Goal: Task Accomplishment & Management: Manage account settings

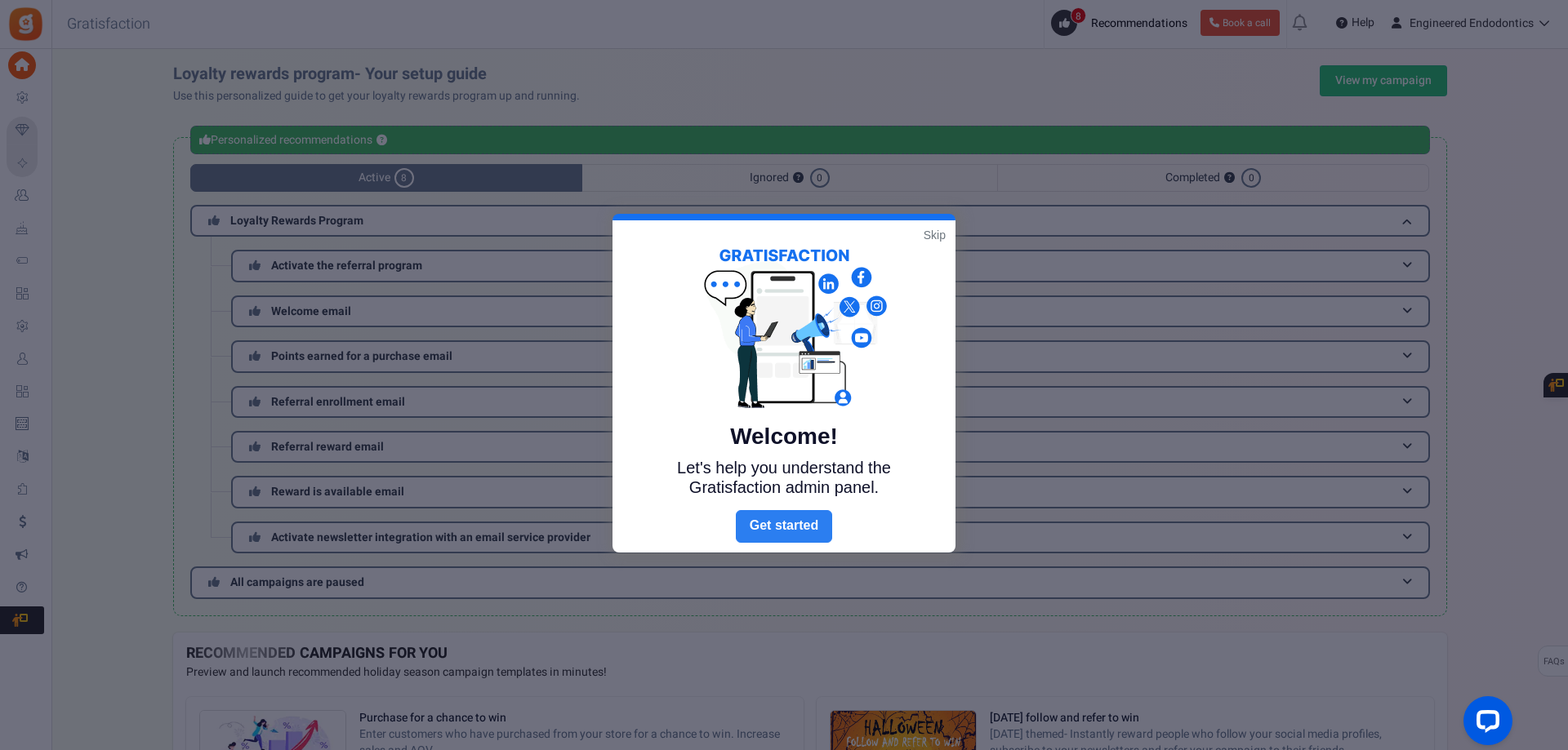
click at [789, 525] on link "Next" at bounding box center [784, 526] width 97 height 32
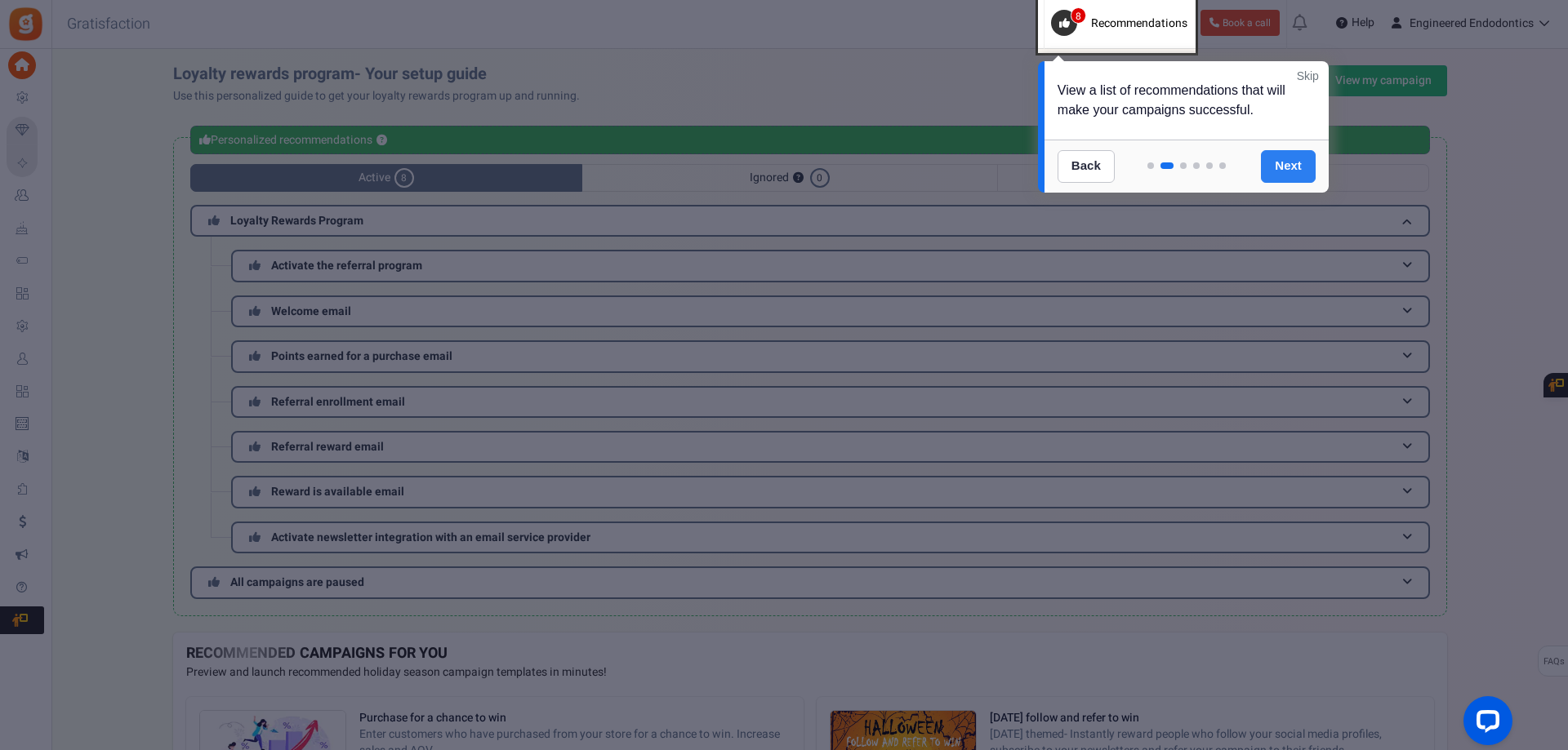
click at [1284, 167] on link "Next" at bounding box center [1289, 167] width 55 height 32
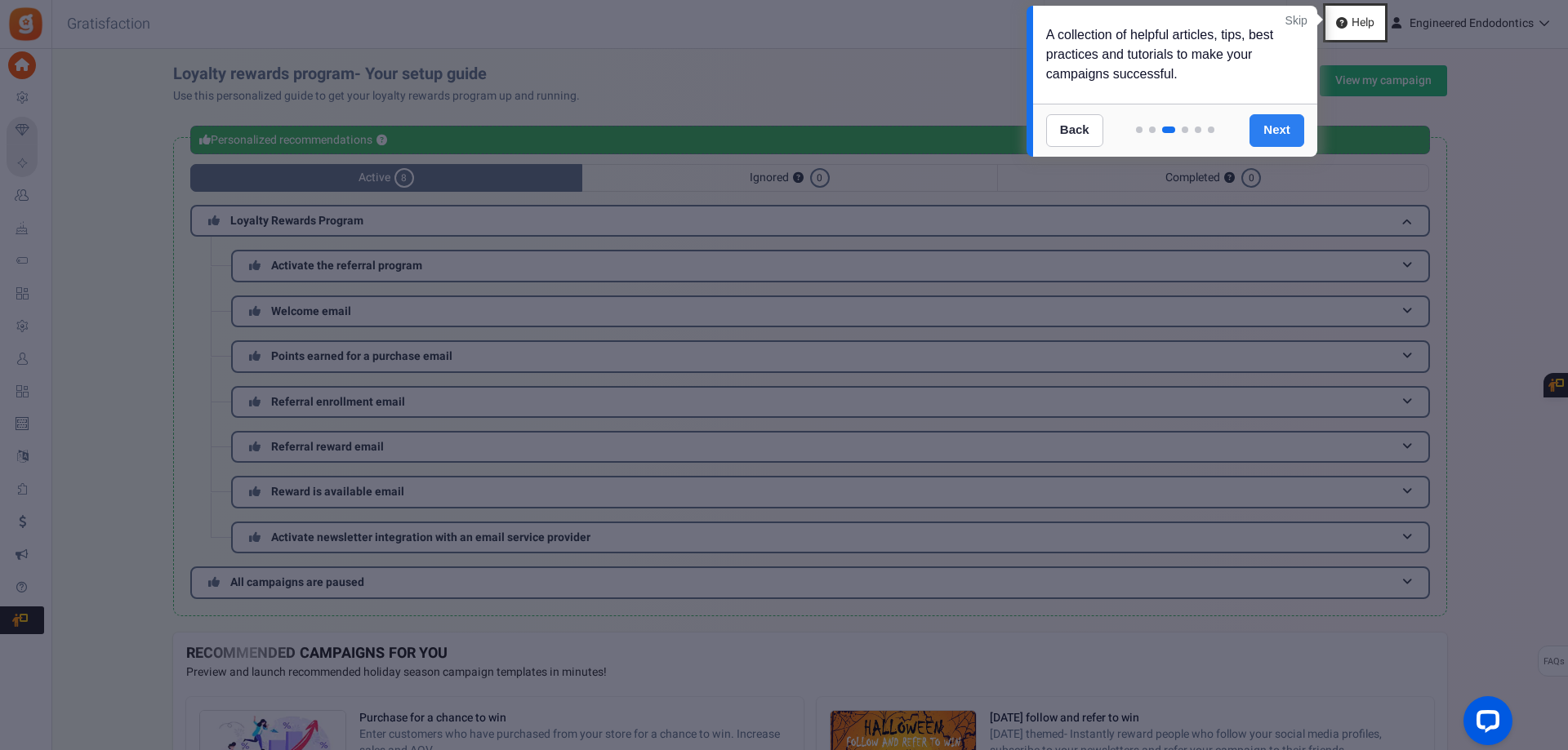
click at [1286, 127] on link "Next" at bounding box center [1277, 131] width 55 height 32
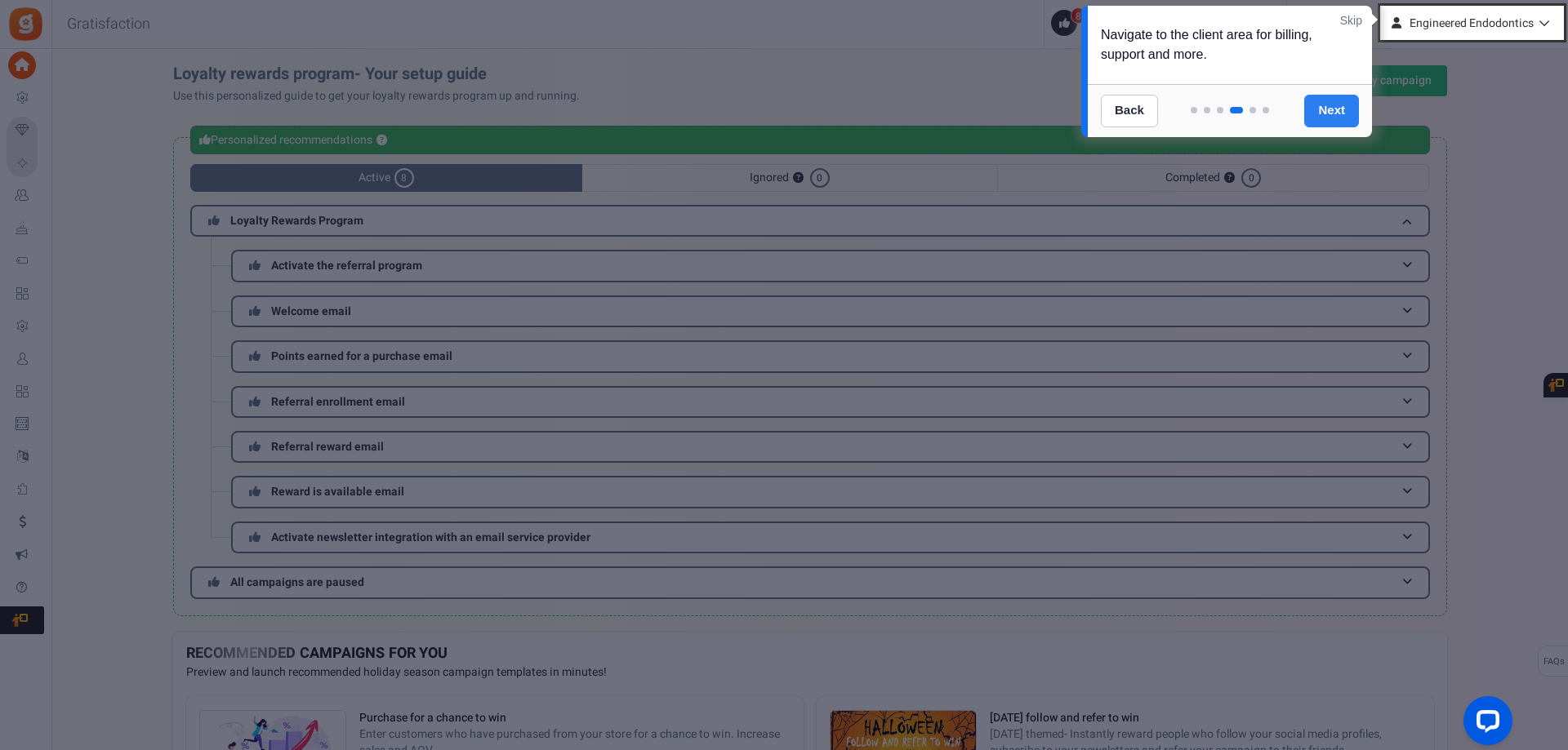
click at [1336, 108] on link "Next" at bounding box center [1331, 111] width 55 height 32
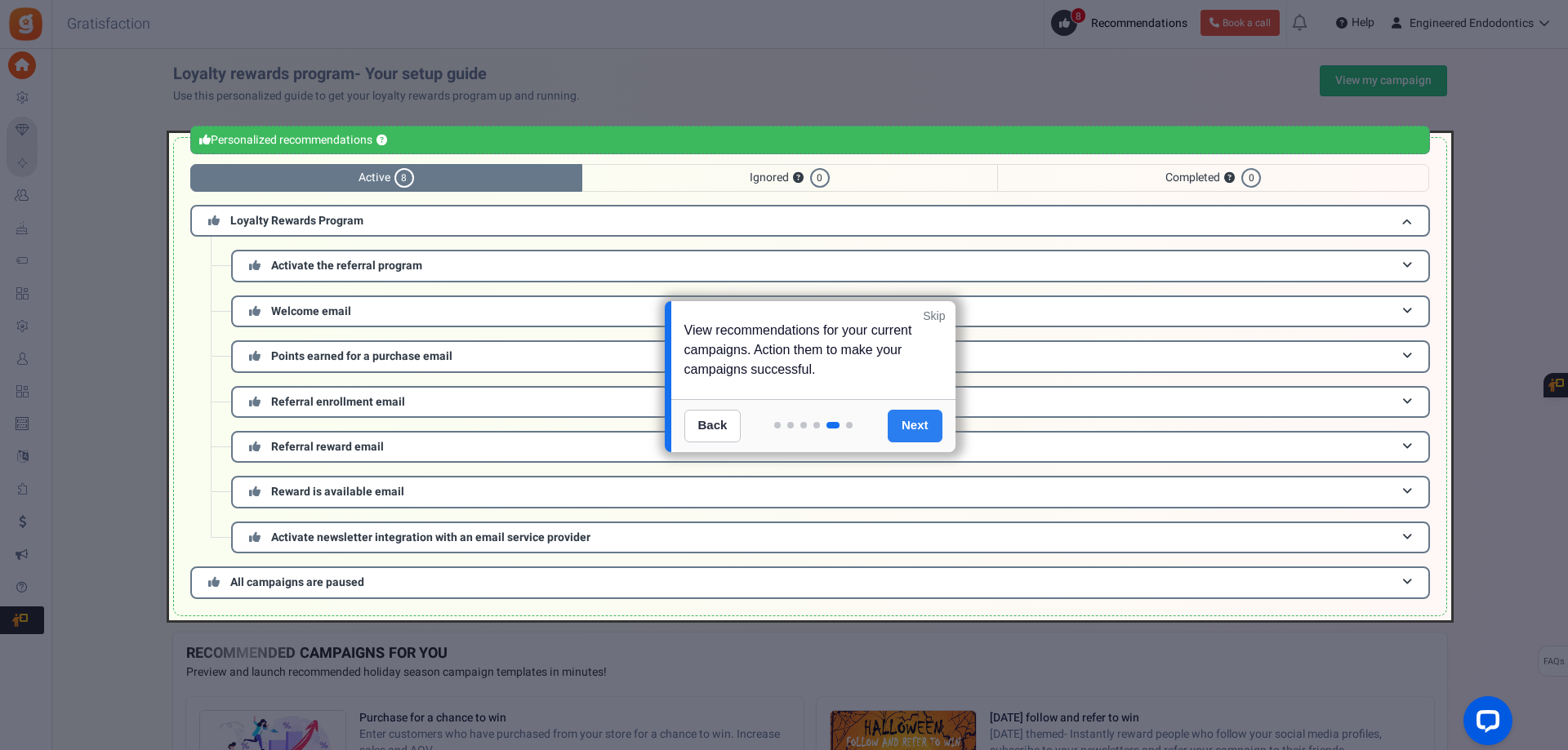
click at [919, 428] on link "Next" at bounding box center [915, 426] width 55 height 32
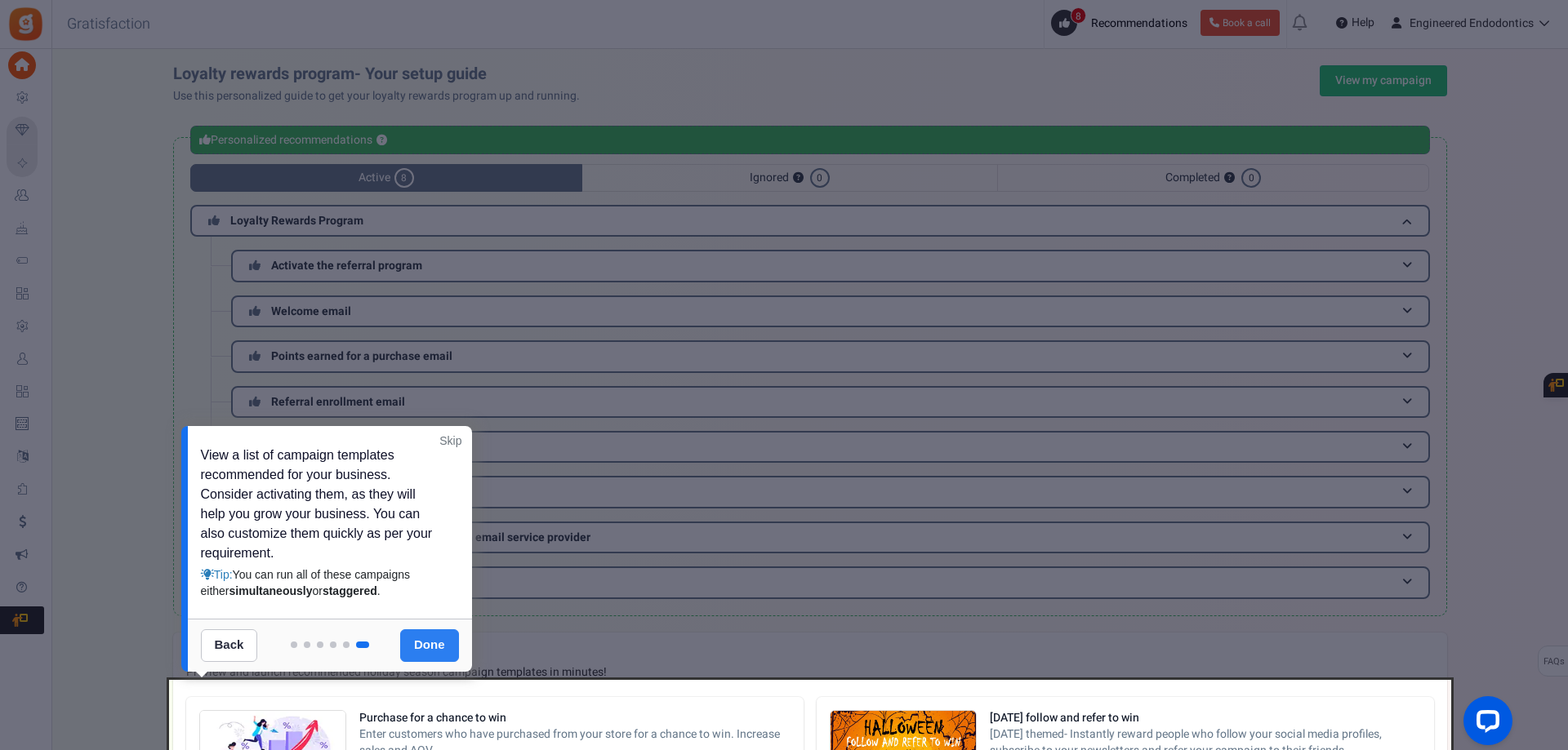
scroll to position [442, 0]
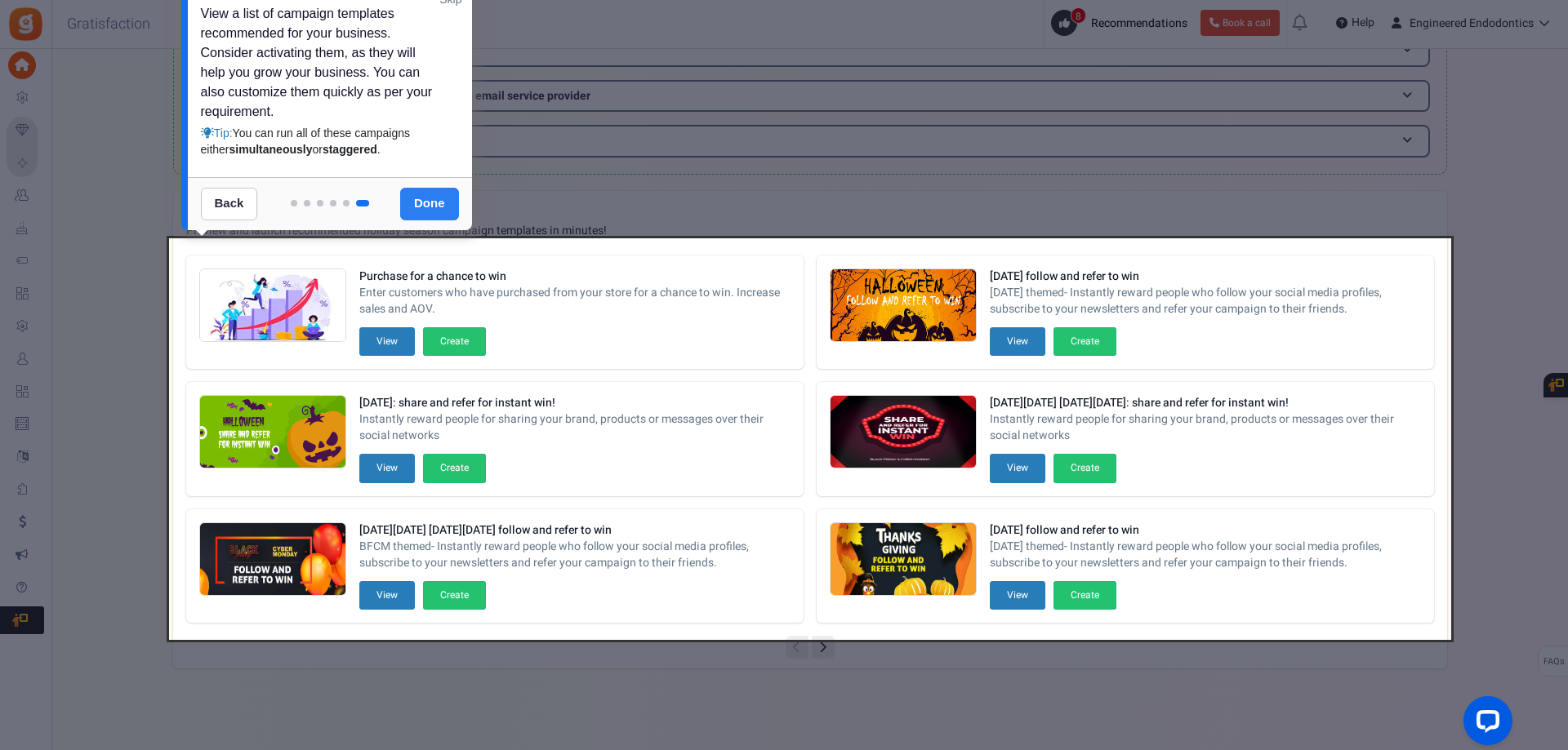
click at [416, 200] on link "Done" at bounding box center [429, 204] width 59 height 32
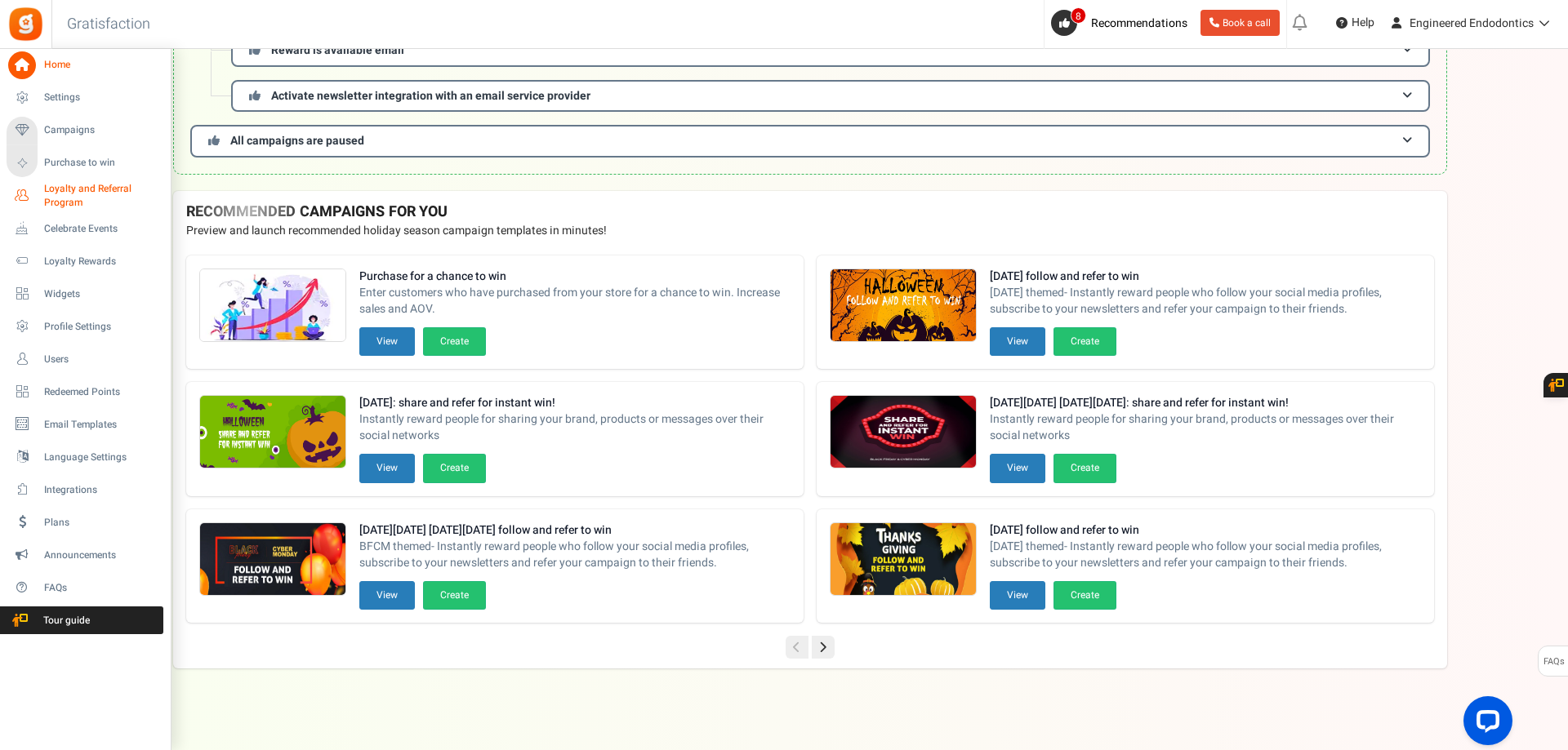
click at [65, 194] on span "Loyalty and Referral Program" at bounding box center [104, 196] width 120 height 27
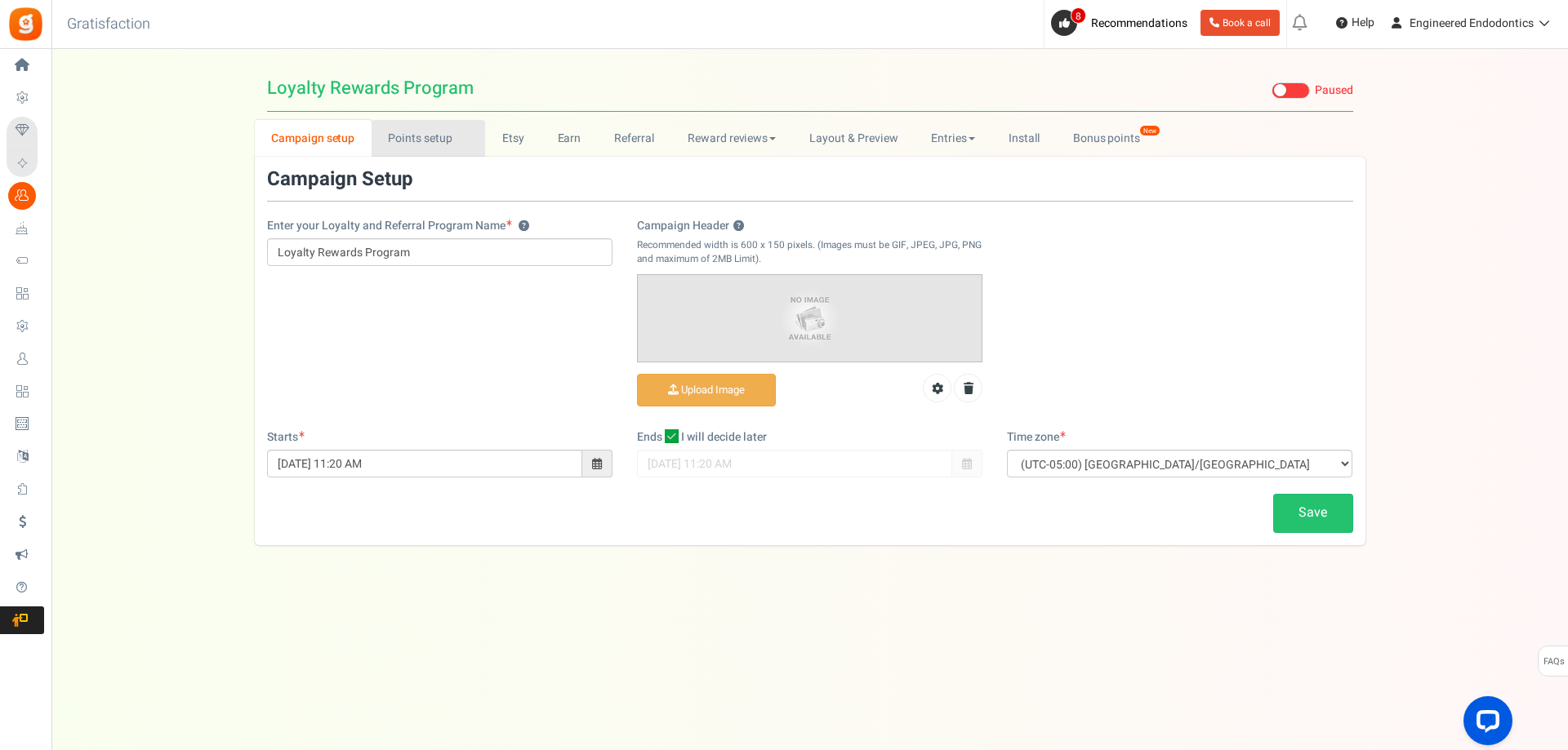
click at [426, 147] on link "Points setup New" at bounding box center [428, 138] width 114 height 37
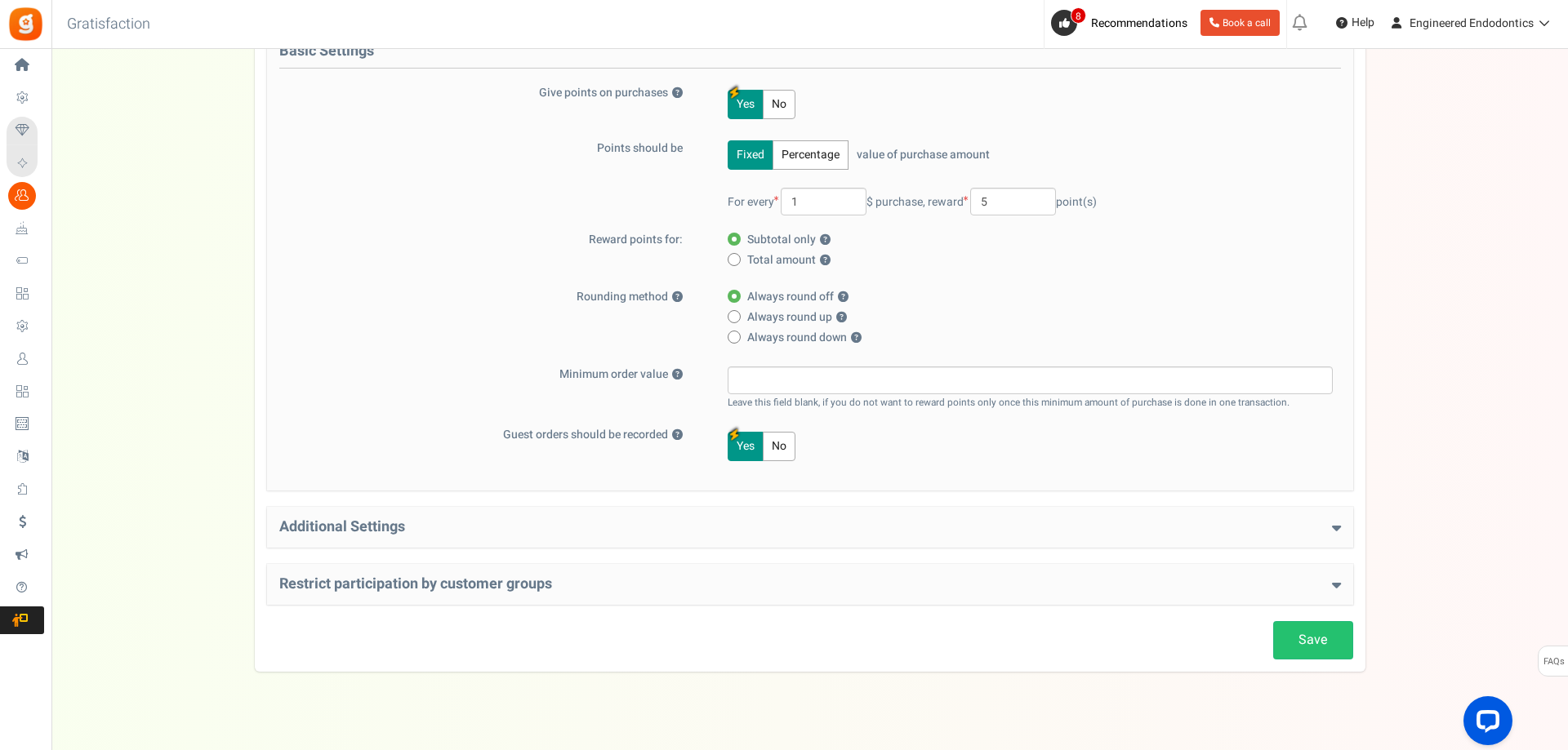
scroll to position [214, 0]
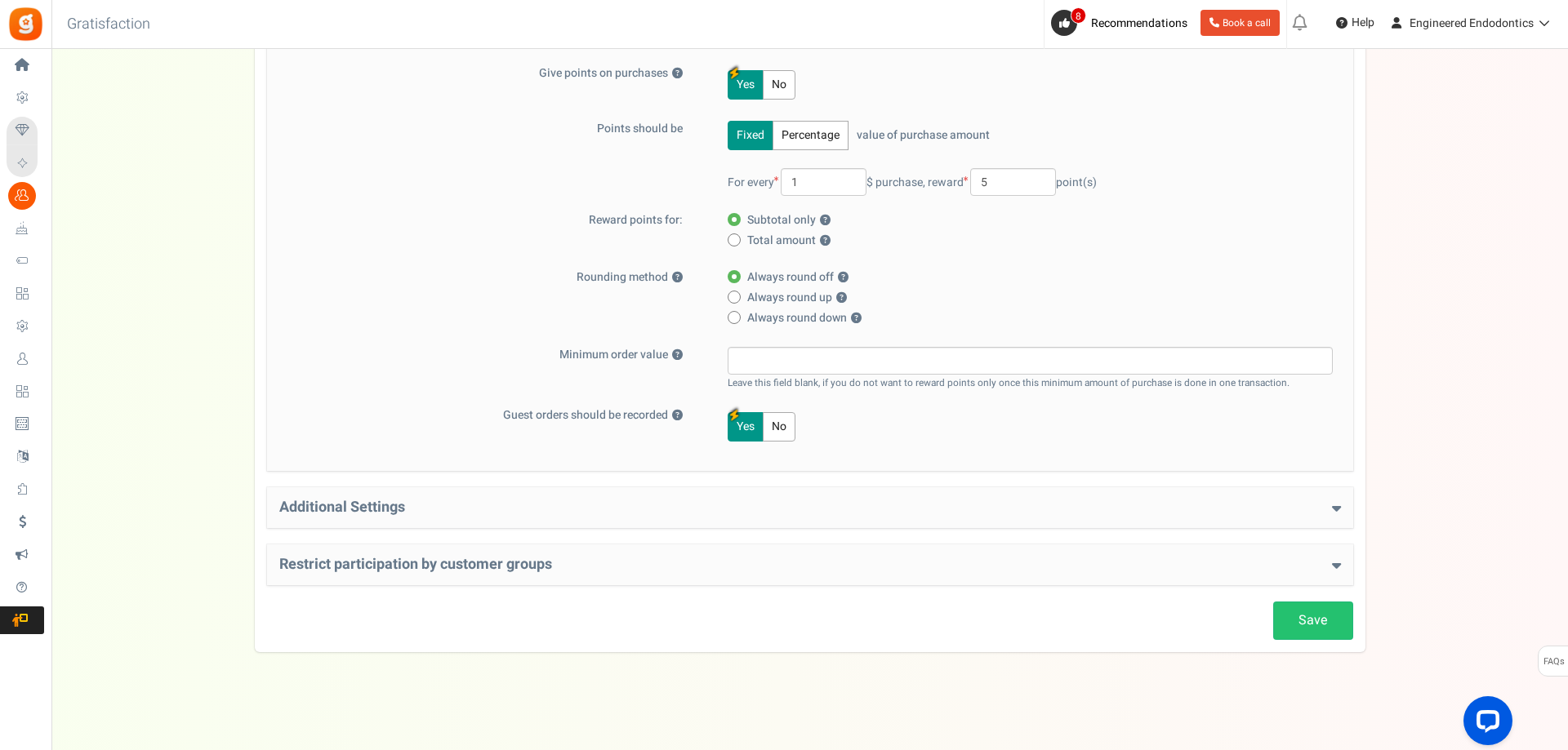
click at [313, 516] on h4 "Additional Settings" at bounding box center [810, 507] width 1061 height 16
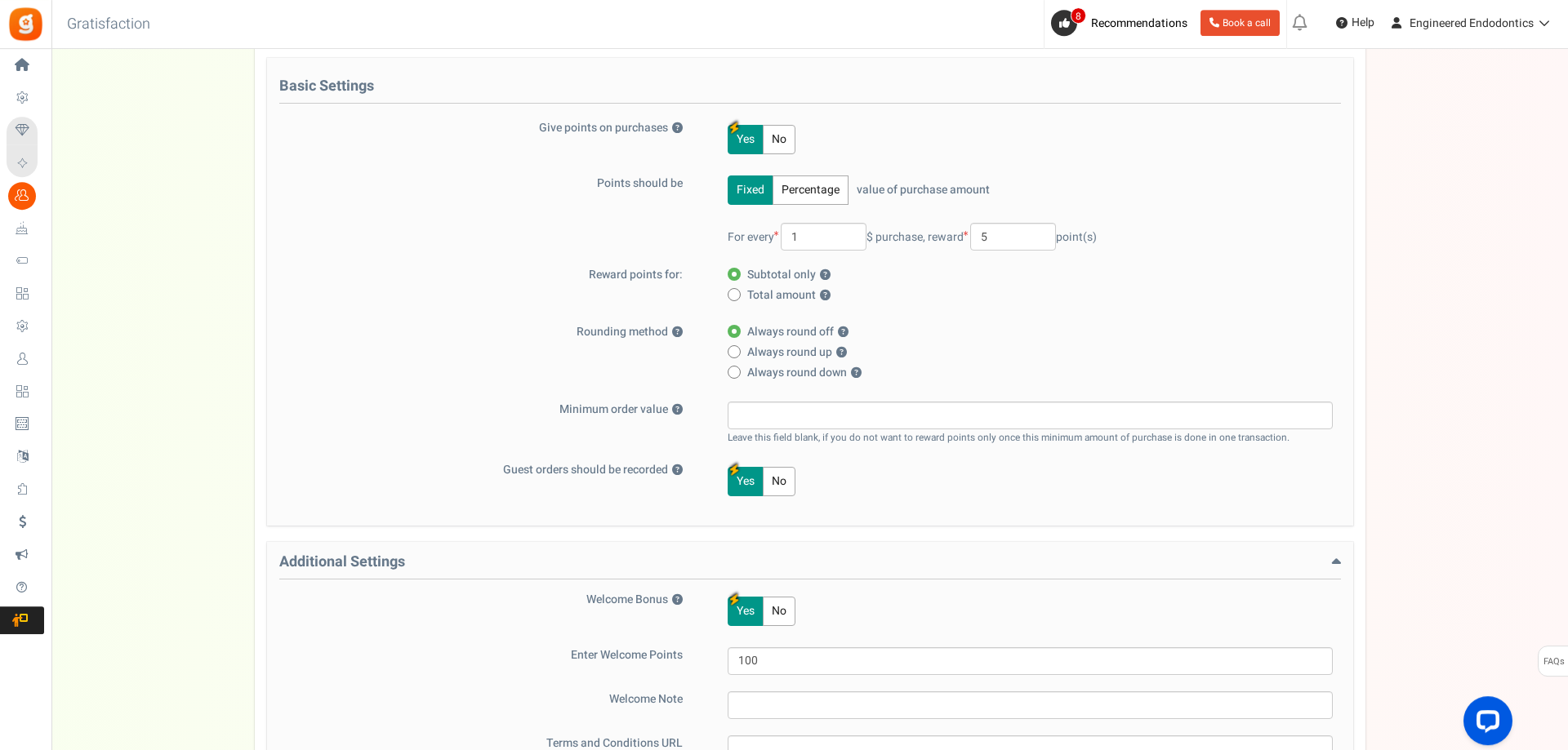
scroll to position [132, 0]
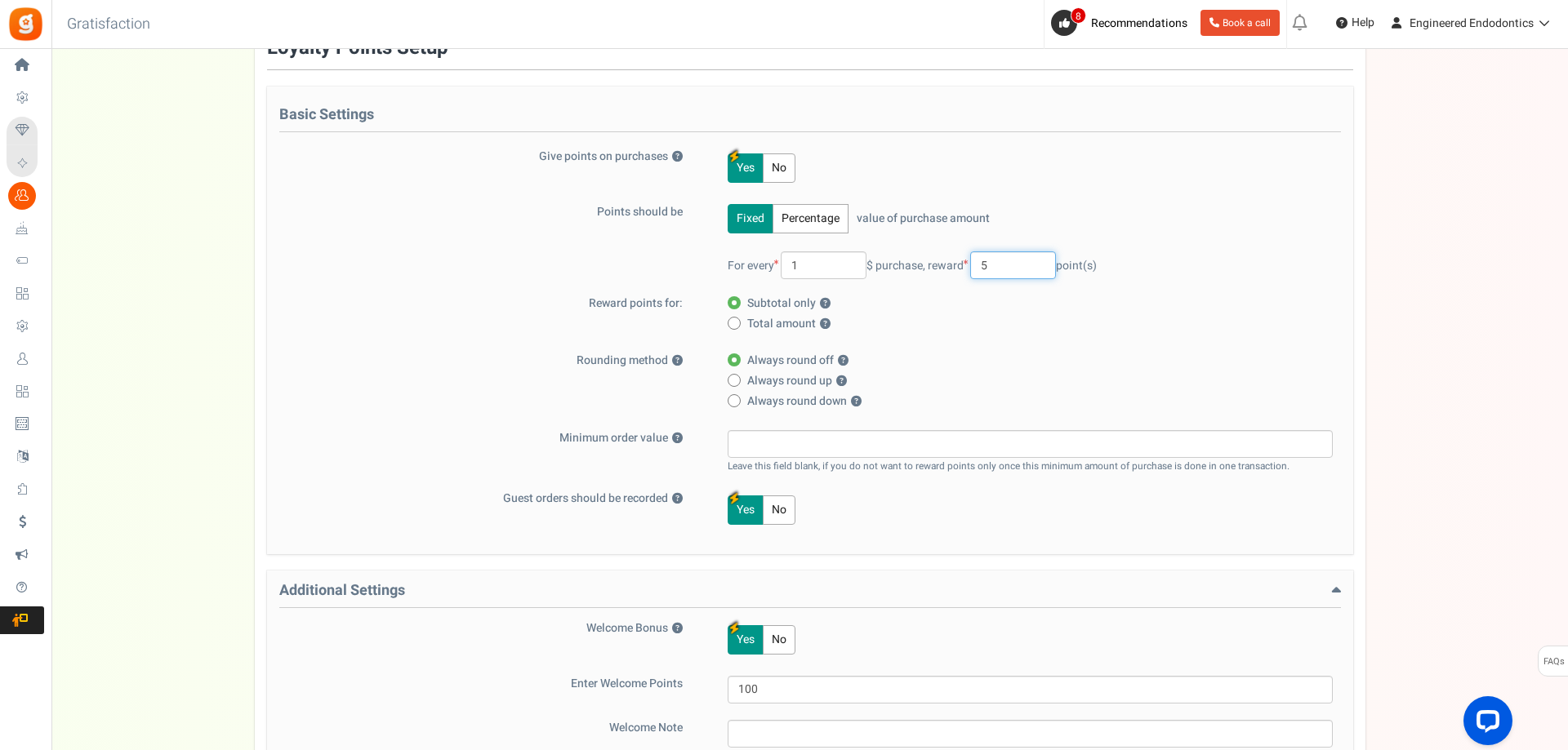
drag, startPoint x: 1008, startPoint y: 267, endPoint x: 984, endPoint y: 273, distance: 24.7
click at [984, 273] on input "5" at bounding box center [1013, 265] width 85 height 27
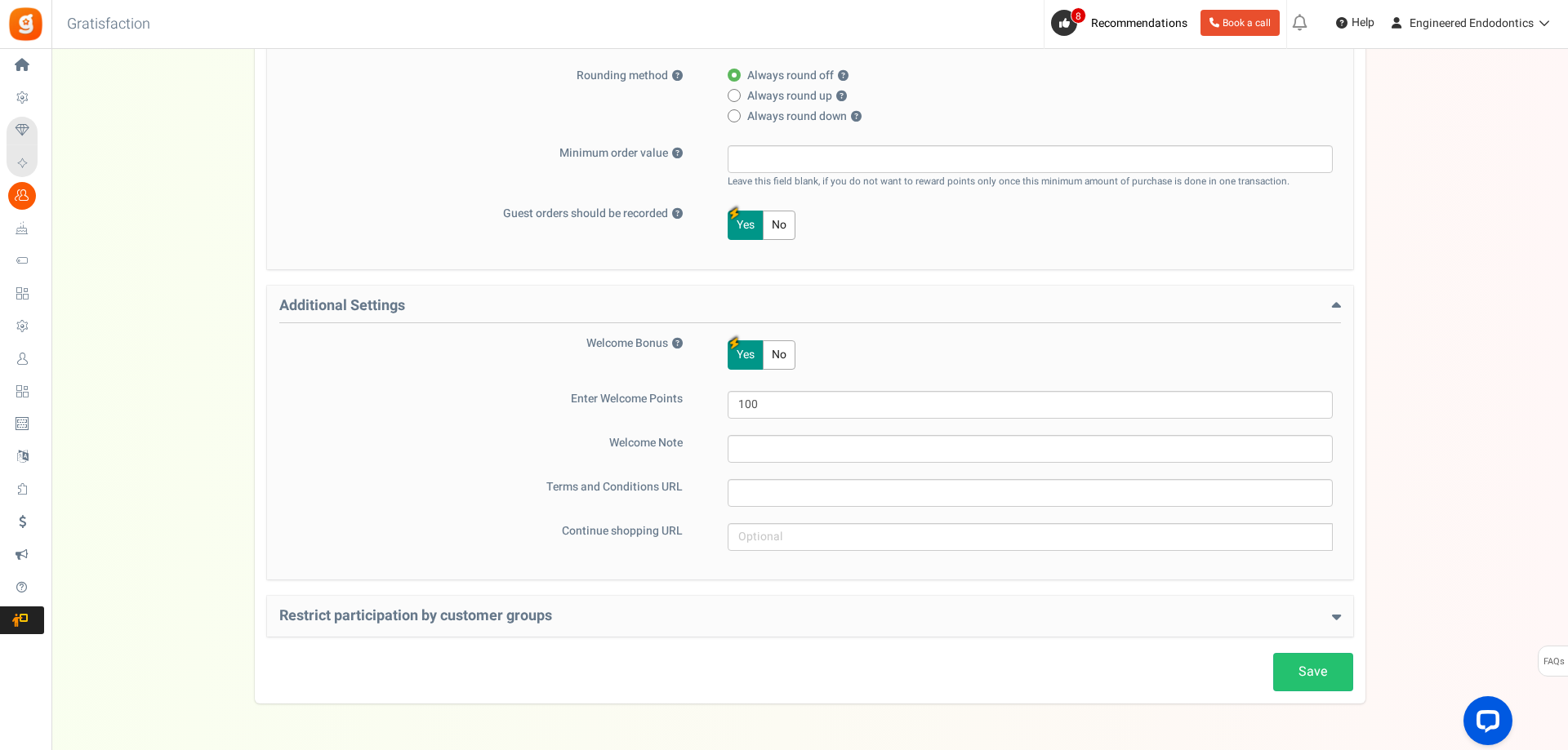
scroll to position [468, 0]
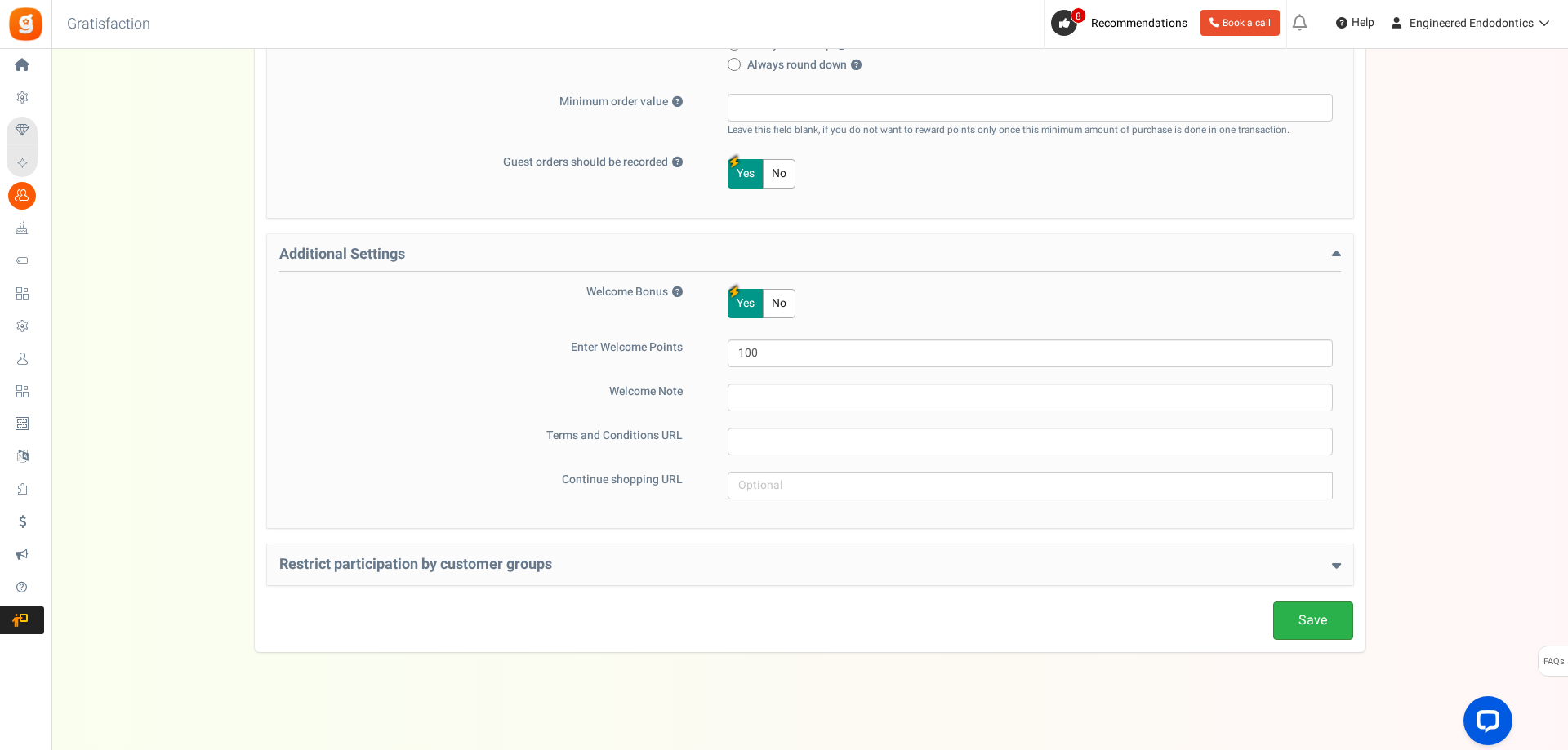
type input "20"
click at [1331, 618] on link "Save" at bounding box center [1313, 620] width 80 height 38
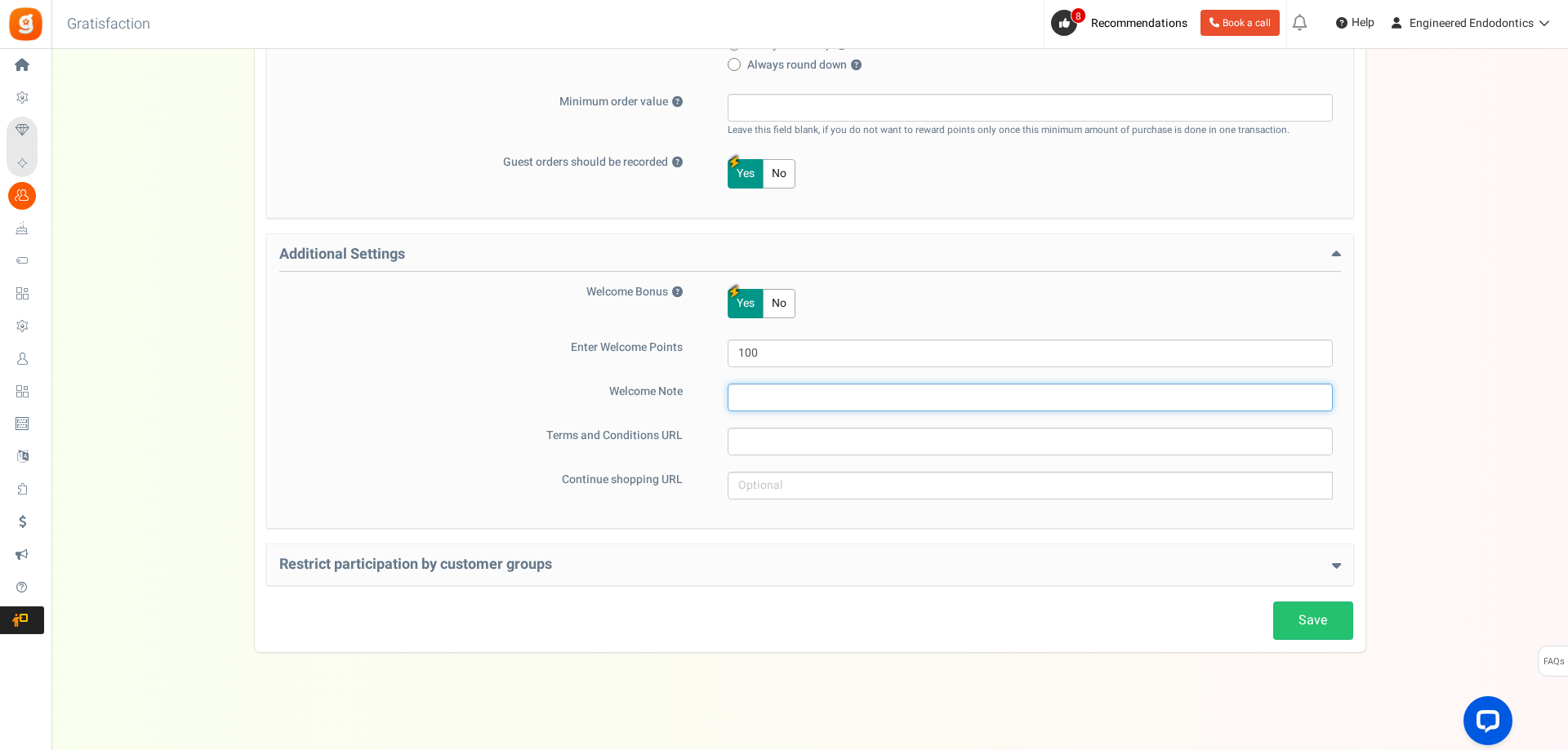
click at [778, 402] on input "text" at bounding box center [1031, 397] width 605 height 27
click at [907, 400] on input "Welcome to Engineered Endo" at bounding box center [1031, 397] width 605 height 27
type input "Welcome to Engineered Endo! Here's 100 points for being AWESOME!"
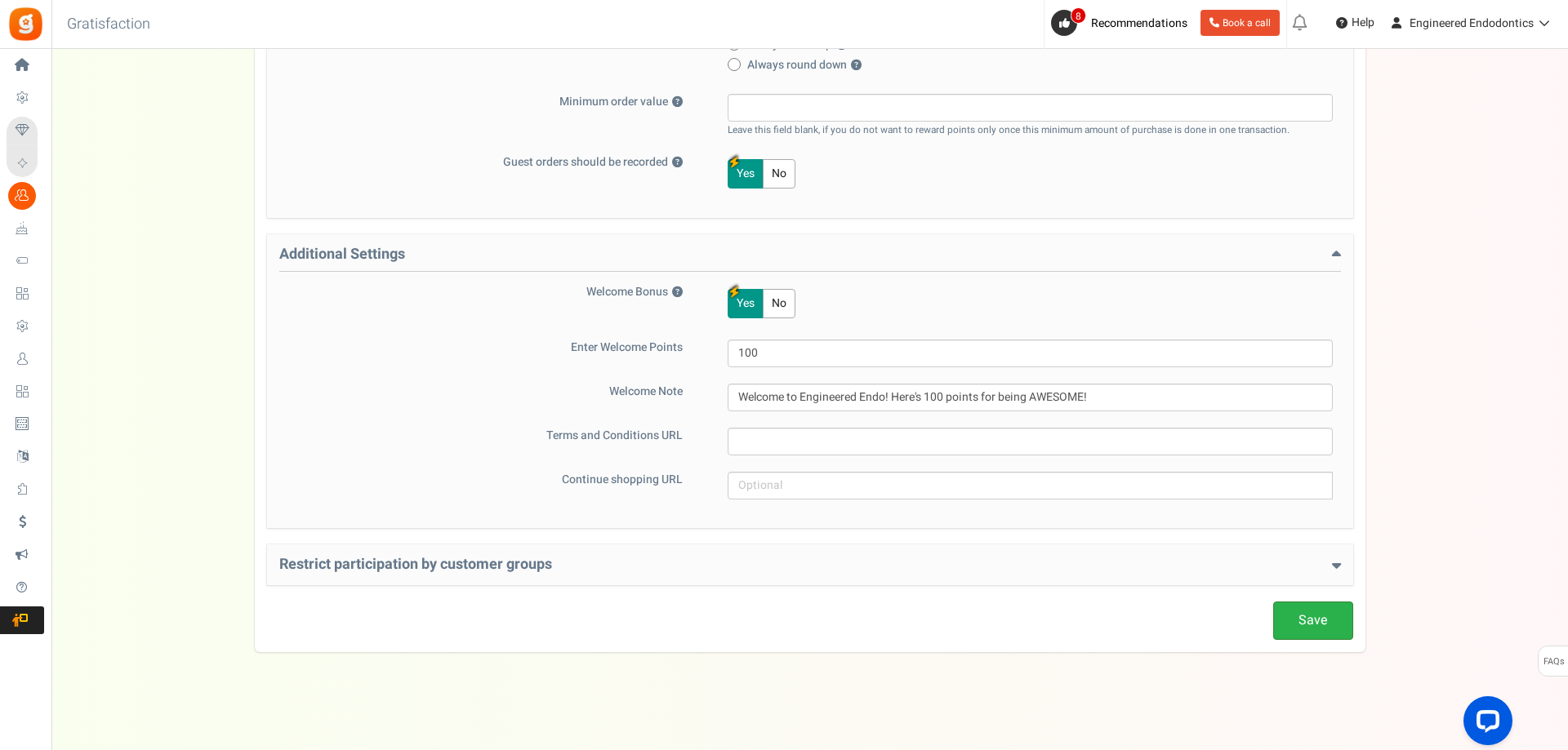
click at [1310, 616] on link "Save" at bounding box center [1313, 620] width 80 height 38
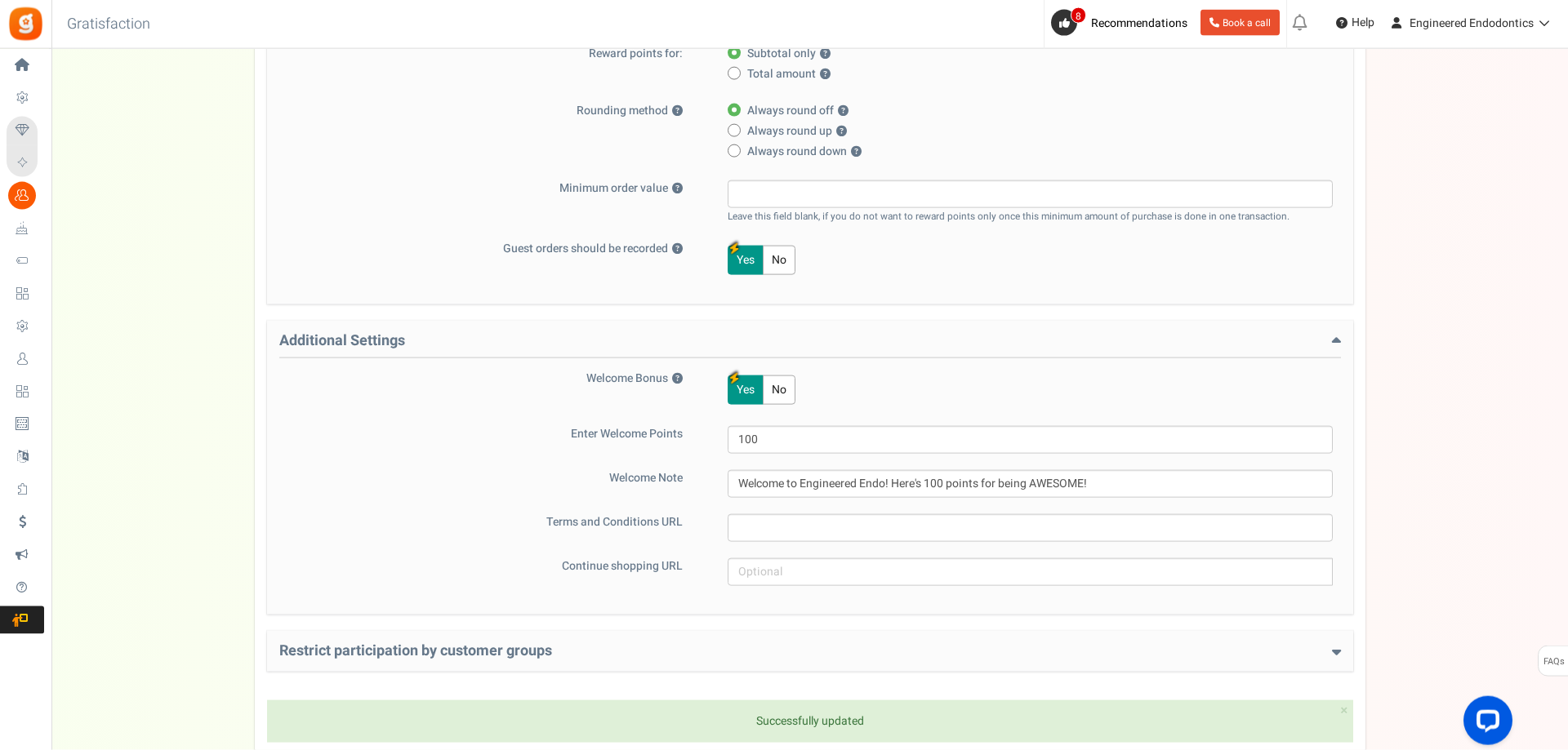
scroll to position [0, 0]
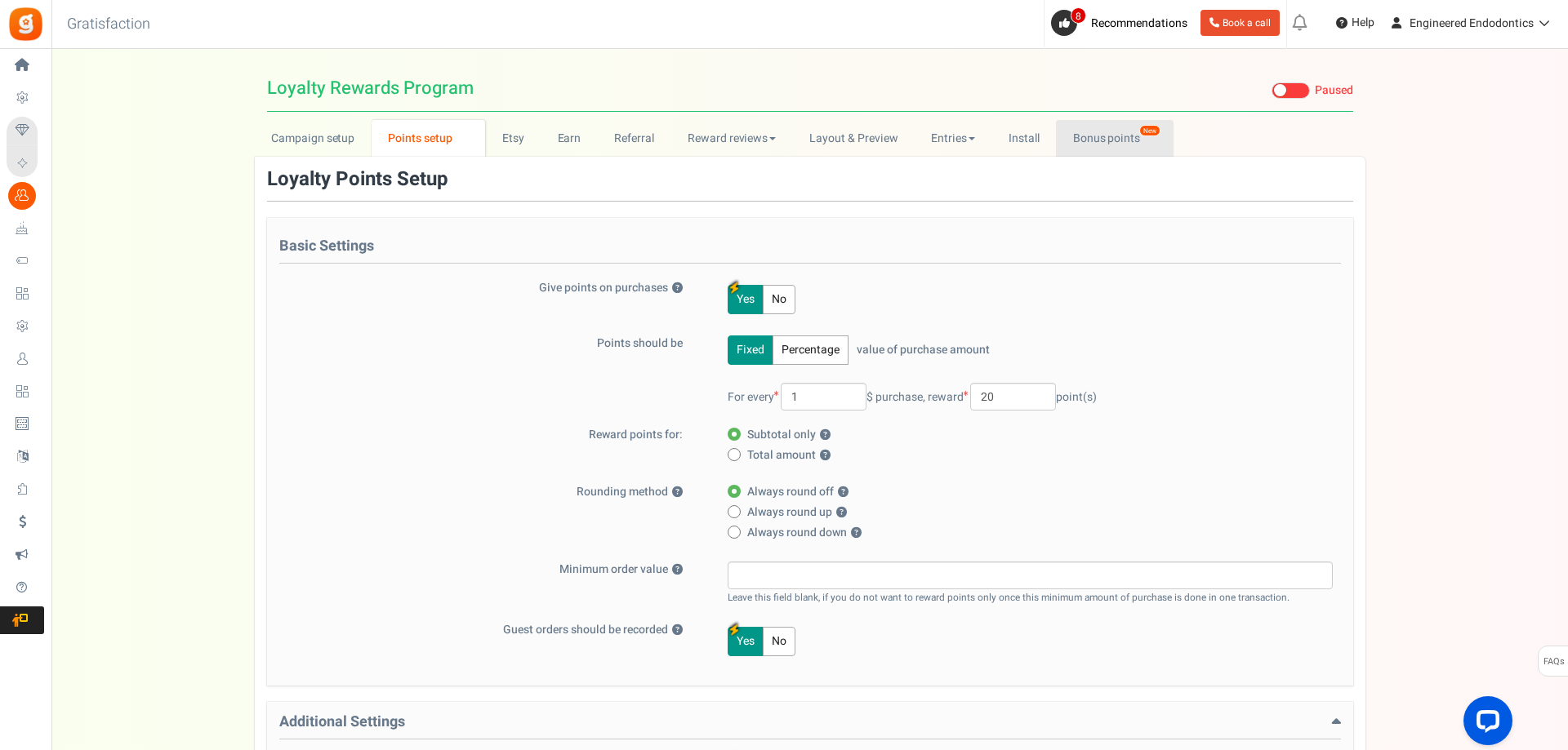
click at [1084, 149] on link "Bonus points New" at bounding box center [1114, 138] width 117 height 37
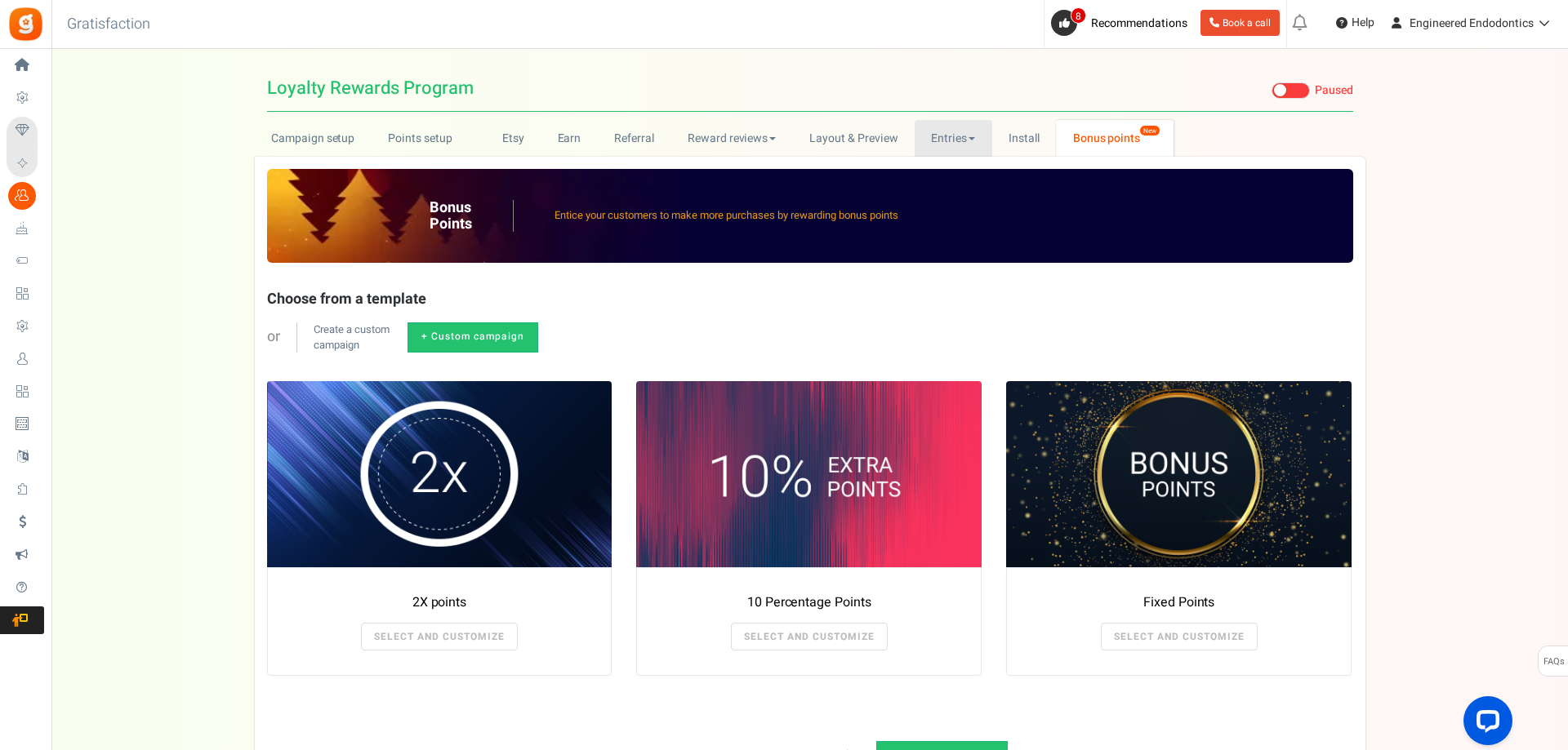
click at [960, 141] on link "Entries" at bounding box center [953, 138] width 78 height 37
click at [824, 142] on link "Layout & Preview" at bounding box center [854, 138] width 121 height 37
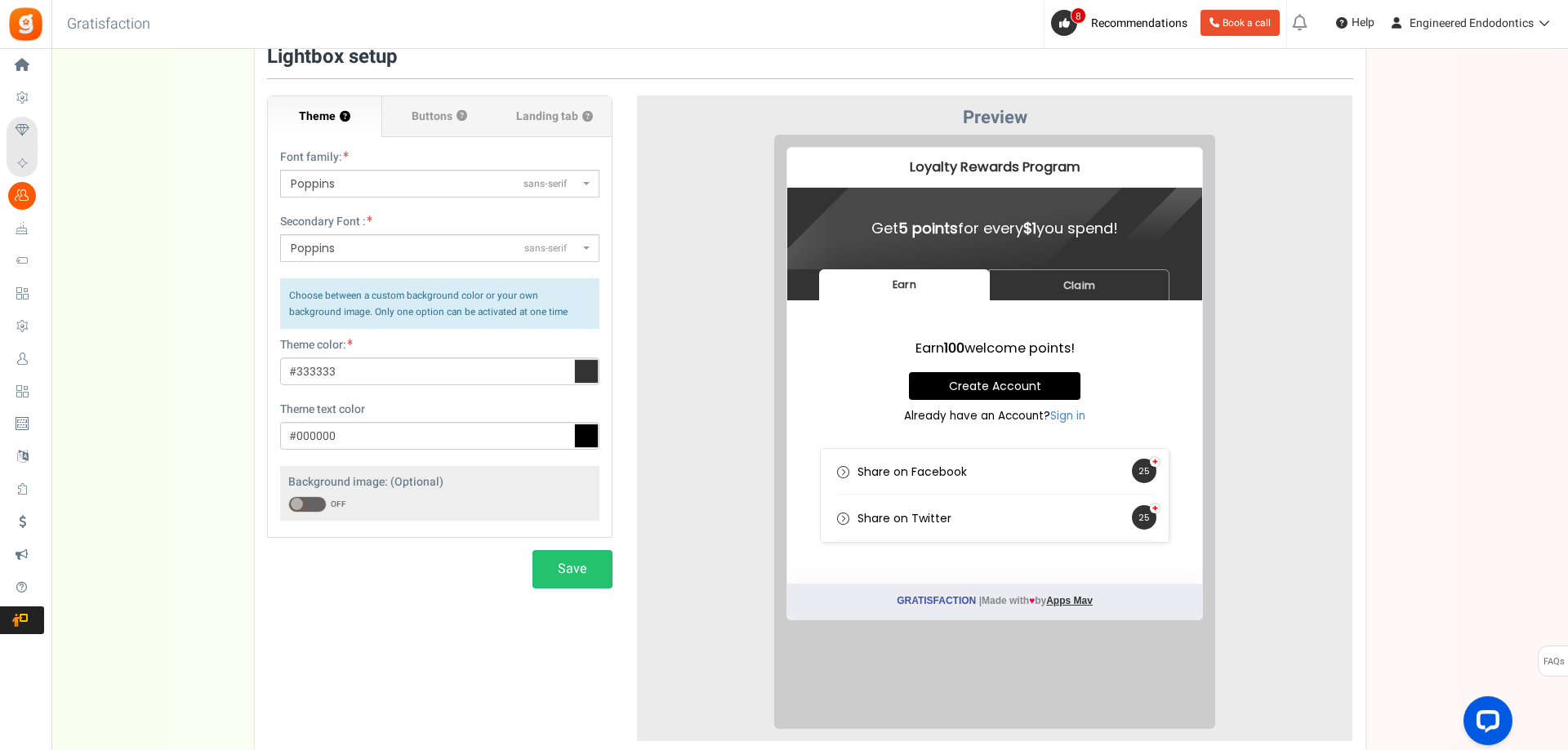
scroll to position [83, 0]
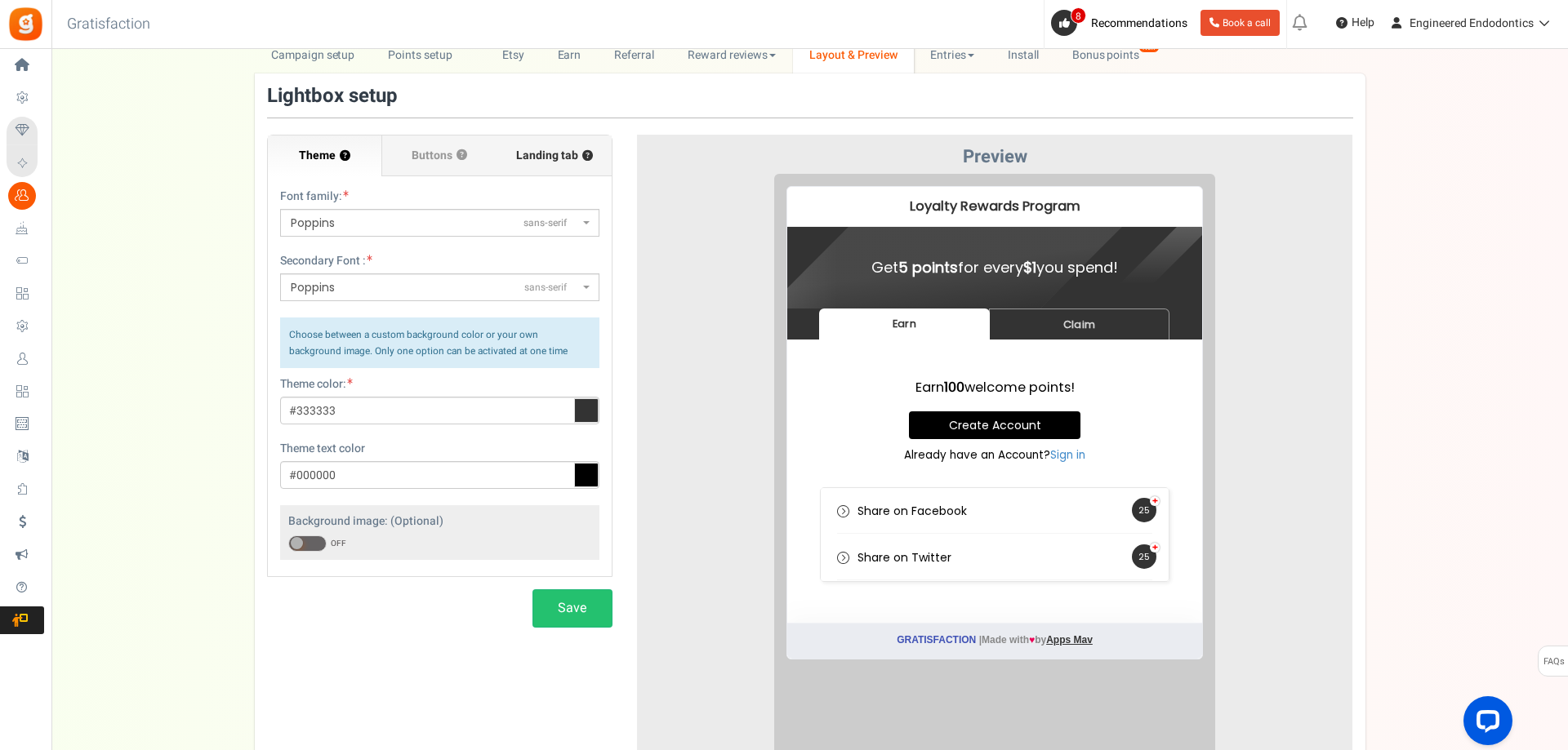
click at [546, 162] on span "Landing tab ?" at bounding box center [555, 155] width 77 height 16
click at [0, 0] on input "Landing tab ?" at bounding box center [0, 0] width 0 height 0
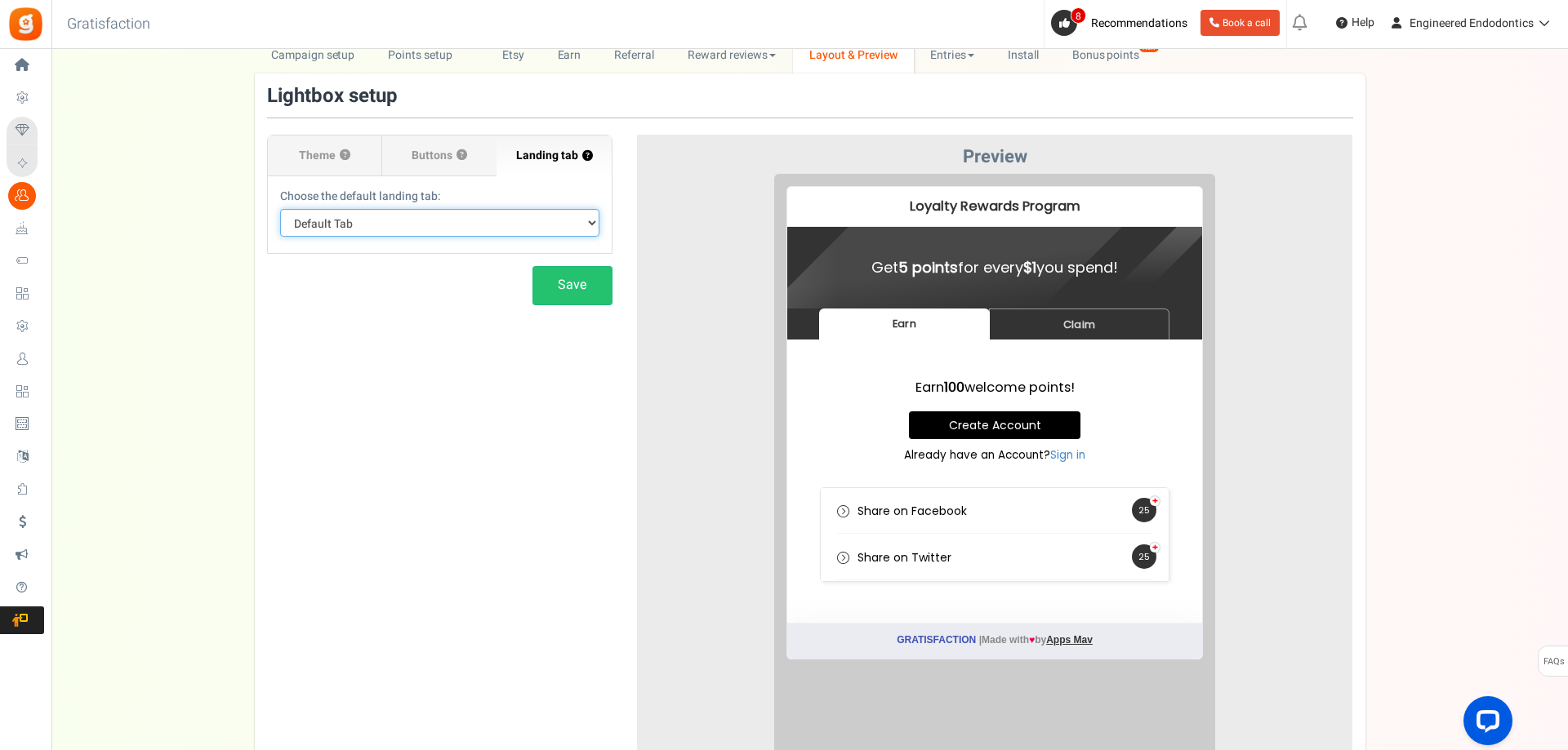
click at [280, 209] on select "Default Tab Earn Claim" at bounding box center [440, 223] width 320 height 27
click at [415, 169] on label "Buttons ?" at bounding box center [439, 156] width 115 height 41
click at [0, 0] on input "Buttons ?" at bounding box center [0, 0] width 0 height 0
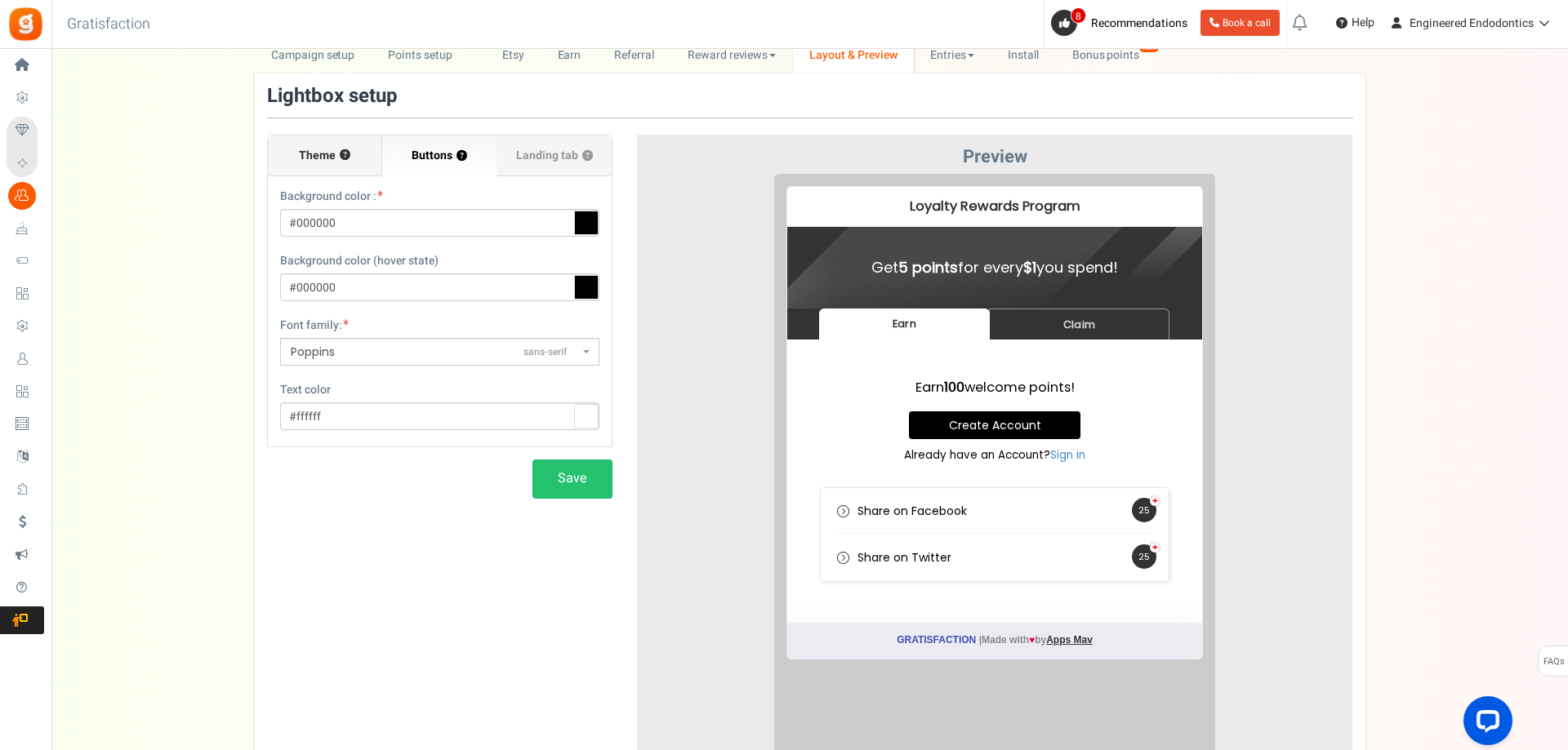
click at [321, 159] on span "Theme" at bounding box center [317, 155] width 37 height 16
click at [0, 0] on input "Theme ?" at bounding box center [0, 0] width 0 height 0
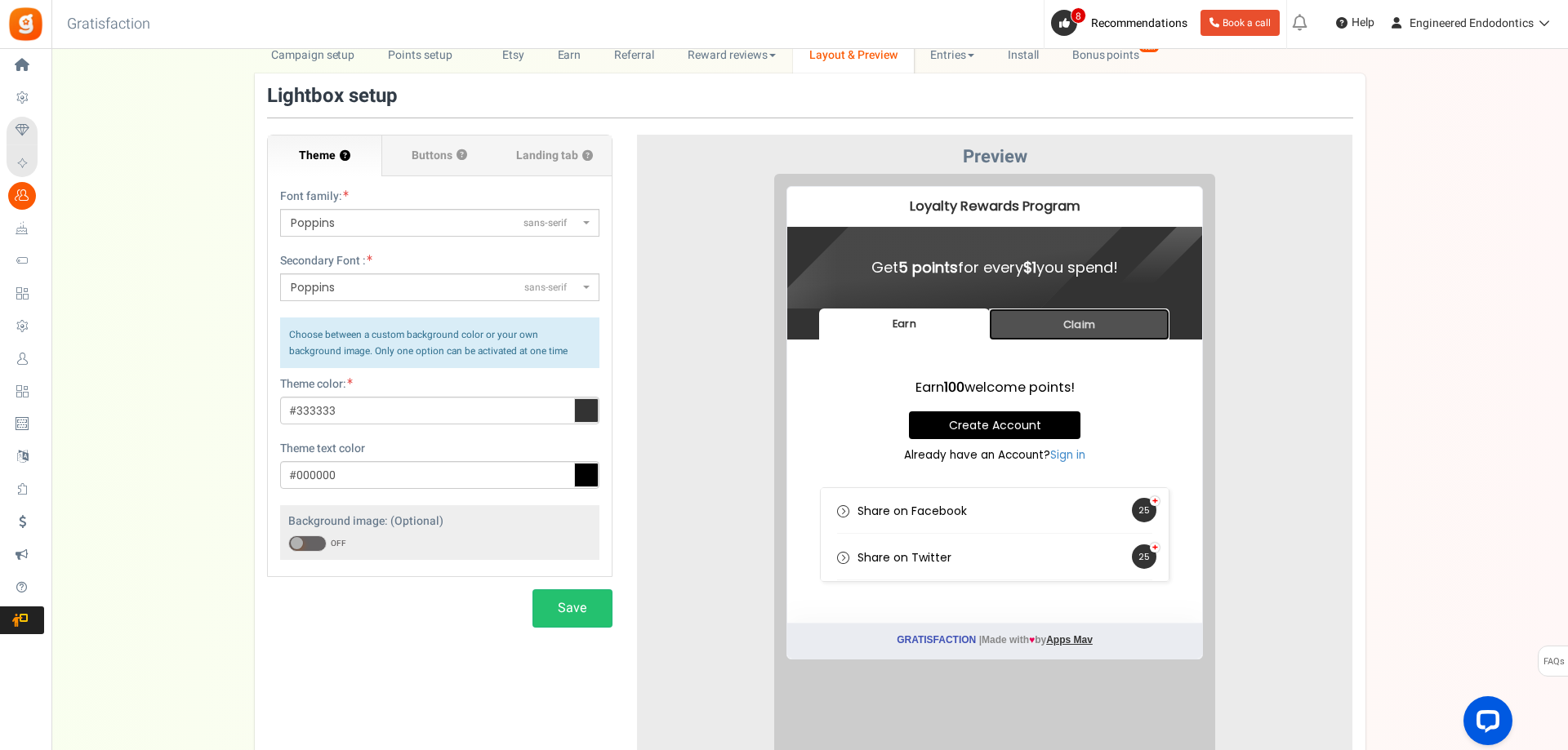
click at [1036, 304] on link "Claim" at bounding box center [1066, 311] width 180 height 32
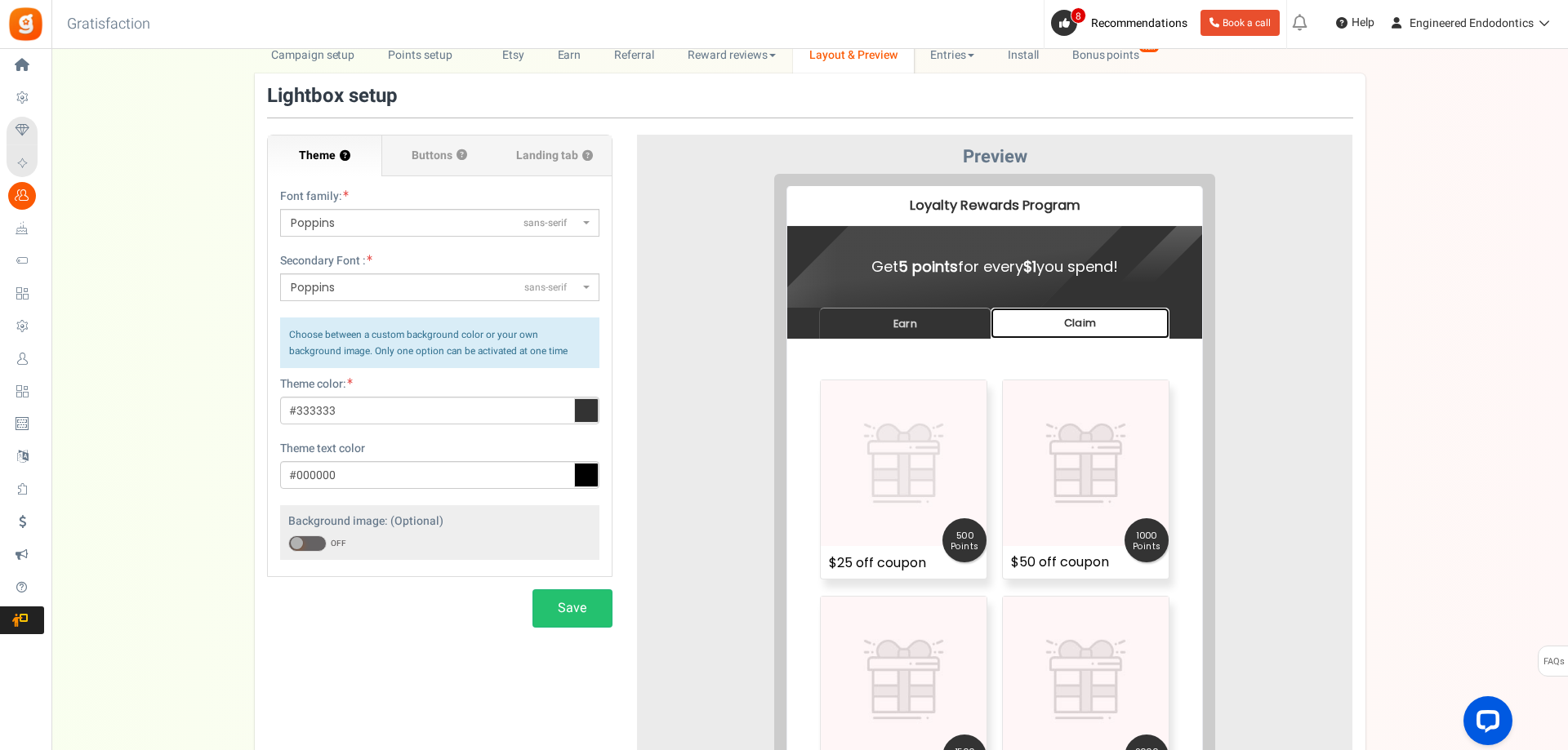
scroll to position [0, 0]
click at [894, 316] on link "Earn" at bounding box center [893, 311] width 173 height 32
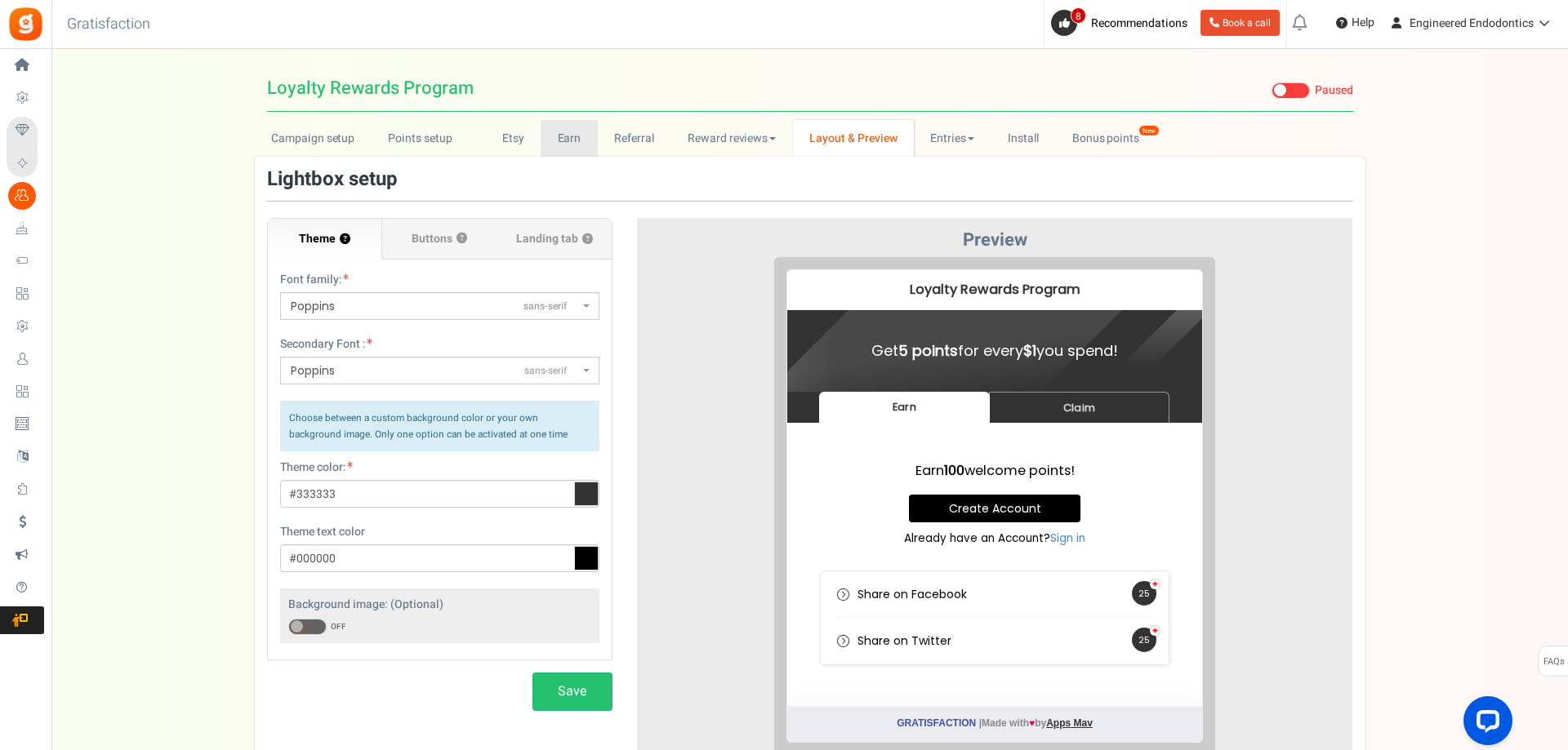
click at [576, 144] on link "Earn" at bounding box center [569, 138] width 57 height 37
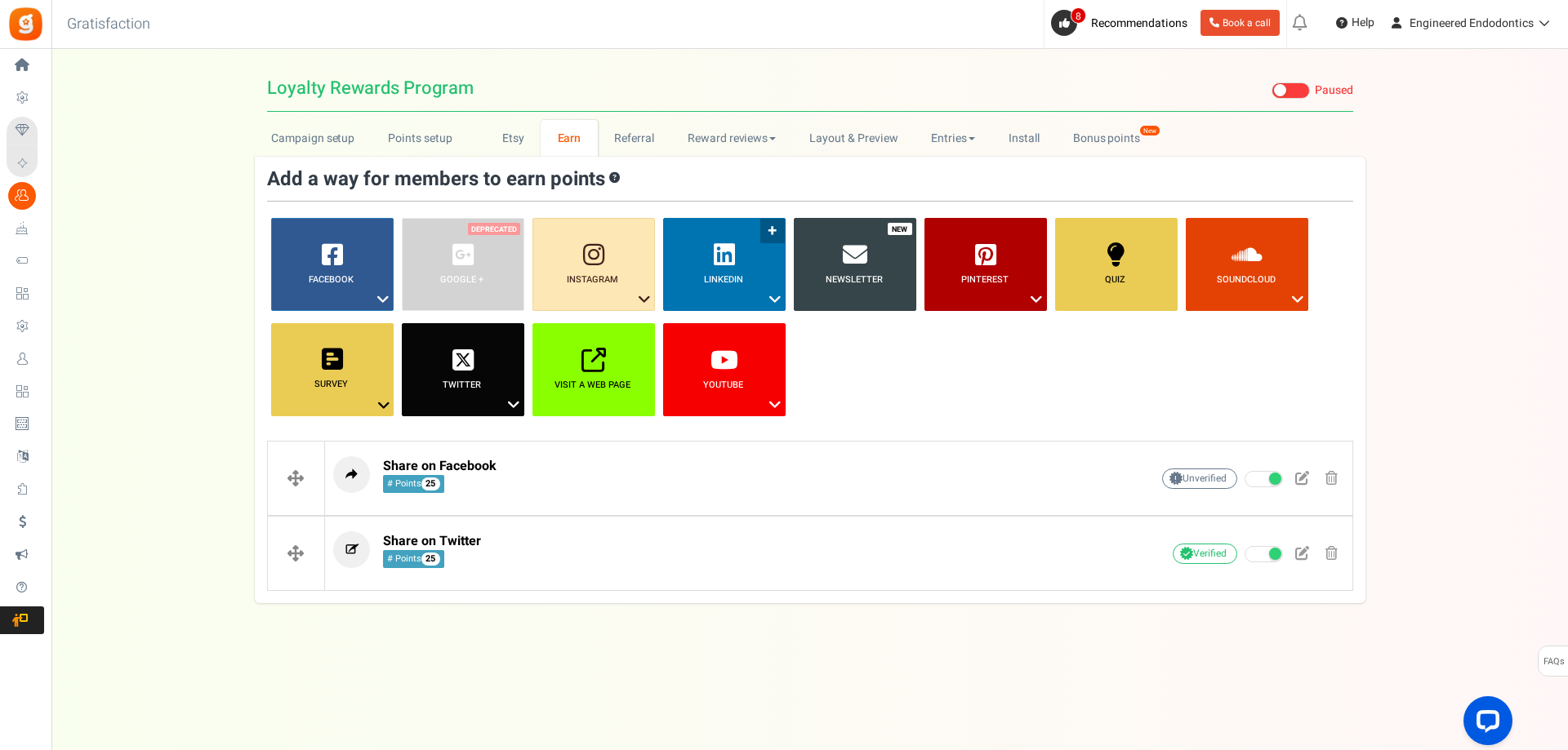
click at [770, 296] on icon at bounding box center [774, 299] width 20 height 21
click at [864, 353] on ul "Facebook ? Visit on Facebook Share on Facebook Google + ? ? ?" at bounding box center [810, 323] width 1086 height 211
click at [645, 299] on icon at bounding box center [644, 299] width 20 height 21
click at [639, 229] on link "Instagram ?" at bounding box center [593, 264] width 122 height 93
click at [637, 230] on link "Instagram ?" at bounding box center [593, 264] width 122 height 93
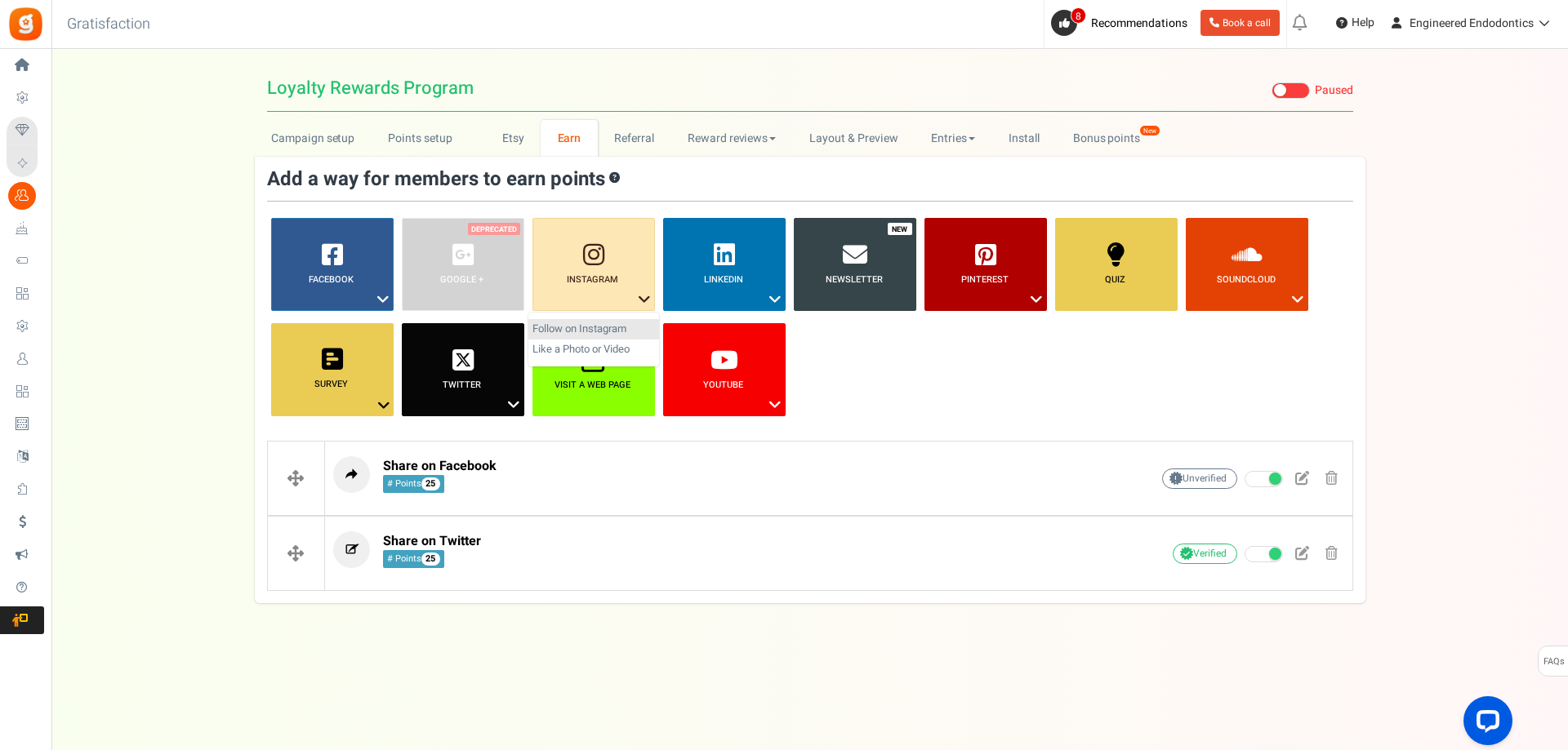
click at [584, 327] on link "Follow on Instagram" at bounding box center [593, 330] width 131 height 21
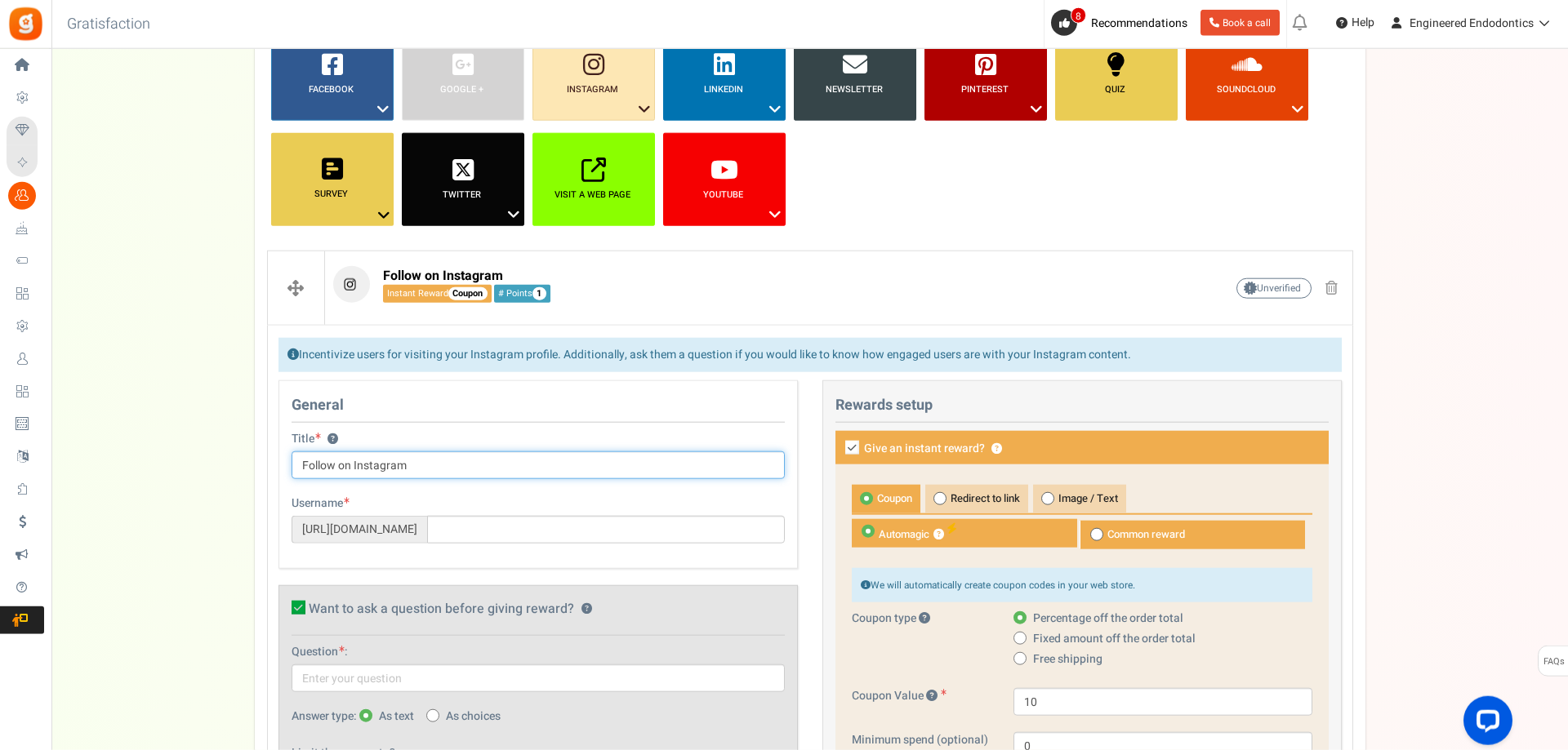
scroll to position [119, 0]
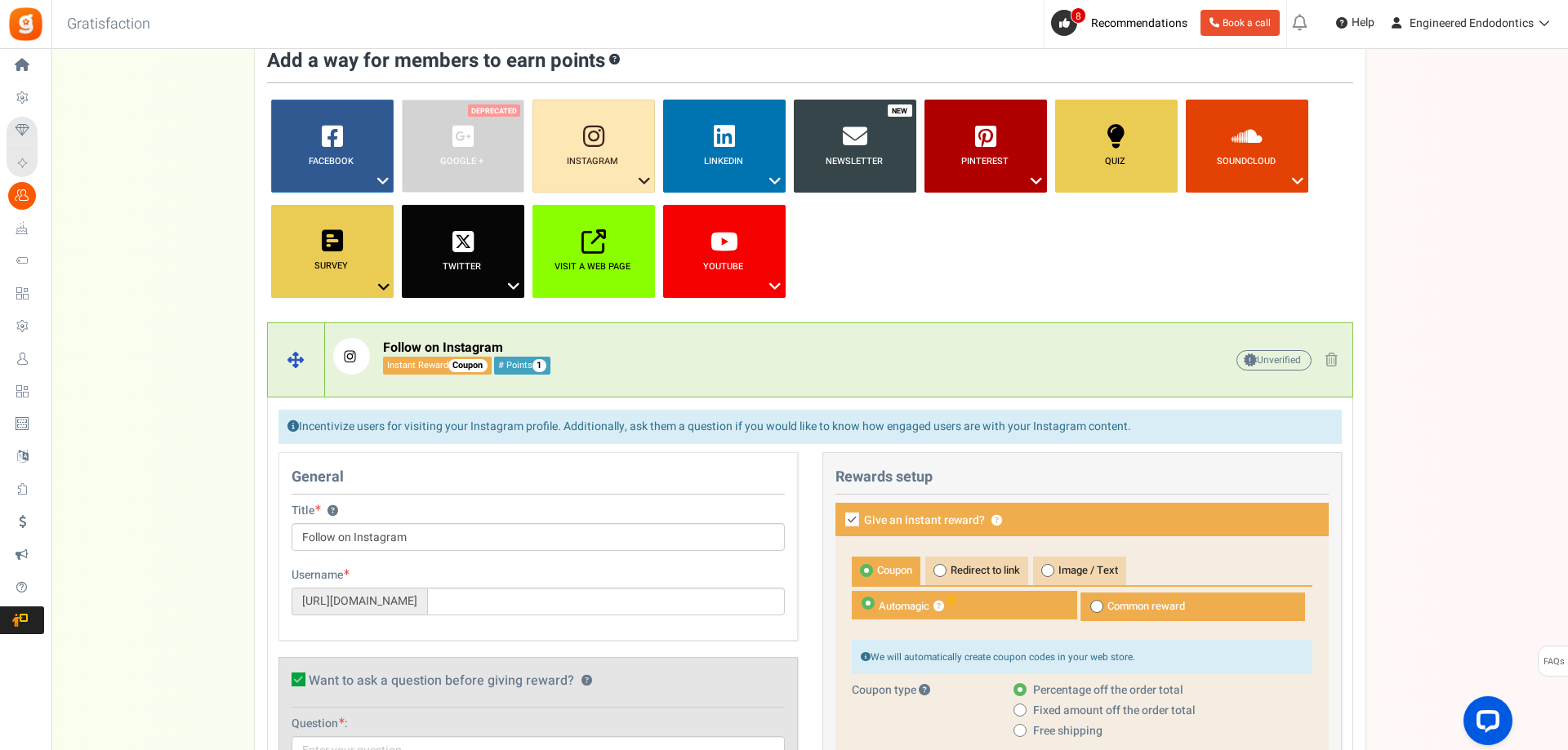
click at [1332, 362] on span at bounding box center [1331, 360] width 12 height 14
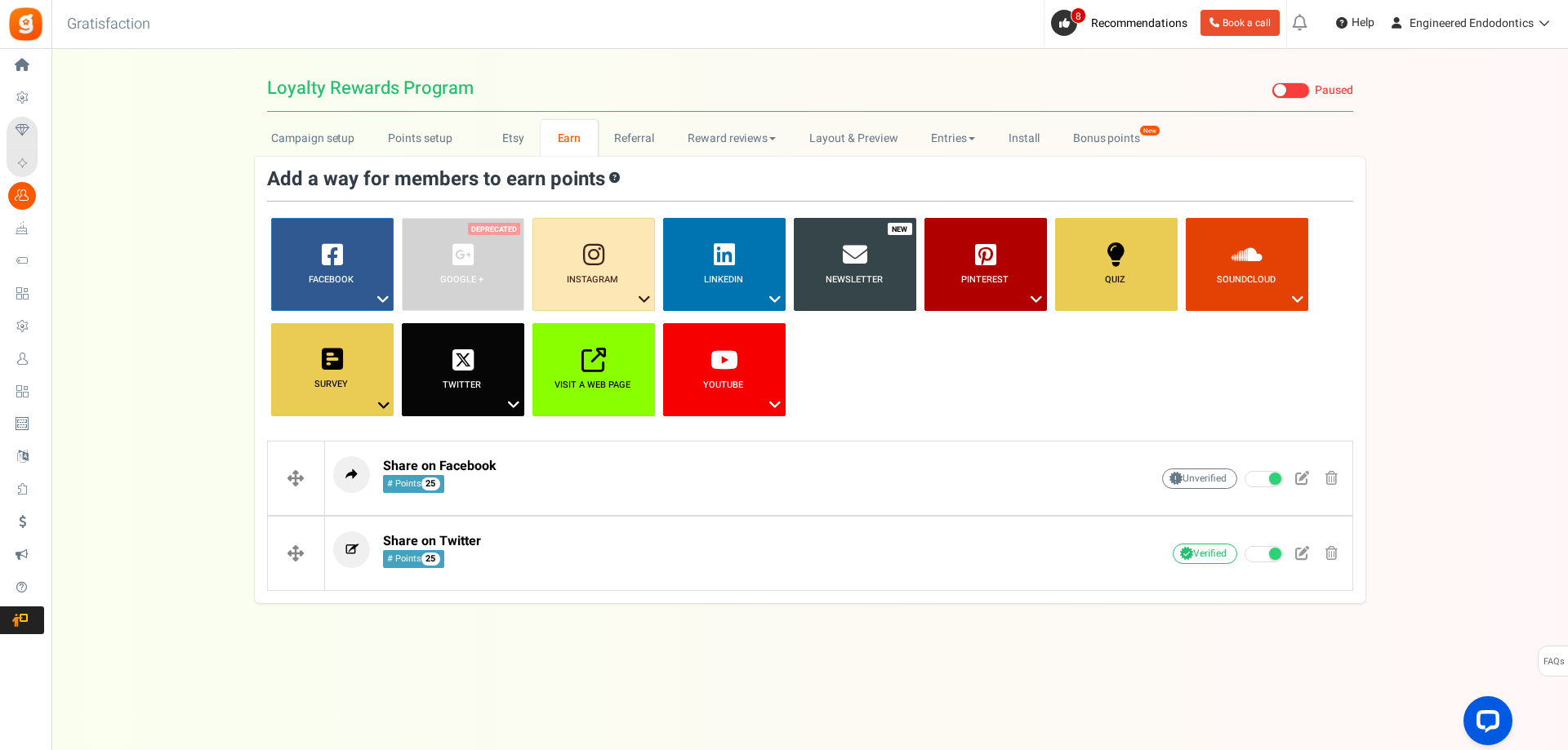
scroll to position [0, 0]
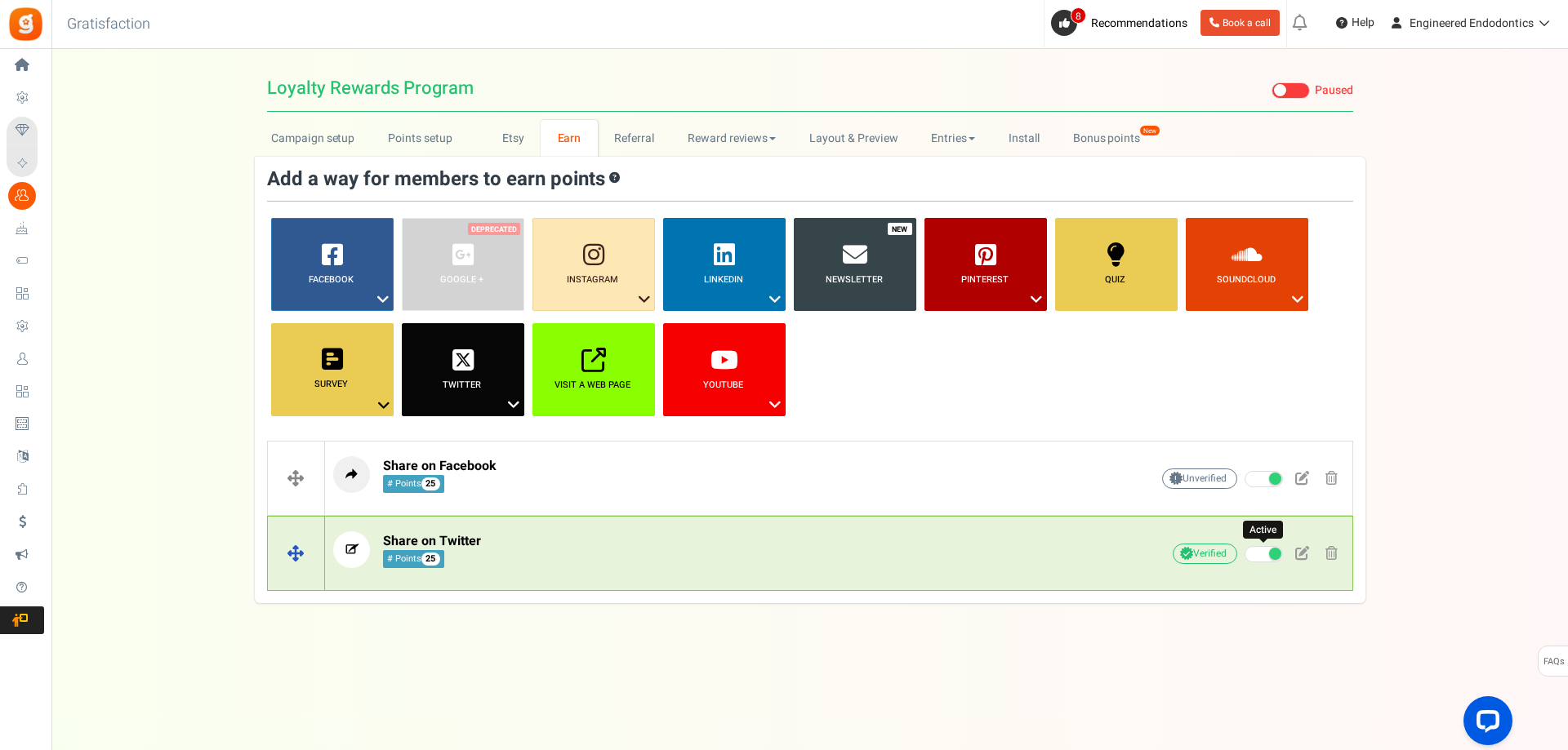
click at [1263, 553] on span at bounding box center [1263, 554] width 38 height 16
click at [1244, 553] on input "Active" at bounding box center [1244, 554] width 0 height 10
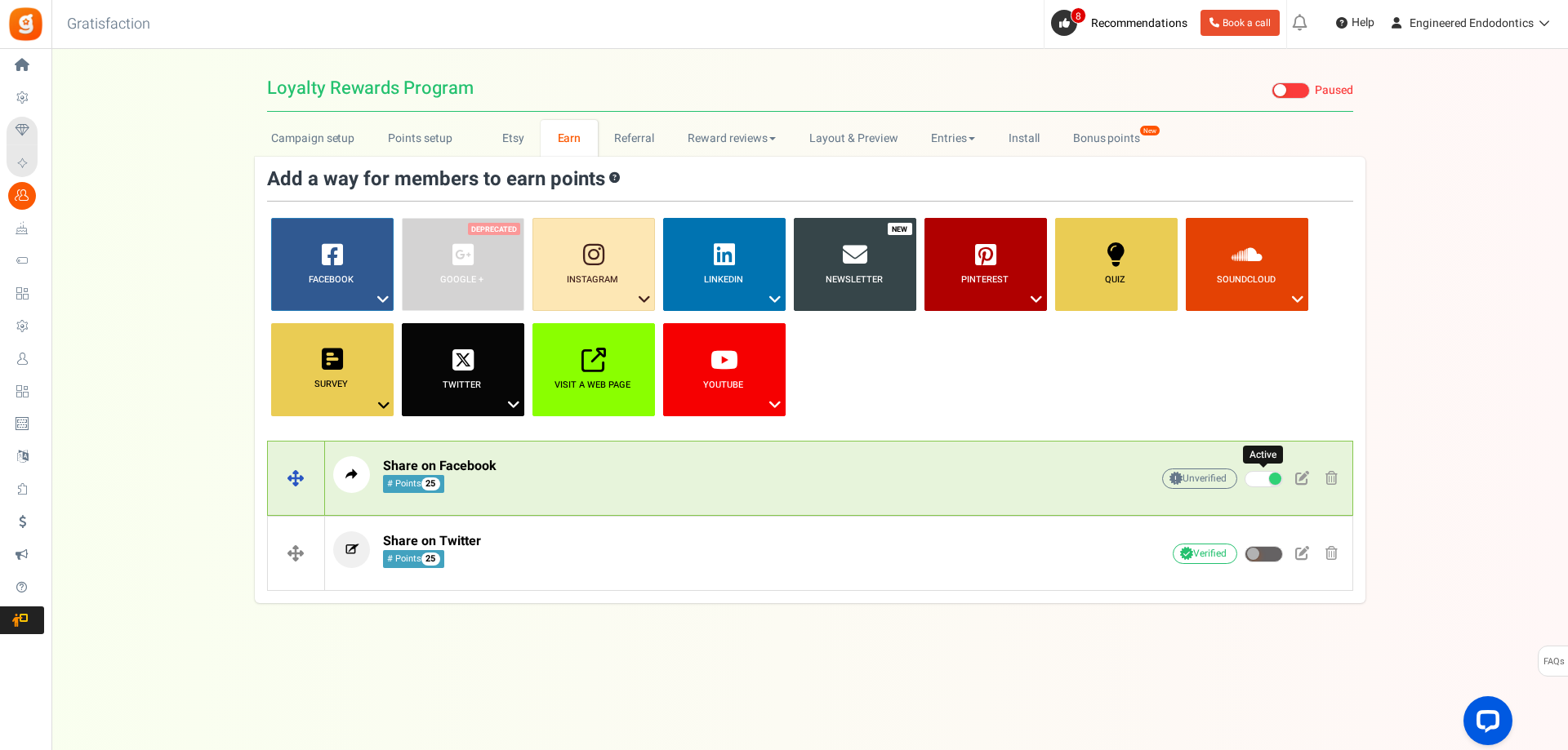
click at [1265, 485] on span at bounding box center [1263, 478] width 38 height 16
click at [1244, 485] on input "Active" at bounding box center [1244, 479] width 0 height 10
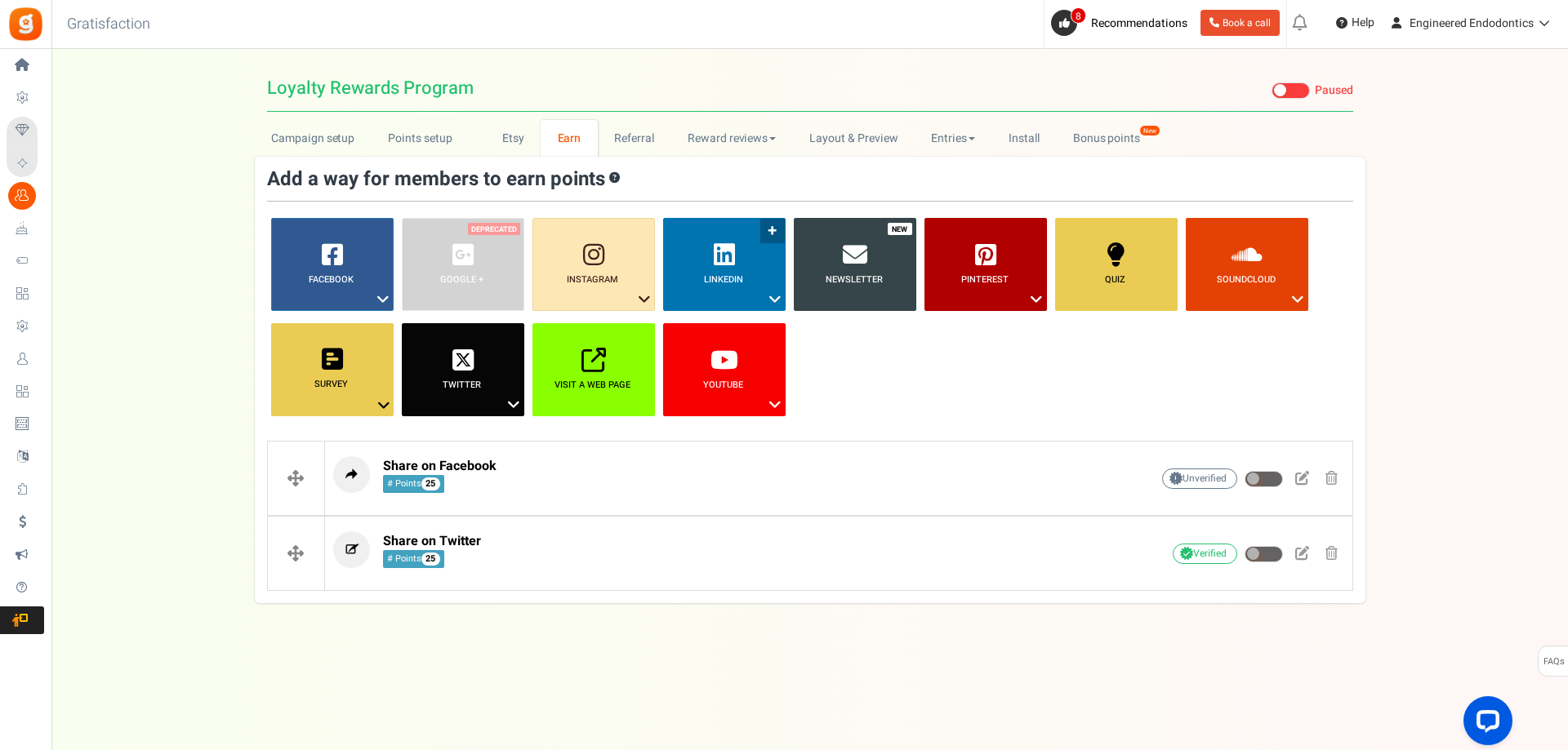
click at [777, 303] on icon at bounding box center [774, 299] width 20 height 21
click at [702, 325] on link "Share on LinkedIn" at bounding box center [724, 330] width 131 height 21
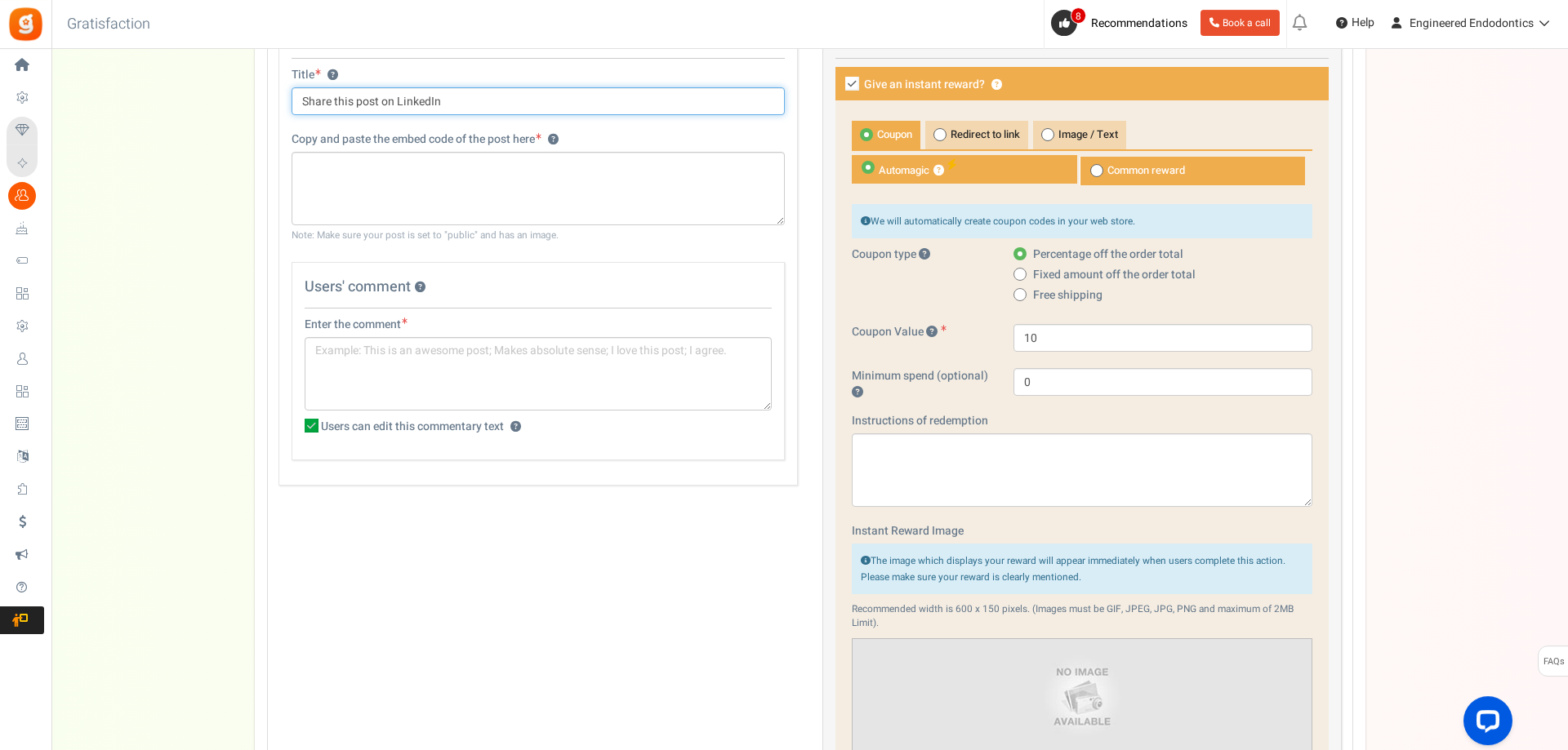
scroll to position [583, 0]
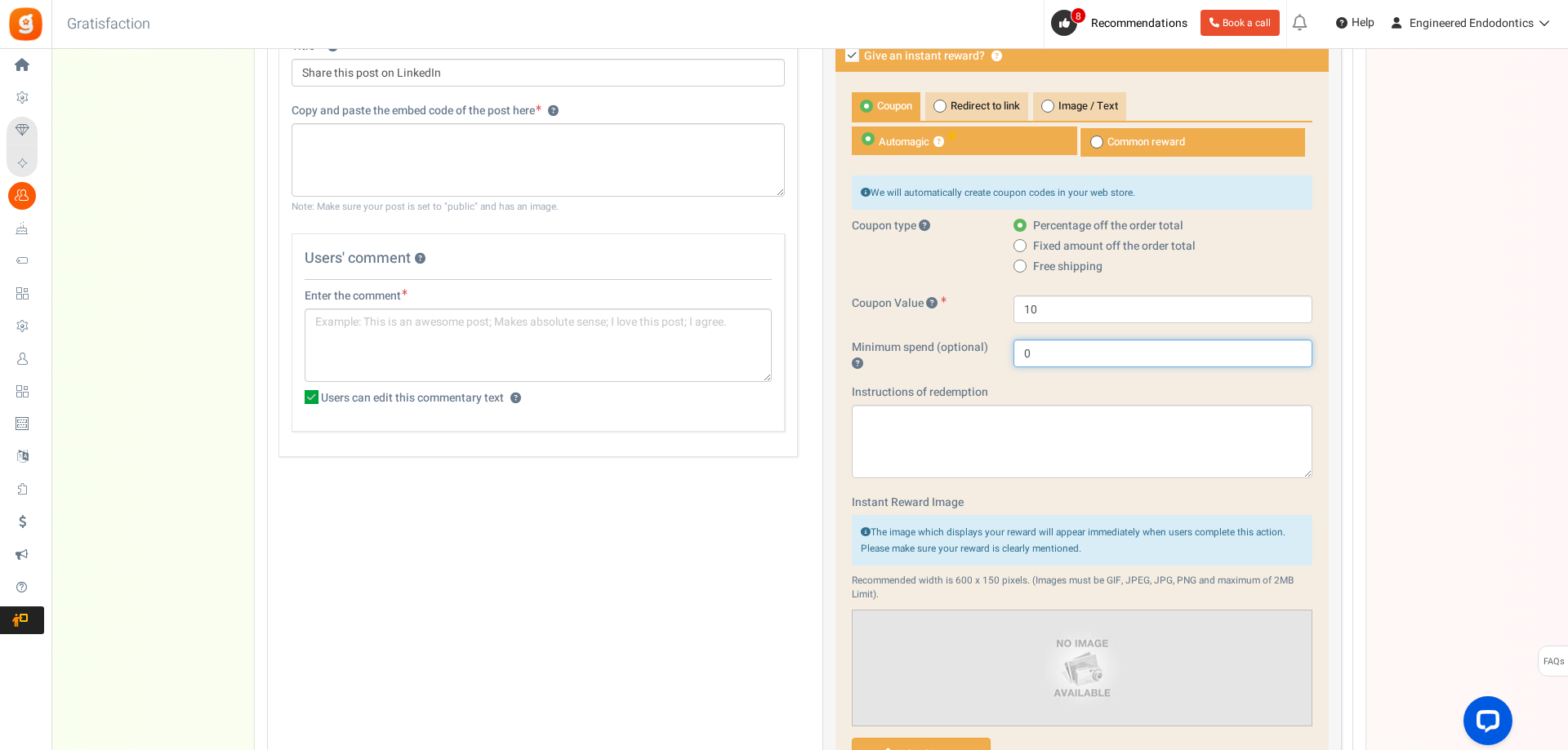
drag, startPoint x: 1003, startPoint y: 352, endPoint x: 997, endPoint y: 359, distance: 9.2
click at [1013, 356] on input "0" at bounding box center [1163, 354] width 299 height 27
type input "2"
type input "50"
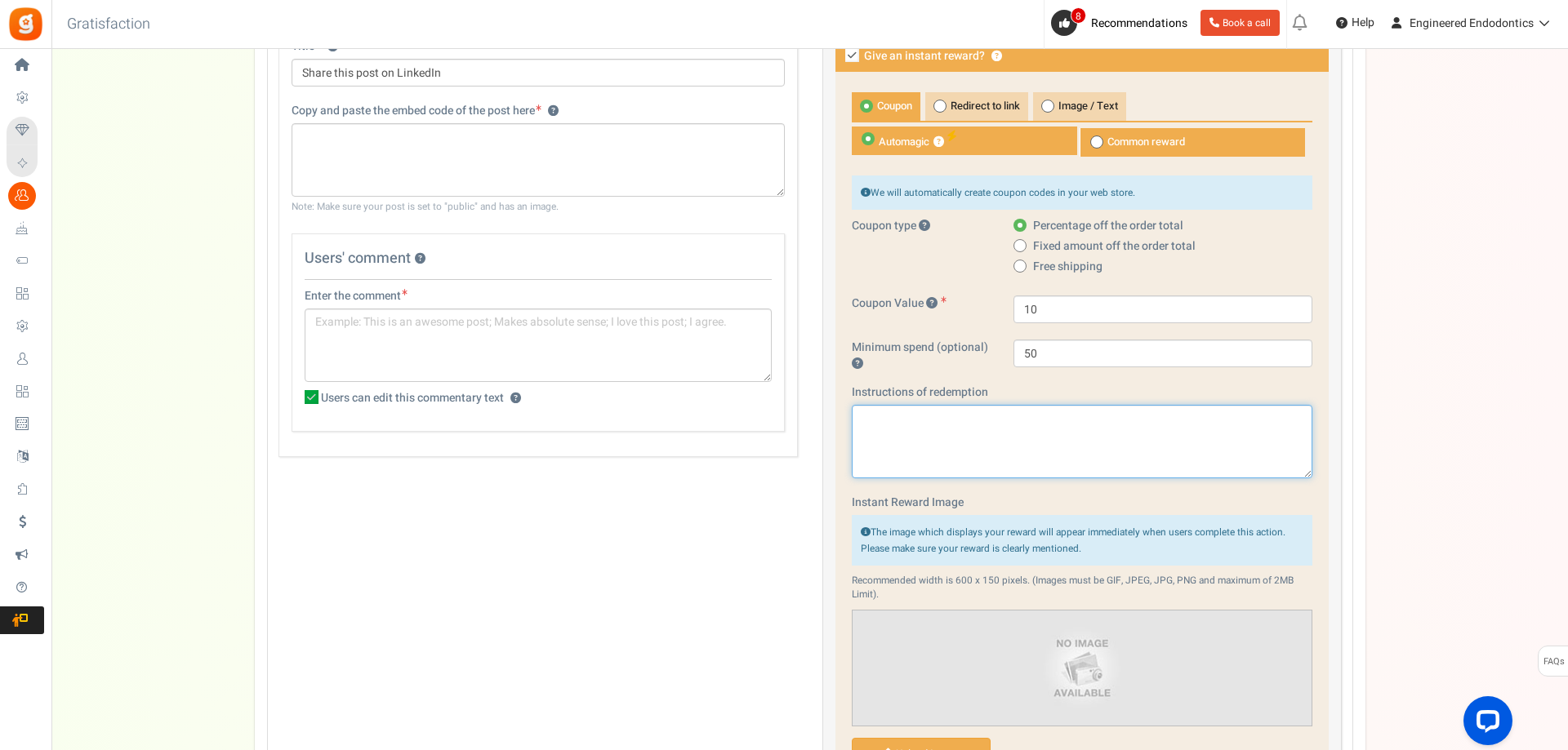
click at [990, 426] on textarea at bounding box center [1082, 442] width 461 height 73
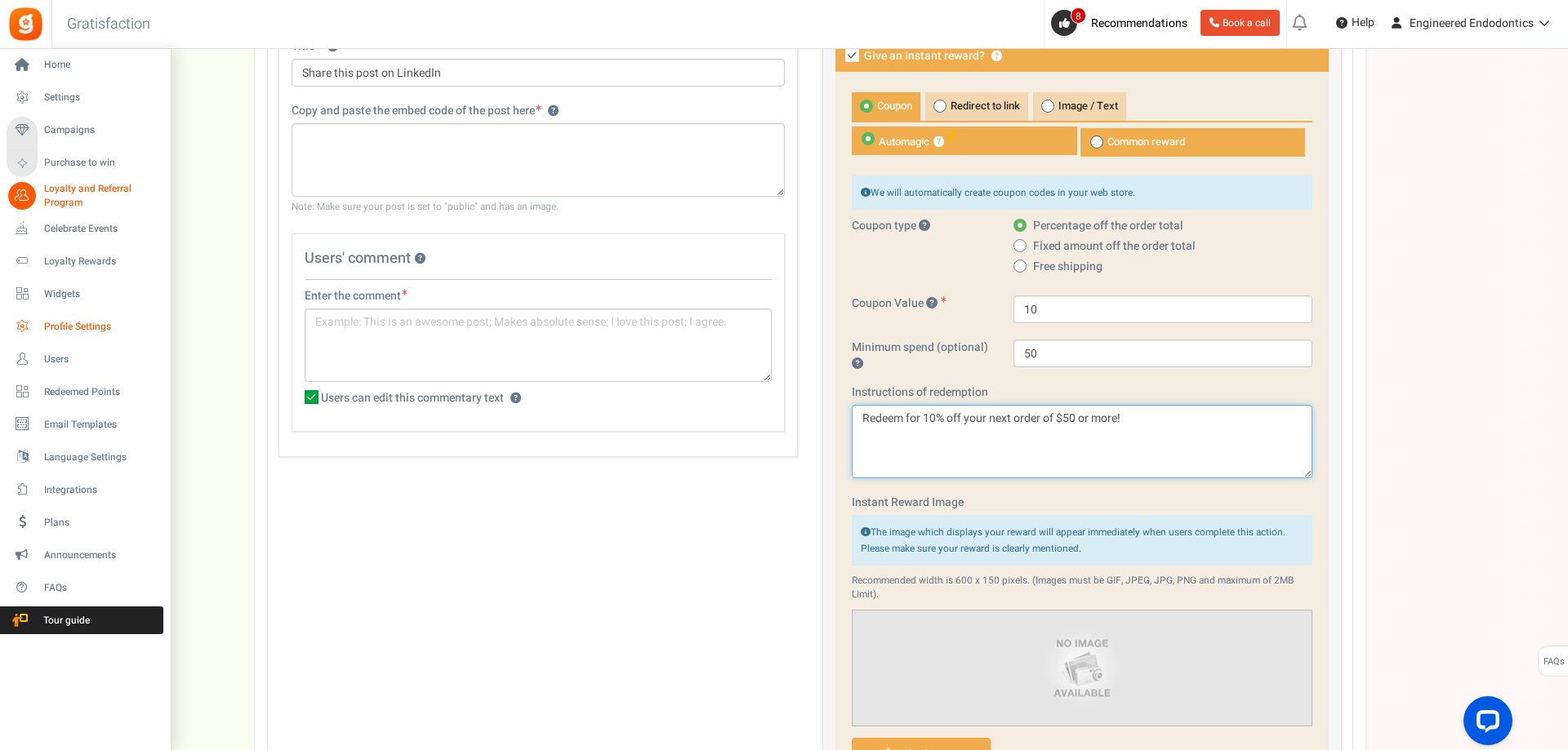
type textarea "Redeem for 10% off your next order of $50 or more!"
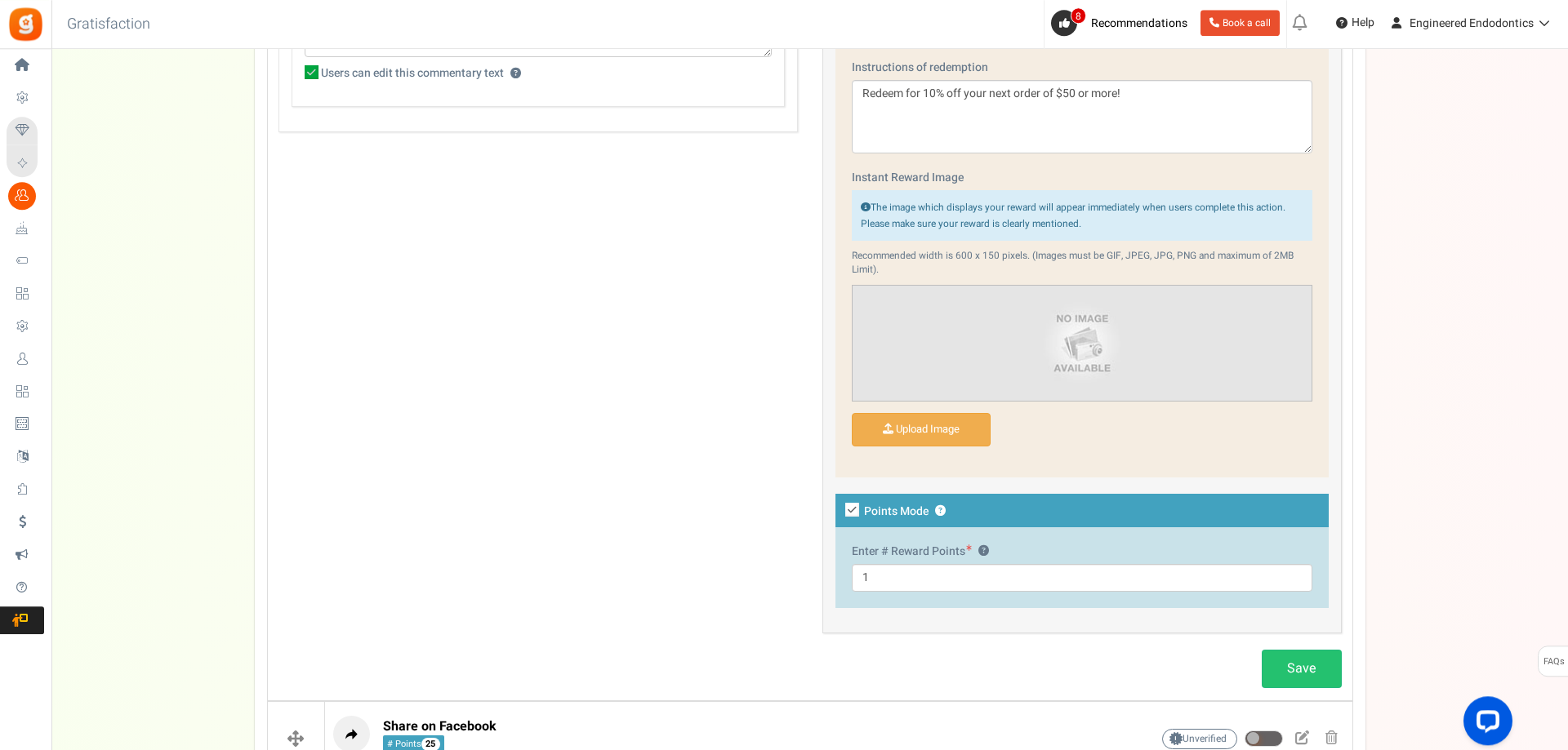
scroll to position [1117, 0]
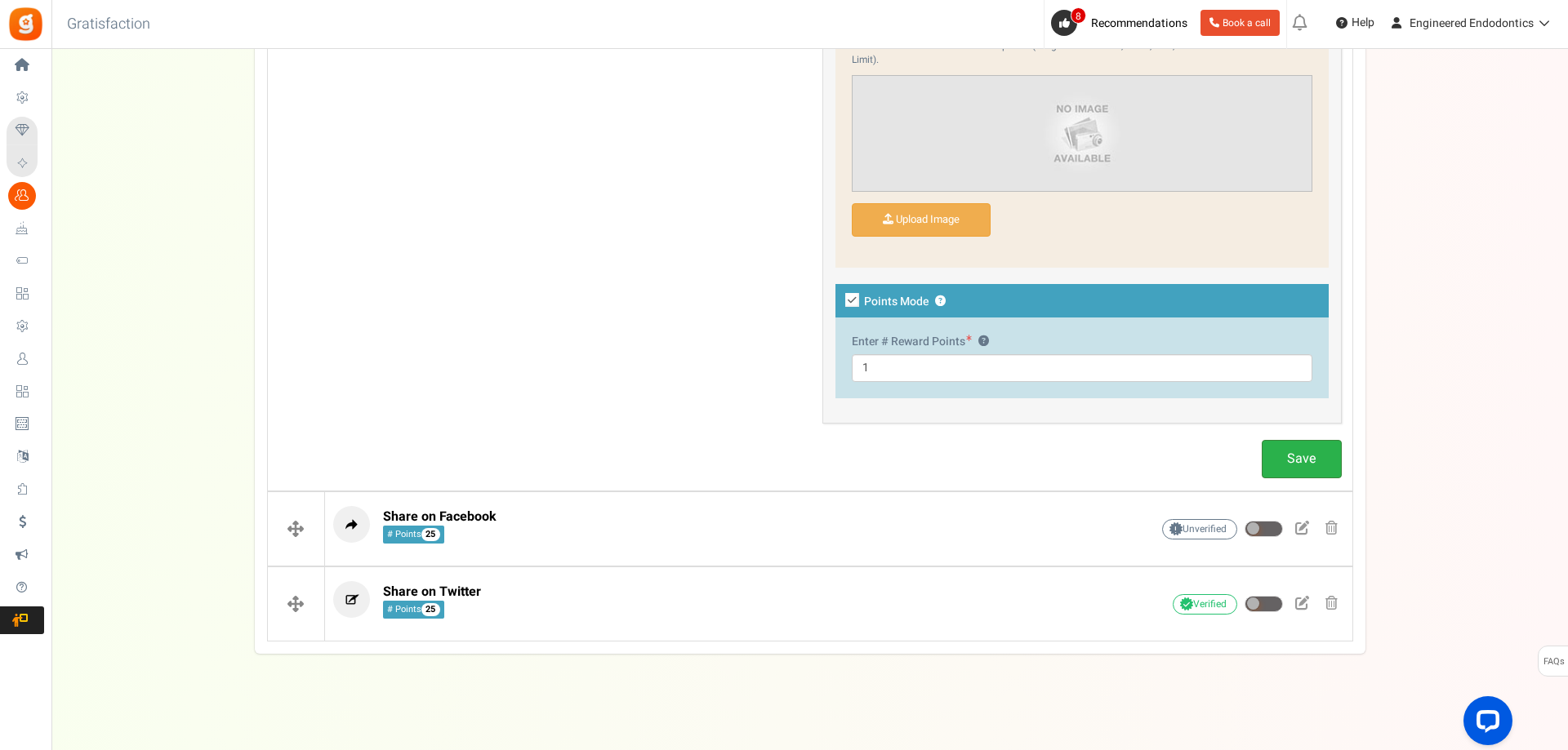
click at [1299, 451] on link "Save" at bounding box center [1302, 459] width 80 height 38
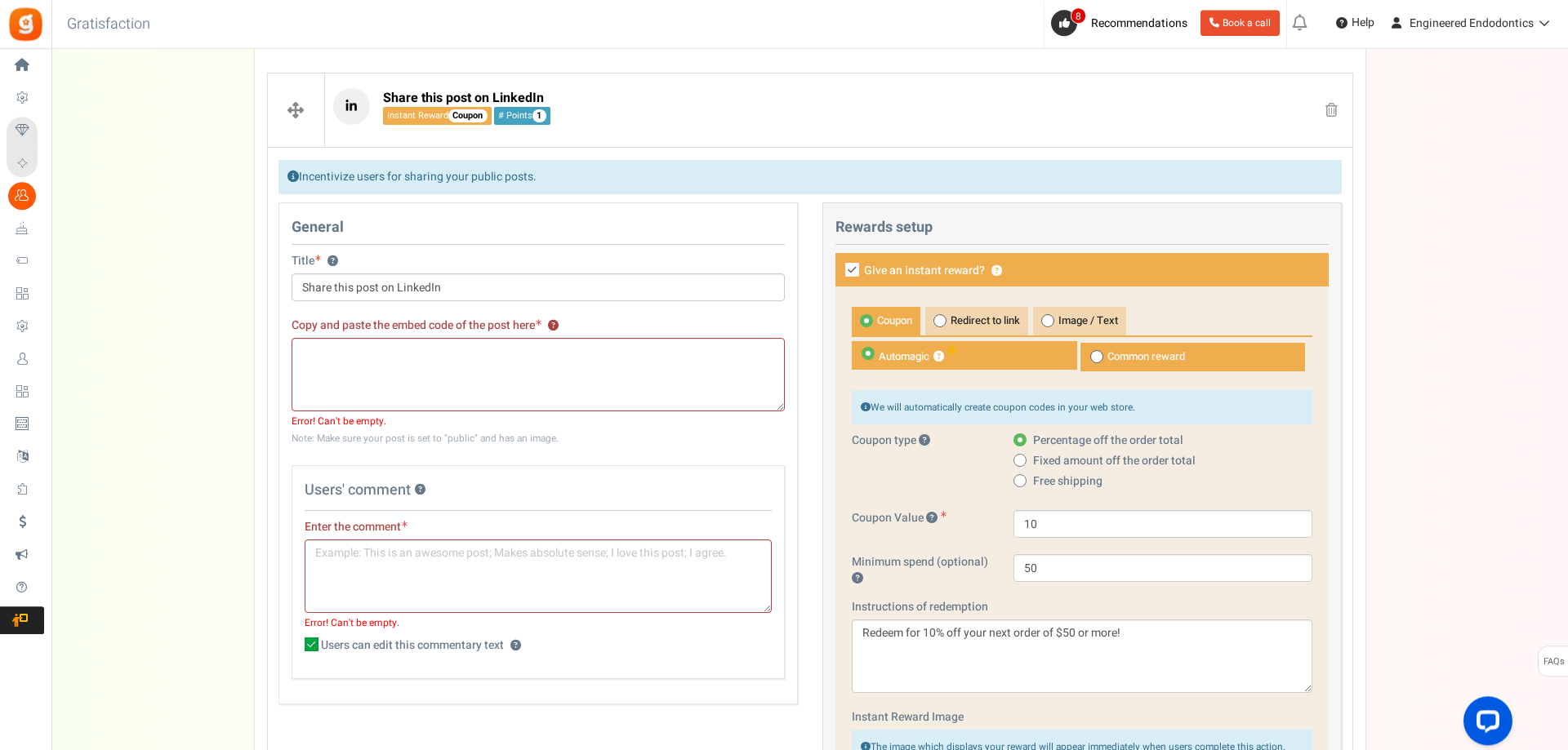
click at [273, 358] on div "General Title ? Share this post on LinkedIn Copy and paste the embed code of th…" at bounding box center [538, 461] width 543 height 518
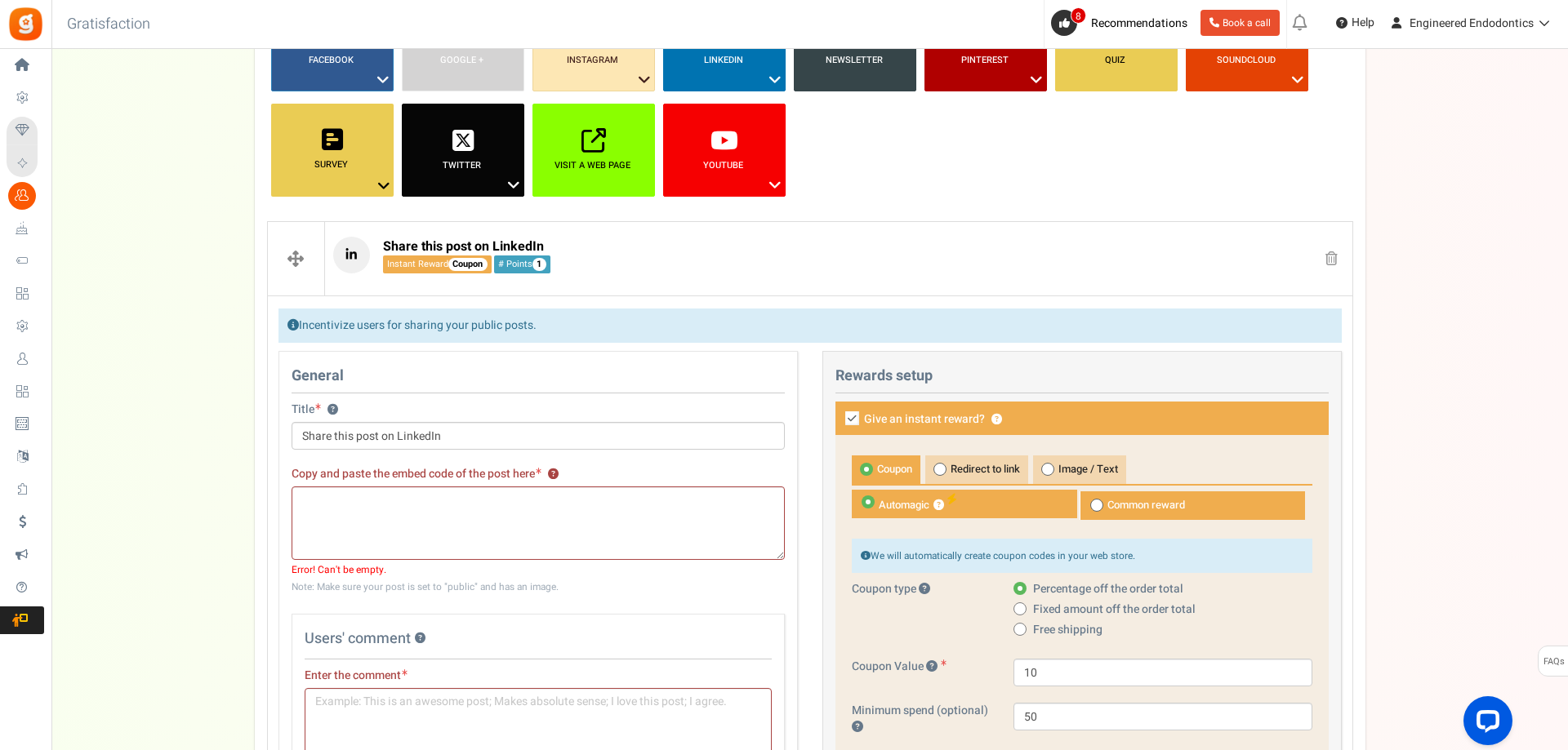
scroll to position [119, 0]
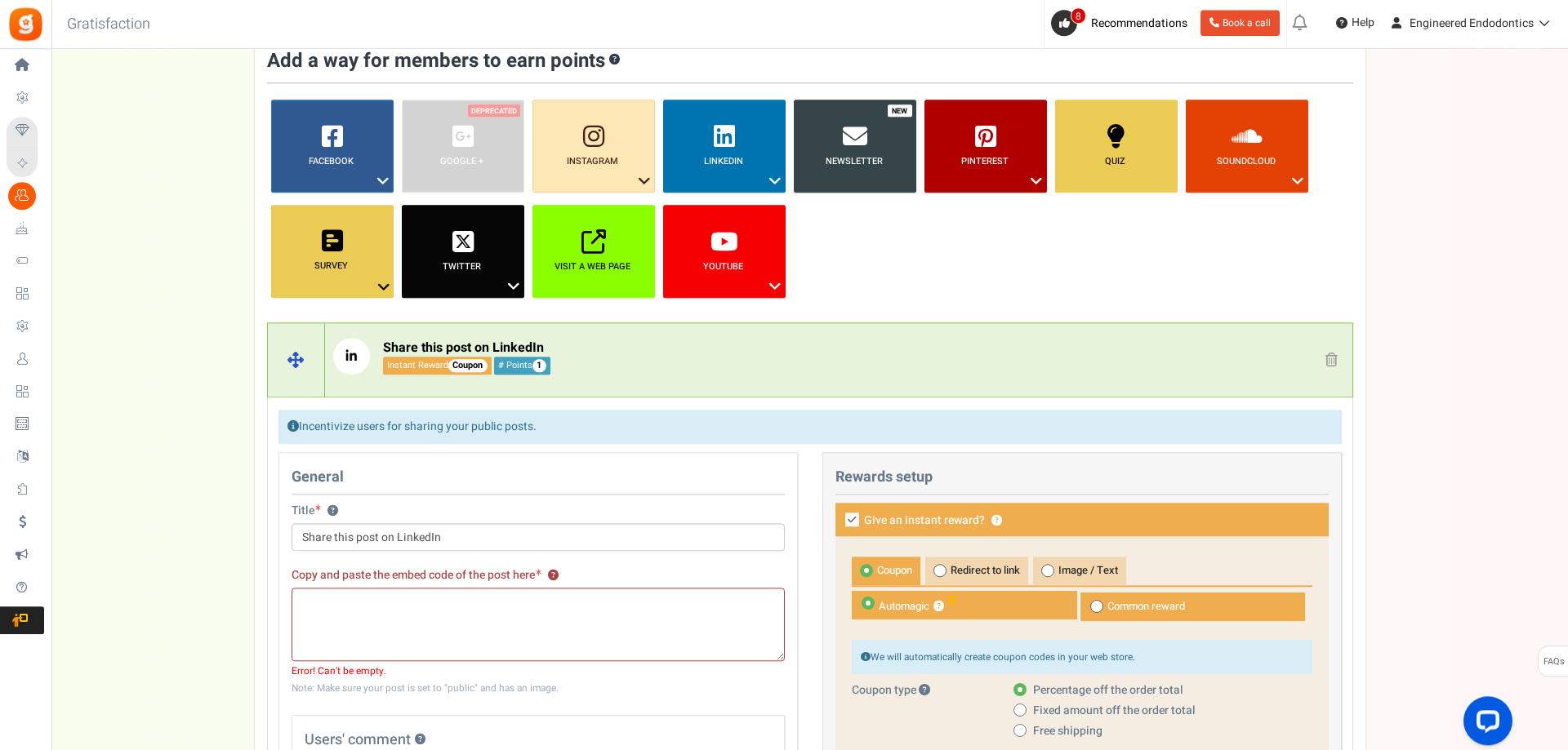
click at [1321, 359] on link at bounding box center [1331, 360] width 26 height 25
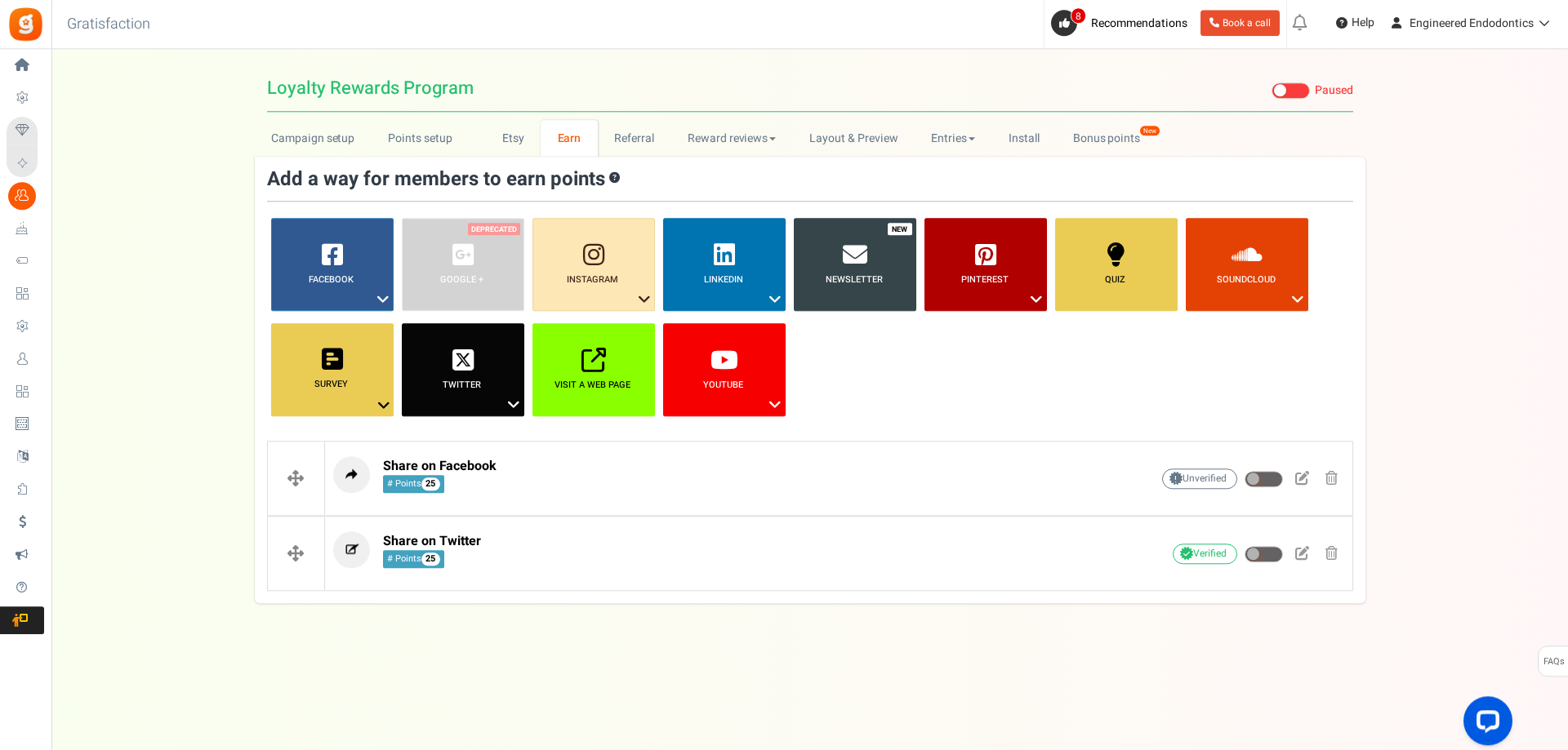
scroll to position [0, 0]
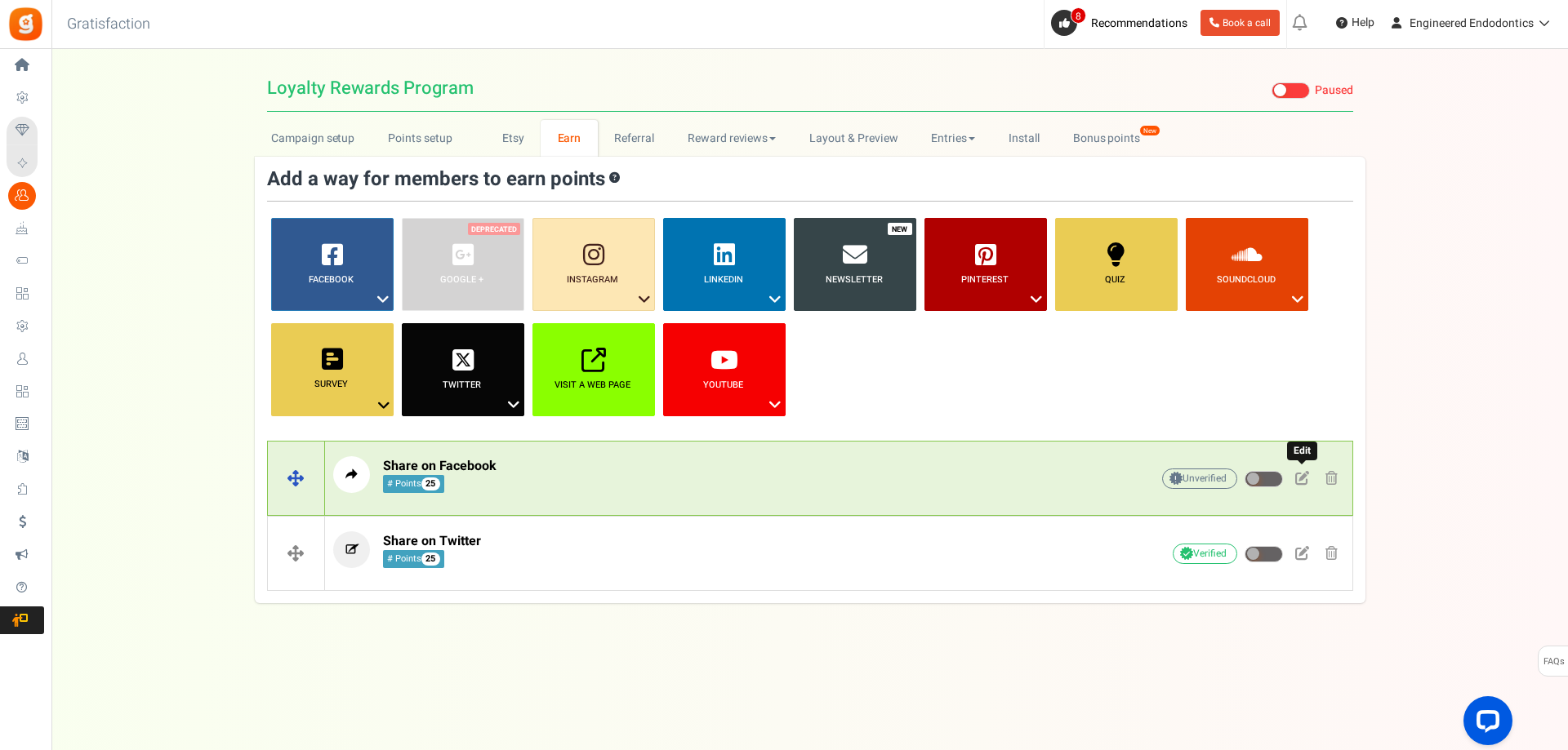
click at [1295, 480] on span at bounding box center [1302, 478] width 14 height 14
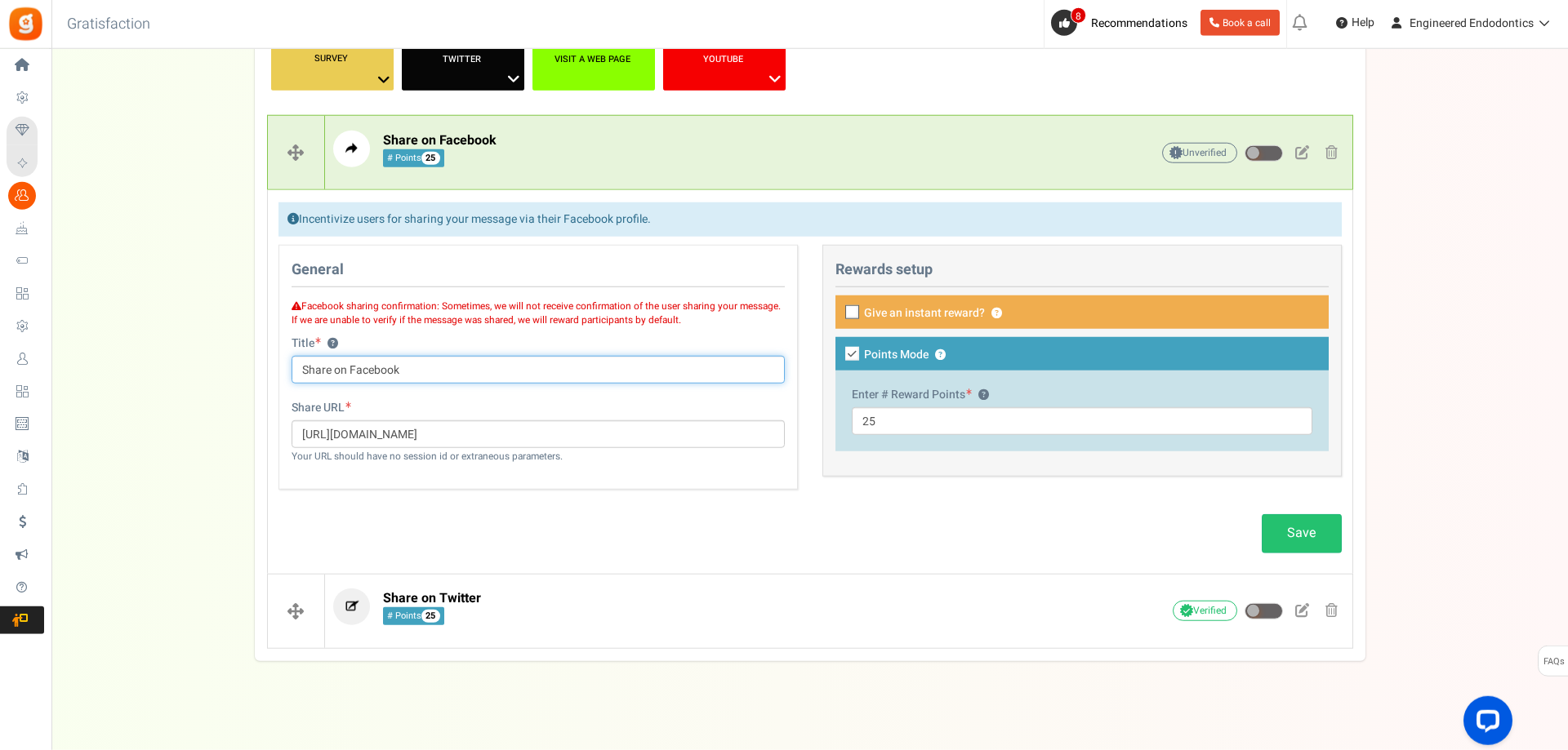
scroll to position [333, 0]
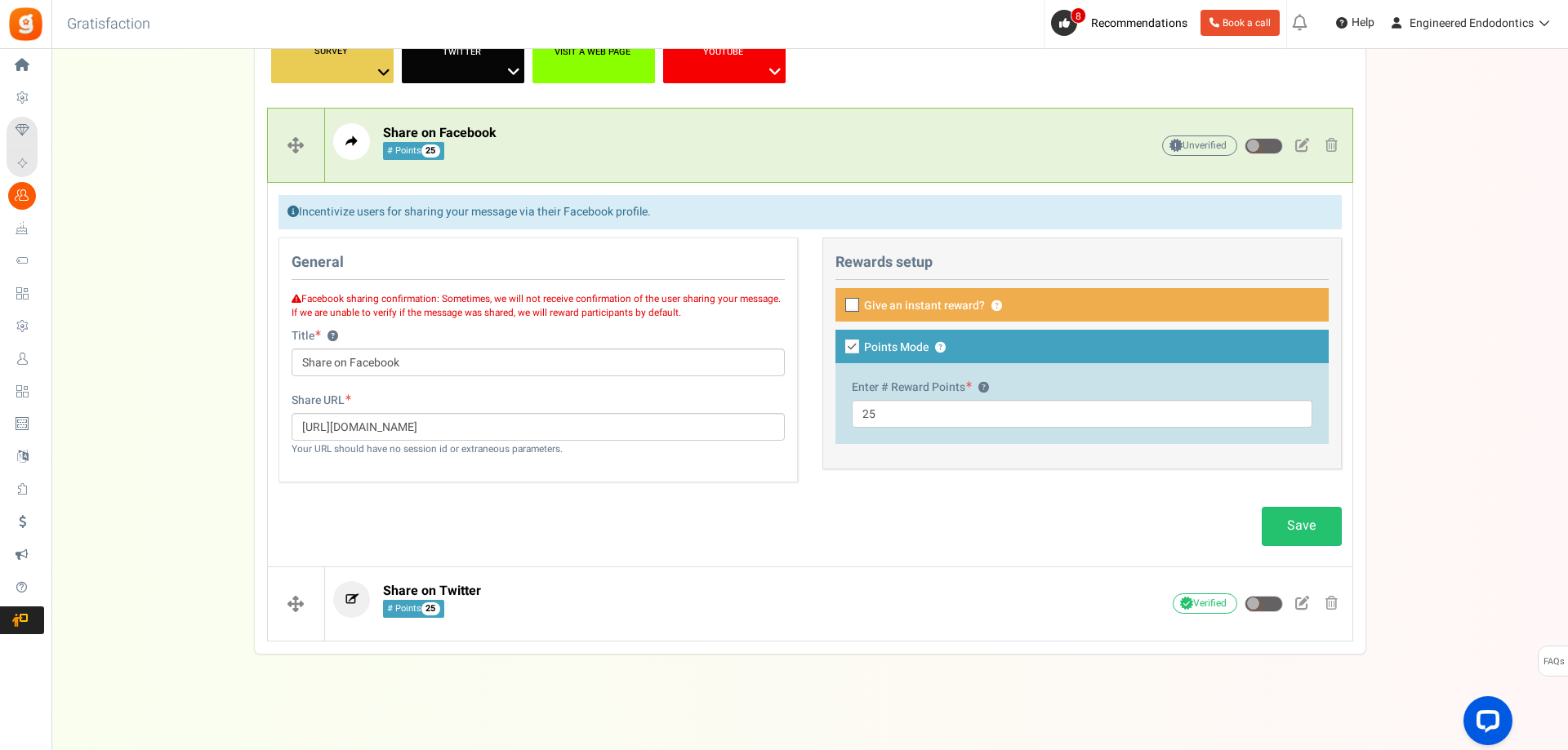
drag, startPoint x: 303, startPoint y: 296, endPoint x: 683, endPoint y: 317, distance: 380.6
click at [683, 317] on p "Facebook sharing confirmation: Sometimes, we will not receive confirmation of t…" at bounding box center [537, 303] width 493 height 32
copy p "Facebook sharing confirmation: Sometimes, we will not receive confirmation of t…"
click at [618, 490] on div "General Facebook sharing confirmation: Sometimes, we will not receive confirmat…" at bounding box center [538, 368] width 543 height 261
click at [1304, 145] on span at bounding box center [1302, 145] width 14 height 14
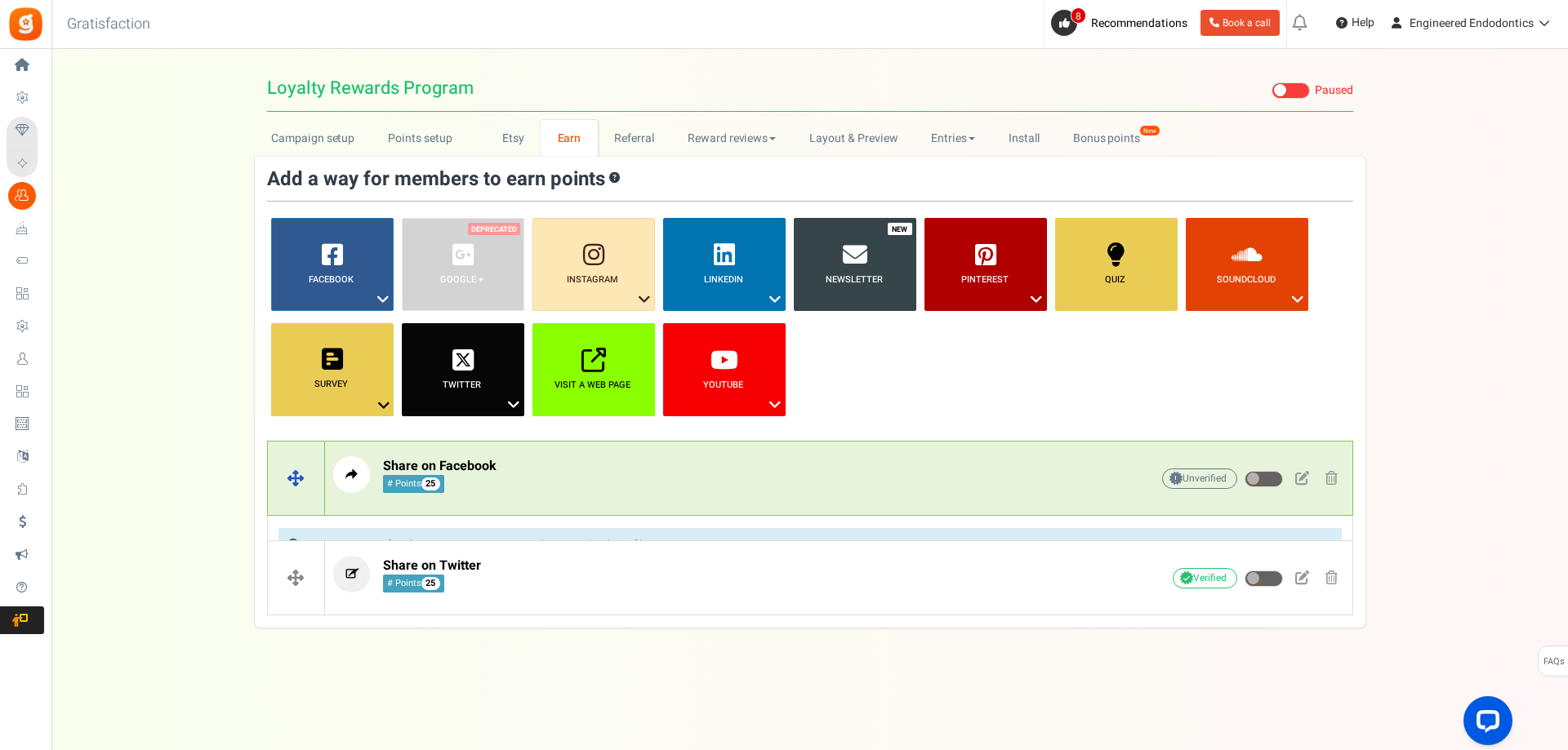
scroll to position [0, 0]
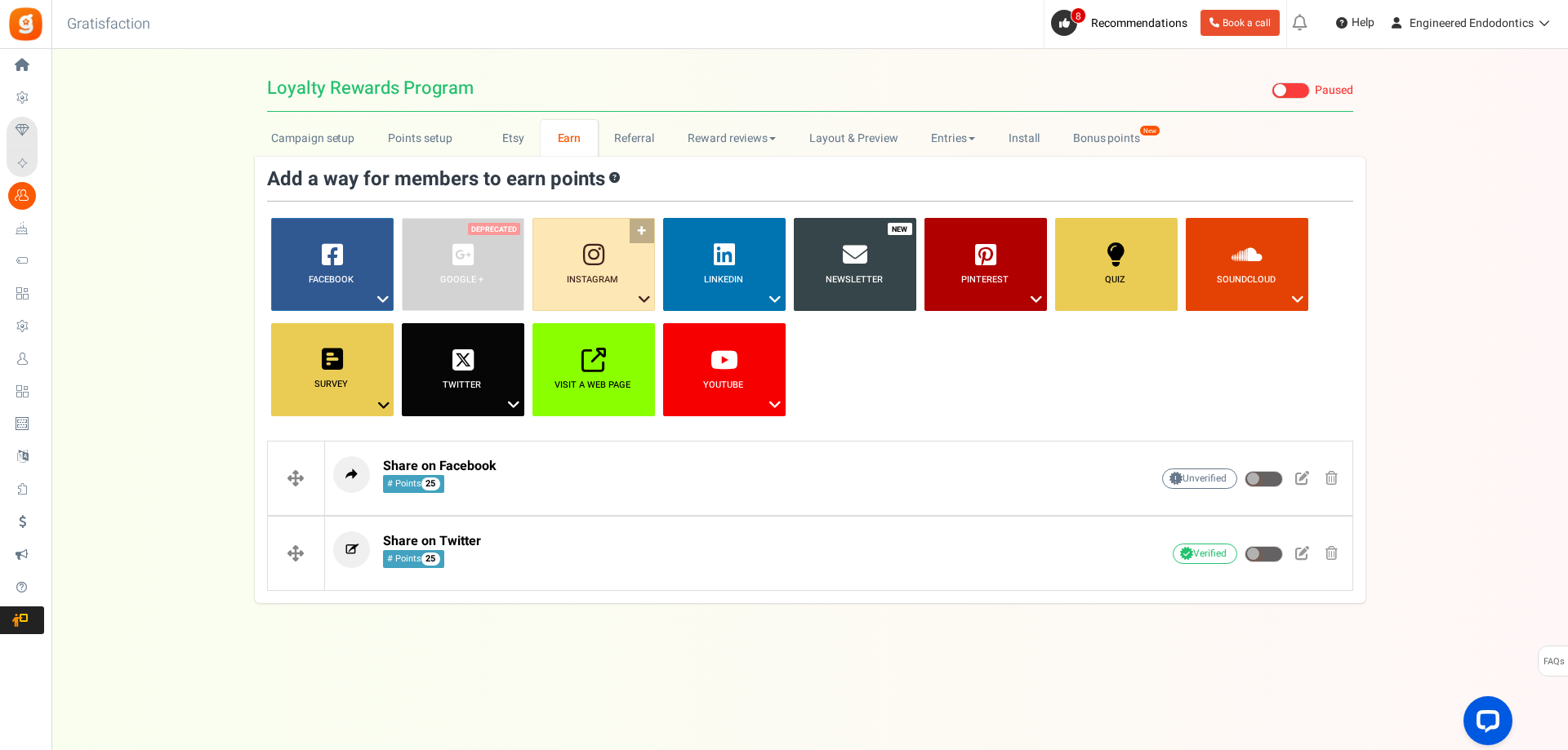
click at [645, 299] on icon at bounding box center [644, 299] width 20 height 21
click at [585, 329] on link "Follow on Instagram" at bounding box center [593, 330] width 131 height 21
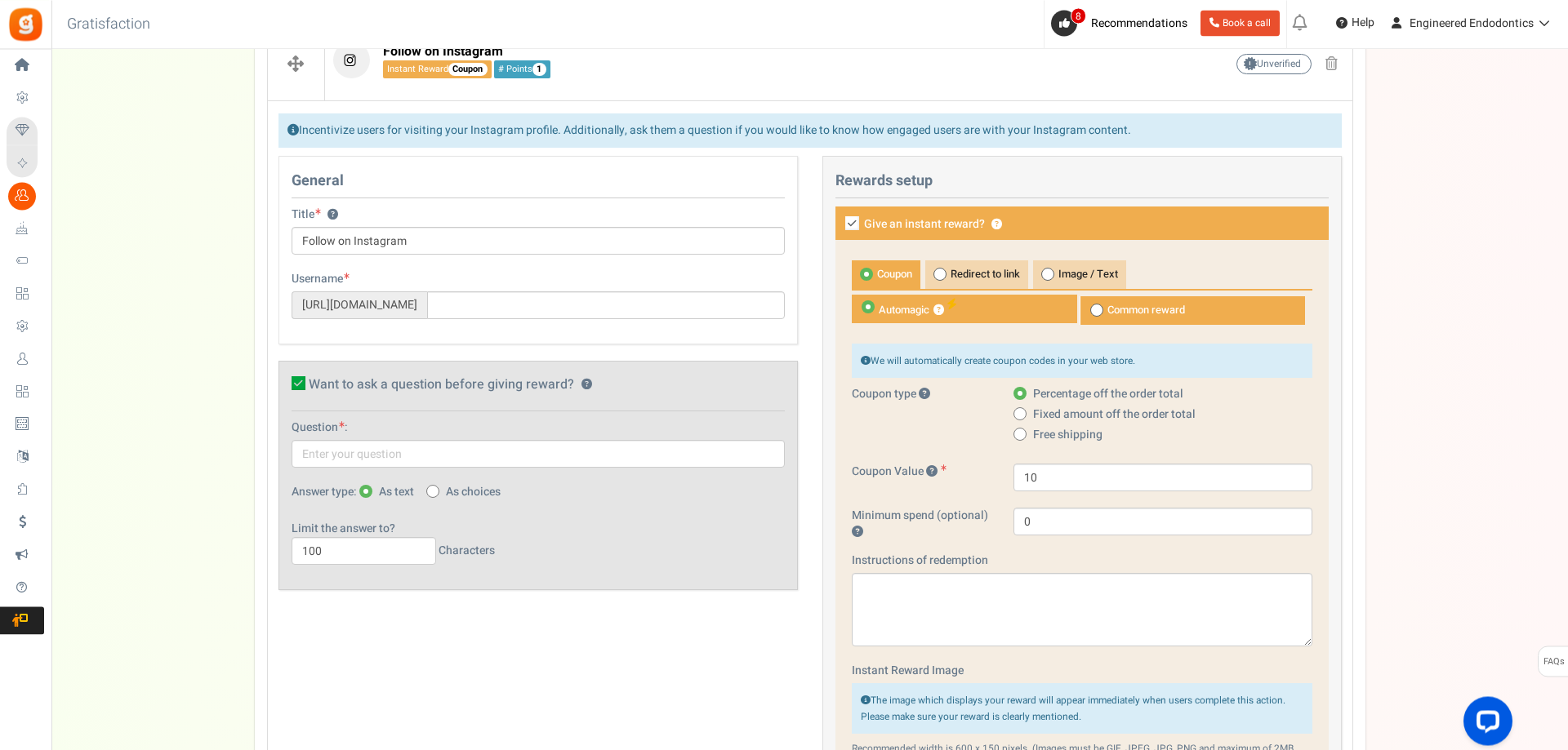
scroll to position [416, 0]
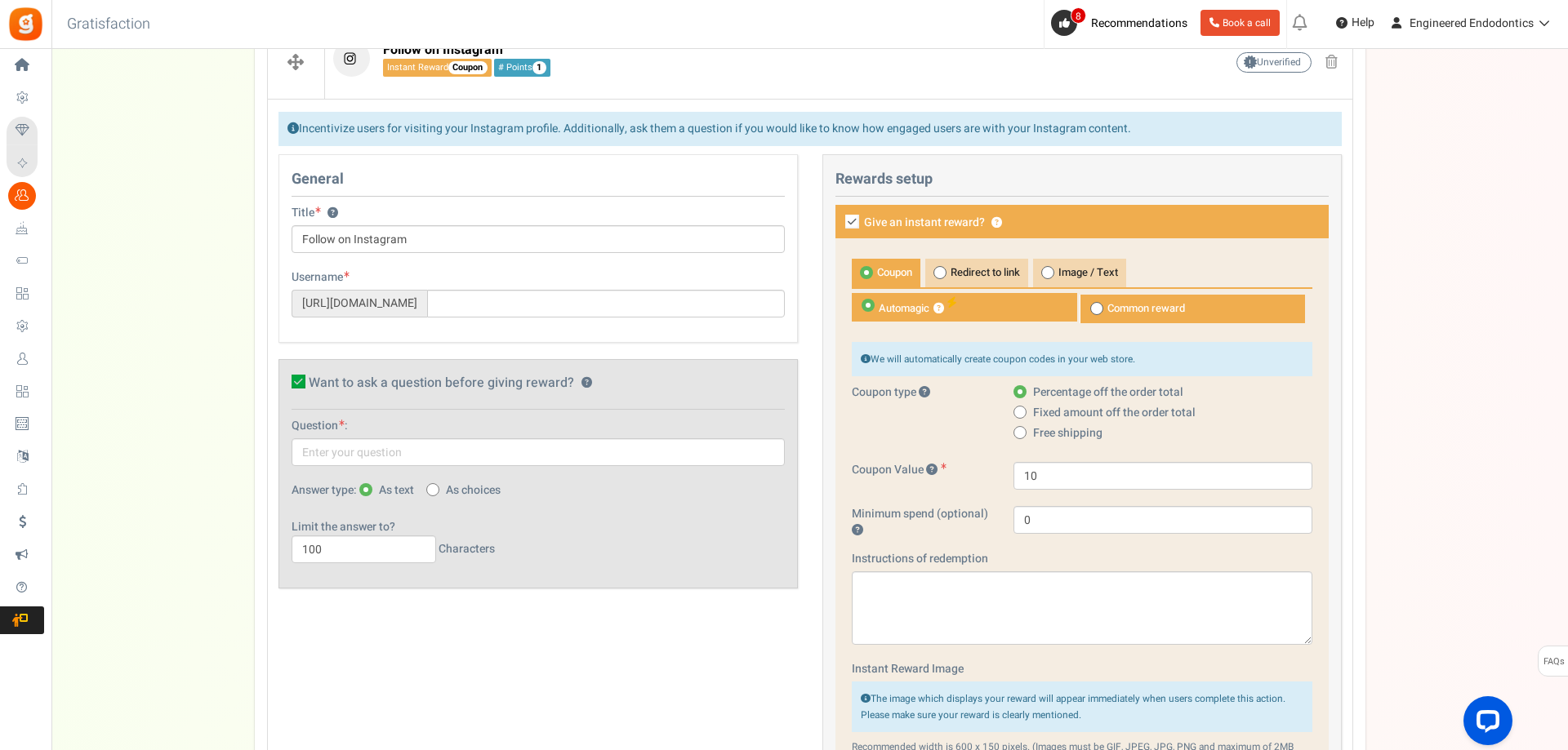
click at [845, 220] on icon at bounding box center [852, 221] width 14 height 14
click at [839, 220] on input "Give an instant reward? ?" at bounding box center [834, 223] width 10 height 10
checkbox input "false"
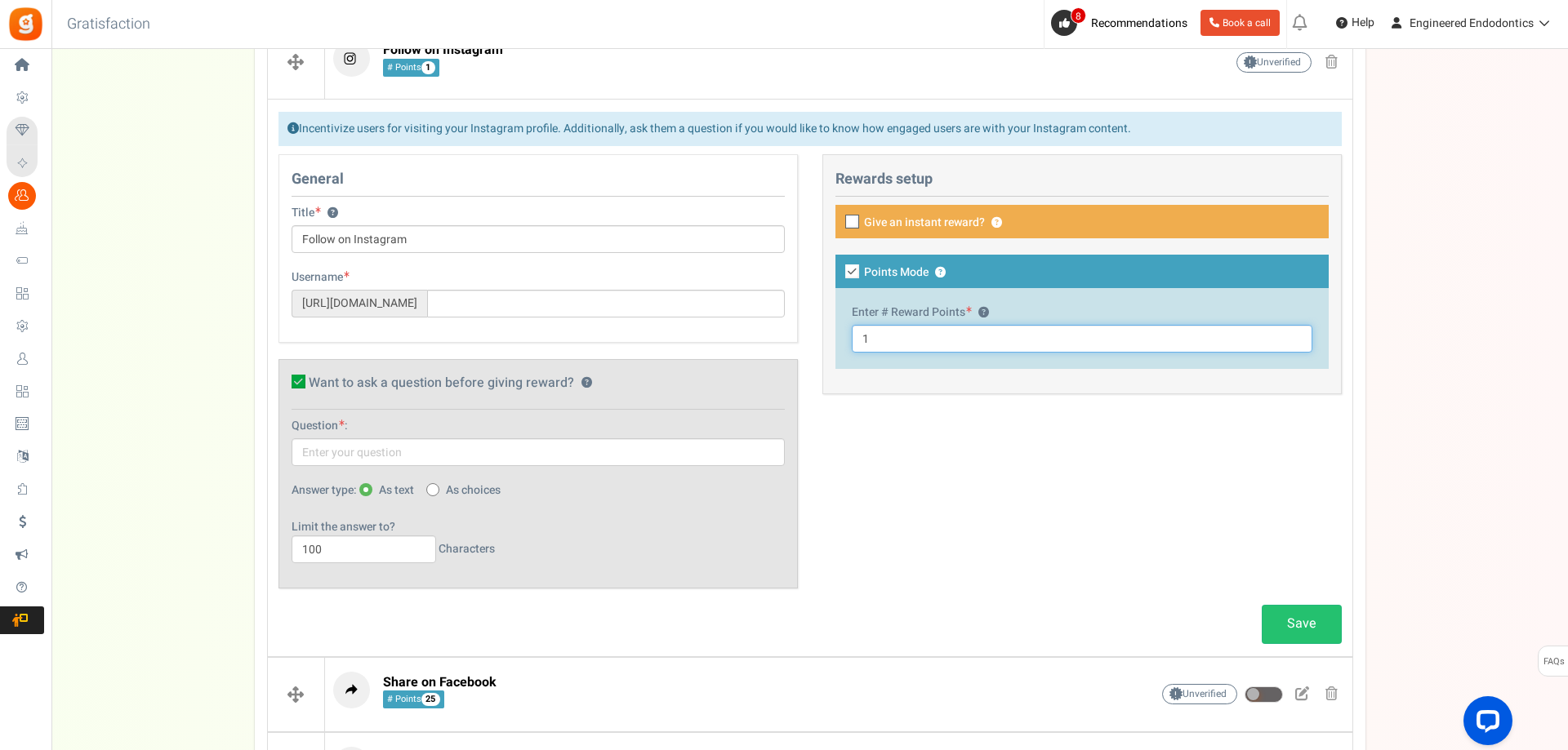
drag, startPoint x: 887, startPoint y: 341, endPoint x: 1134, endPoint y: 342, distance: 247.0
click at [852, 337] on input "1" at bounding box center [1082, 338] width 461 height 27
type input "25"
click at [1101, 426] on div "General Title ? Follow on Instagram Tip! Your title should show the huge saving…" at bounding box center [810, 380] width 1088 height 451
click at [298, 378] on icon at bounding box center [298, 382] width 14 height 14
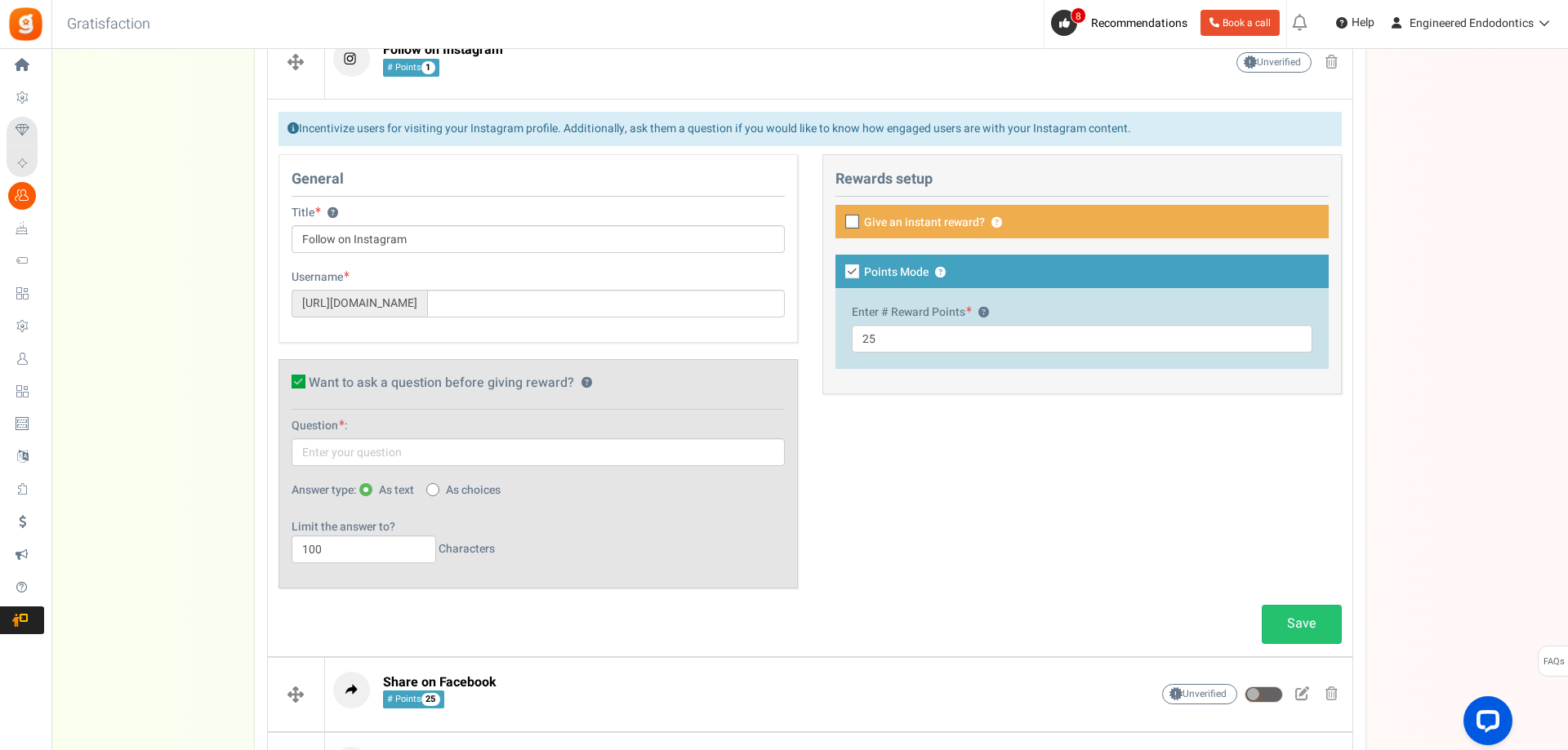
click at [285, 379] on input "Want to ask a question before giving reward? ?" at bounding box center [280, 384] width 10 height 10
checkbox input "false"
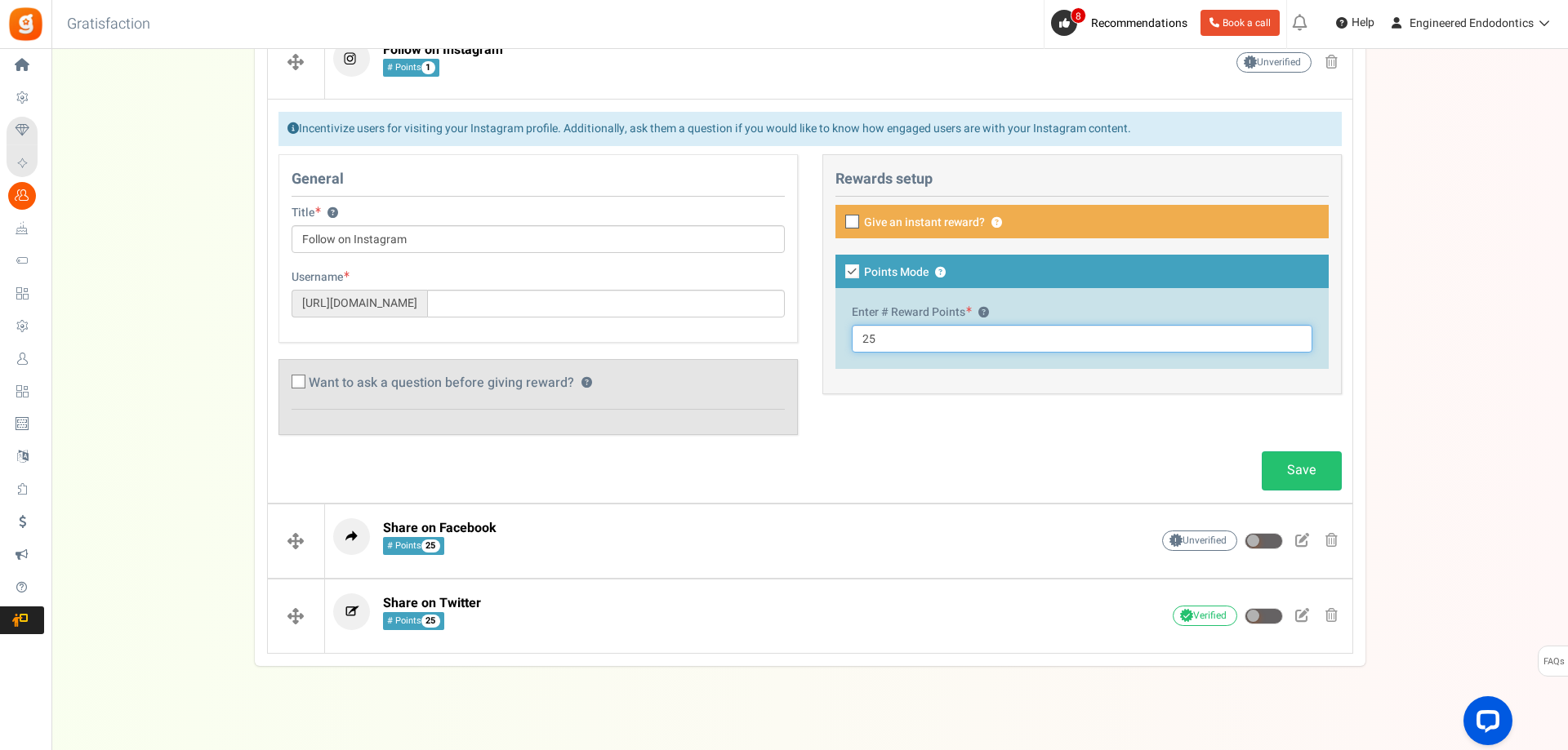
drag, startPoint x: 894, startPoint y: 337, endPoint x: 833, endPoint y: 340, distance: 61.1
click at [852, 340] on input "25" at bounding box center [1082, 338] width 461 height 27
click at [542, 313] on input "text" at bounding box center [606, 303] width 358 height 27
paste input "engineeredendo"
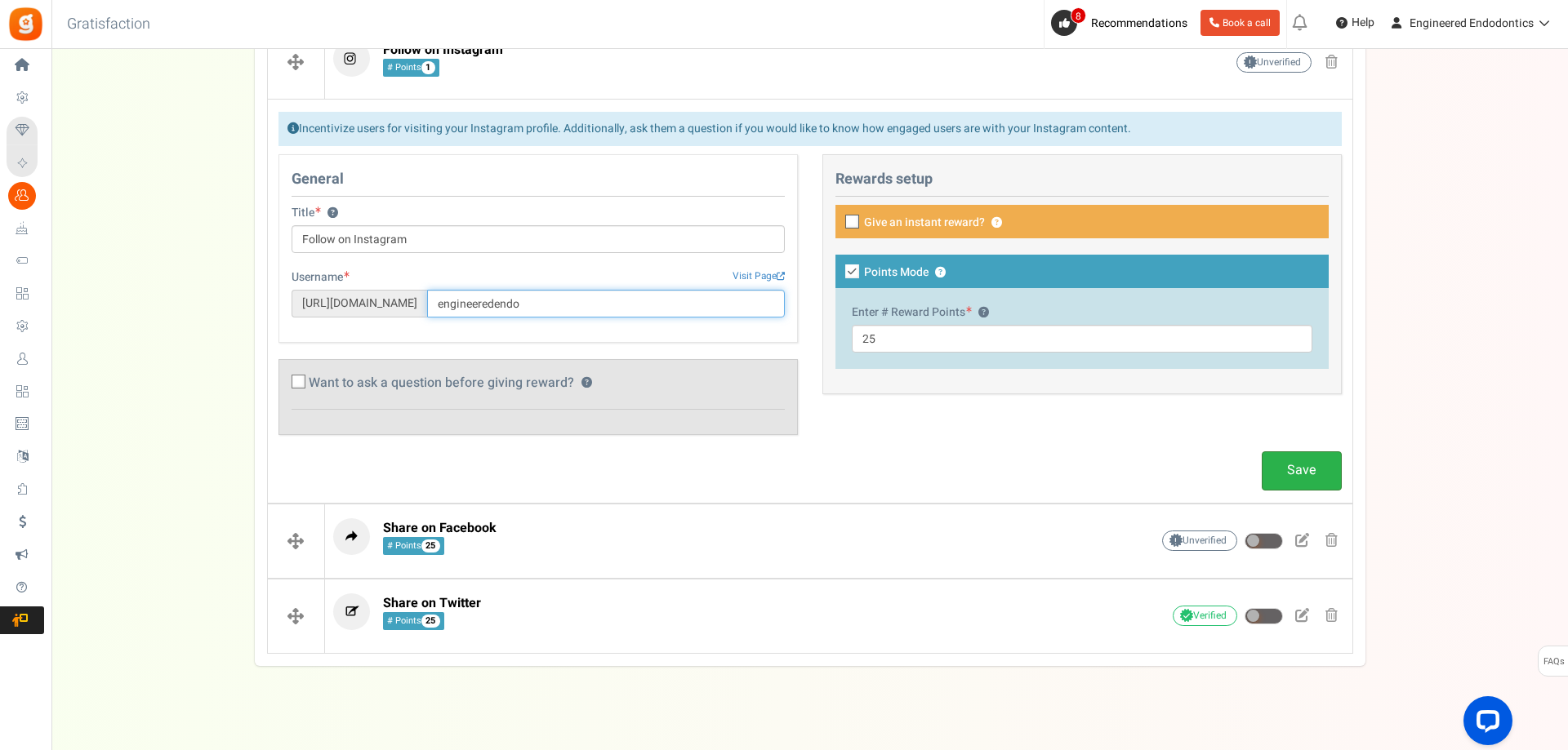
type input "engineeredendo"
click at [1299, 468] on link "Save" at bounding box center [1302, 470] width 80 height 38
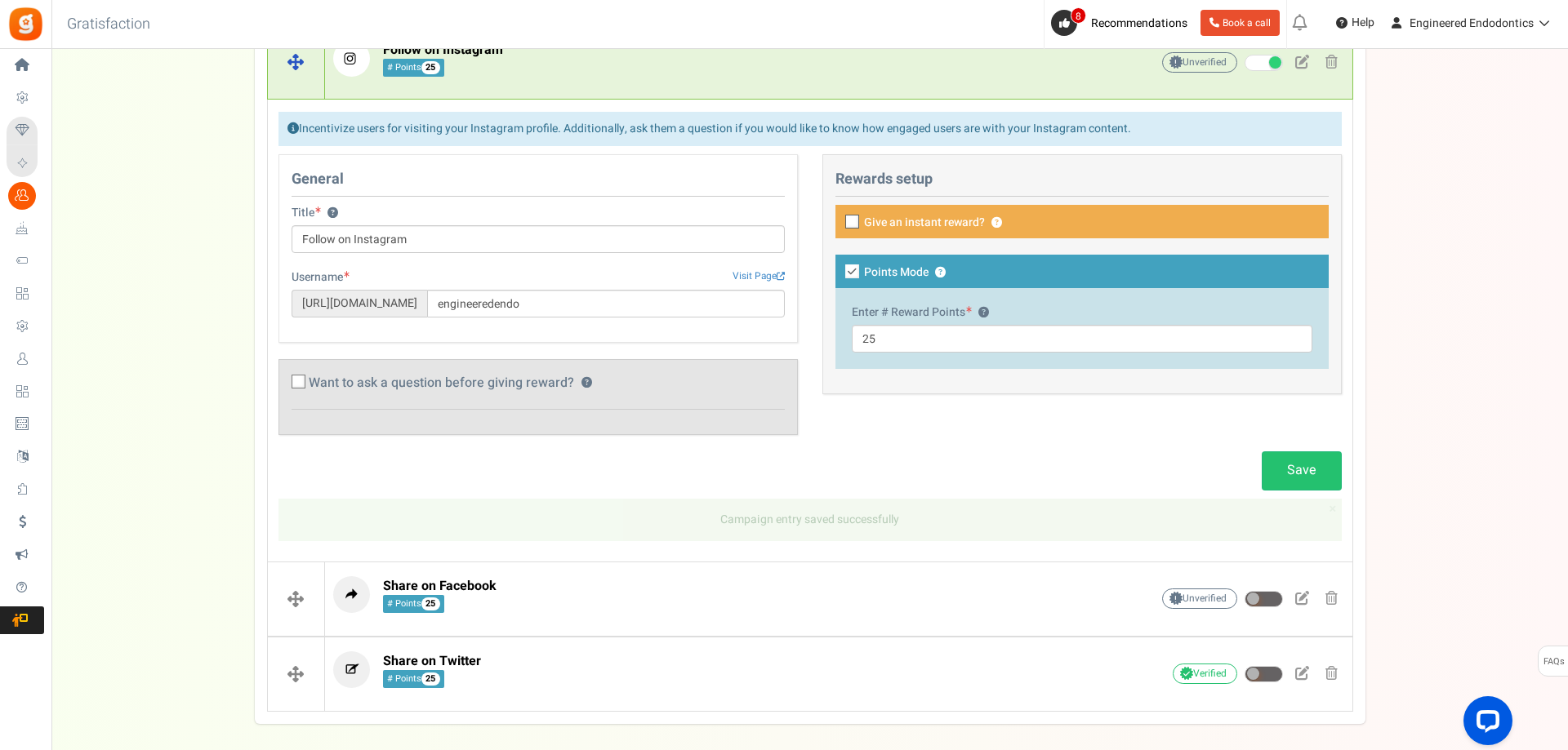
click at [1301, 64] on span at bounding box center [1302, 62] width 14 height 14
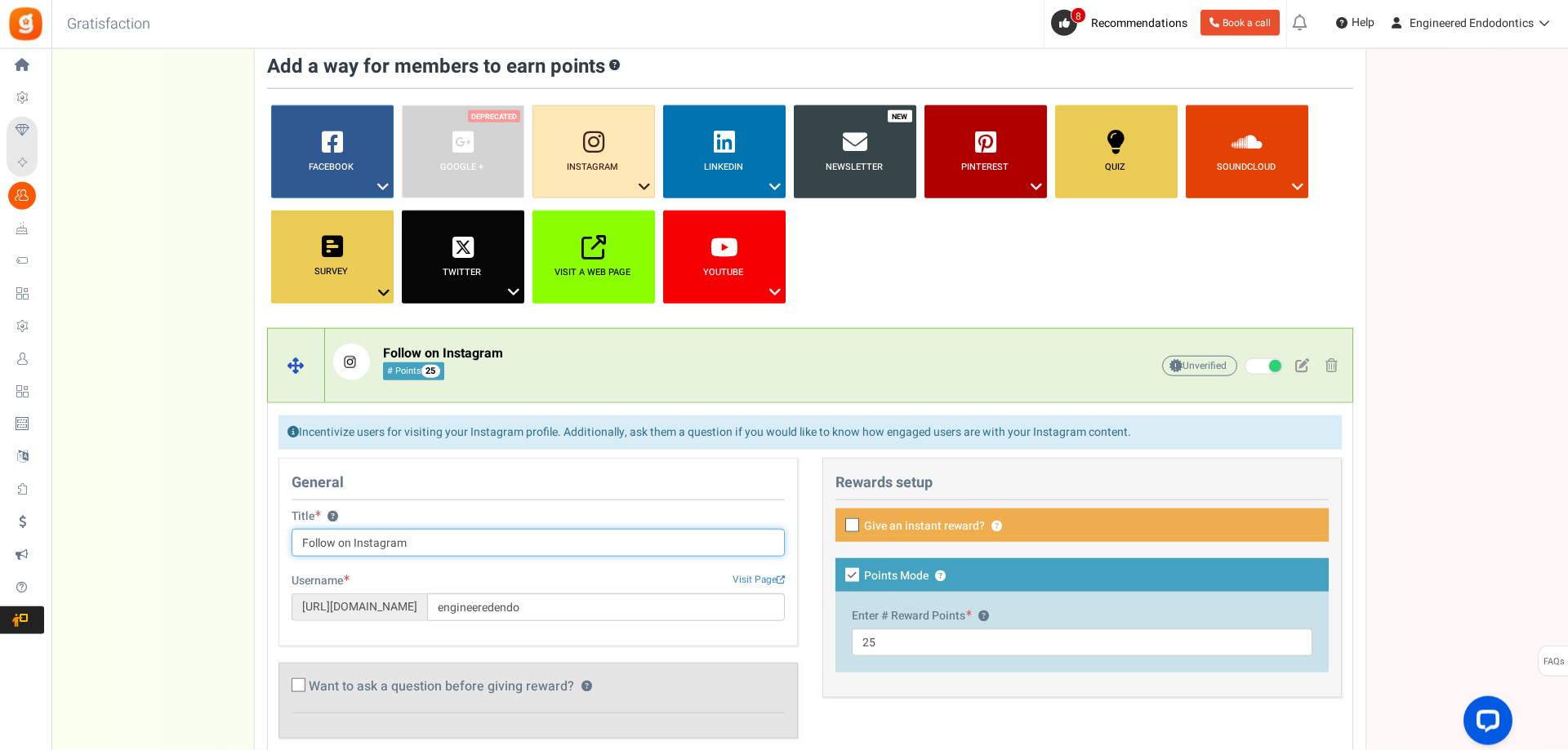
scroll to position [109, 0]
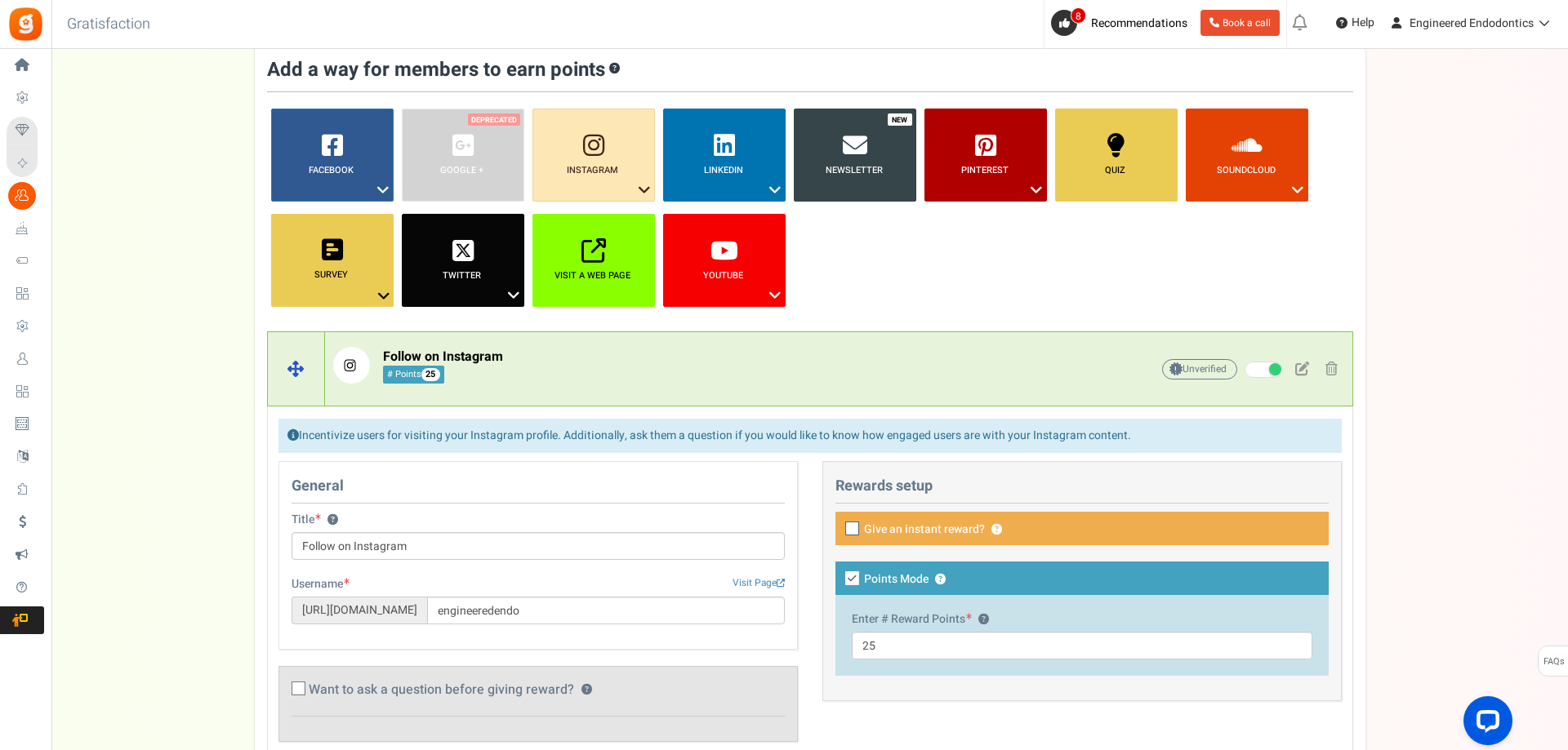
click at [1299, 369] on span at bounding box center [1302, 368] width 14 height 14
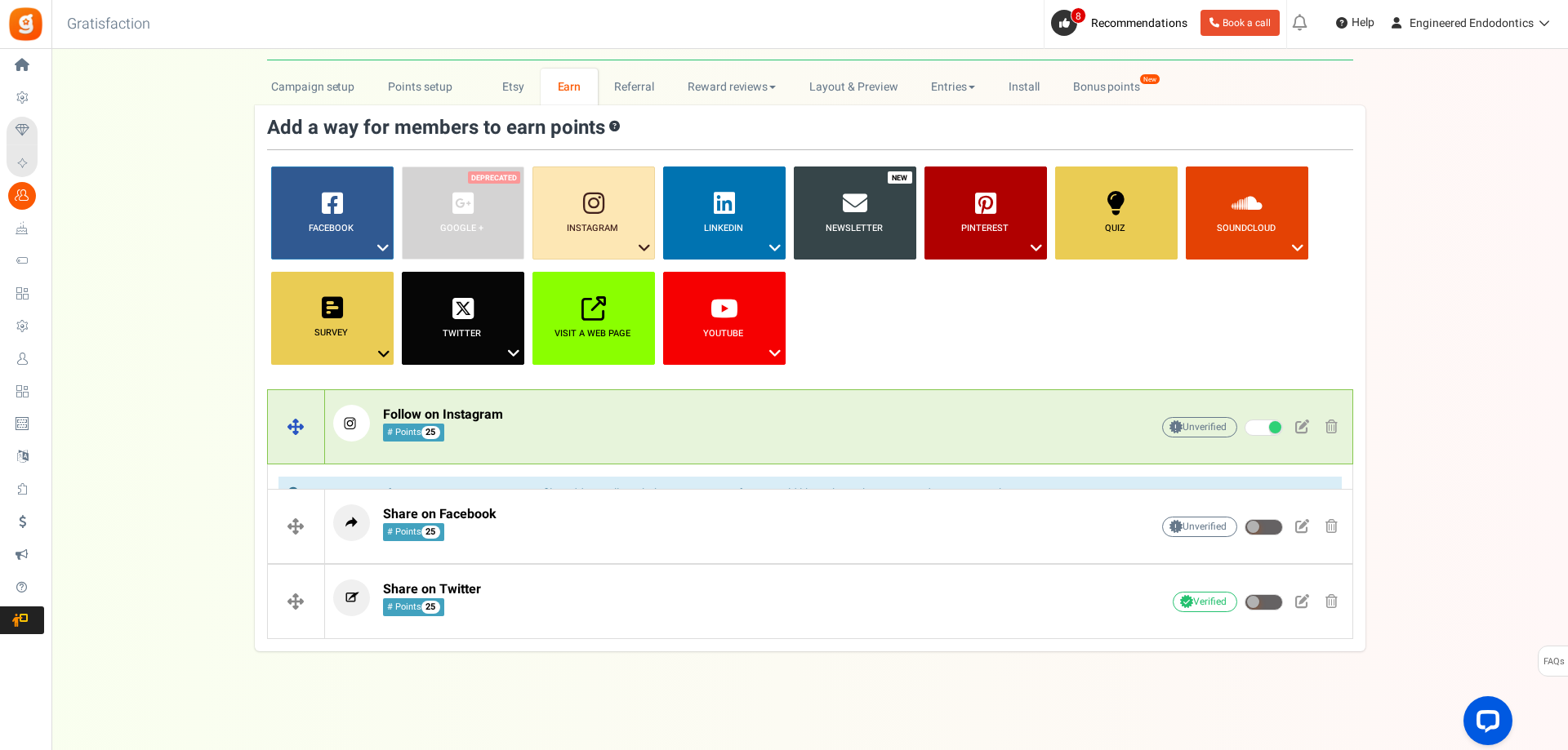
scroll to position [26, 0]
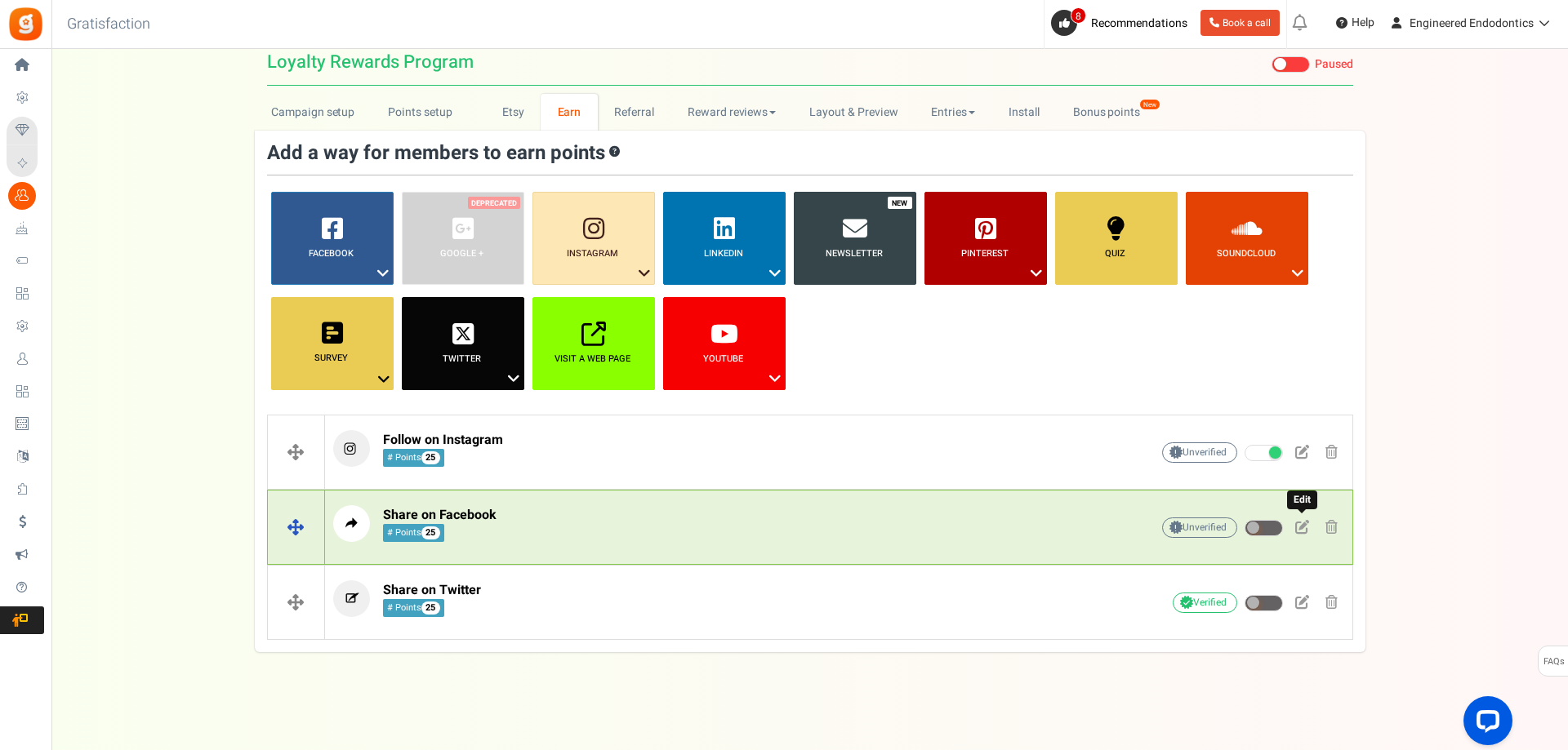
click at [1303, 525] on span at bounding box center [1302, 527] width 14 height 14
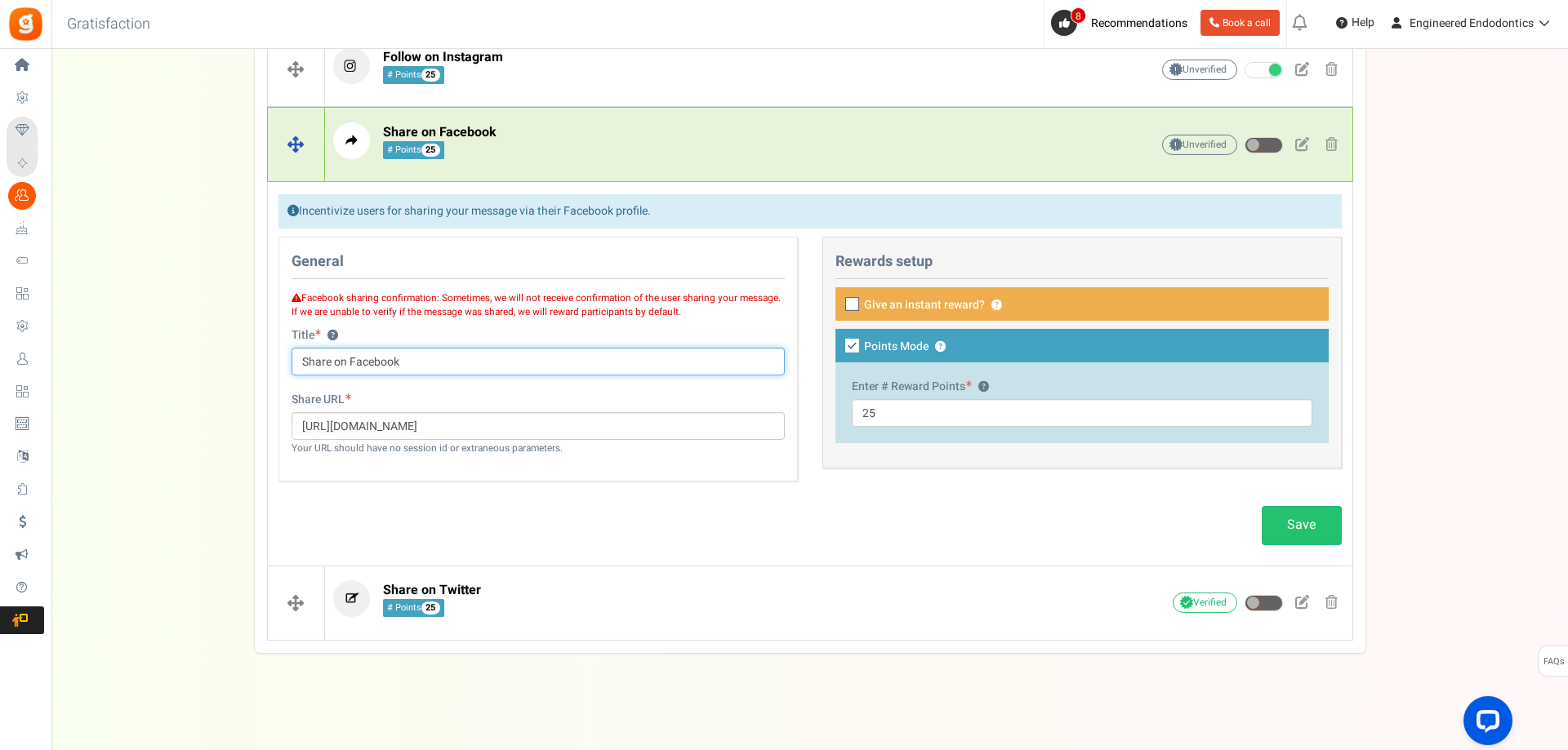
scroll to position [410, 0]
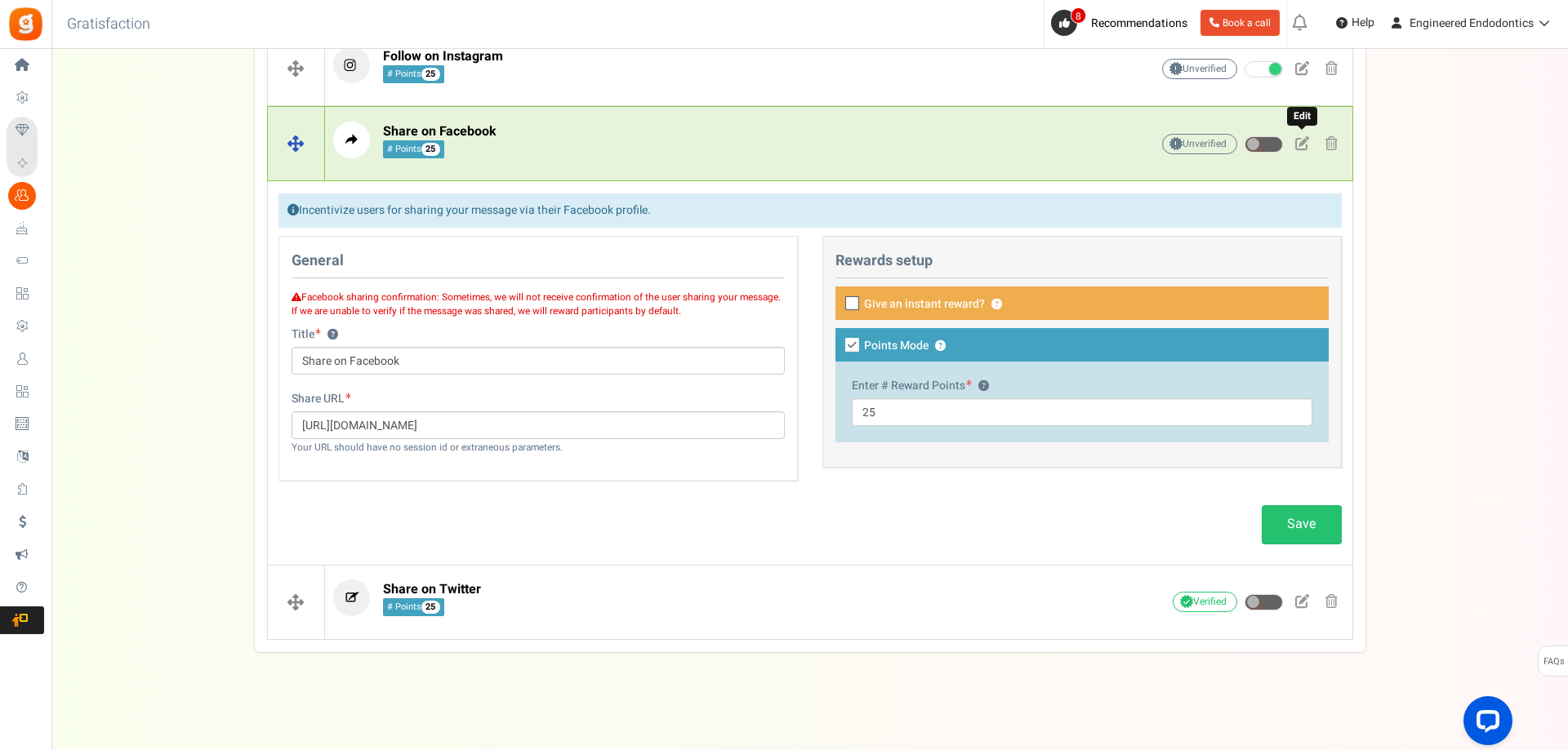
click at [1301, 144] on span at bounding box center [1302, 144] width 14 height 14
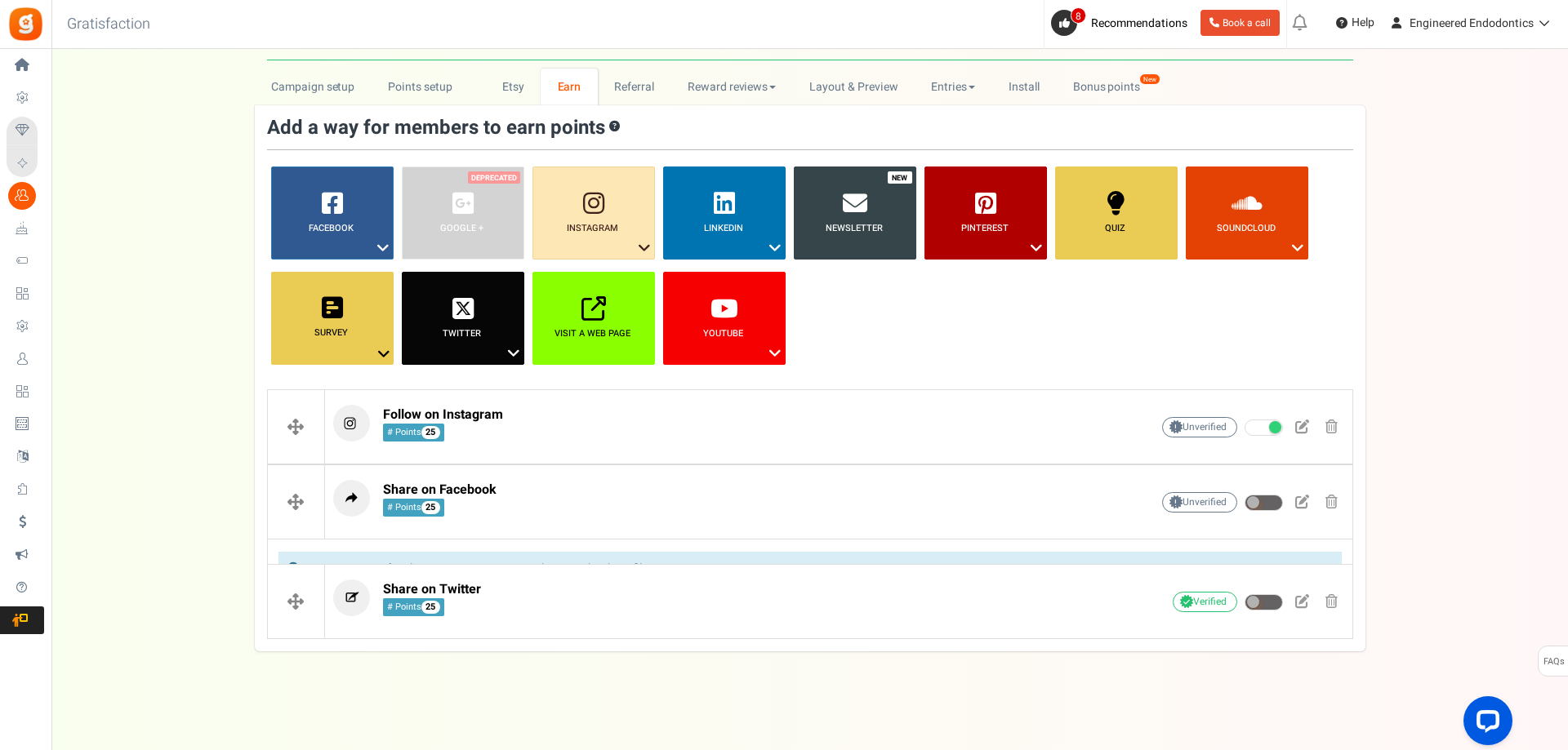
scroll to position [26, 0]
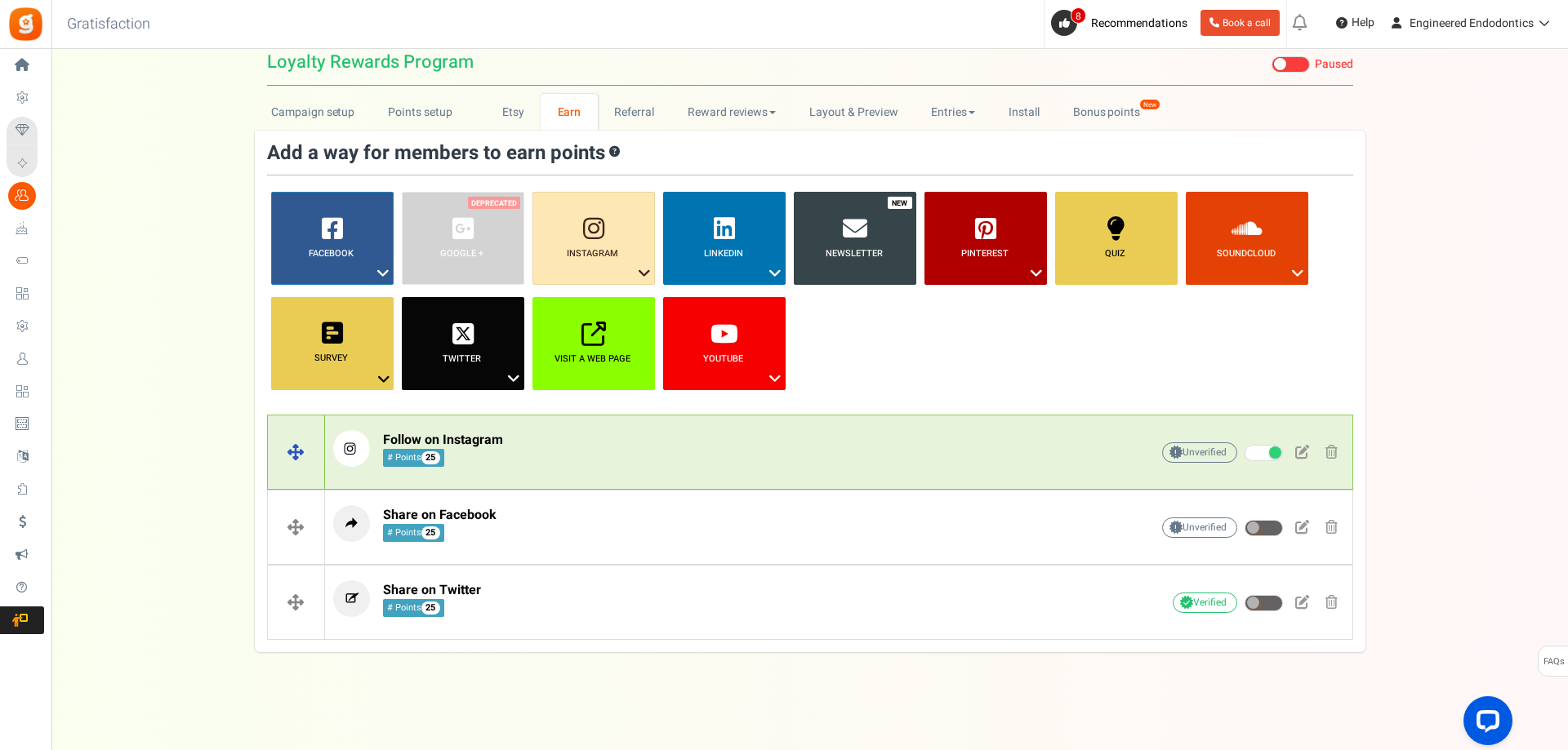
click at [1301, 451] on span at bounding box center [1302, 452] width 14 height 14
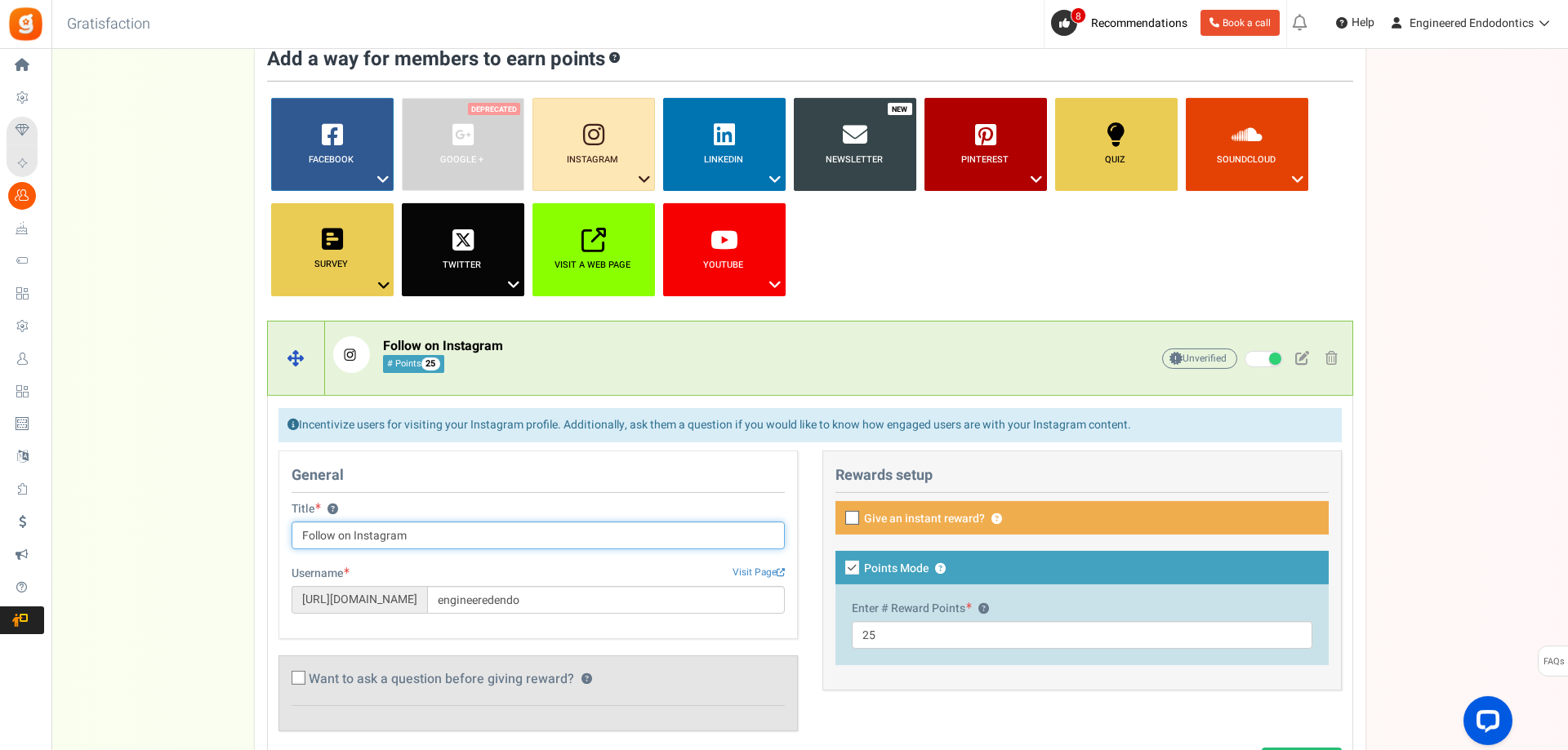
scroll to position [359, 0]
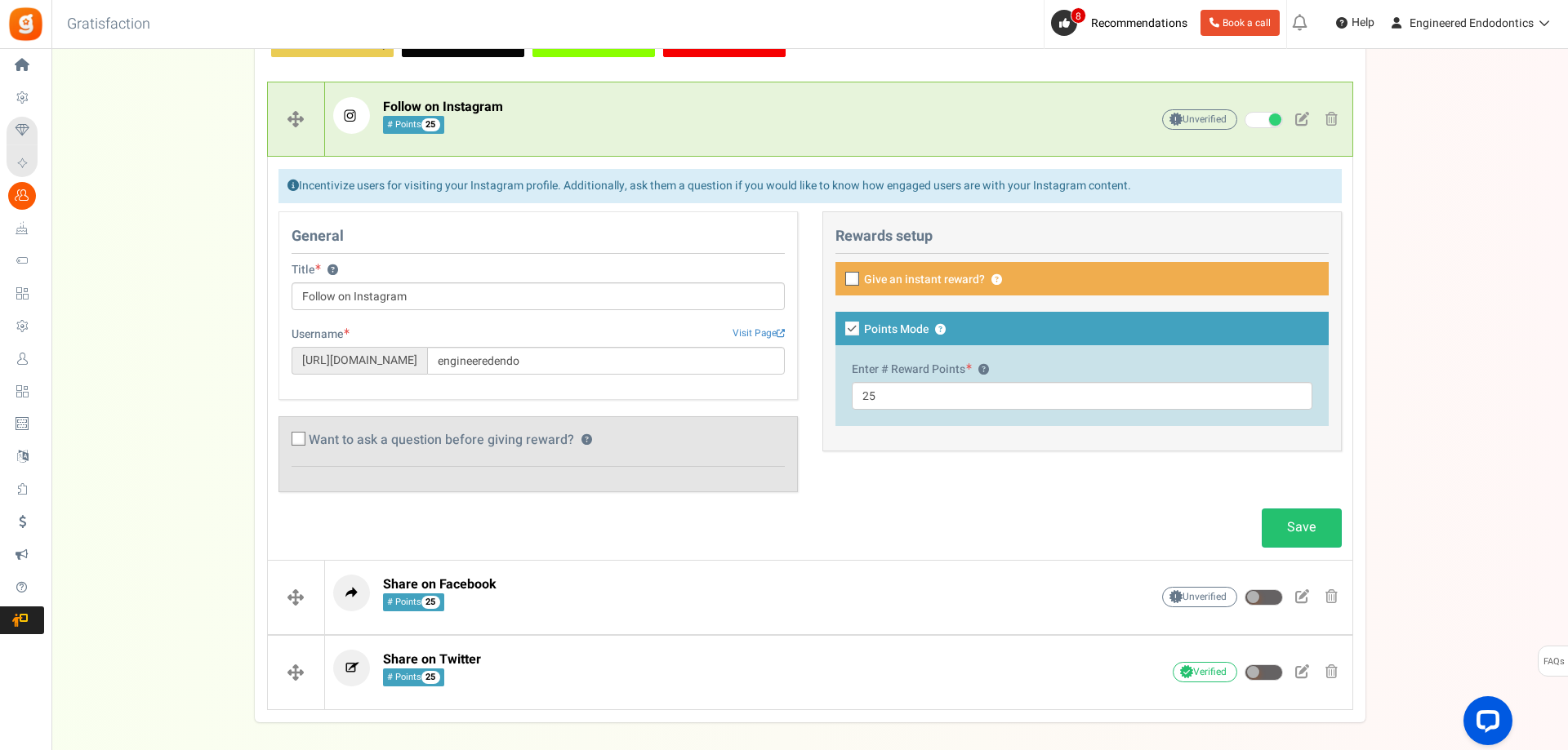
click at [853, 282] on icon at bounding box center [853, 279] width 10 height 10
click at [839, 282] on input "Give an instant reward? ?" at bounding box center [834, 280] width 10 height 10
checkbox input "true"
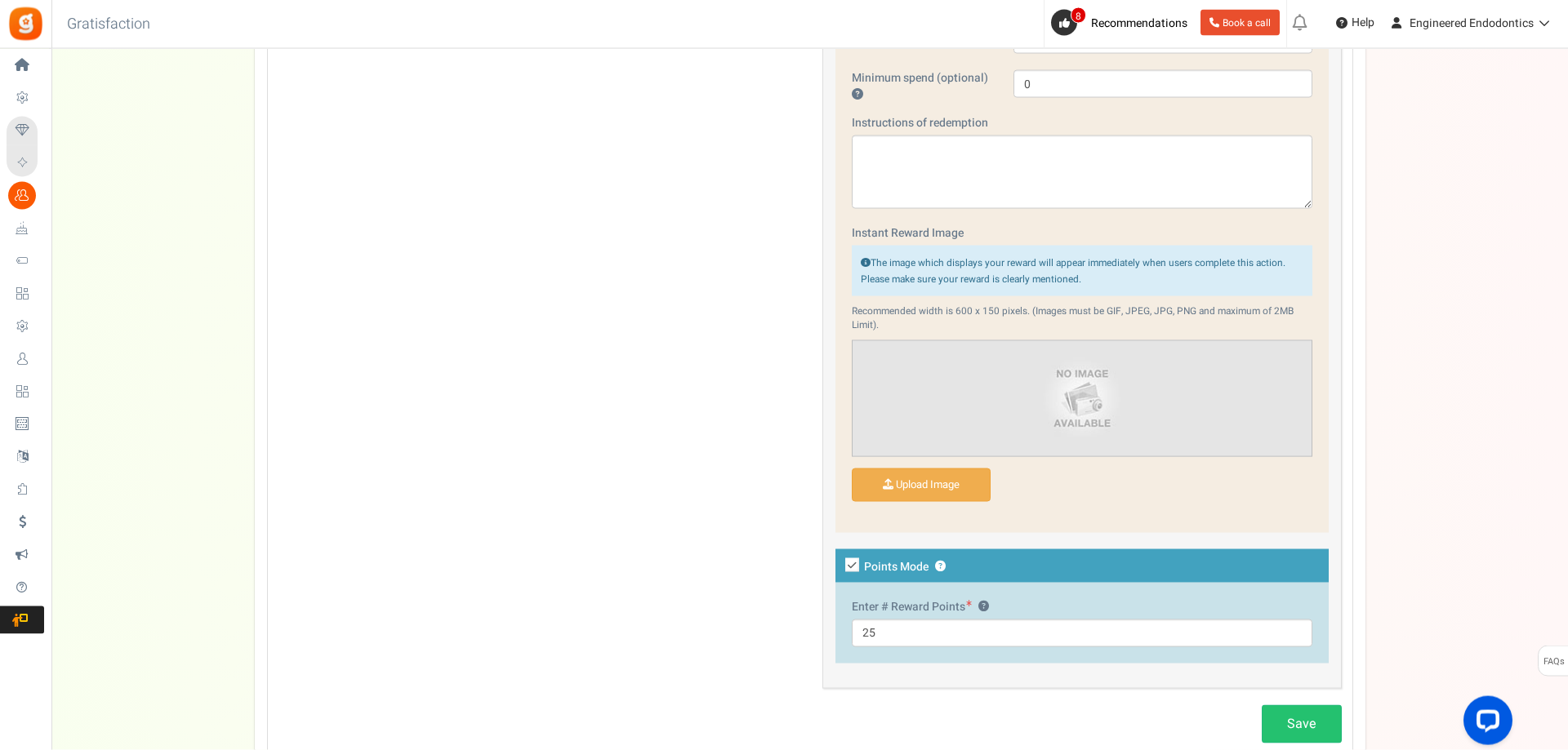
scroll to position [858, 0]
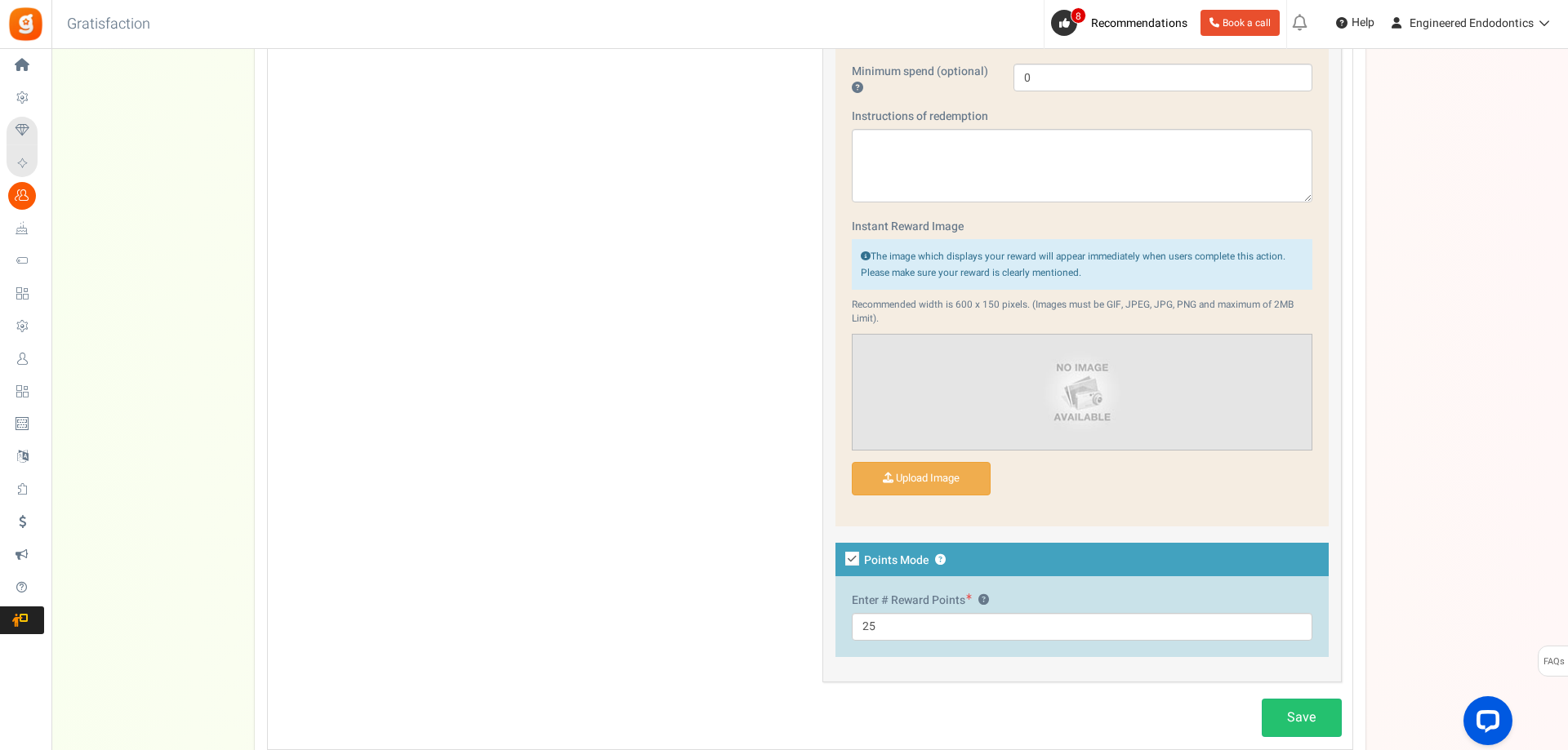
click at [852, 554] on icon at bounding box center [852, 559] width 14 height 14
click at [839, 556] on input "Points Mode ?" at bounding box center [834, 561] width 10 height 10
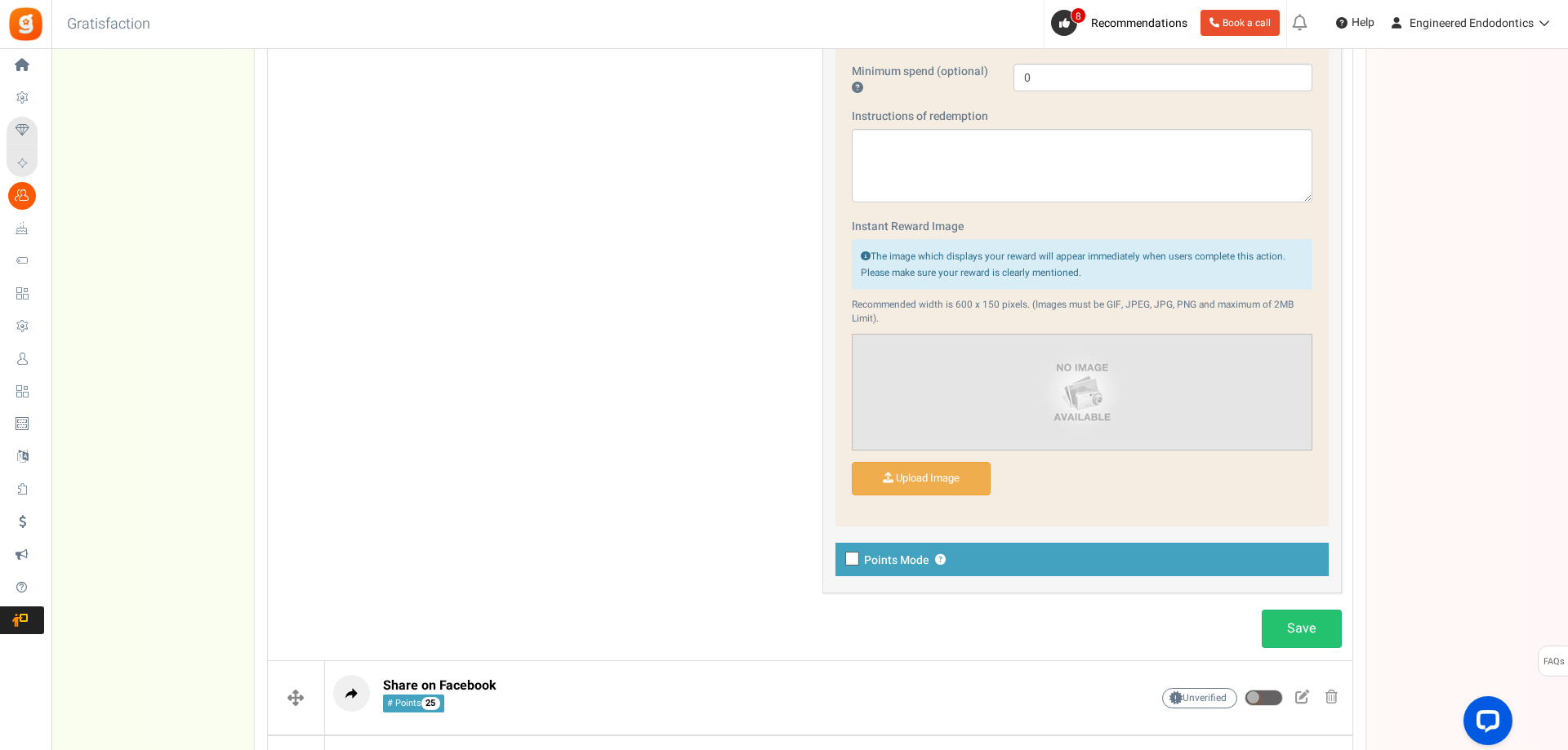
click at [856, 558] on icon at bounding box center [853, 560] width 10 height 10
click at [839, 558] on input "Points Mode ?" at bounding box center [834, 561] width 10 height 10
checkbox input "true"
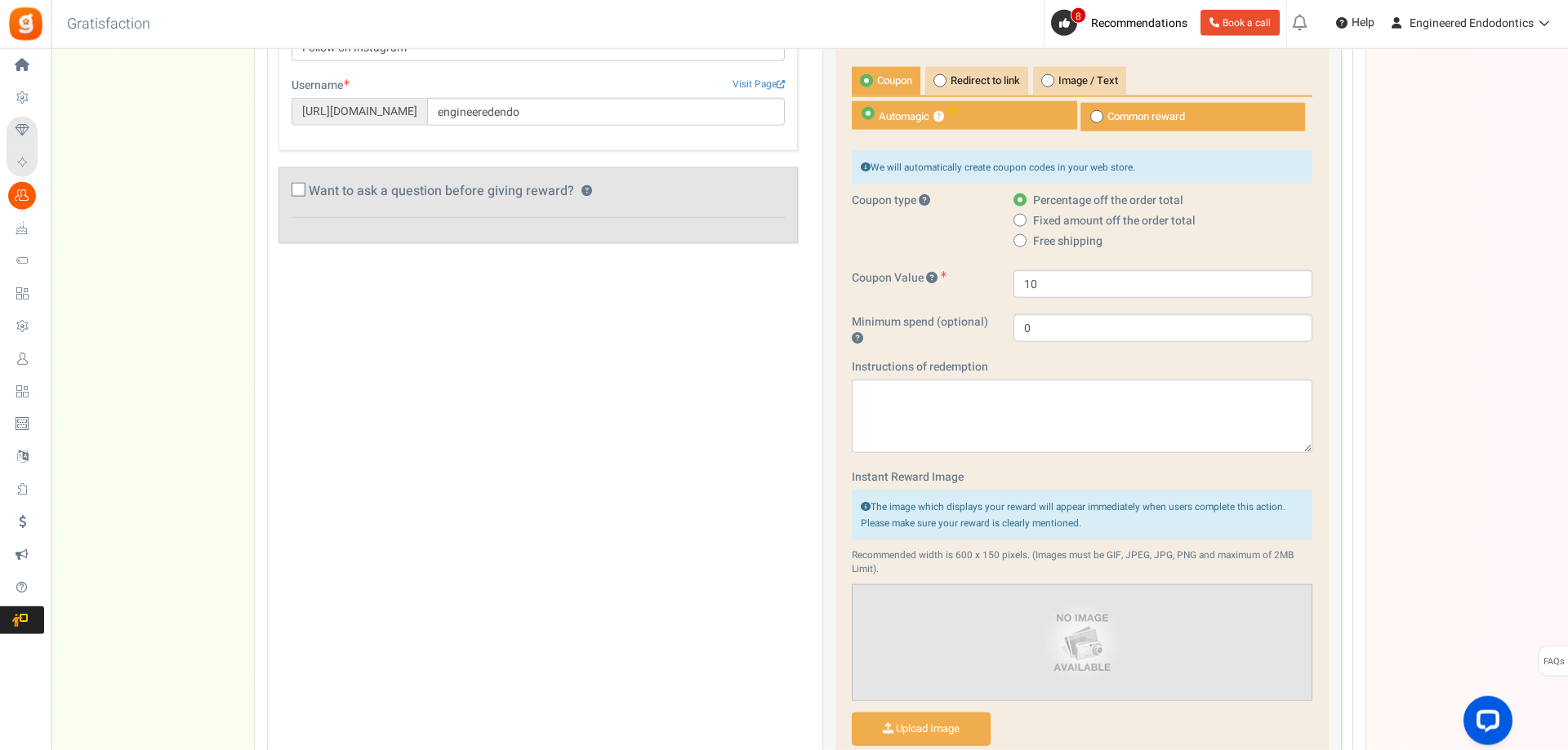
scroll to position [609, 0]
drag, startPoint x: 1035, startPoint y: 325, endPoint x: 965, endPoint y: 330, distance: 70.2
click at [1013, 330] on input "0" at bounding box center [1163, 327] width 299 height 27
click at [1403, 309] on div "Campaign setup Points setup New Etsy Earn Referral Reward reviews WOO LOOX [DOM…" at bounding box center [809, 337] width 1517 height 1650
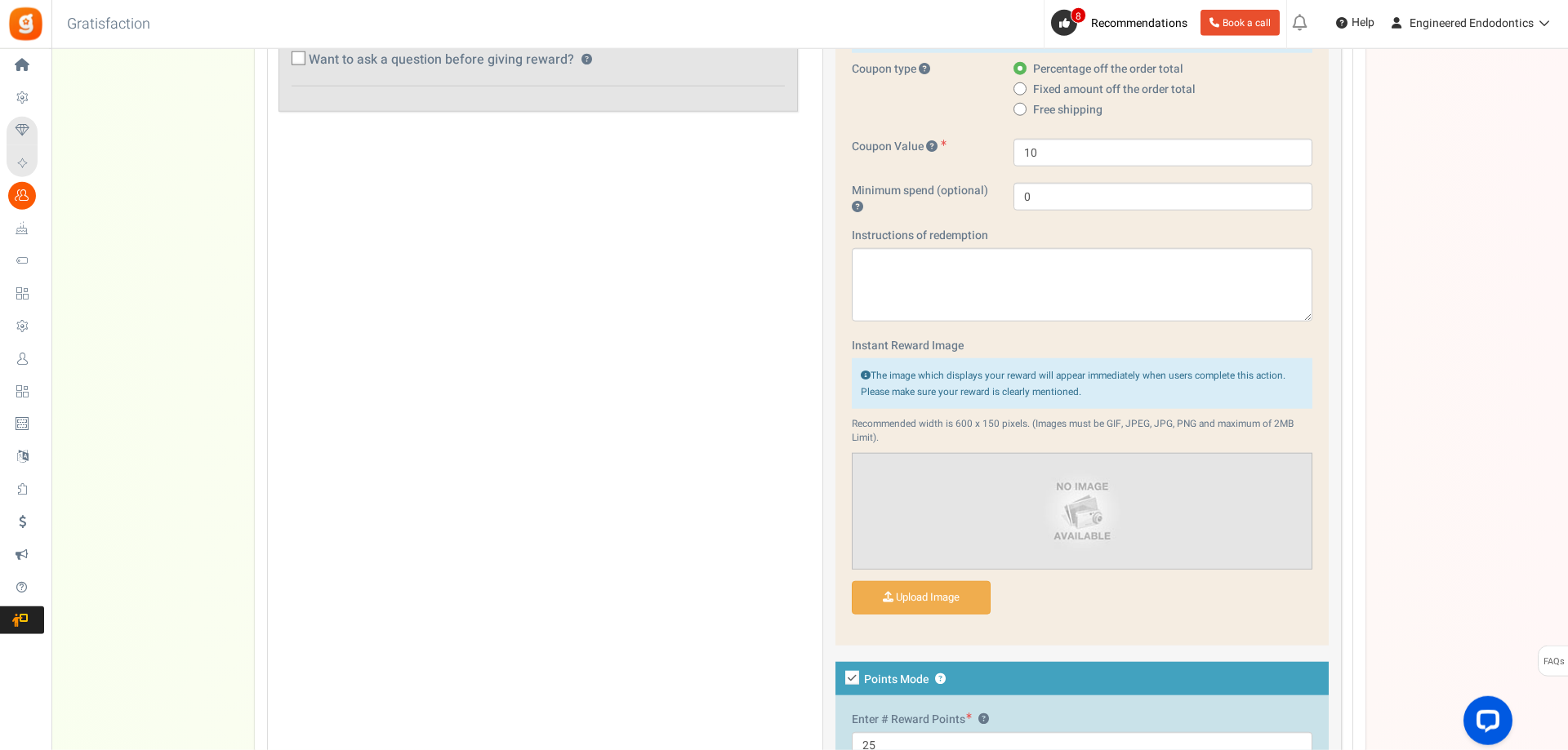
scroll to position [776, 0]
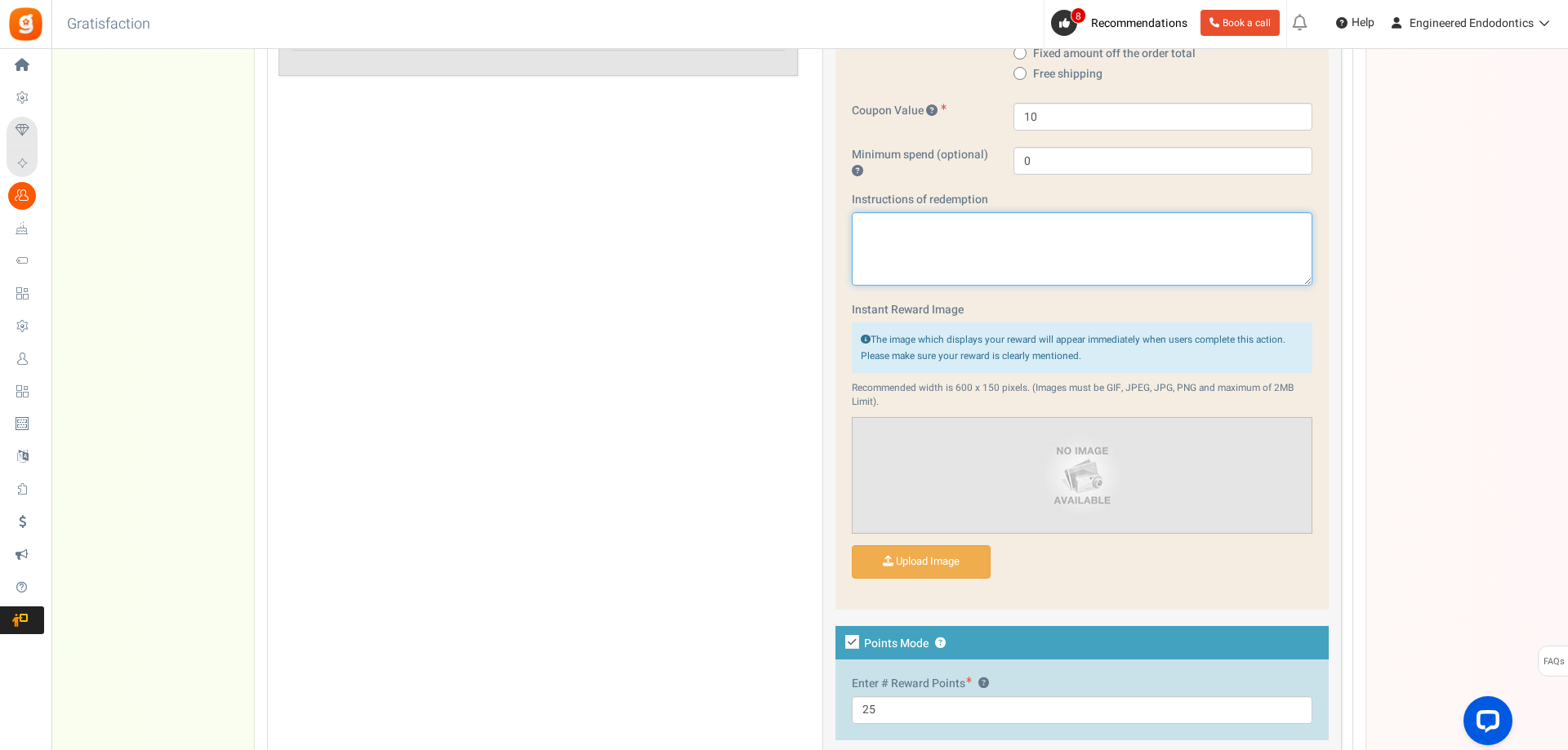
click at [1042, 254] on textarea at bounding box center [1082, 249] width 461 height 73
click at [1500, 222] on div "Campaign setup Points setup New Etsy Earn Referral Reward reviews WOO LOOX [DOM…" at bounding box center [809, 170] width 1517 height 1650
click at [1192, 226] on textarea "Redeem for 10% off your order at Engineered Endodontics!" at bounding box center [1082, 249] width 461 height 73
paste textarea "[URL][DOMAIN_NAME]"
type textarea "Redeem for 10% off your order at Engineered Endodontics! [URL][DOMAIN_NAME]"
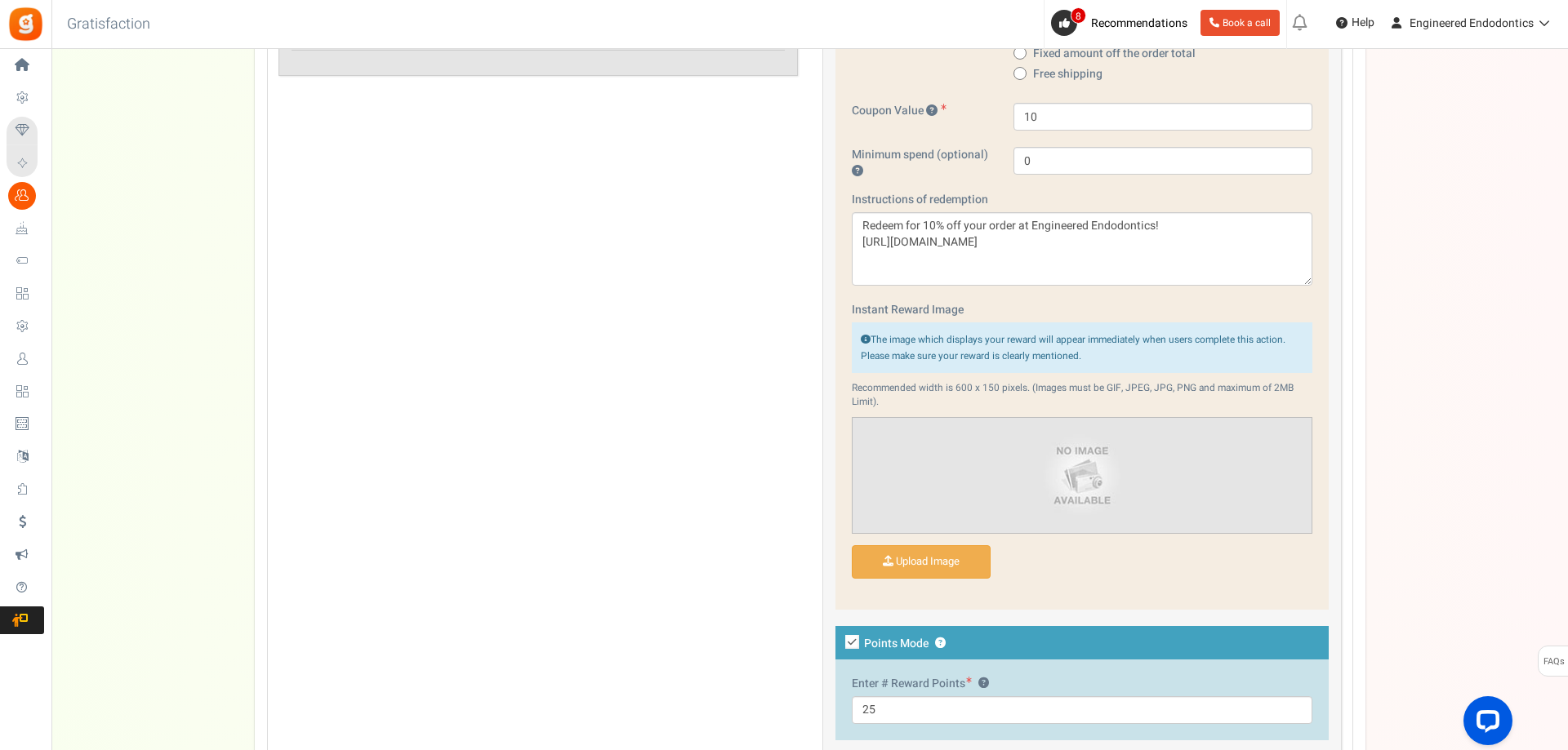
click at [850, 642] on icon at bounding box center [852, 642] width 14 height 14
click at [839, 642] on input "Points Mode ?" at bounding box center [834, 644] width 10 height 10
checkbox input "false"
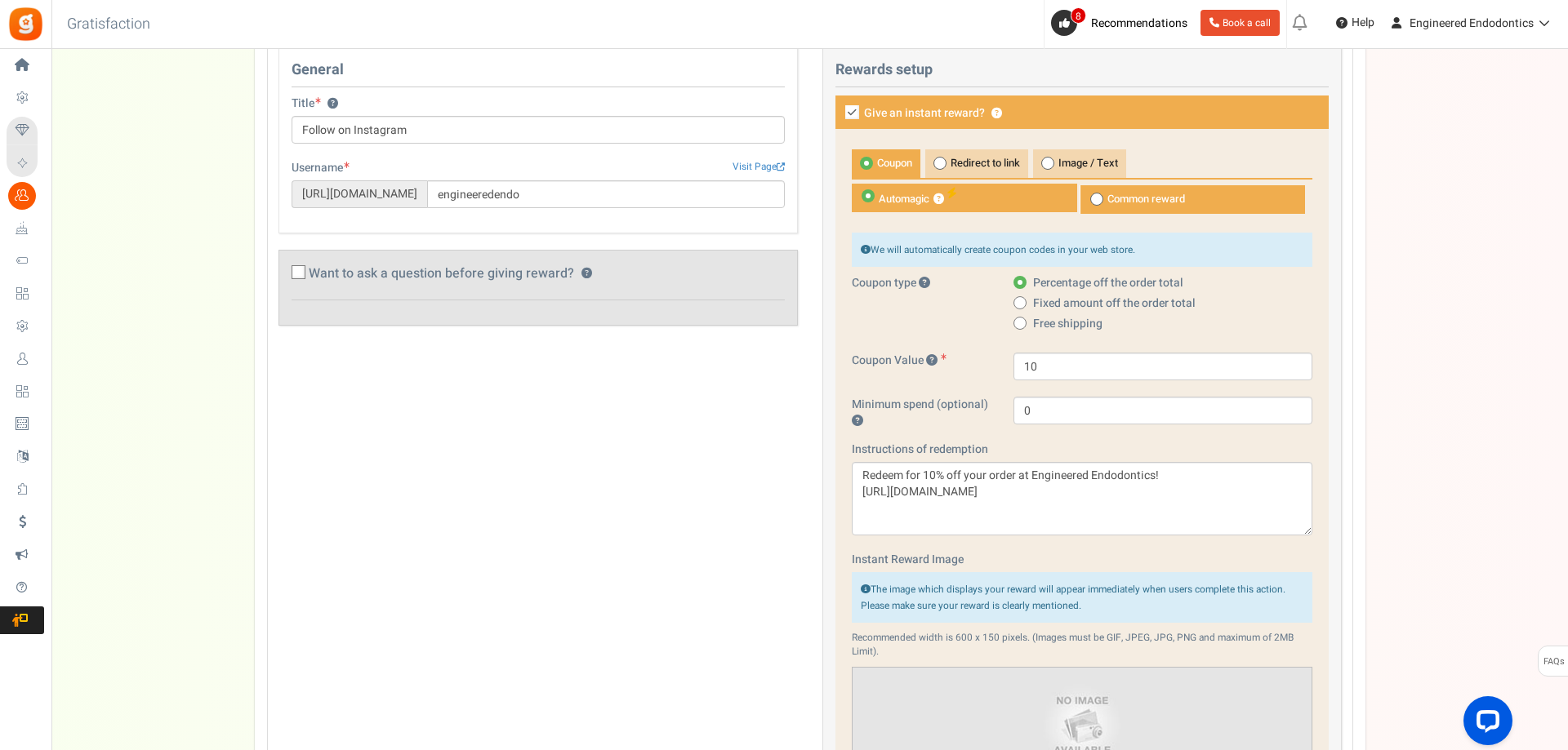
scroll to position [442, 0]
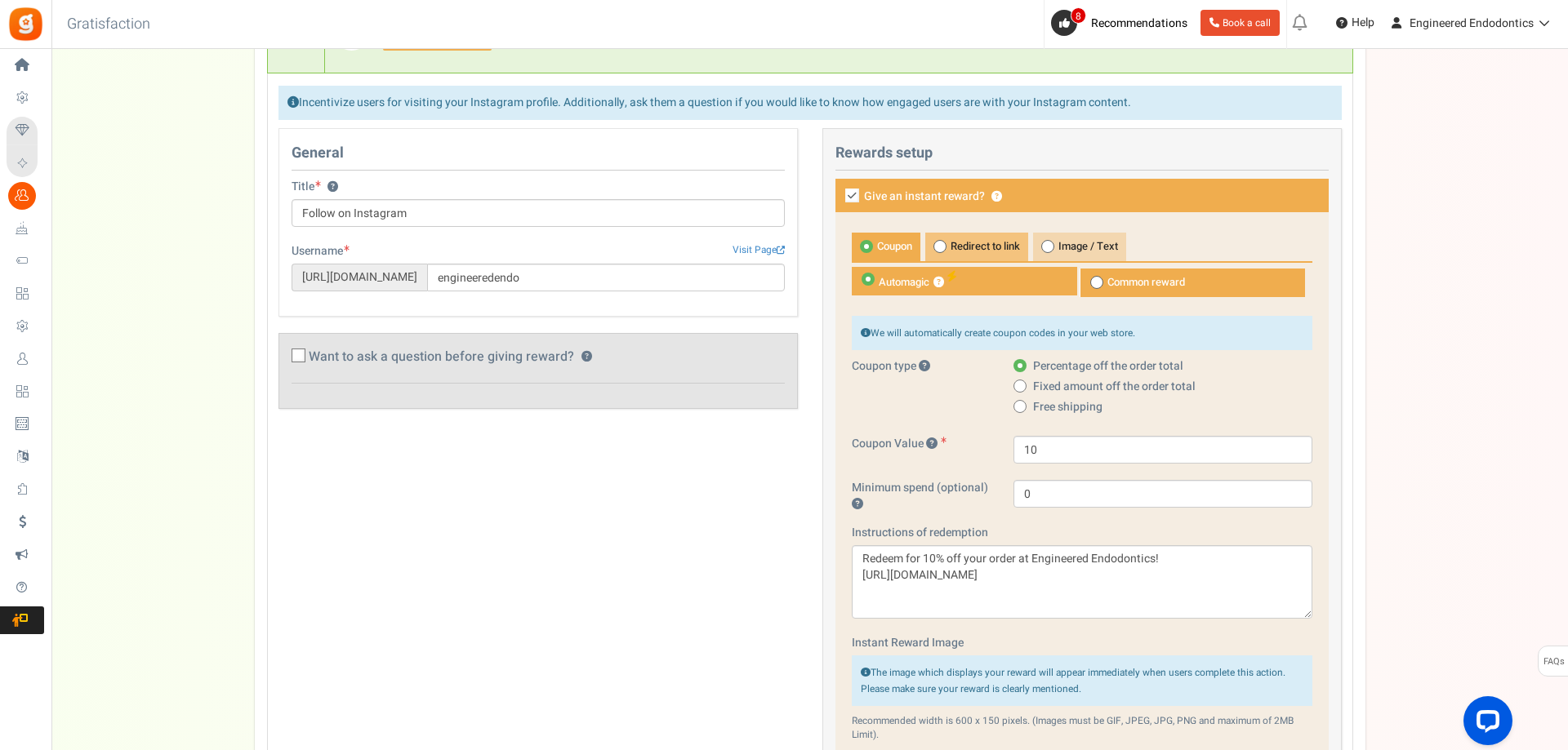
click at [984, 242] on span "Redirect to link" at bounding box center [977, 246] width 103 height 28
click at [936, 242] on input "Redirect to link" at bounding box center [931, 241] width 10 height 10
radio input "true"
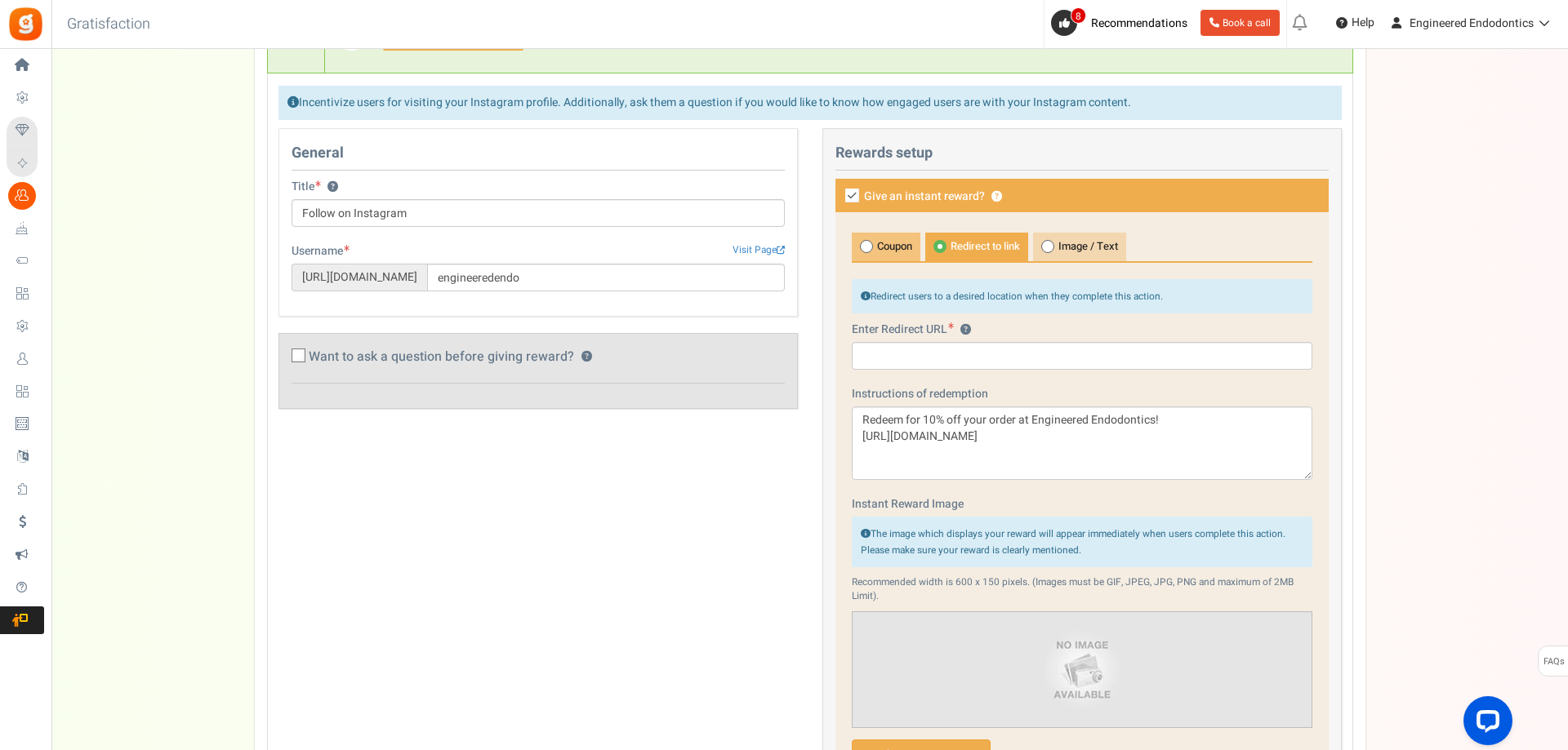
click at [890, 239] on span "Coupon" at bounding box center [886, 246] width 68 height 28
click at [862, 239] on input "Coupon" at bounding box center [857, 241] width 10 height 10
radio input "true"
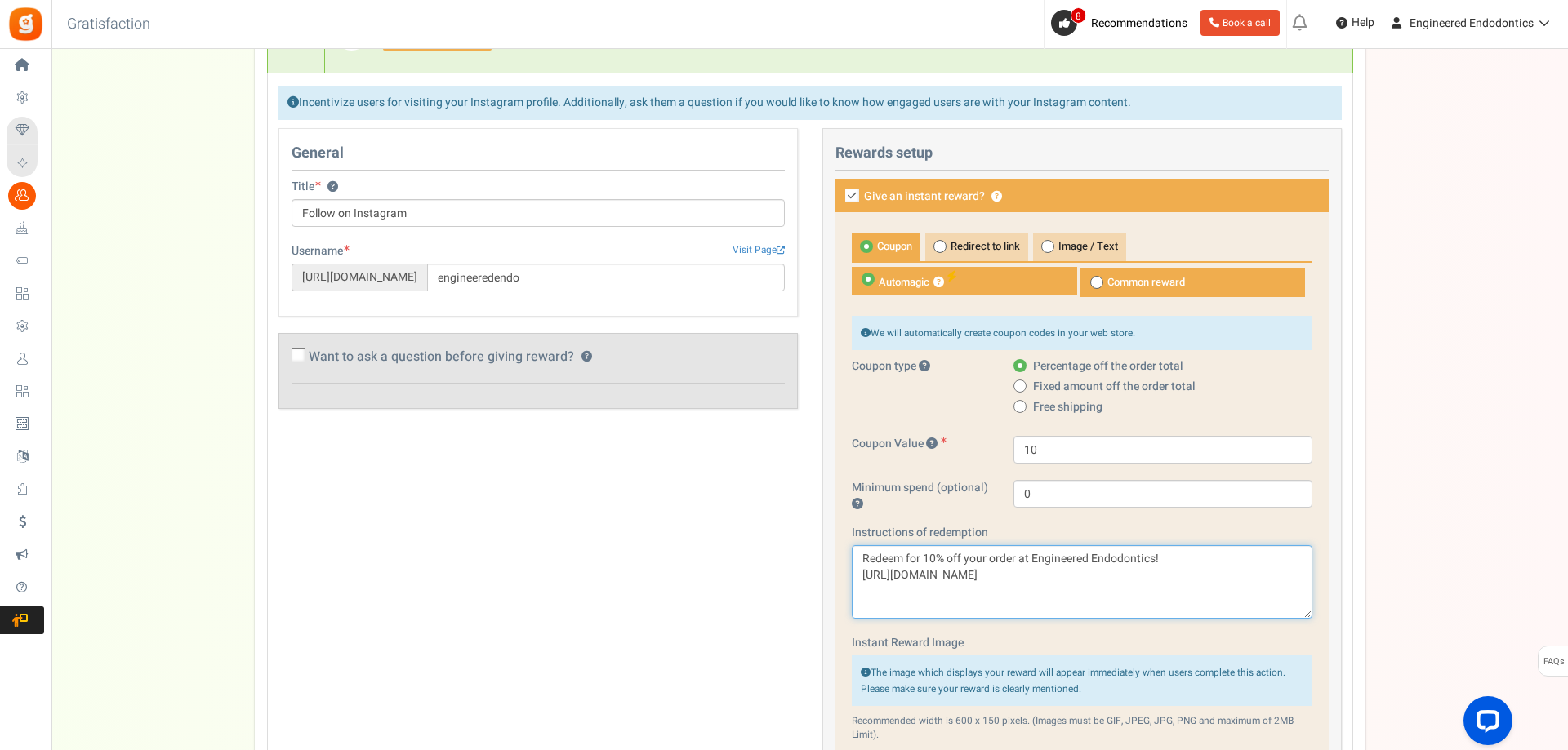
drag, startPoint x: 1049, startPoint y: 577, endPoint x: 779, endPoint y: 565, distance: 270.3
click at [852, 565] on textarea "Redeem for 10% off your order at Engineered Endodontics! [URL][DOMAIN_NAME]" at bounding box center [1082, 582] width 461 height 73
click at [920, 583] on textarea "Redeem for 10% off your order at Engineered Endodontics! [URL][DOMAIN_NAME]" at bounding box center [1082, 582] width 461 height 73
drag, startPoint x: 1075, startPoint y: 581, endPoint x: 847, endPoint y: 583, distance: 228.0
click at [852, 583] on textarea "Redeem for 10% off your order at Engineered Endodontics! [URL][DOMAIN_NAME]" at bounding box center [1082, 582] width 461 height 73
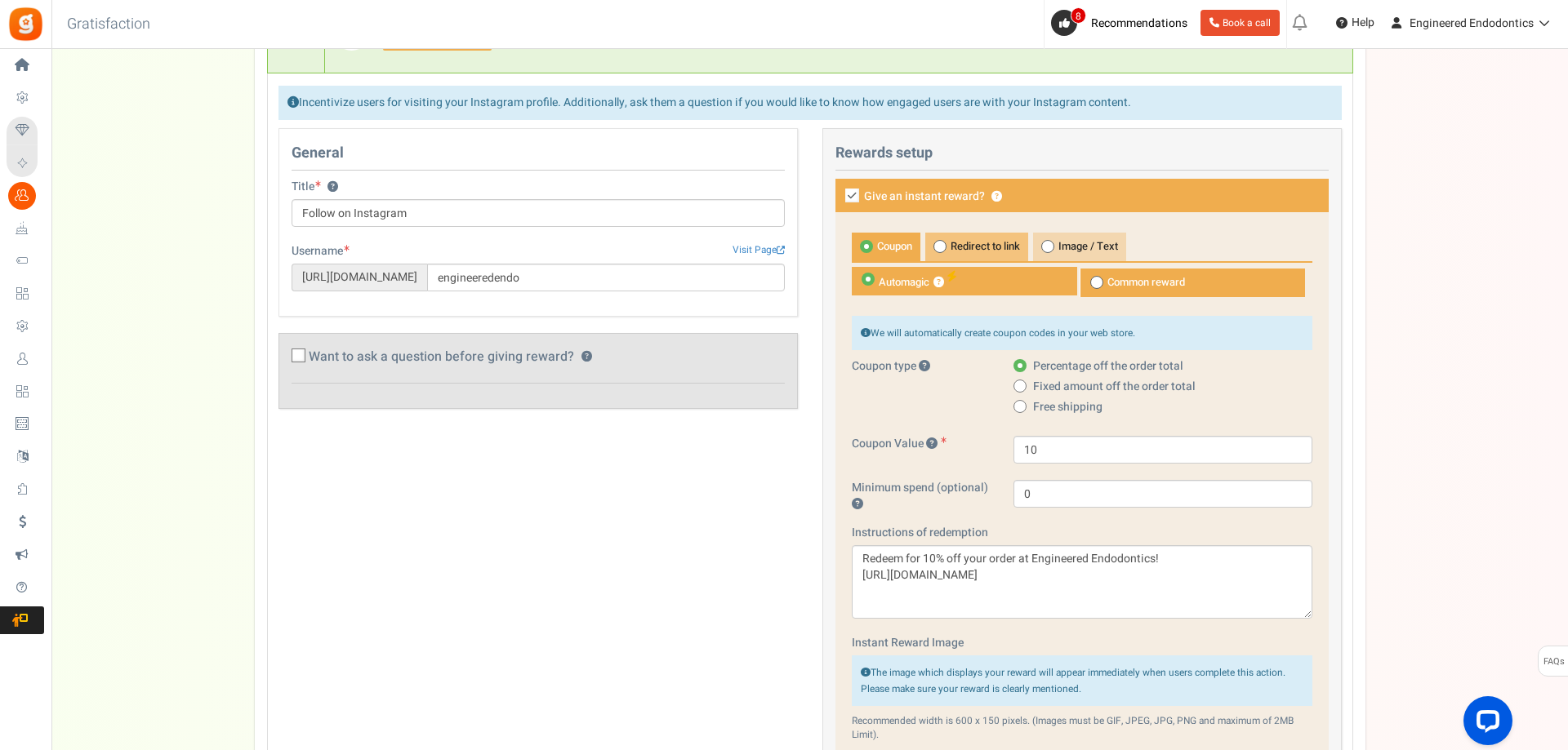
click at [990, 248] on span "Redirect to link" at bounding box center [977, 246] width 103 height 28
click at [936, 247] on input "Redirect to link" at bounding box center [931, 241] width 10 height 10
radio input "true"
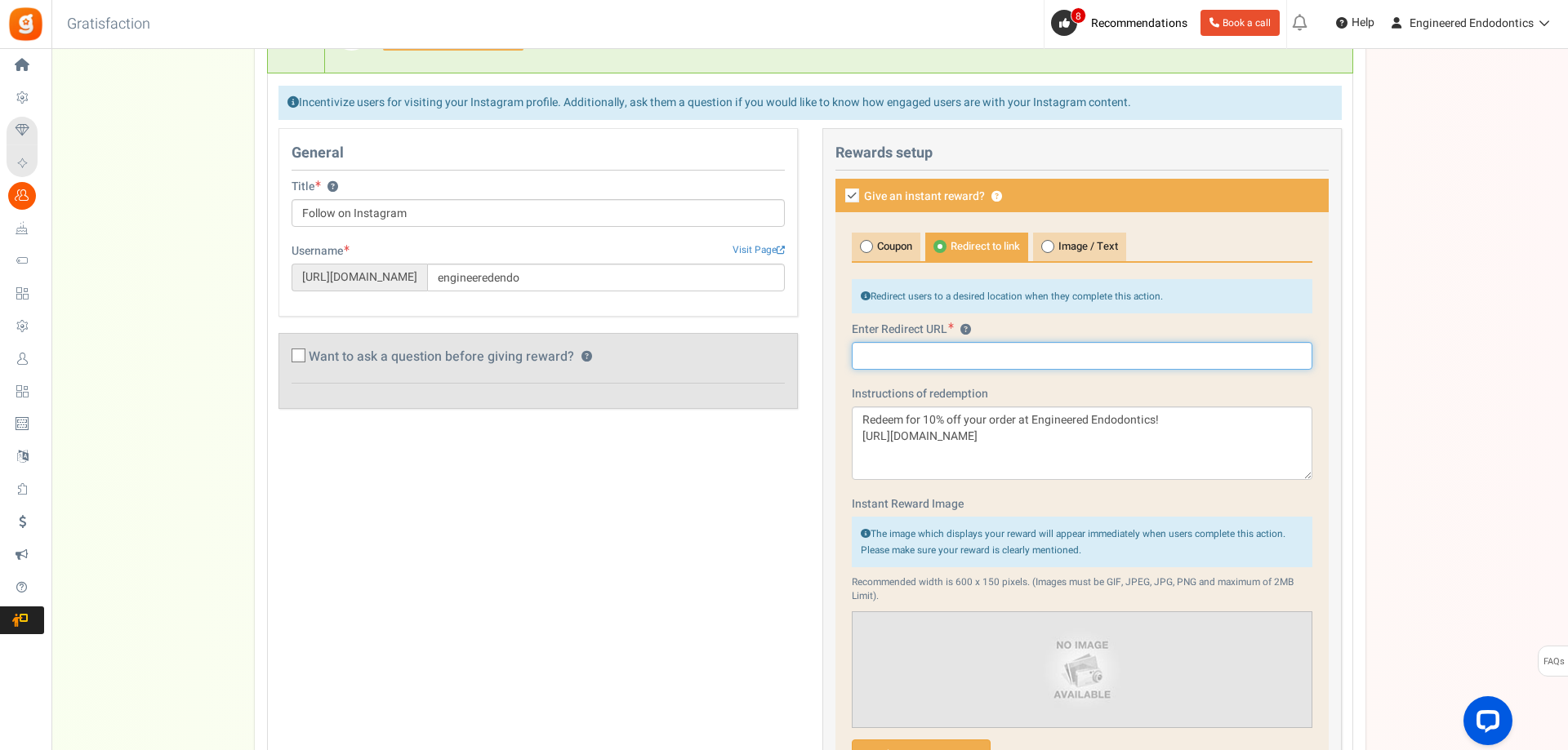
click at [974, 354] on input "text" at bounding box center [1082, 355] width 461 height 27
paste input "[URL][DOMAIN_NAME]"
type input "[URL][DOMAIN_NAME]"
click at [1082, 246] on span "Image / Text" at bounding box center [1079, 246] width 93 height 28
click at [1043, 246] on input "Image / Text" at bounding box center [1038, 241] width 10 height 10
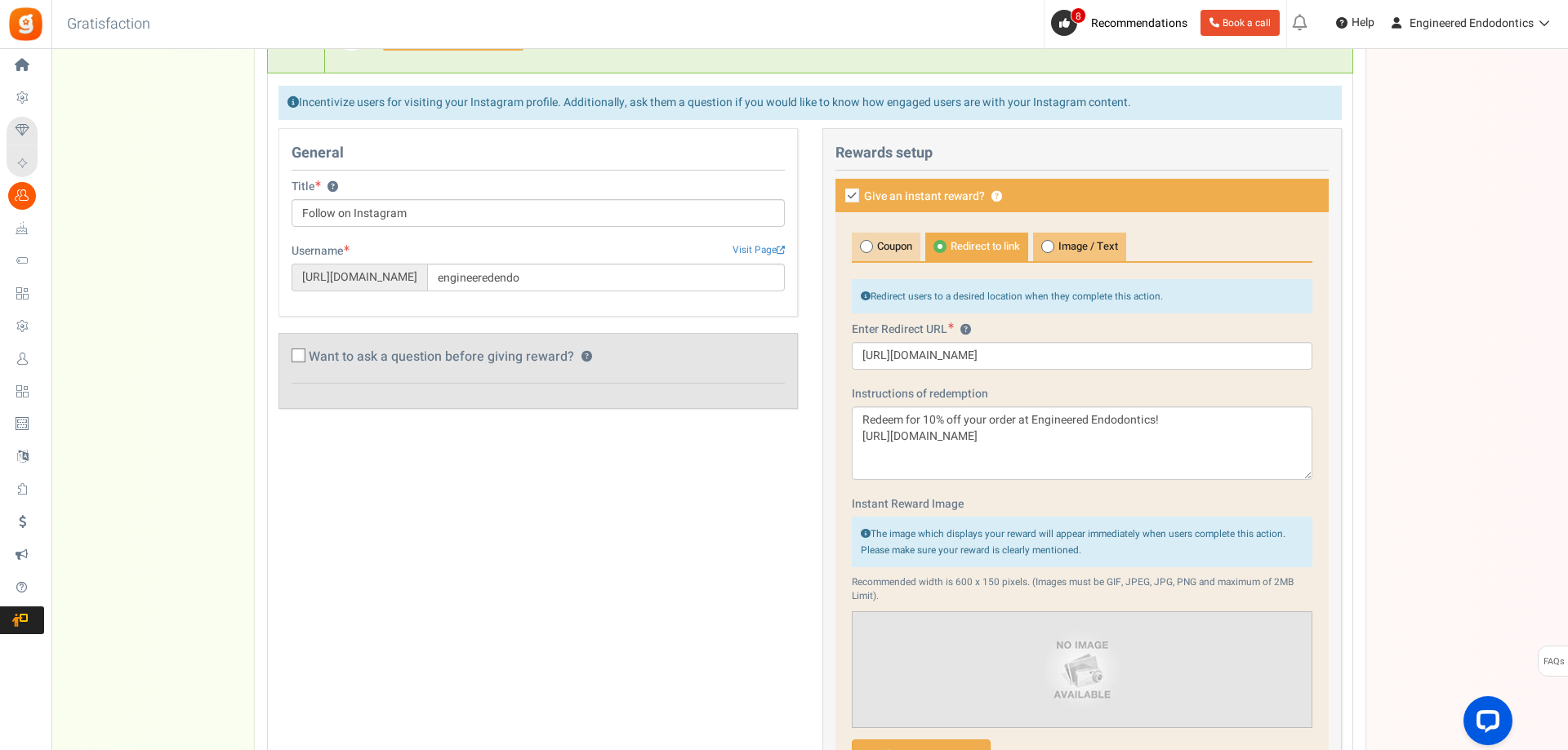
radio input "true"
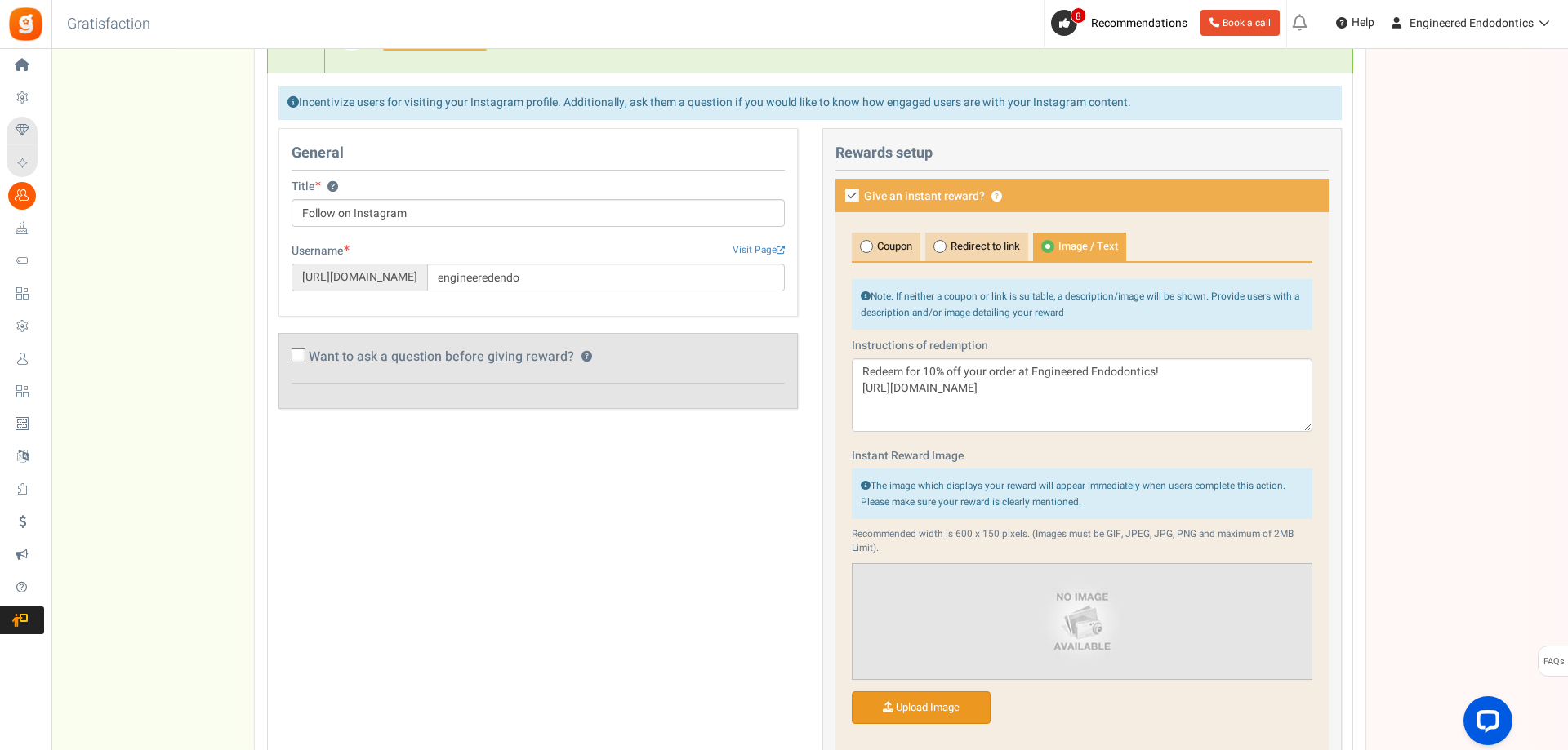
click at [906, 706] on input "Instant Reward Image" at bounding box center [921, 707] width 138 height 32
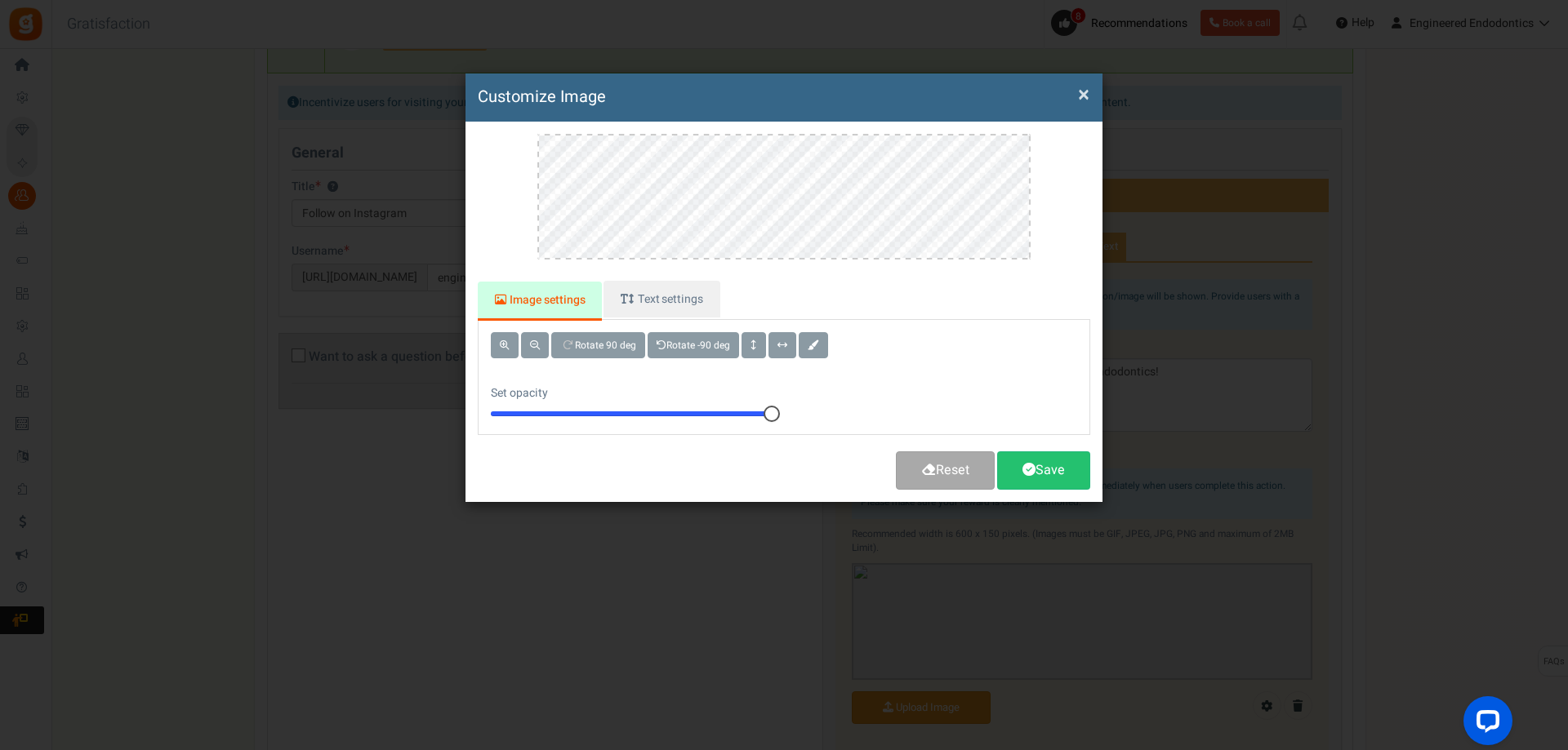
scroll to position [0, 0]
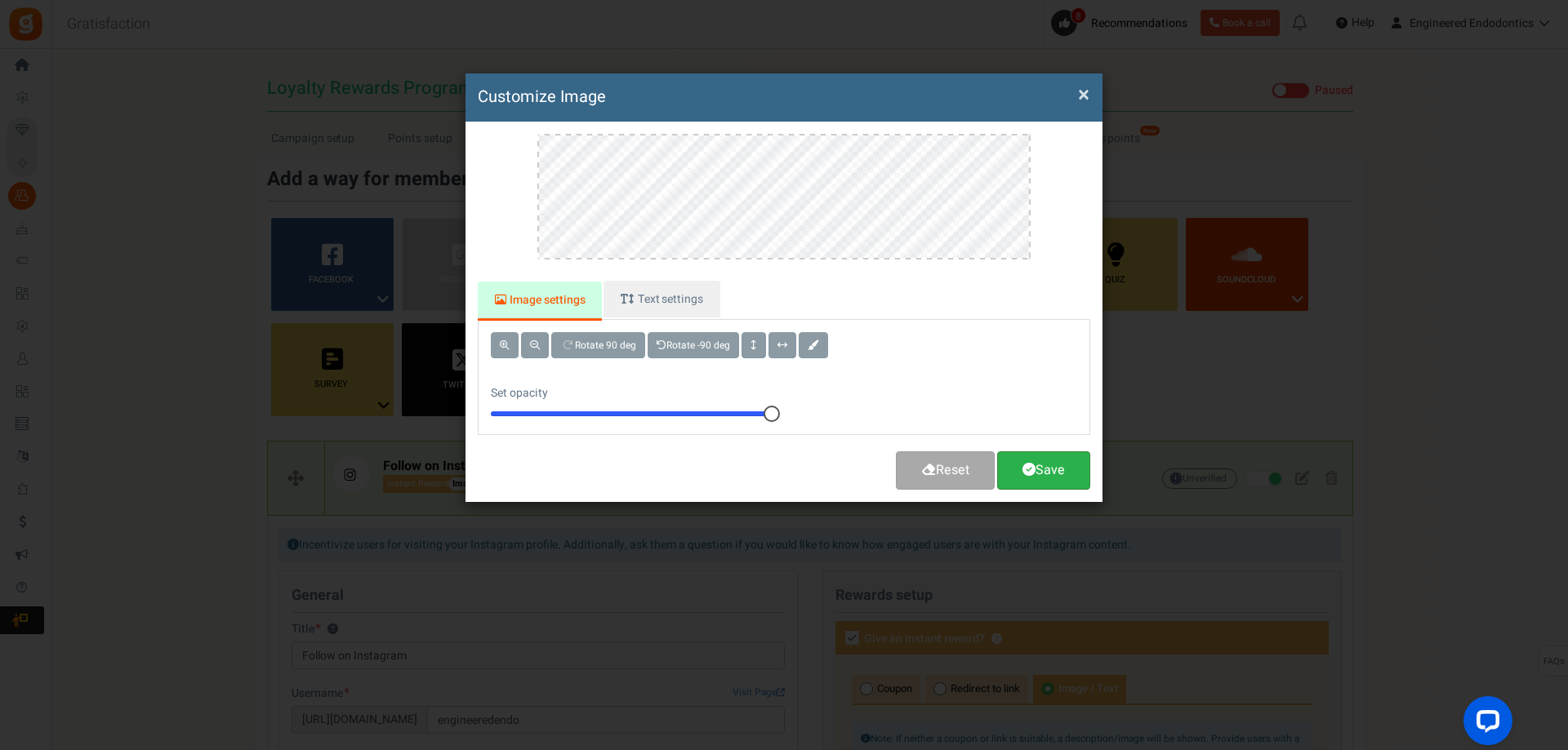
click at [1037, 472] on link "Save" at bounding box center [1043, 470] width 93 height 38
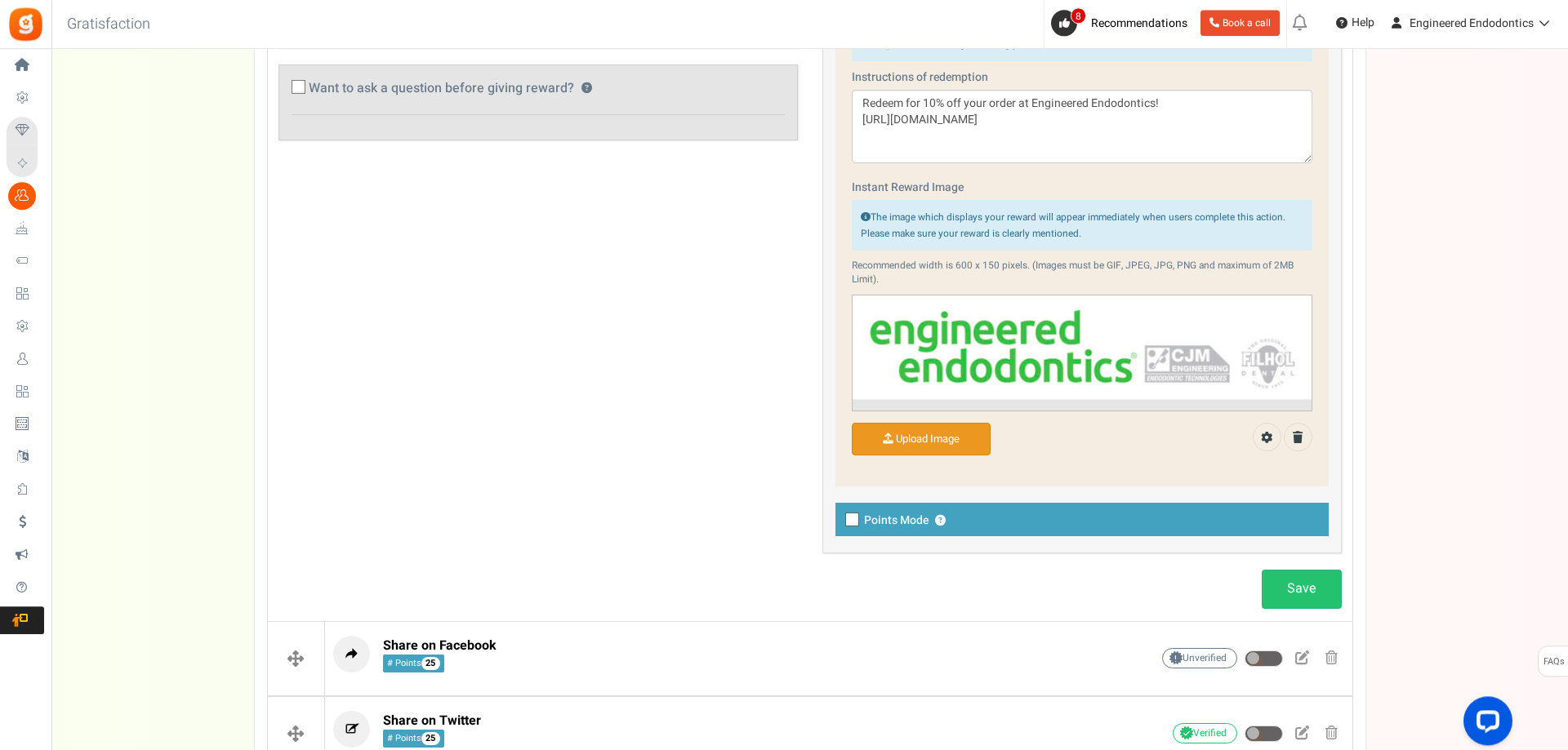
scroll to position [749, 0]
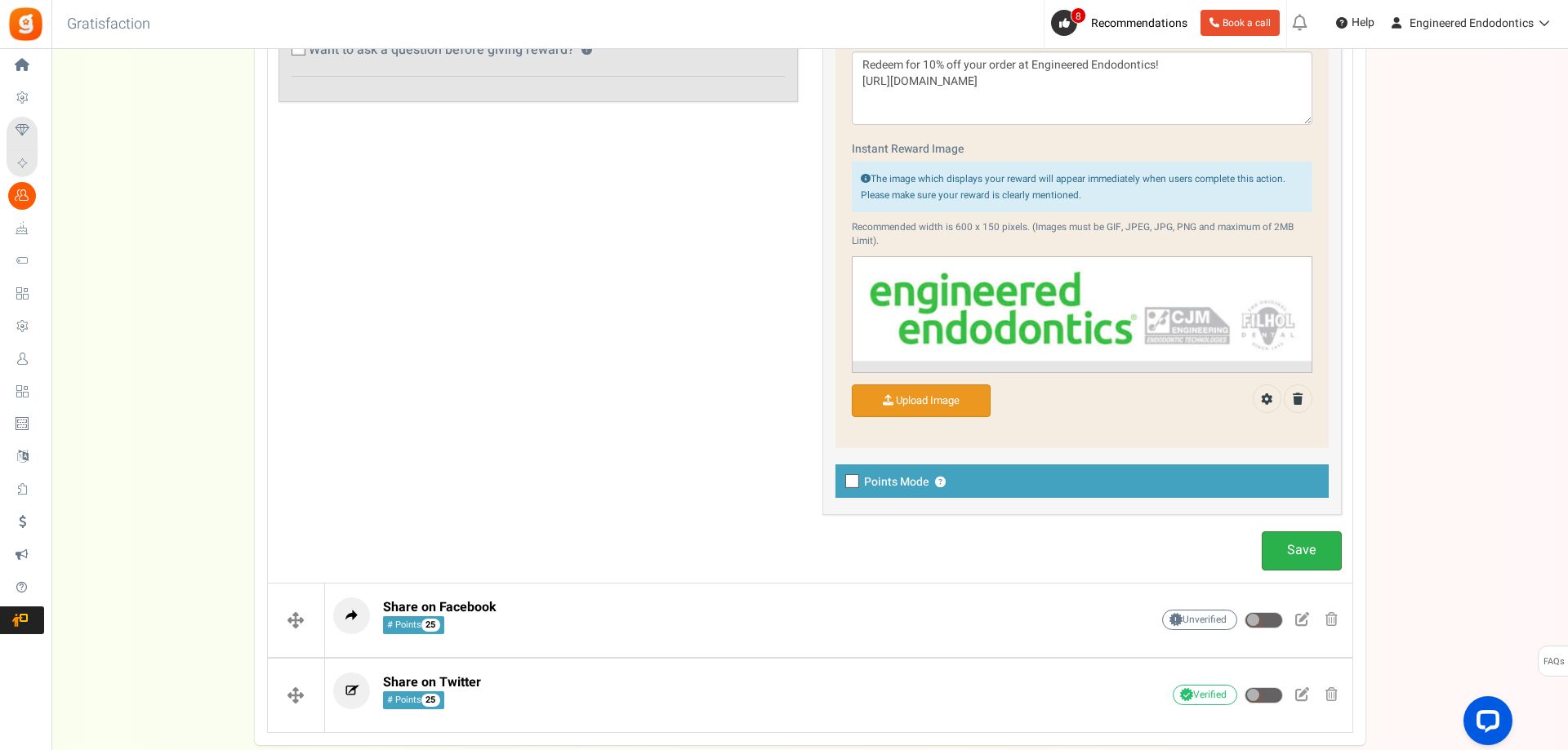
click at [1299, 549] on link "Save" at bounding box center [1302, 550] width 80 height 38
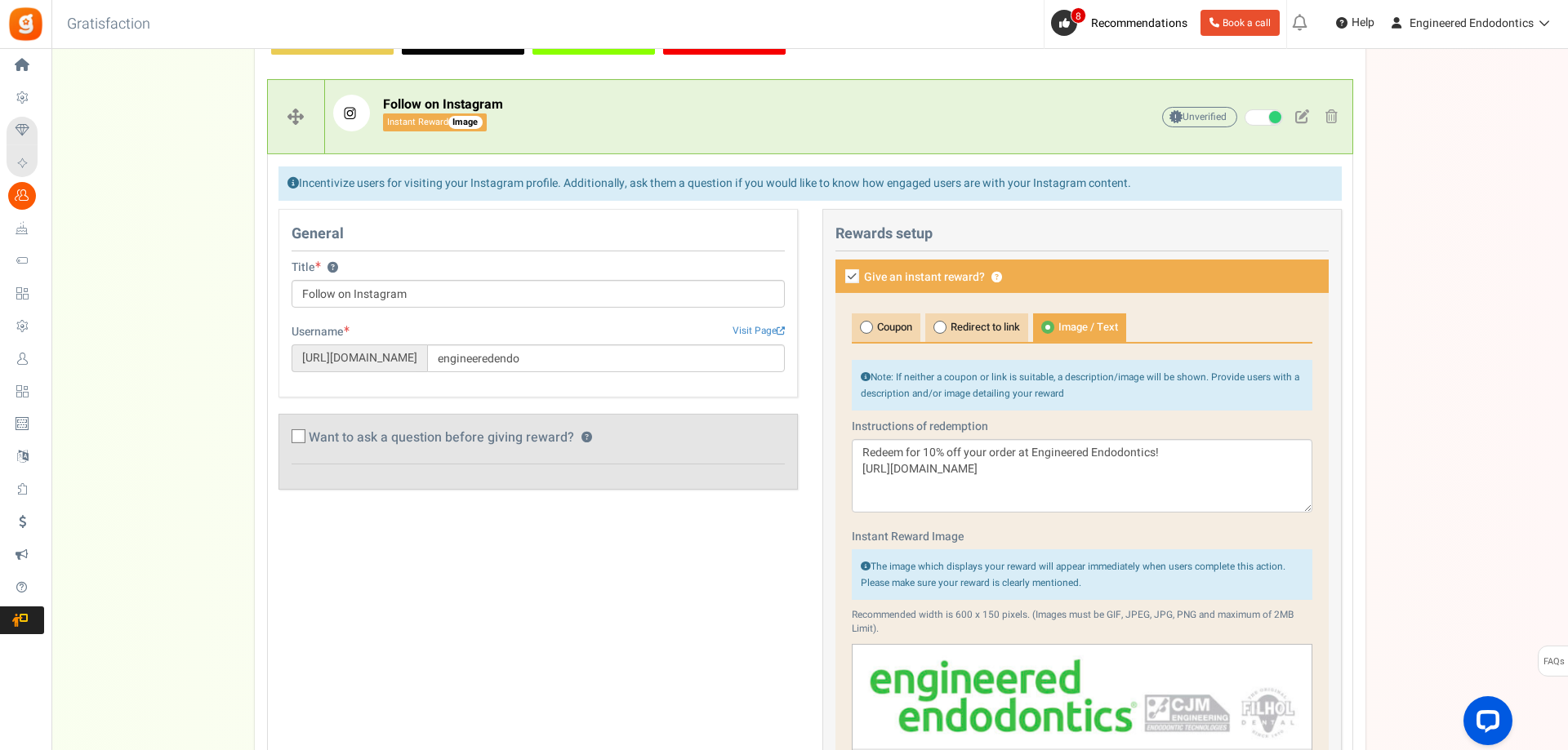
scroll to position [333, 0]
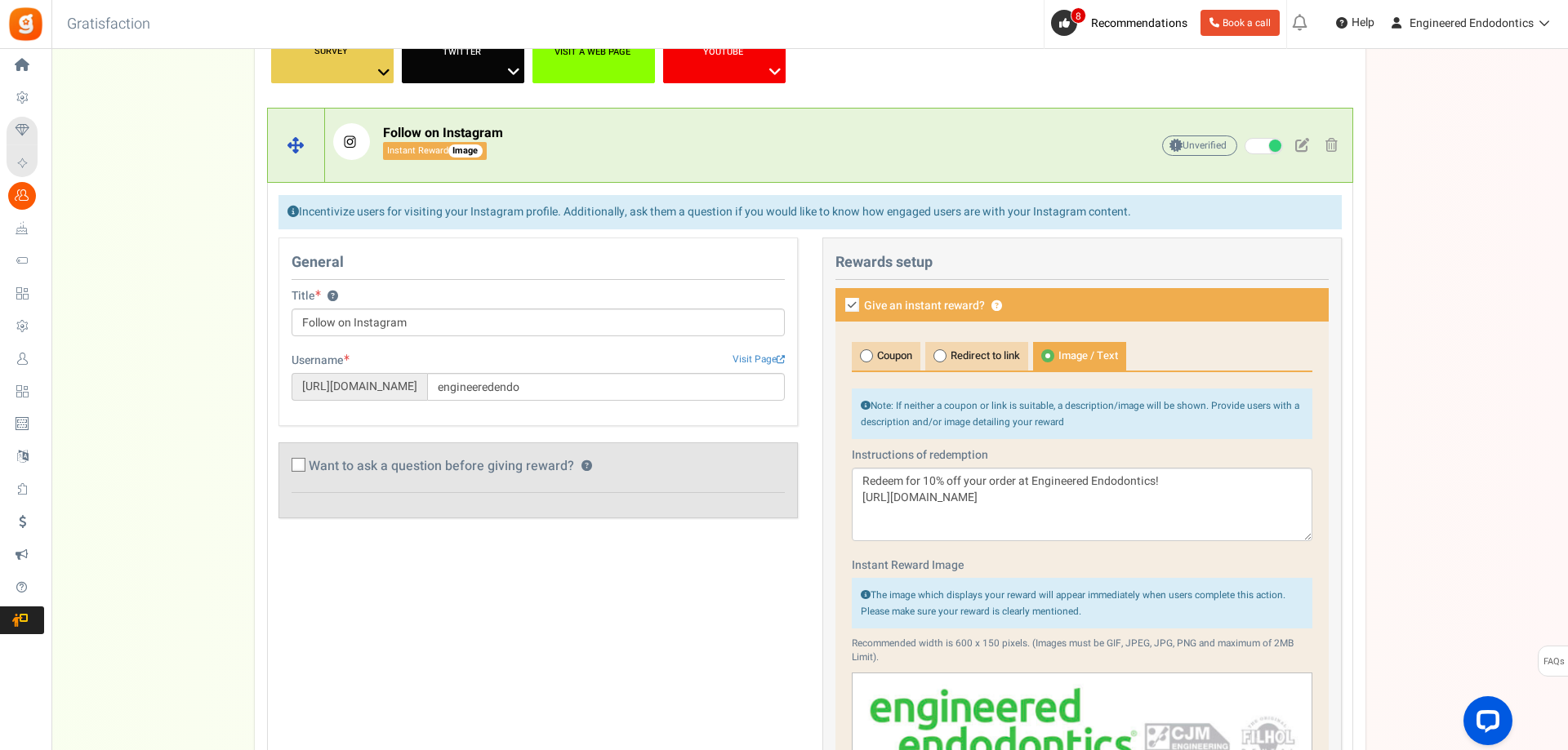
click at [1301, 144] on span at bounding box center [1302, 145] width 14 height 14
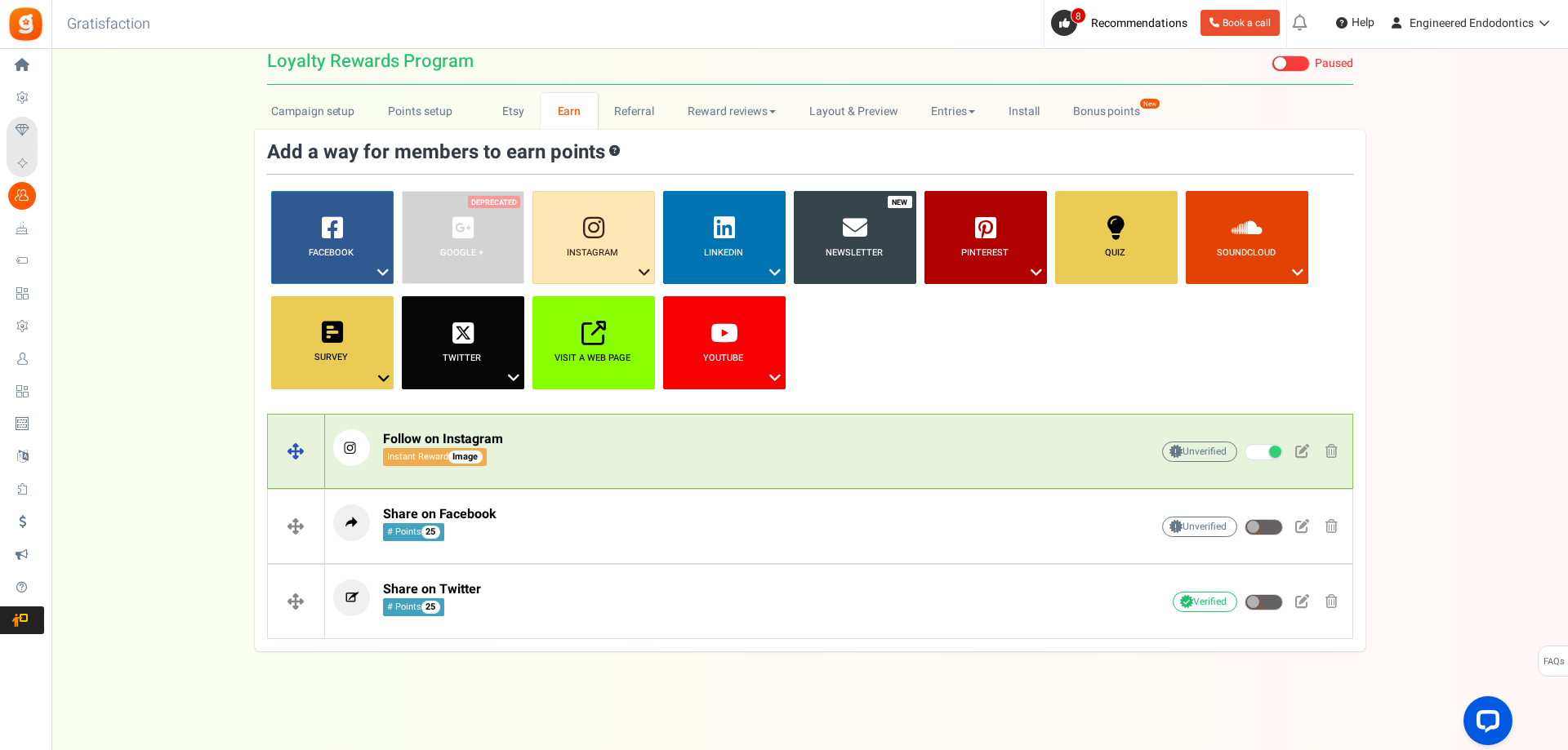
scroll to position [26, 0]
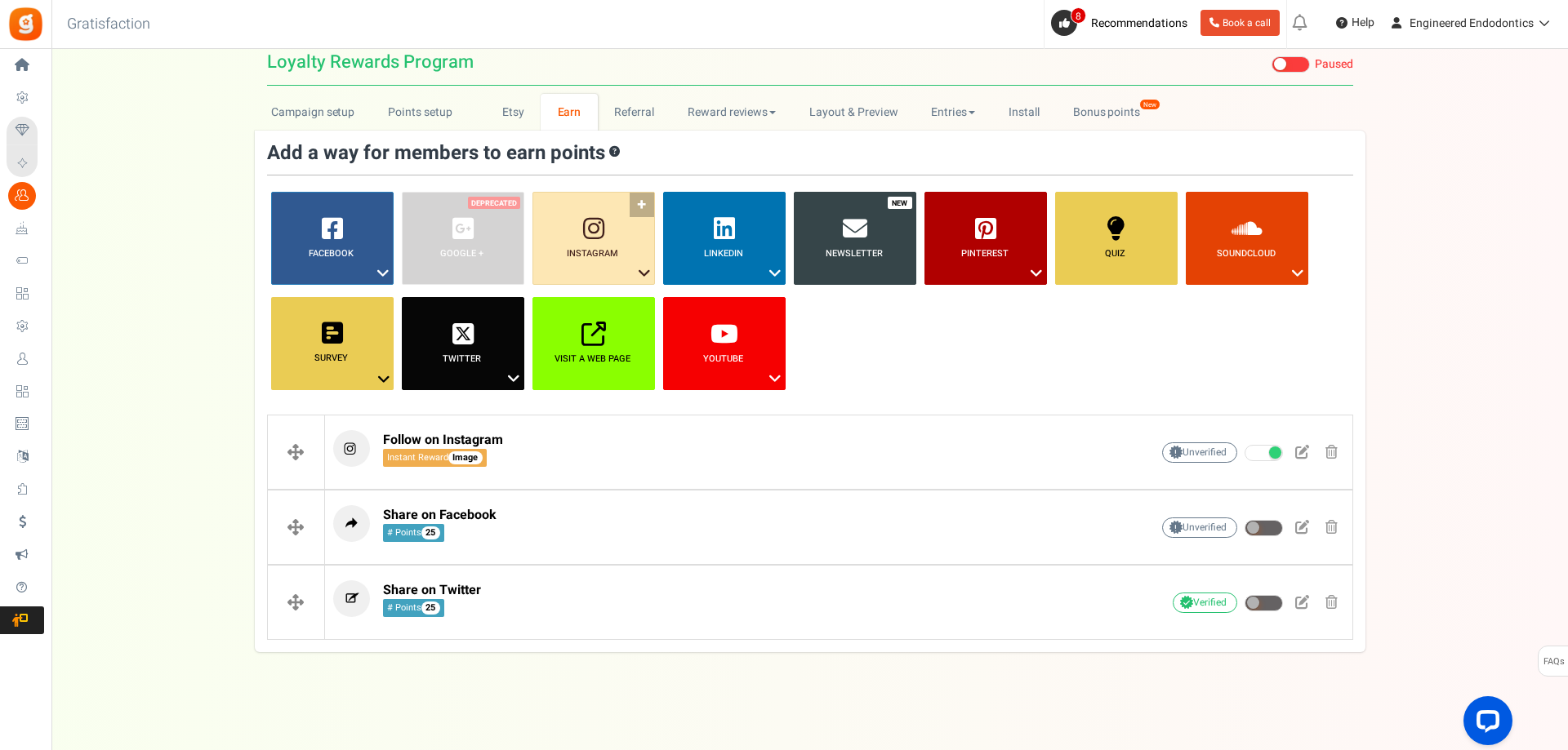
click at [643, 272] on icon at bounding box center [644, 273] width 20 height 21
click at [136, 311] on div "Campaign setup Points setup New Etsy Earn Referral Reward reviews WOO LOOX [DOM…" at bounding box center [809, 373] width 1517 height 559
click at [380, 271] on icon at bounding box center [383, 273] width 20 height 21
click at [203, 306] on div "Campaign setup Points setup New Etsy Earn Referral Reward reviews WOO LOOX [DOM…" at bounding box center [809, 373] width 1517 height 559
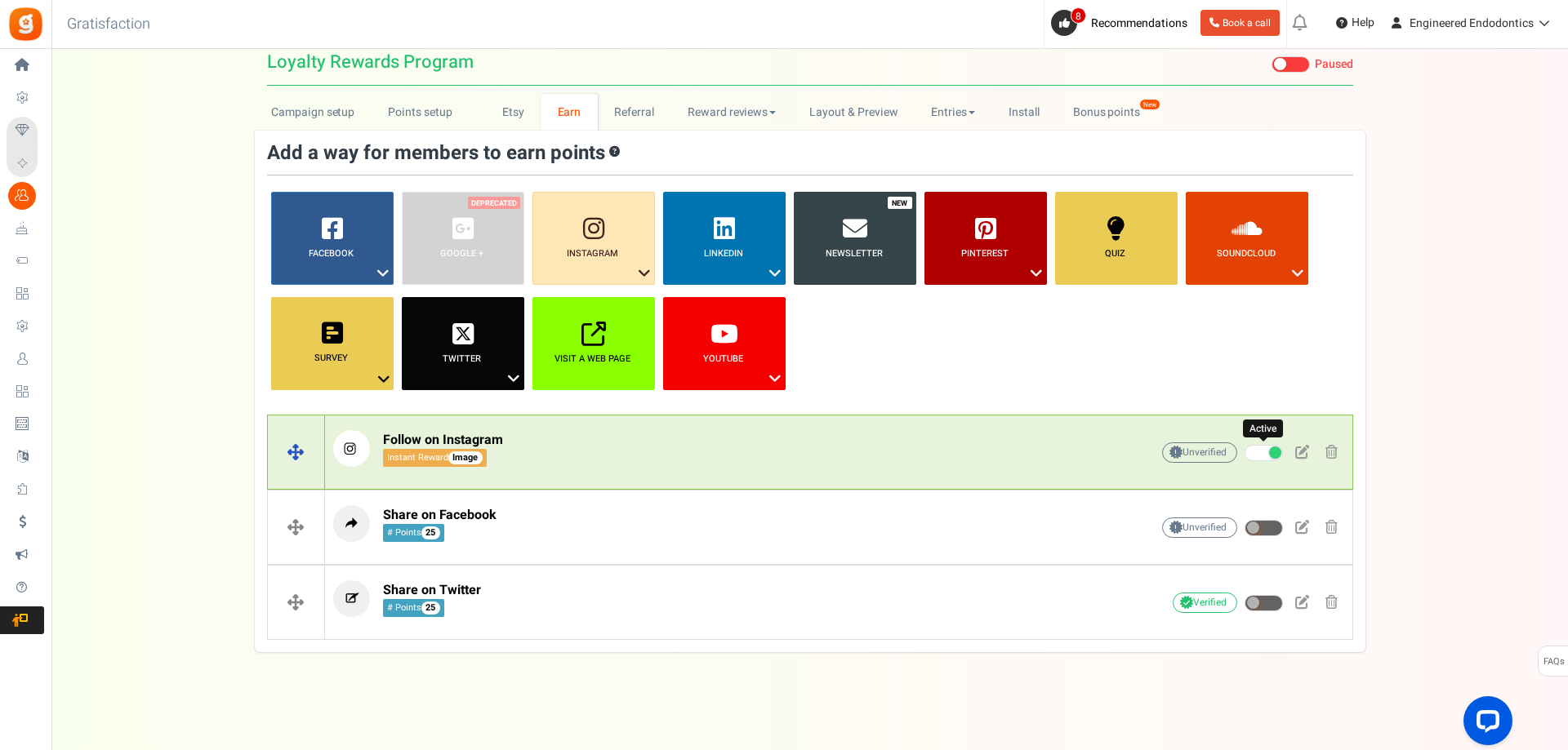
click at [1262, 453] on span at bounding box center [1263, 453] width 38 height 16
click at [1244, 453] on input "Active Active" at bounding box center [1244, 454] width 0 height 10
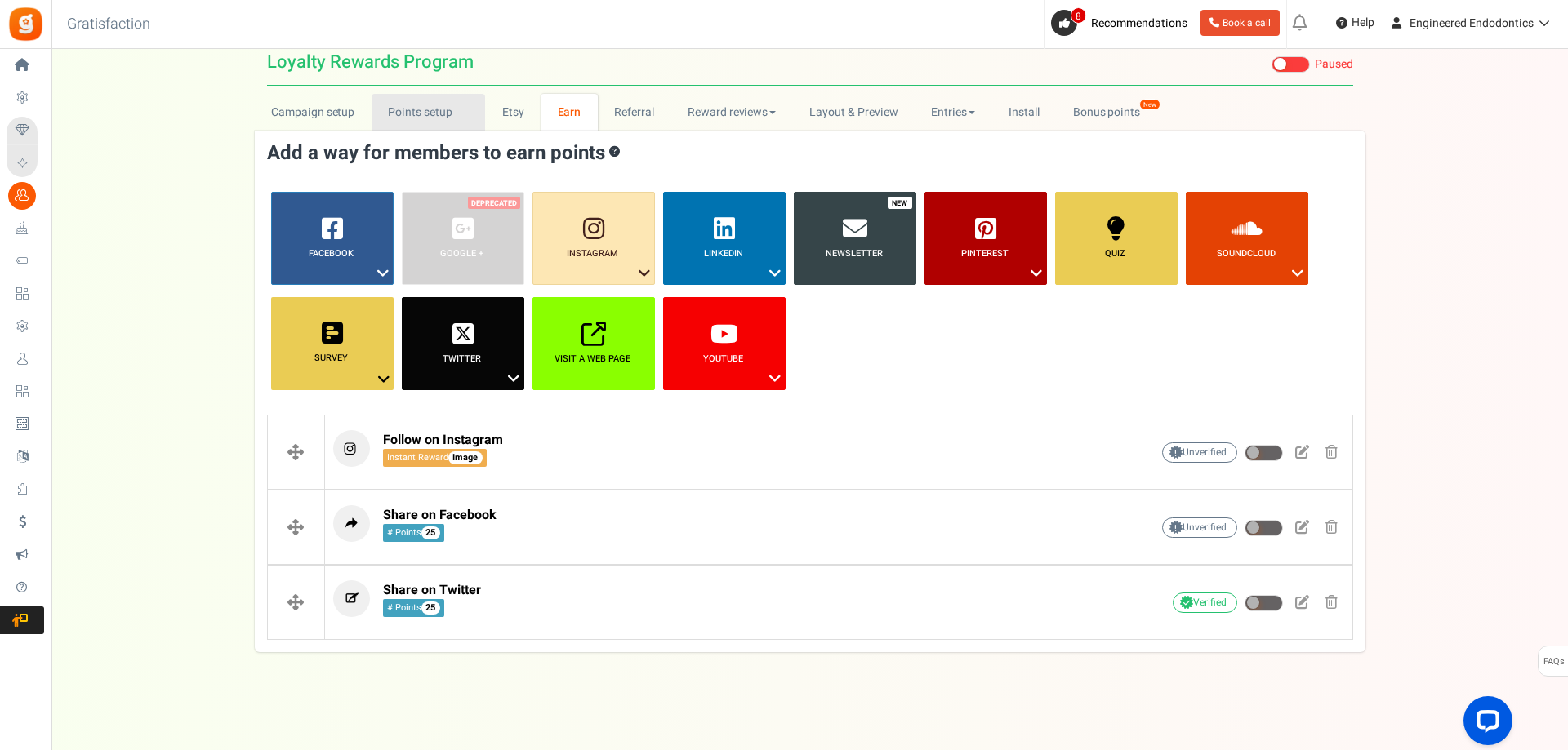
click at [426, 121] on link "Points setup New" at bounding box center [428, 112] width 114 height 37
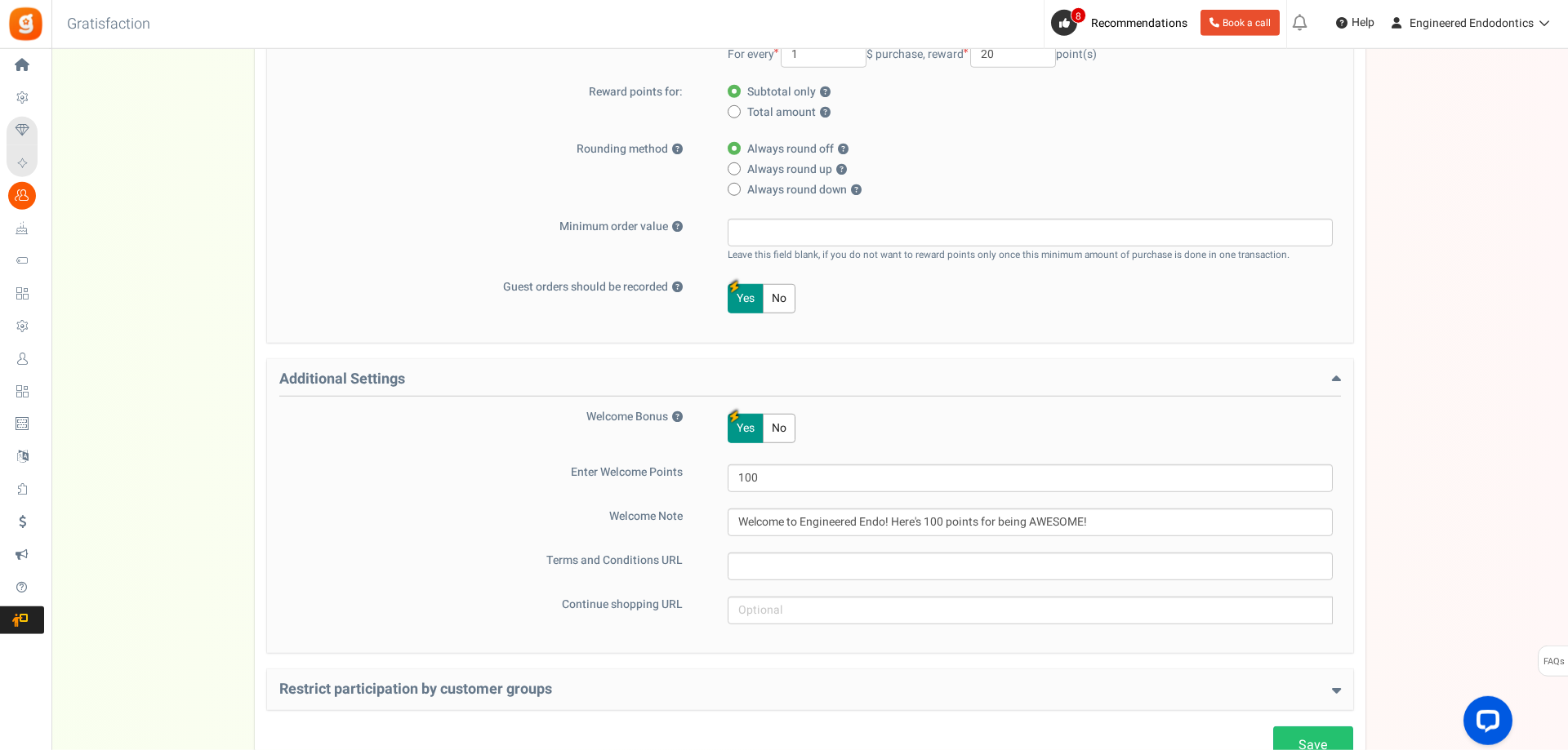
scroll to position [468, 0]
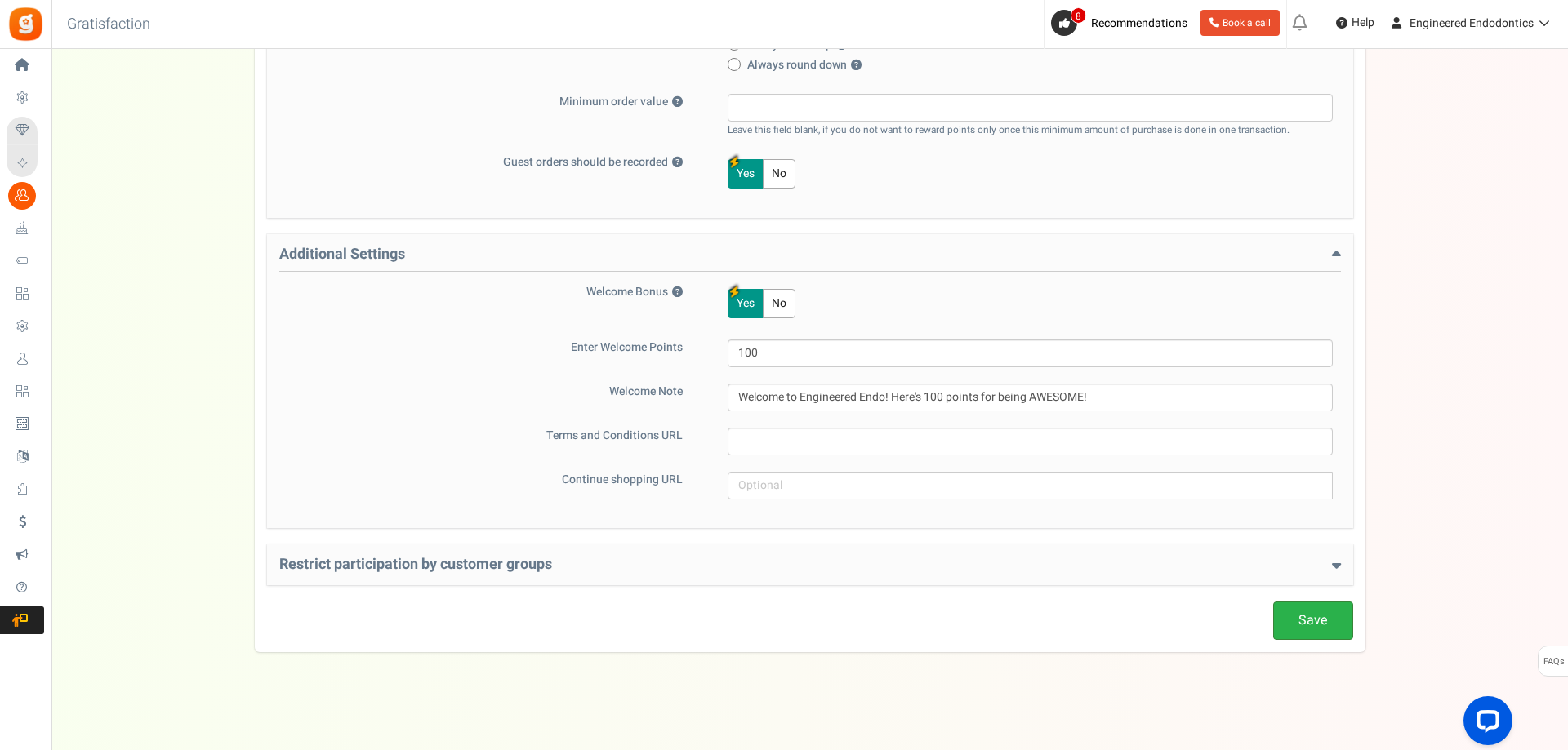
click at [1314, 624] on link "Save" at bounding box center [1313, 620] width 80 height 38
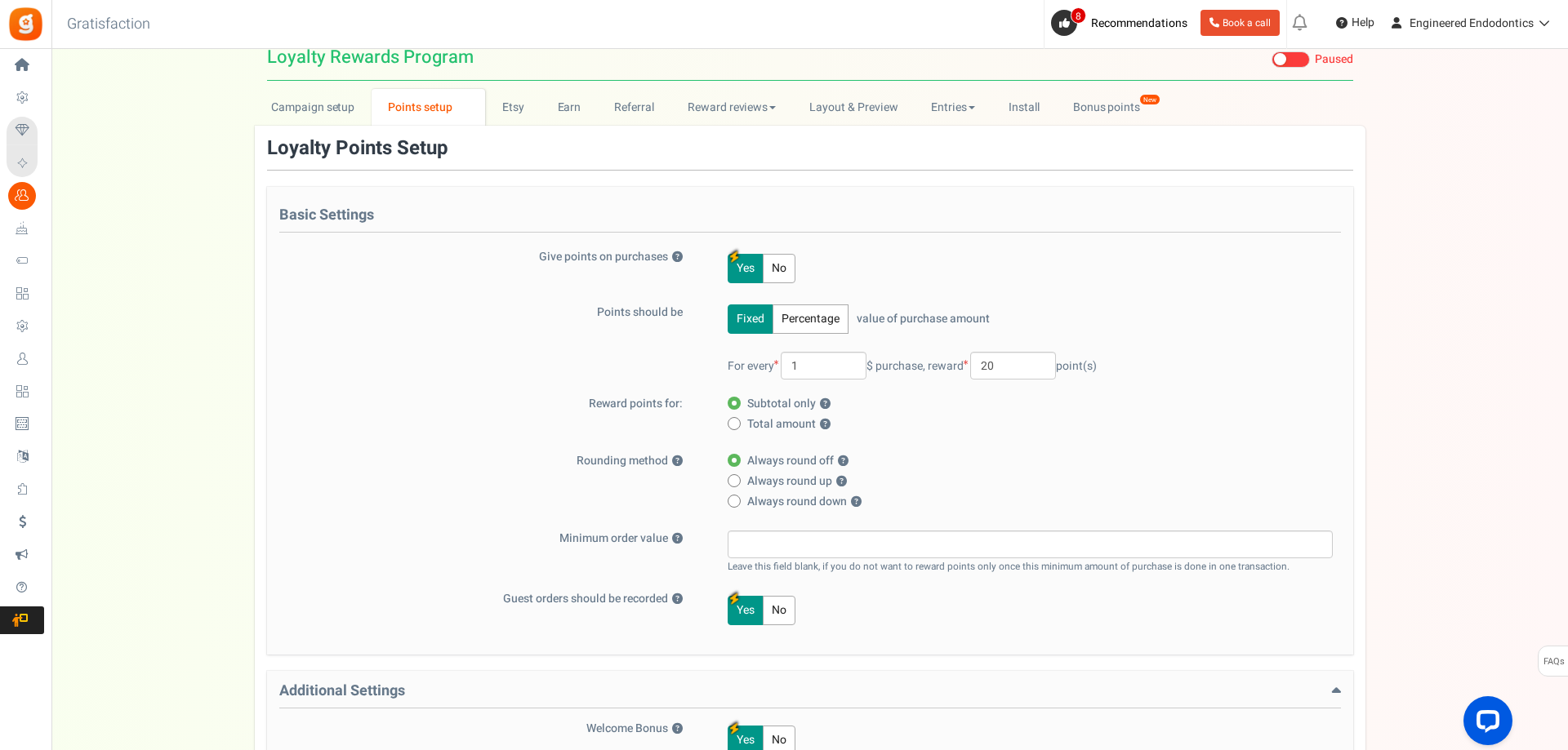
scroll to position [0, 0]
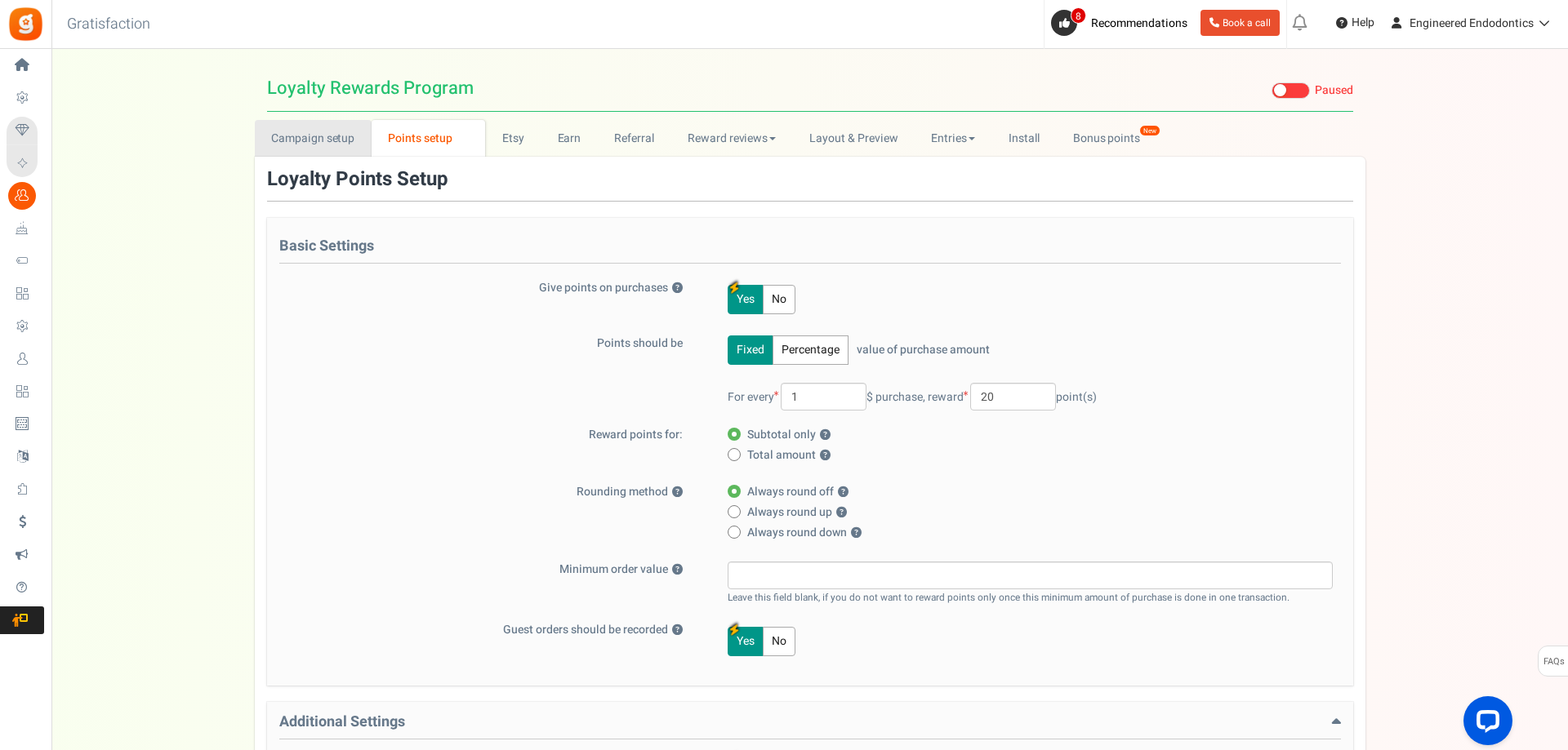
click at [321, 150] on link "Campaign setup" at bounding box center [313, 138] width 117 height 37
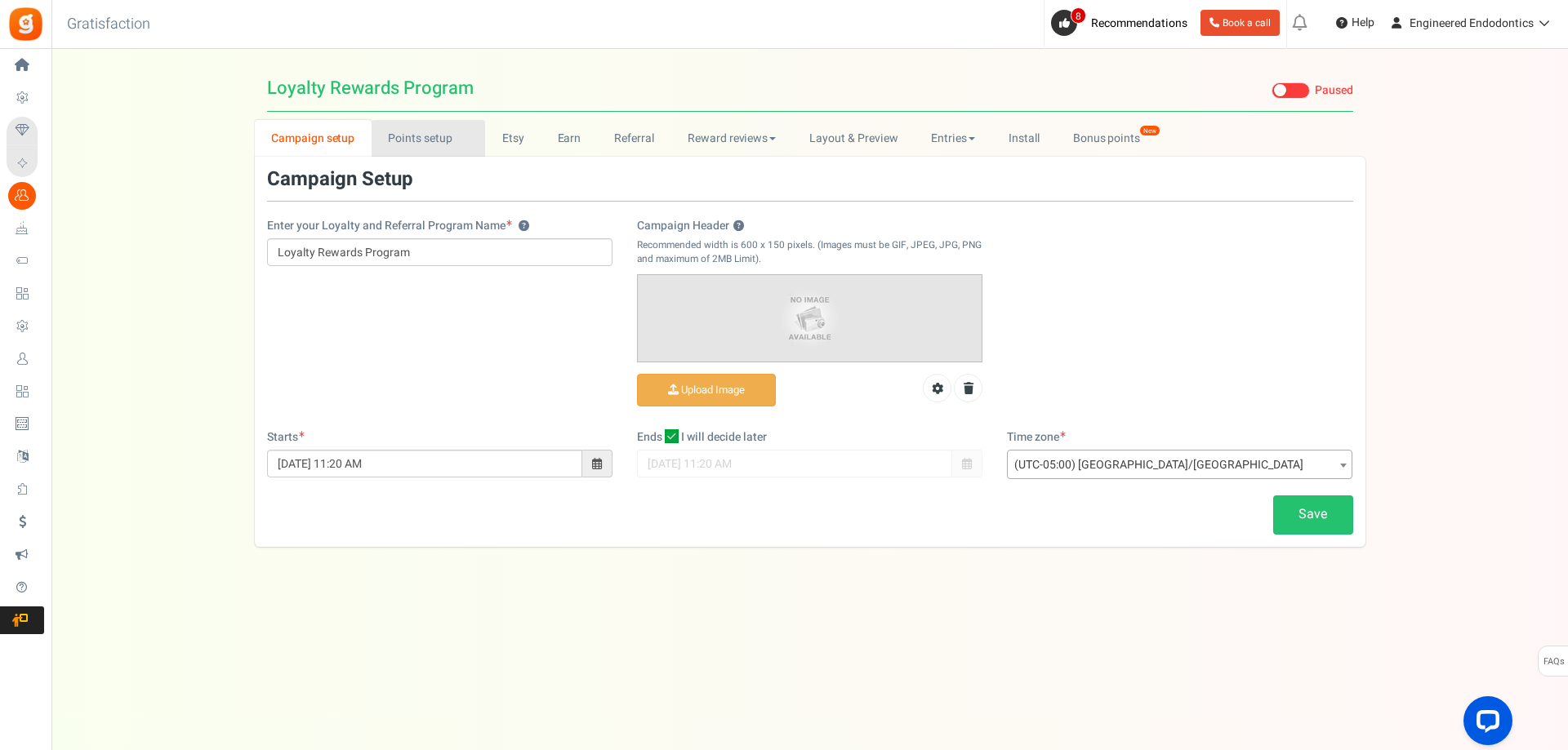
click at [387, 141] on link "Points setup New" at bounding box center [428, 138] width 114 height 37
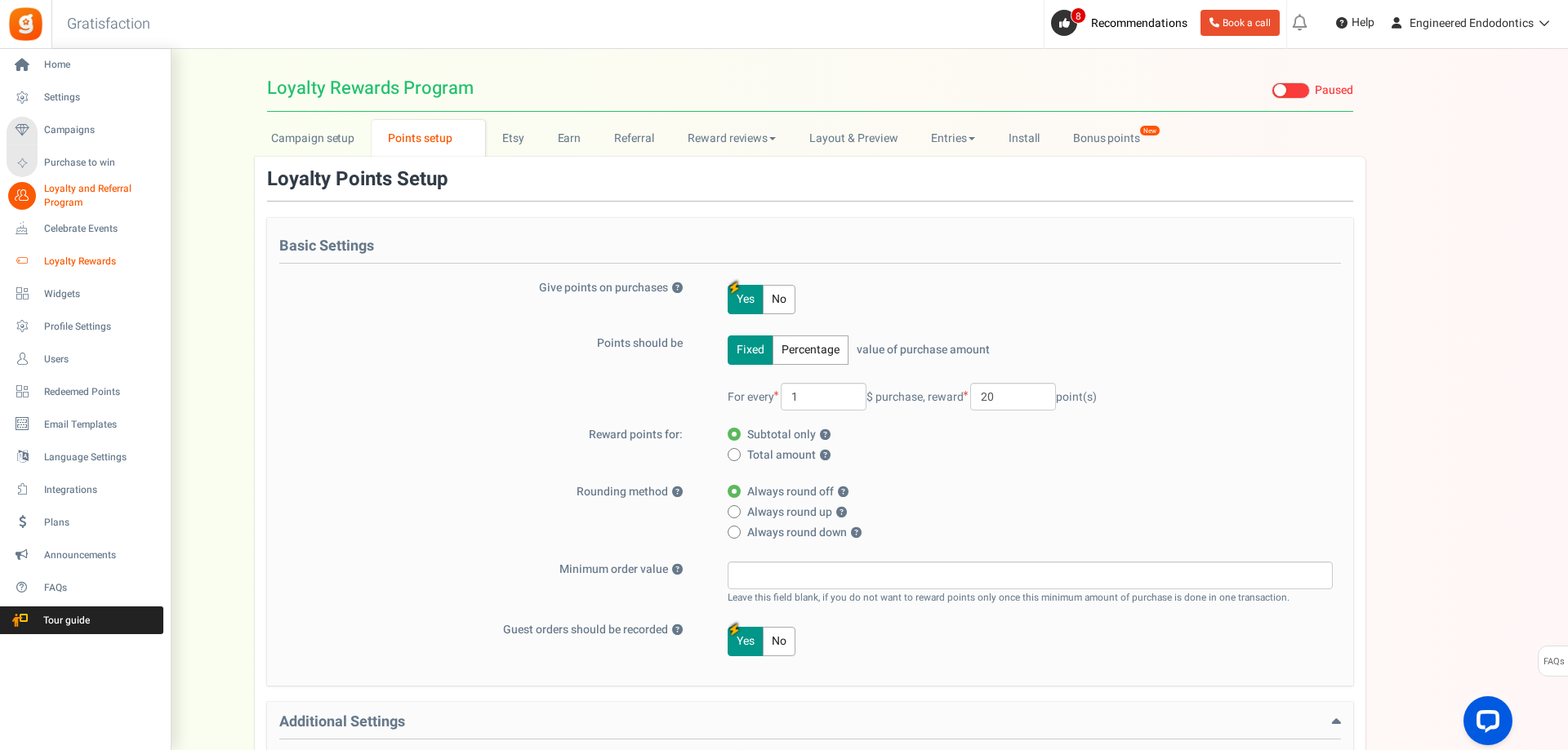
click at [62, 263] on span "Loyalty Rewards" at bounding box center [102, 261] width 115 height 14
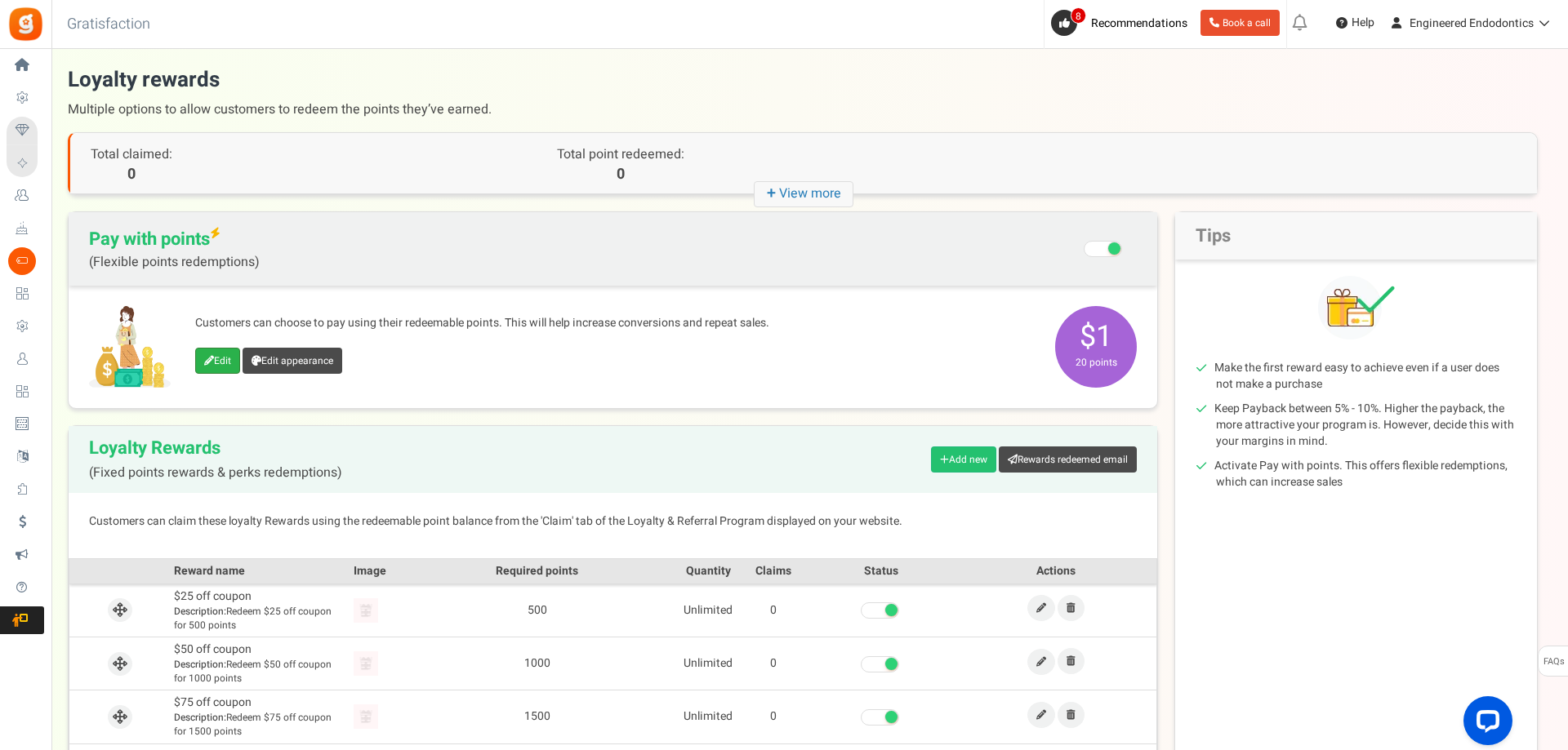
click at [217, 356] on link "Edit" at bounding box center [217, 360] width 45 height 26
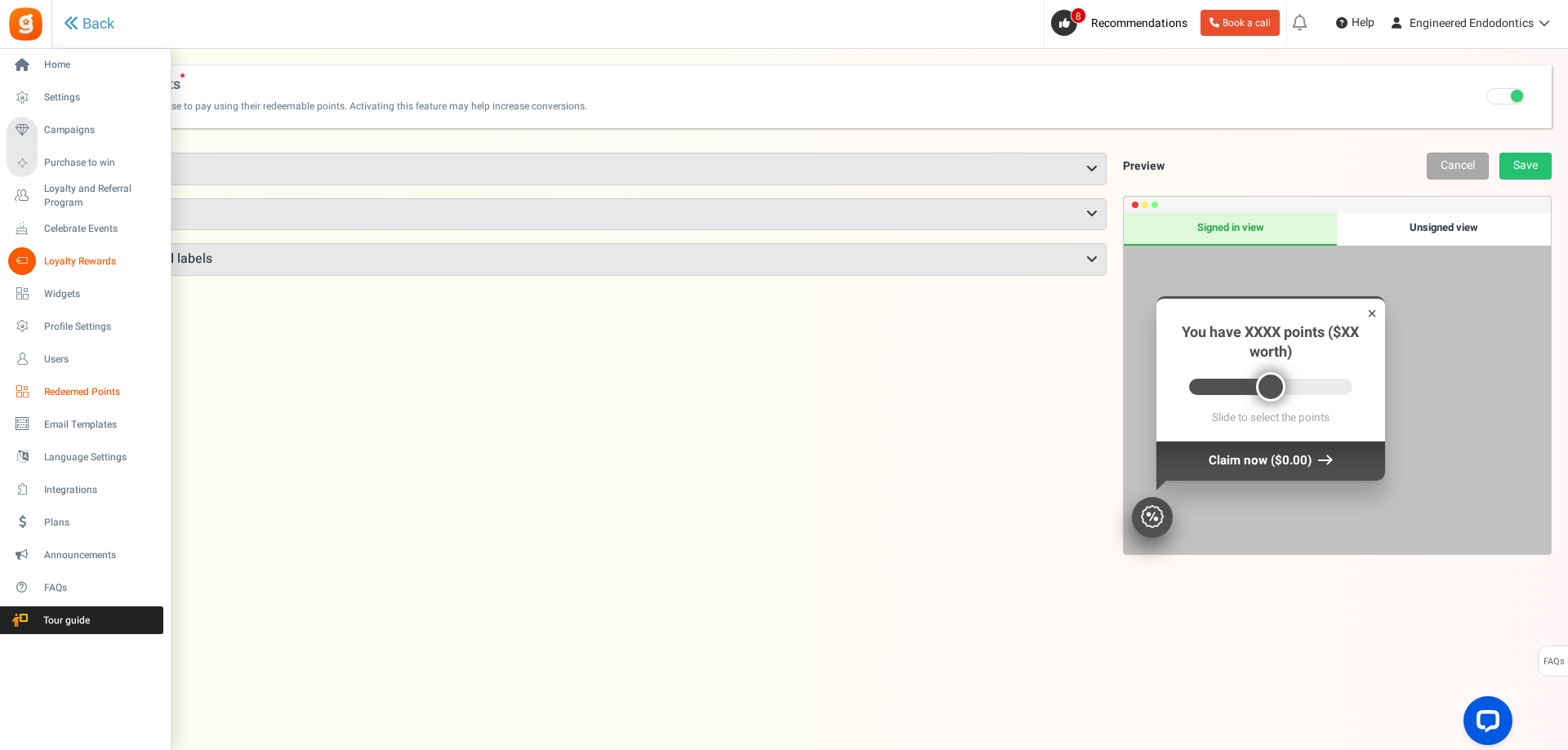
click at [80, 387] on span "Redeemed Points" at bounding box center [102, 392] width 115 height 14
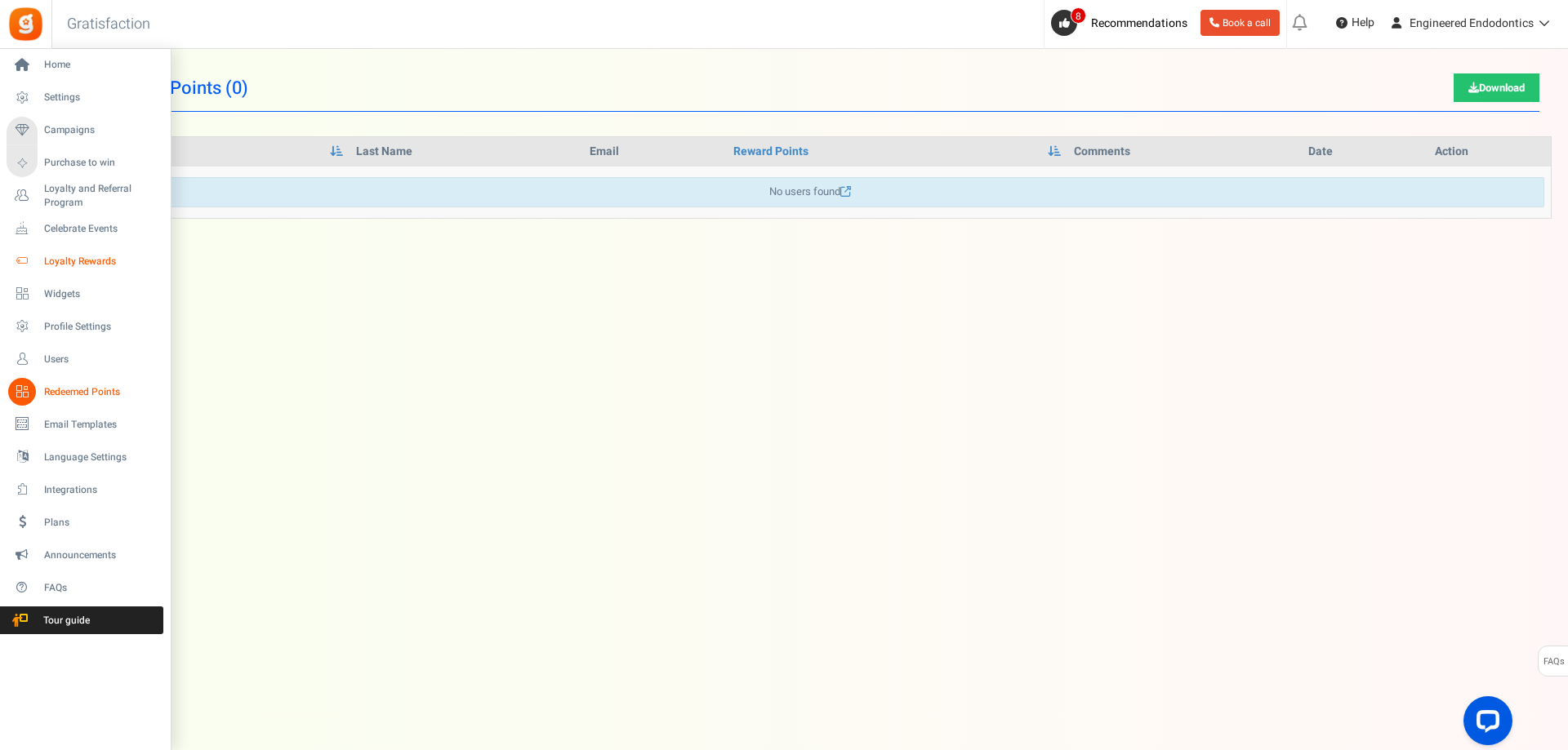
click at [55, 255] on span "Loyalty Rewards" at bounding box center [102, 261] width 115 height 14
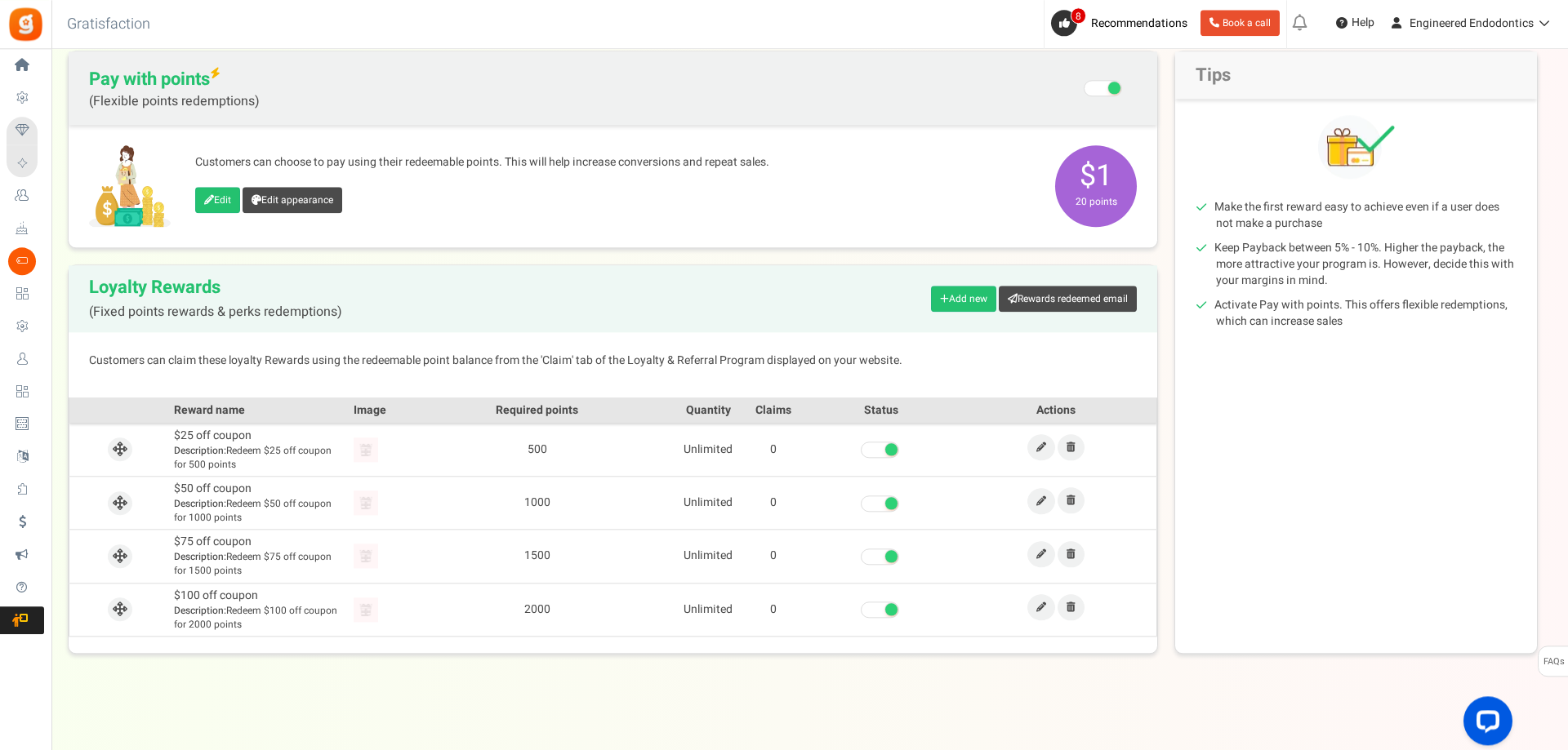
scroll to position [161, 0]
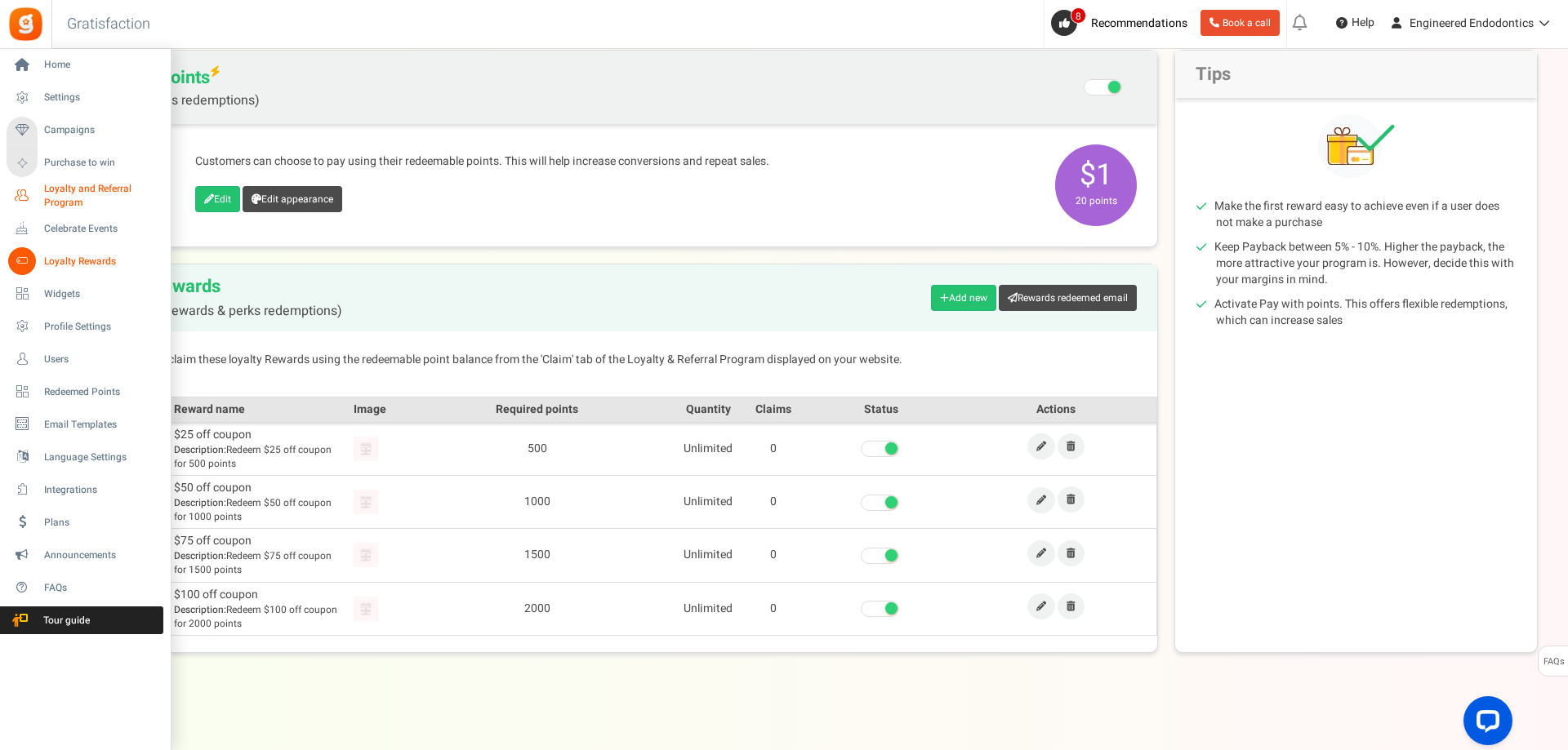
click at [63, 194] on span "Loyalty and Referral Program" at bounding box center [104, 196] width 120 height 27
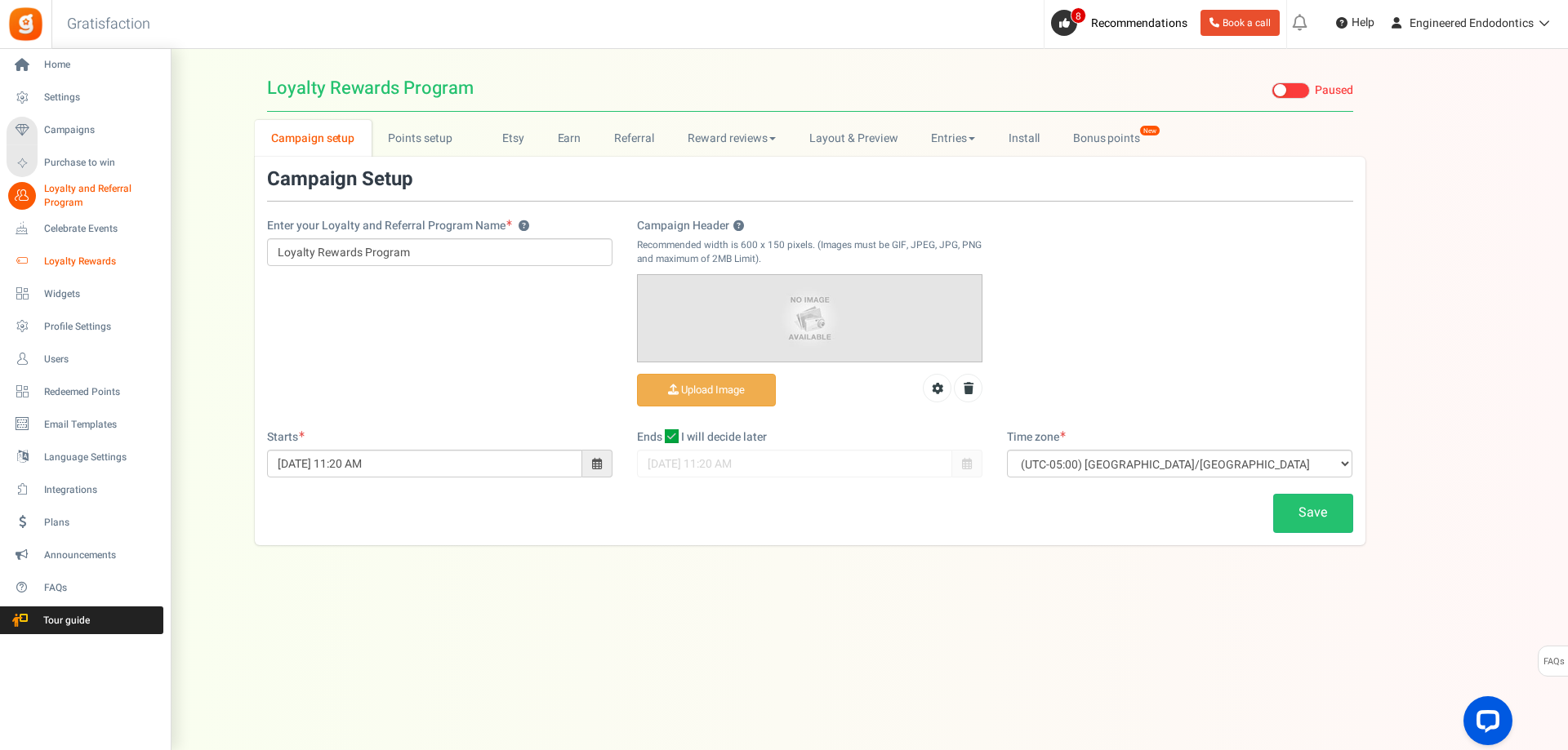
click at [72, 259] on span "Loyalty Rewards" at bounding box center [102, 261] width 115 height 14
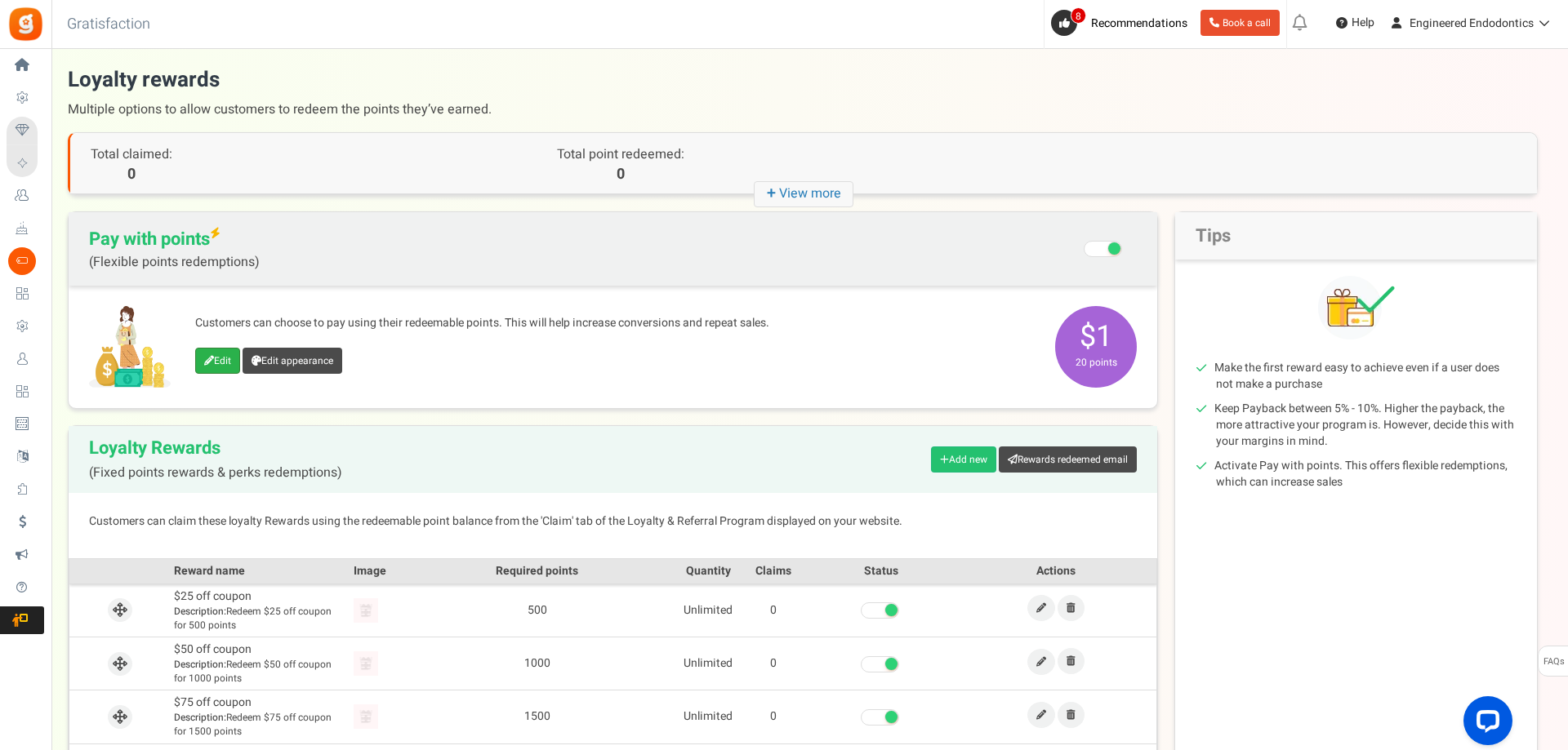
click at [213, 357] on icon at bounding box center [208, 360] width 9 height 9
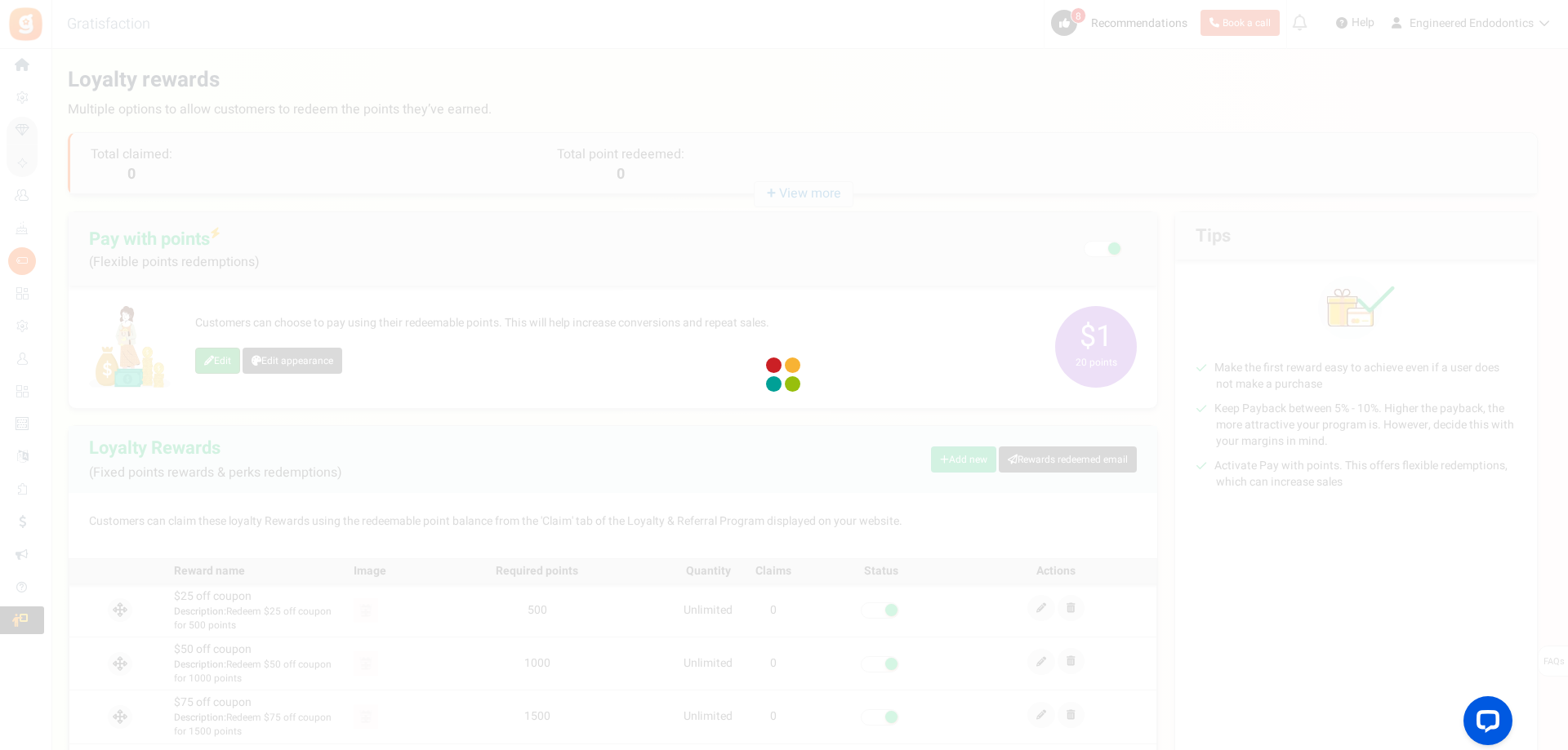
select select
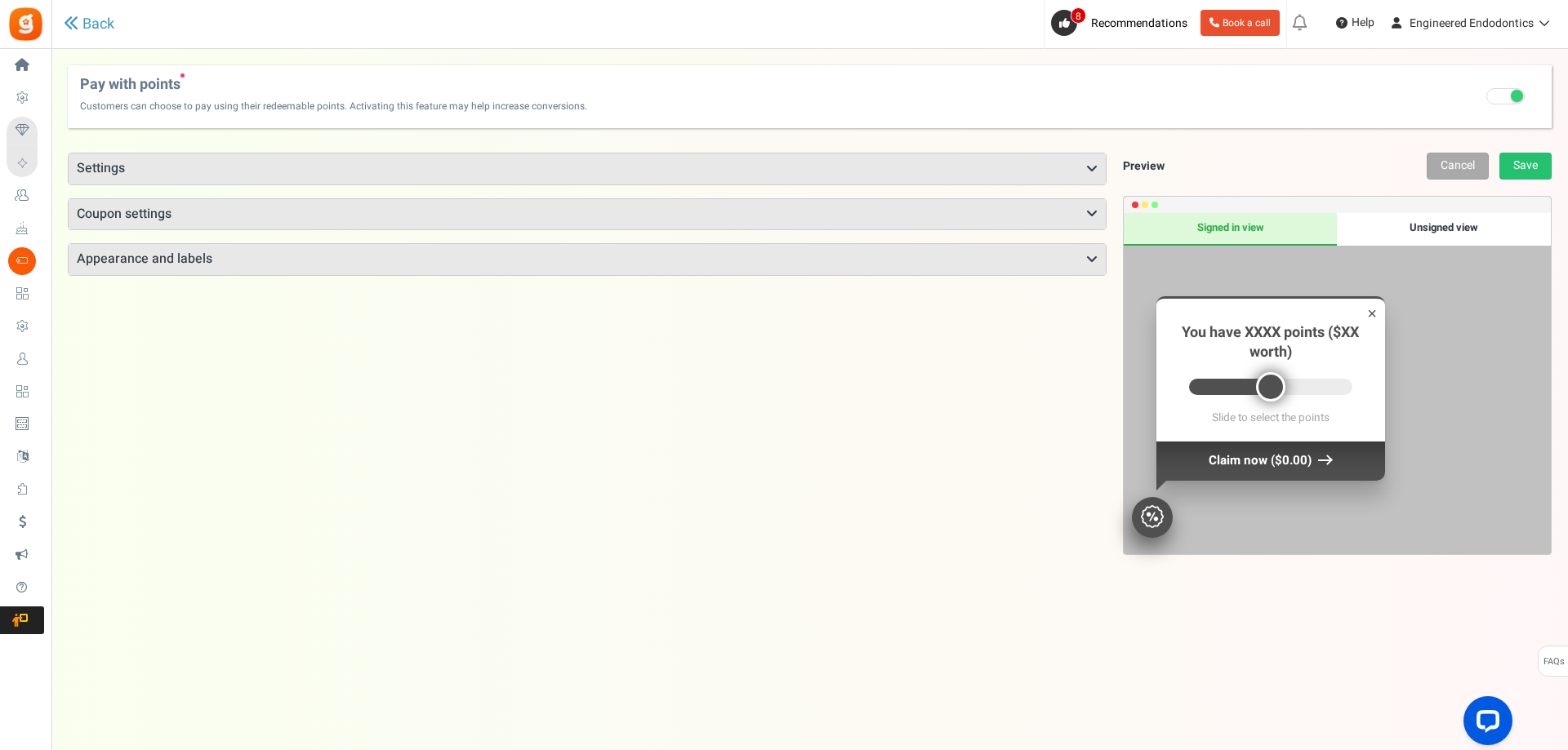
click at [230, 165] on h3 "Settings" at bounding box center [587, 169] width 1037 height 31
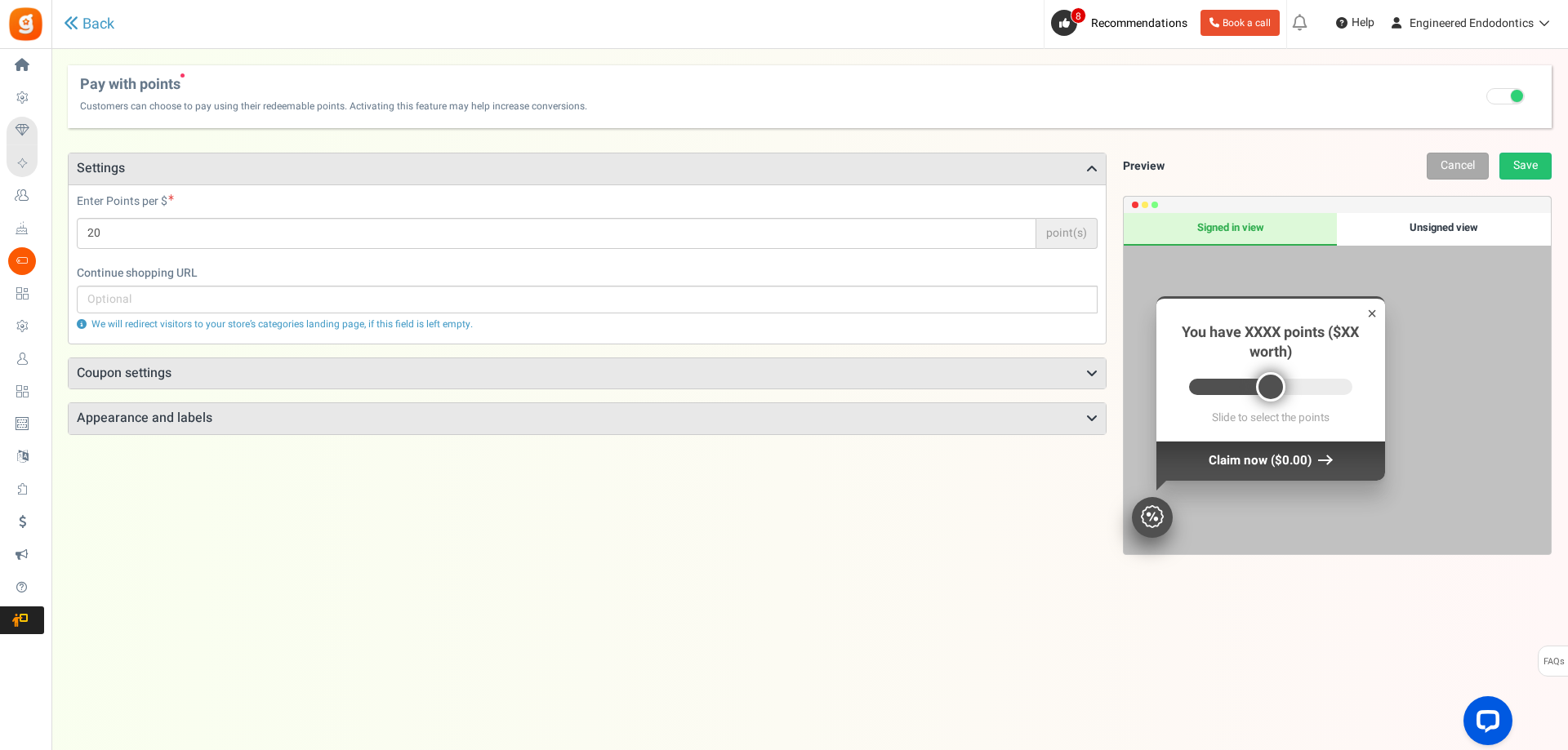
click at [210, 378] on h3 "Coupon settings" at bounding box center [587, 374] width 1037 height 31
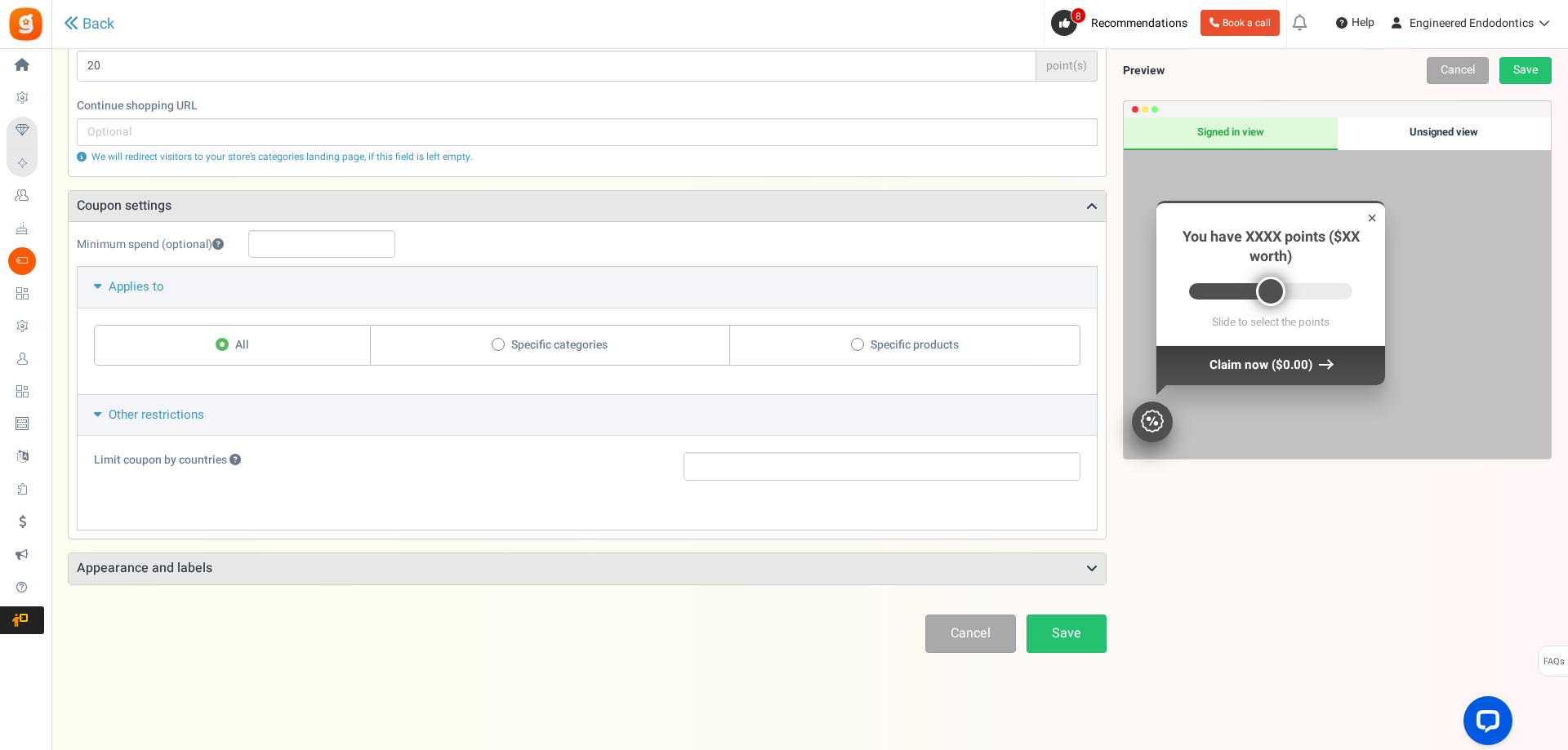
scroll to position [168, 0]
click at [144, 573] on h3 "Appearance and labels" at bounding box center [587, 568] width 1037 height 31
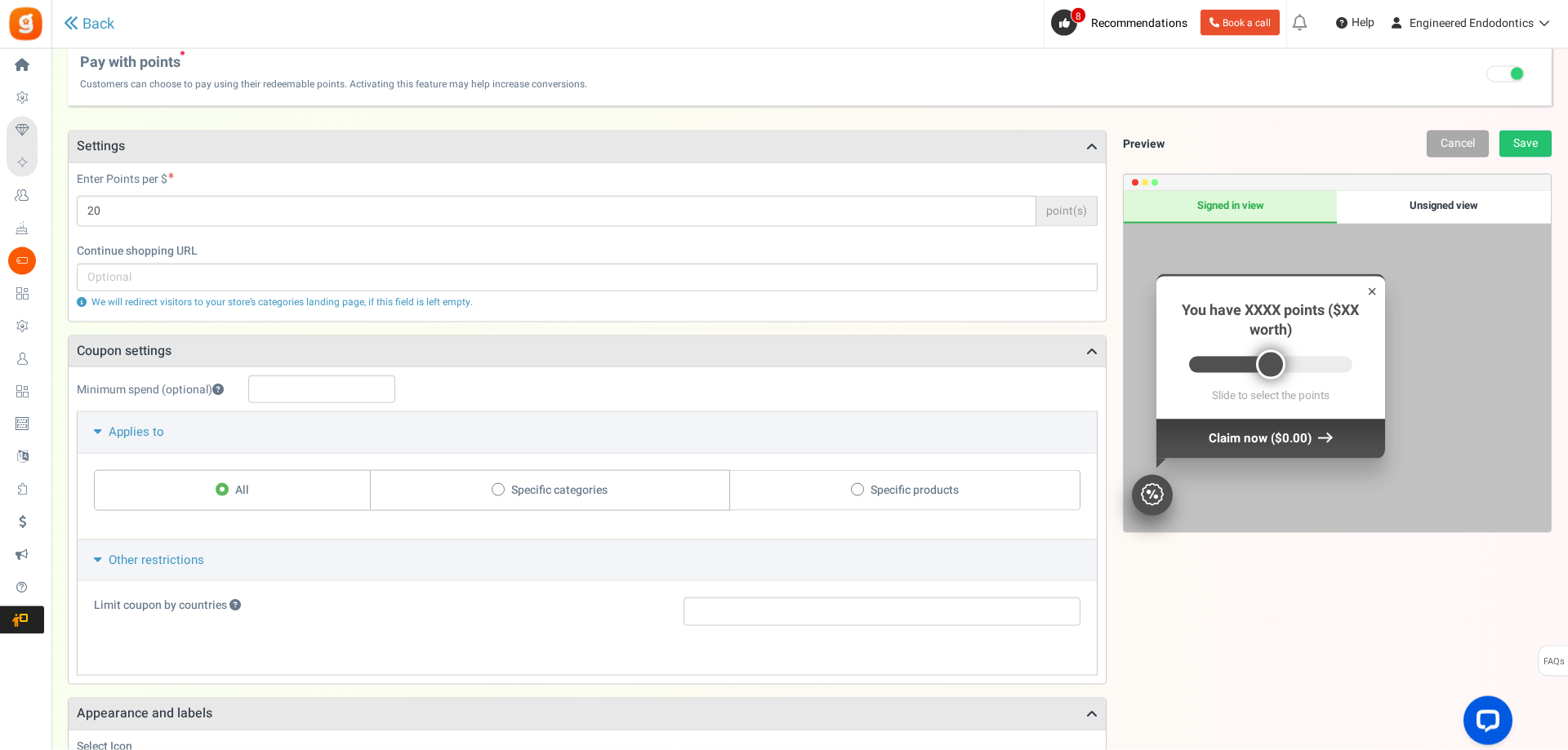
scroll to position [0, 0]
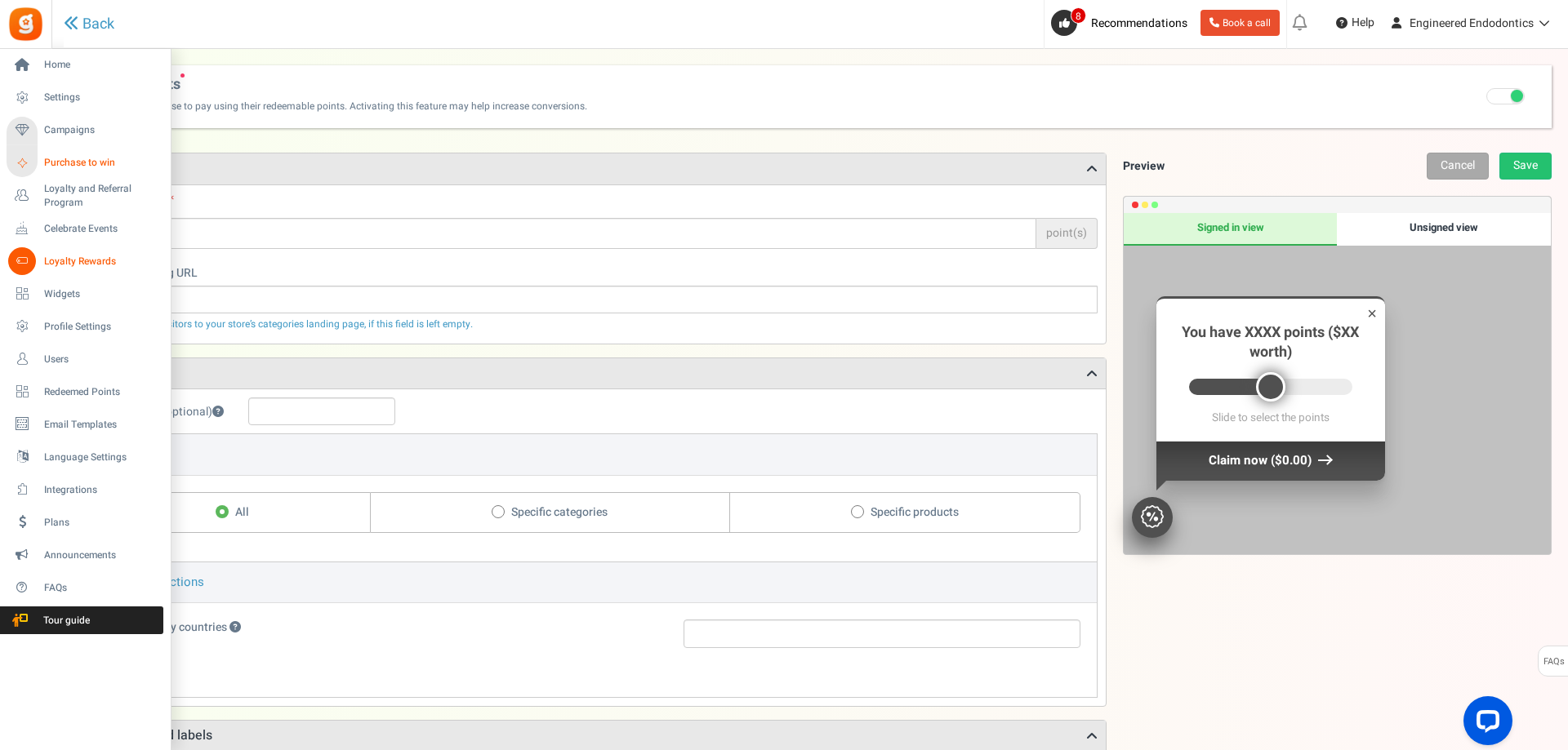
click at [57, 158] on span "Purchase to win" at bounding box center [102, 163] width 115 height 14
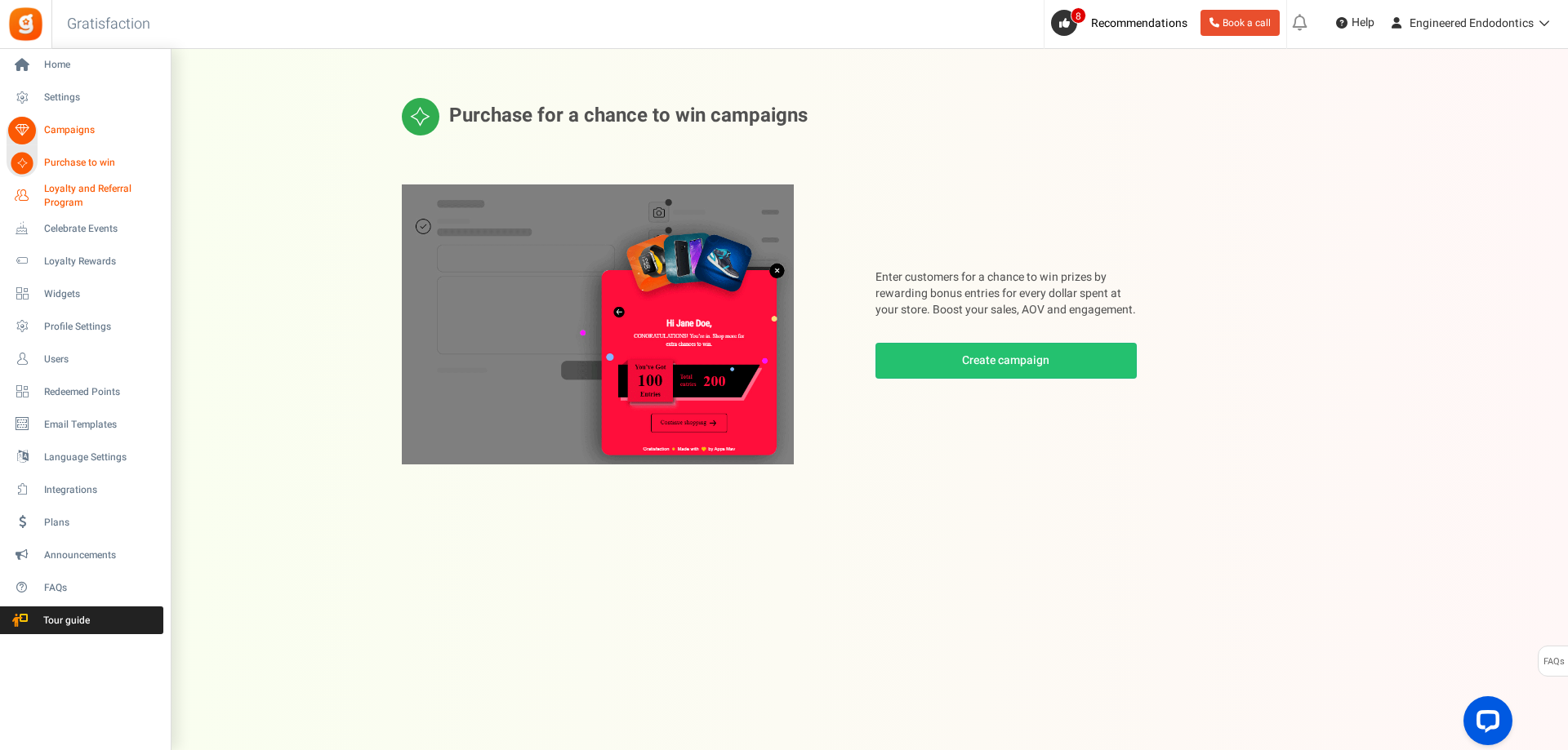
click at [58, 196] on span "Loyalty and Referral Program" at bounding box center [104, 196] width 120 height 27
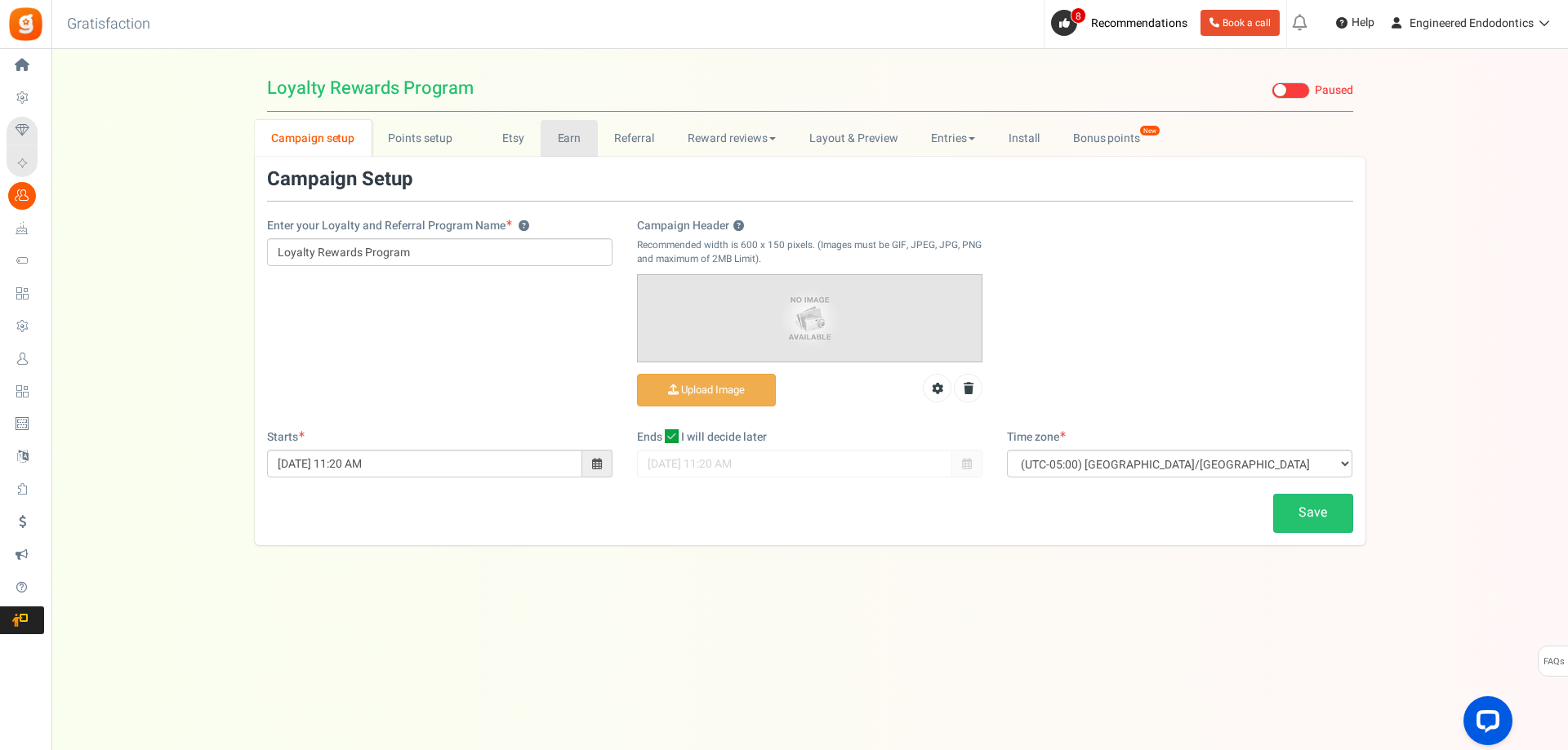
click at [561, 143] on link "Earn" at bounding box center [569, 138] width 57 height 37
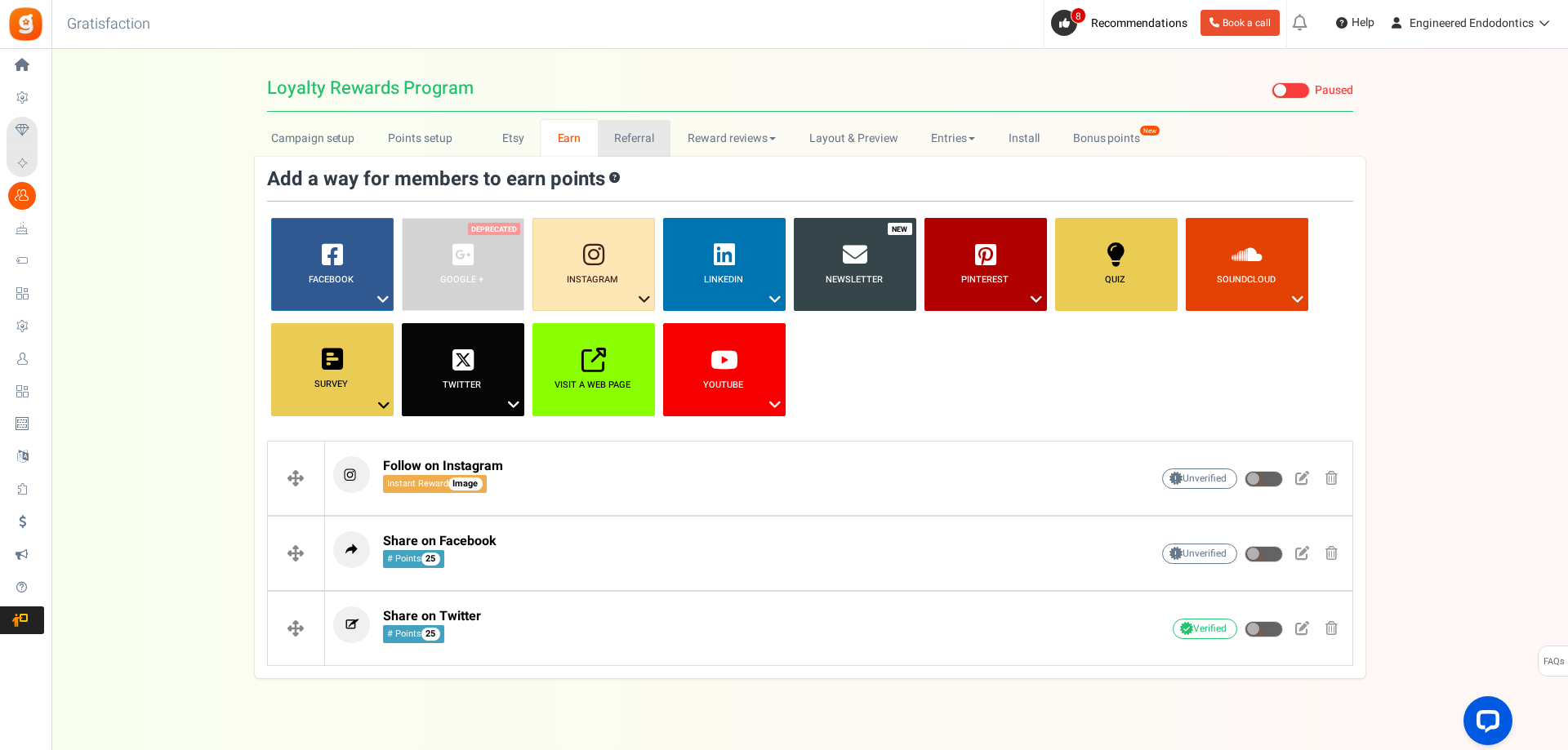
click at [653, 135] on link "Referral" at bounding box center [635, 138] width 73 height 37
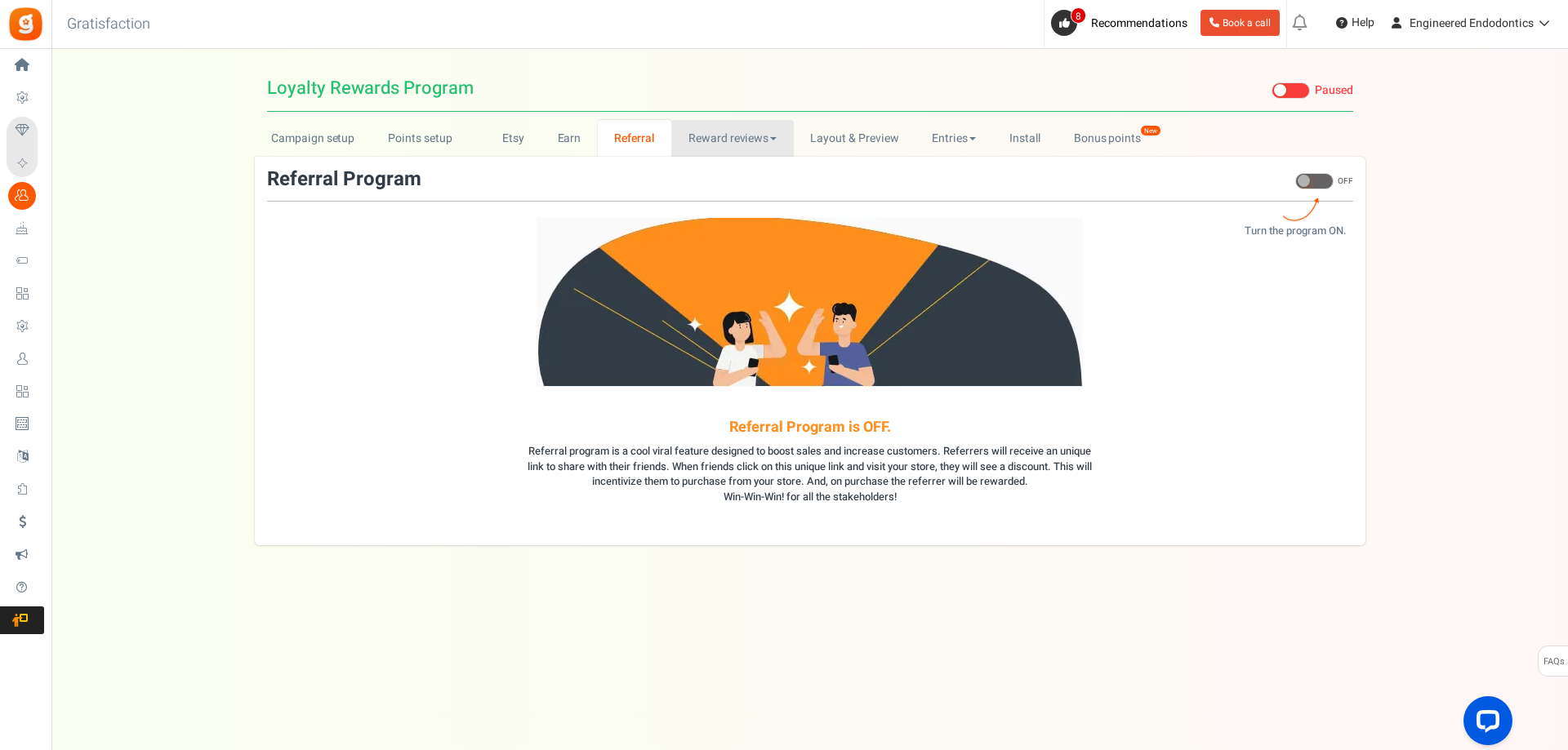
click at [741, 140] on link "Reward reviews" at bounding box center [732, 138] width 121 height 37
click at [921, 144] on link "Entries" at bounding box center [954, 138] width 78 height 37
click at [567, 138] on link "Earn" at bounding box center [569, 138] width 57 height 37
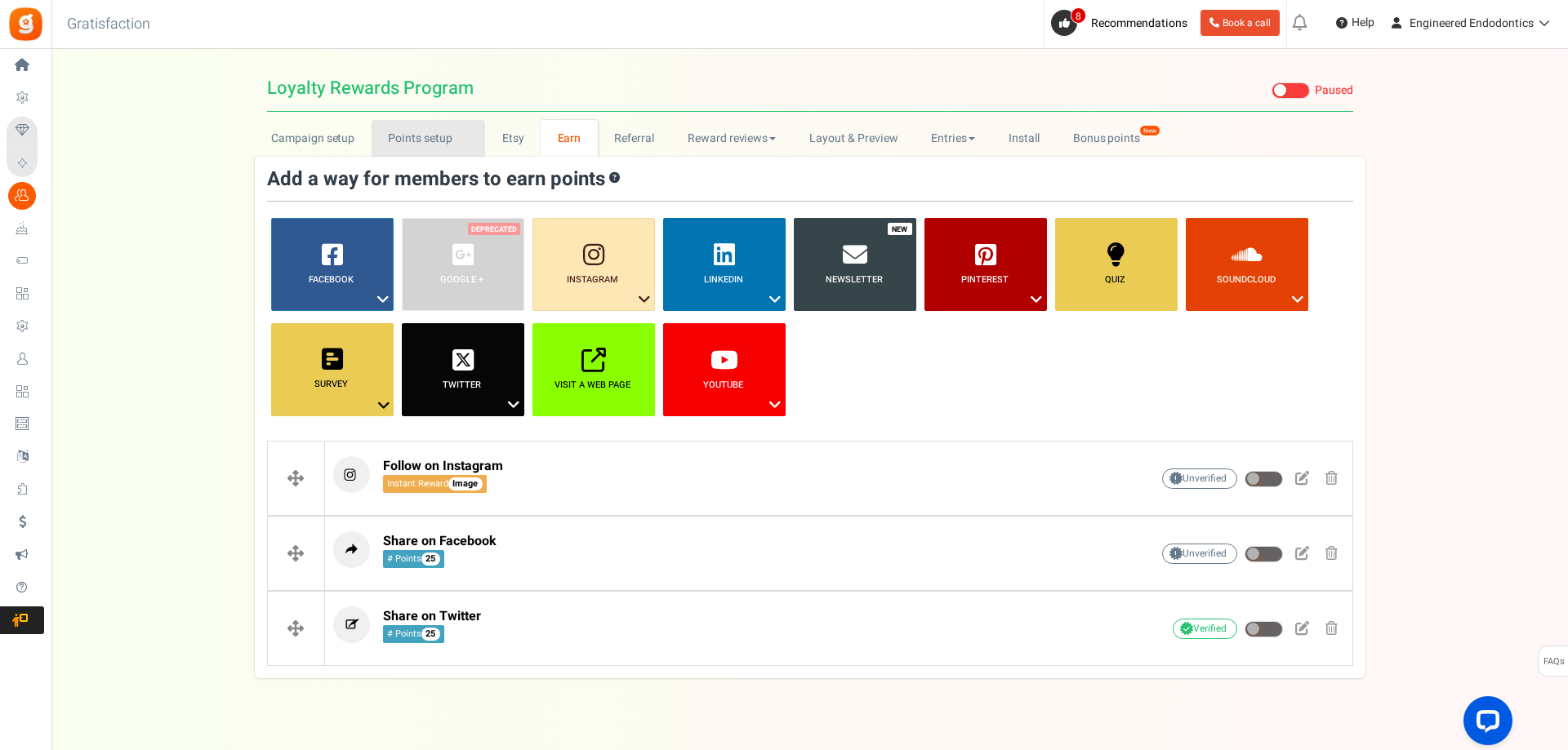
click at [398, 130] on link "Points setup New" at bounding box center [428, 138] width 114 height 37
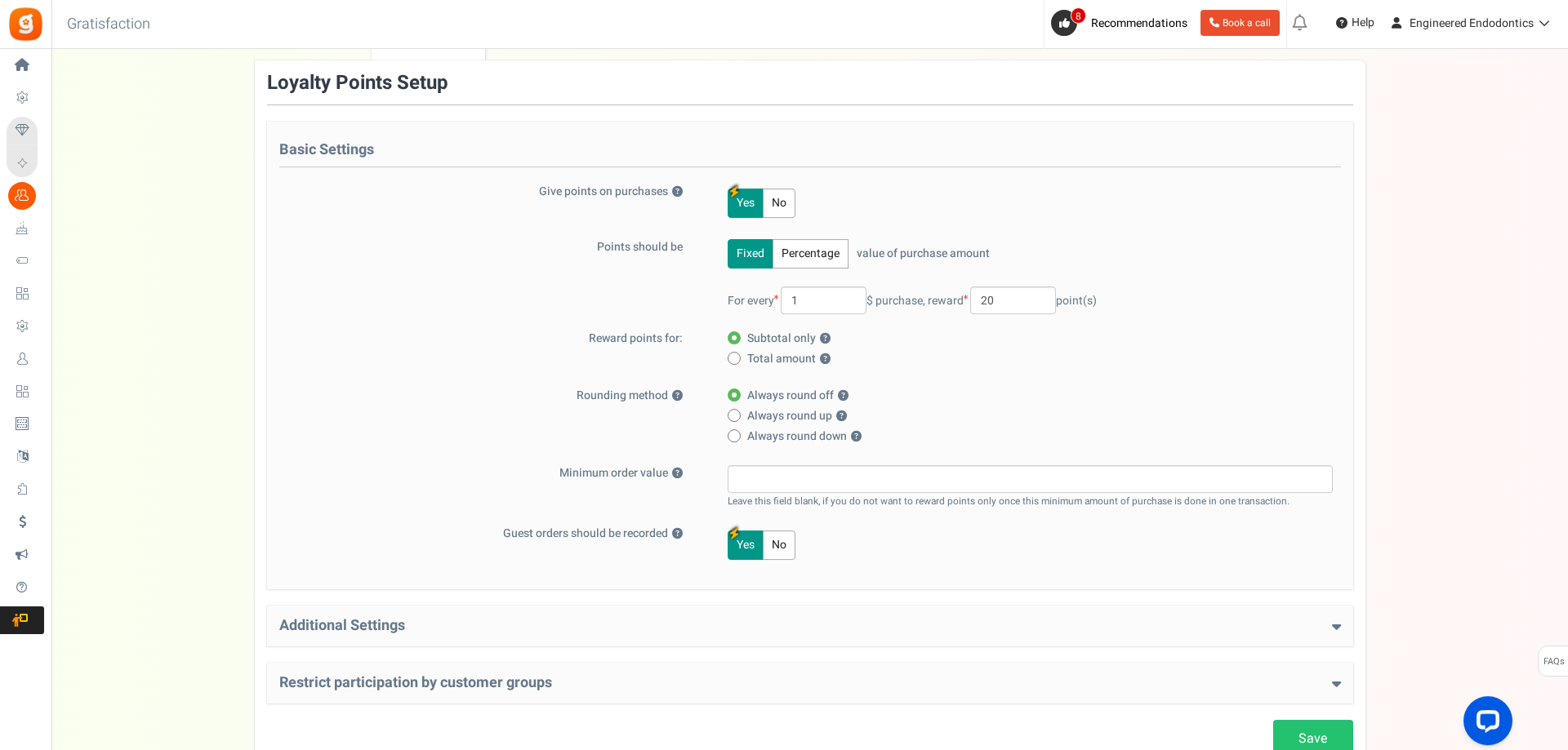
scroll to position [214, 0]
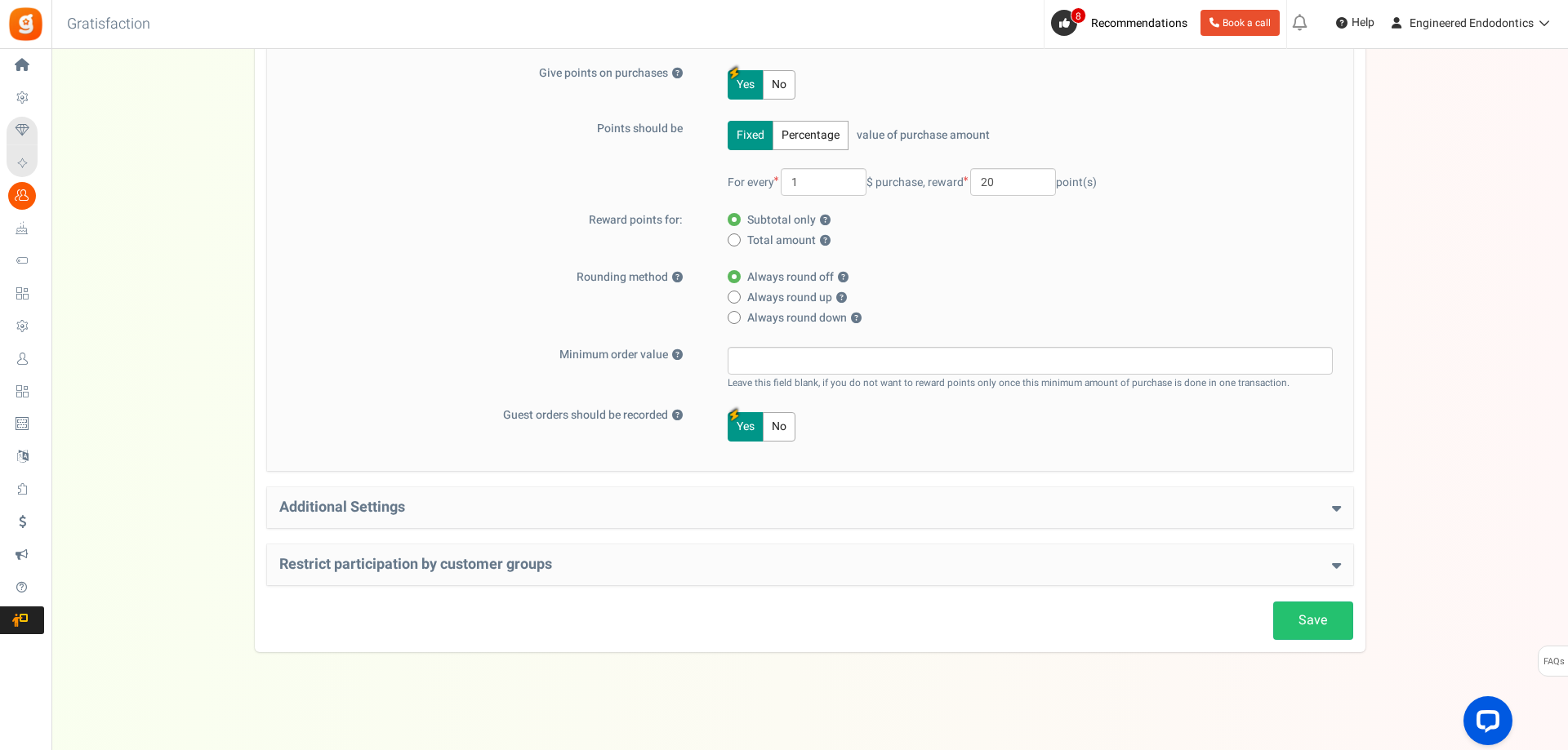
click at [279, 500] on h4 "Additional Settings" at bounding box center [810, 507] width 1061 height 16
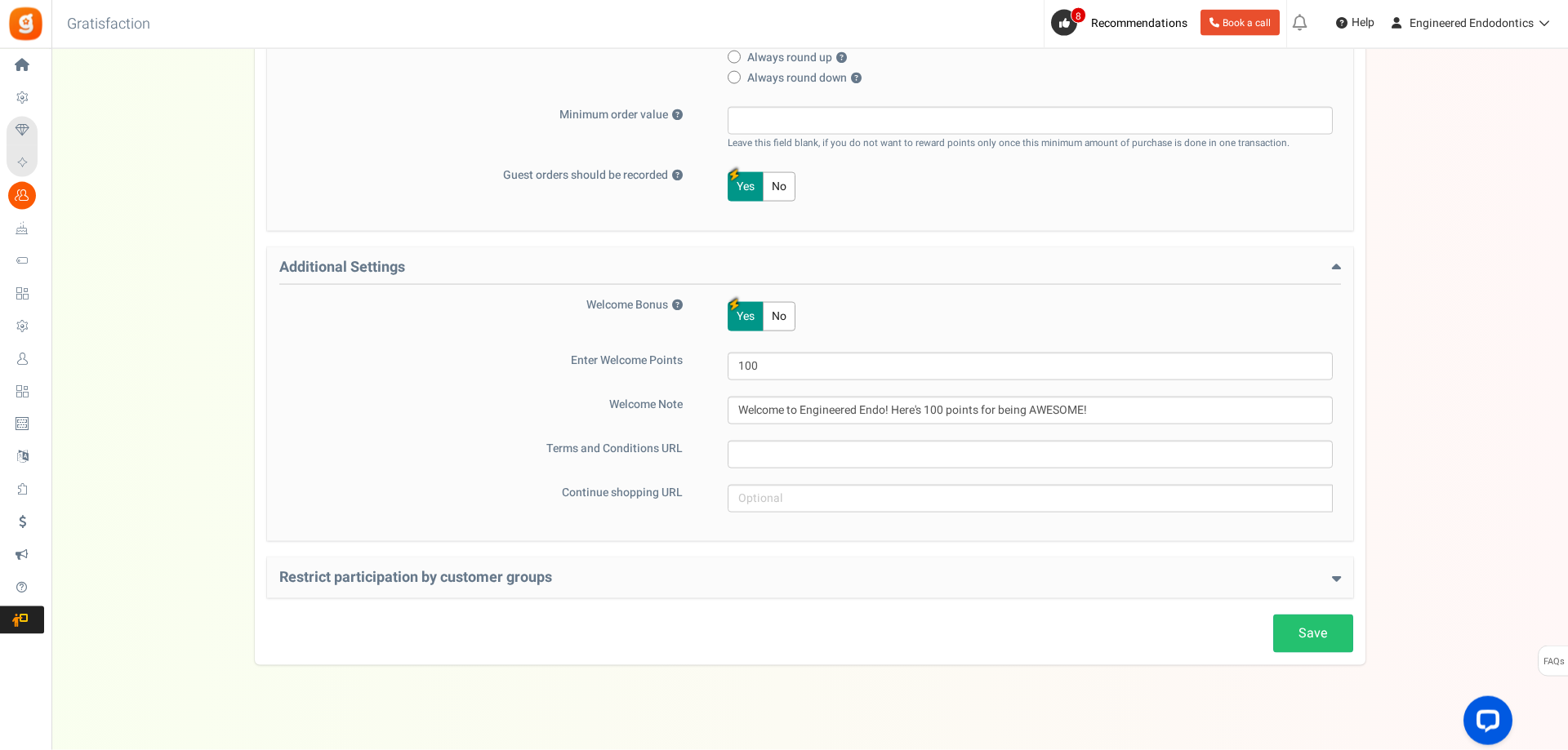
scroll to position [468, 0]
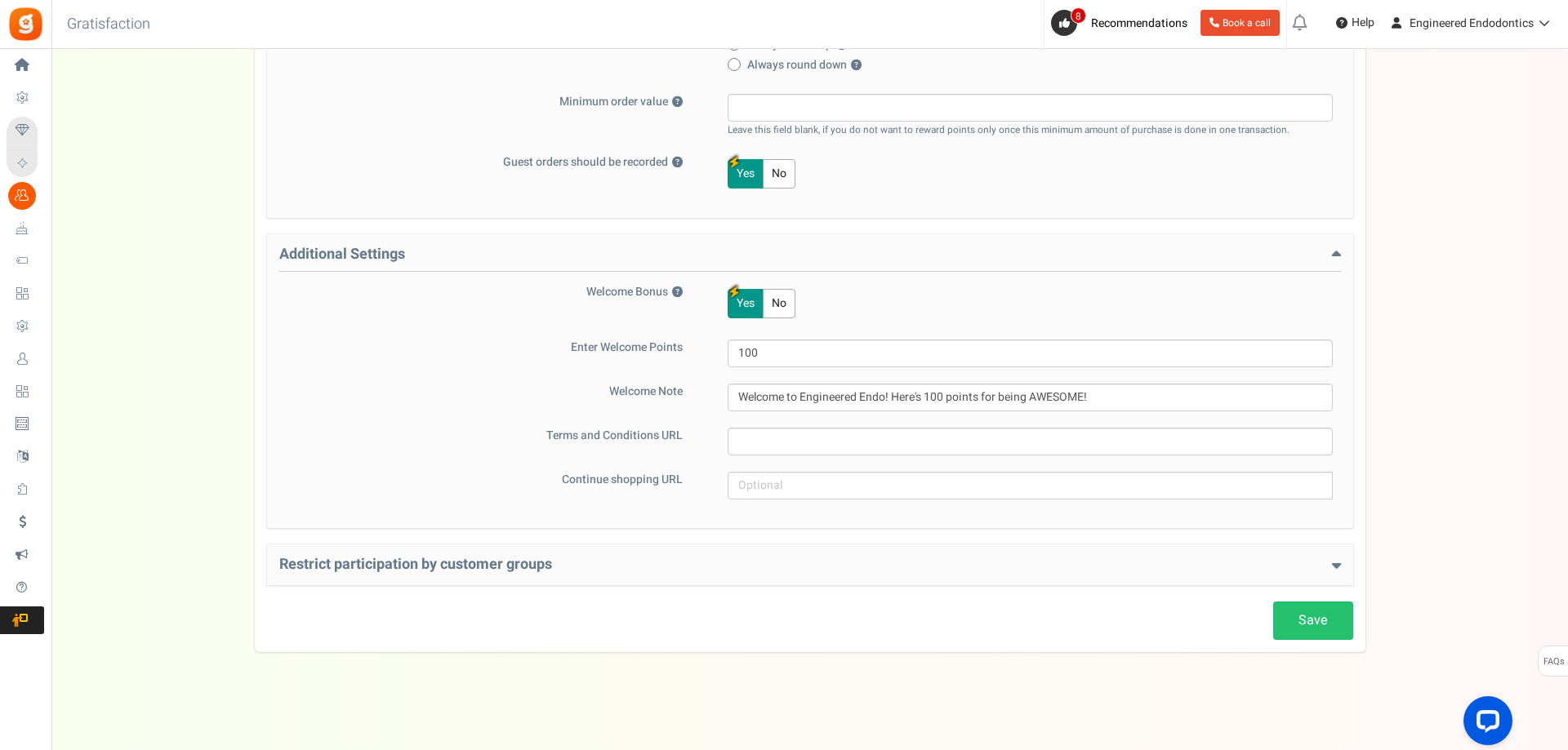
click at [294, 573] on h4 "Restrict participation by customer groups" at bounding box center [810, 565] width 1061 height 16
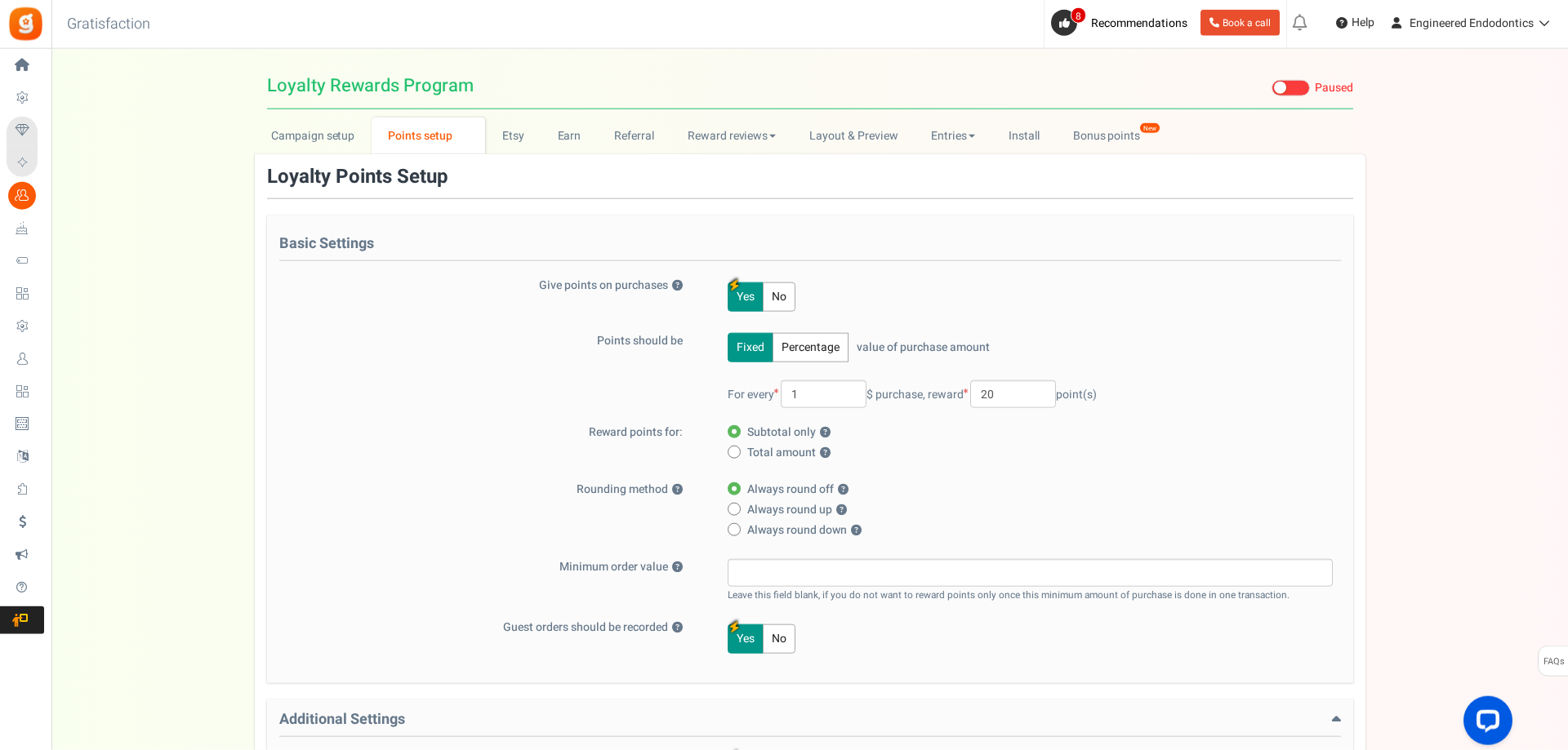
scroll to position [0, 0]
click at [299, 149] on link "Campaign setup" at bounding box center [313, 138] width 117 height 37
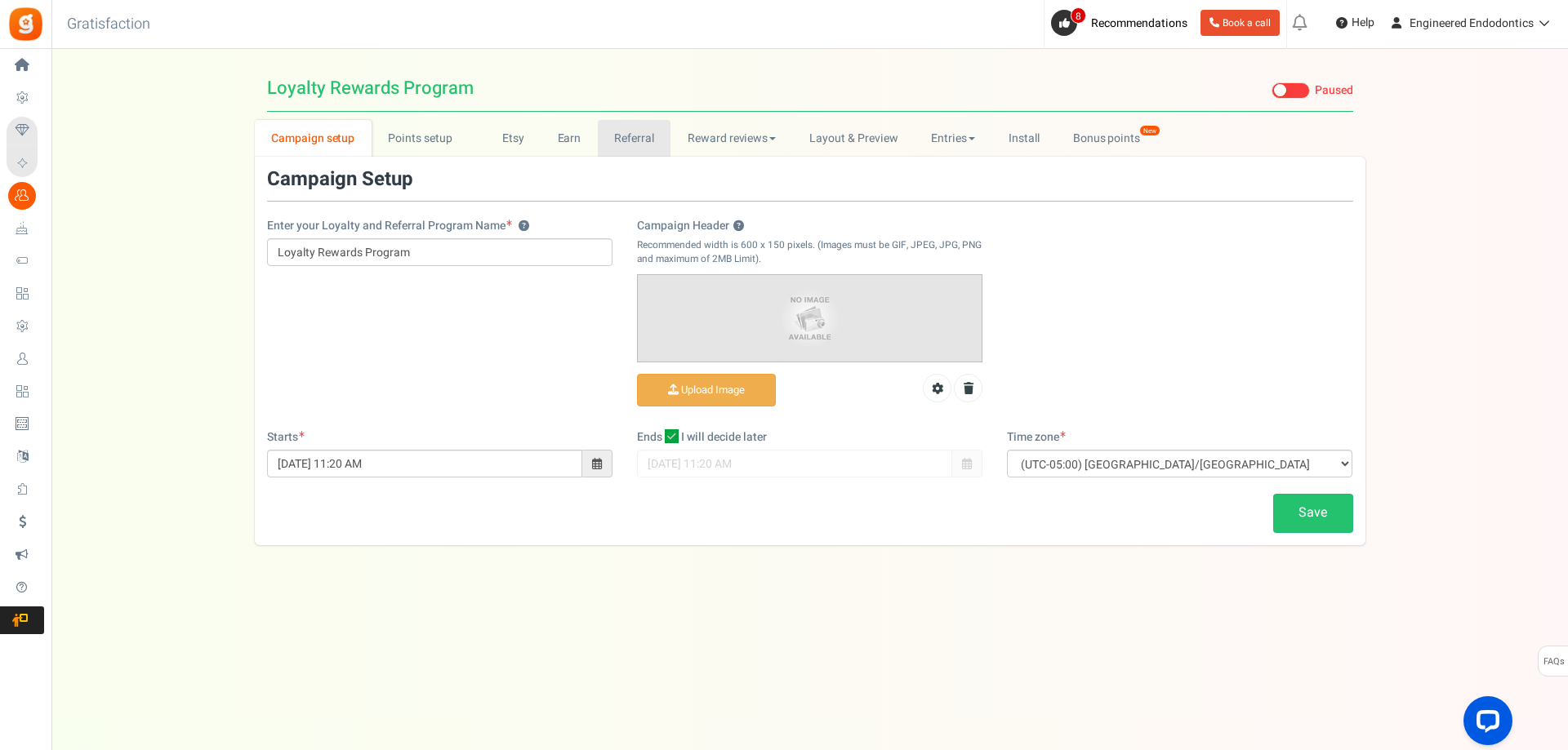
click at [631, 138] on link "Referral" at bounding box center [635, 138] width 73 height 37
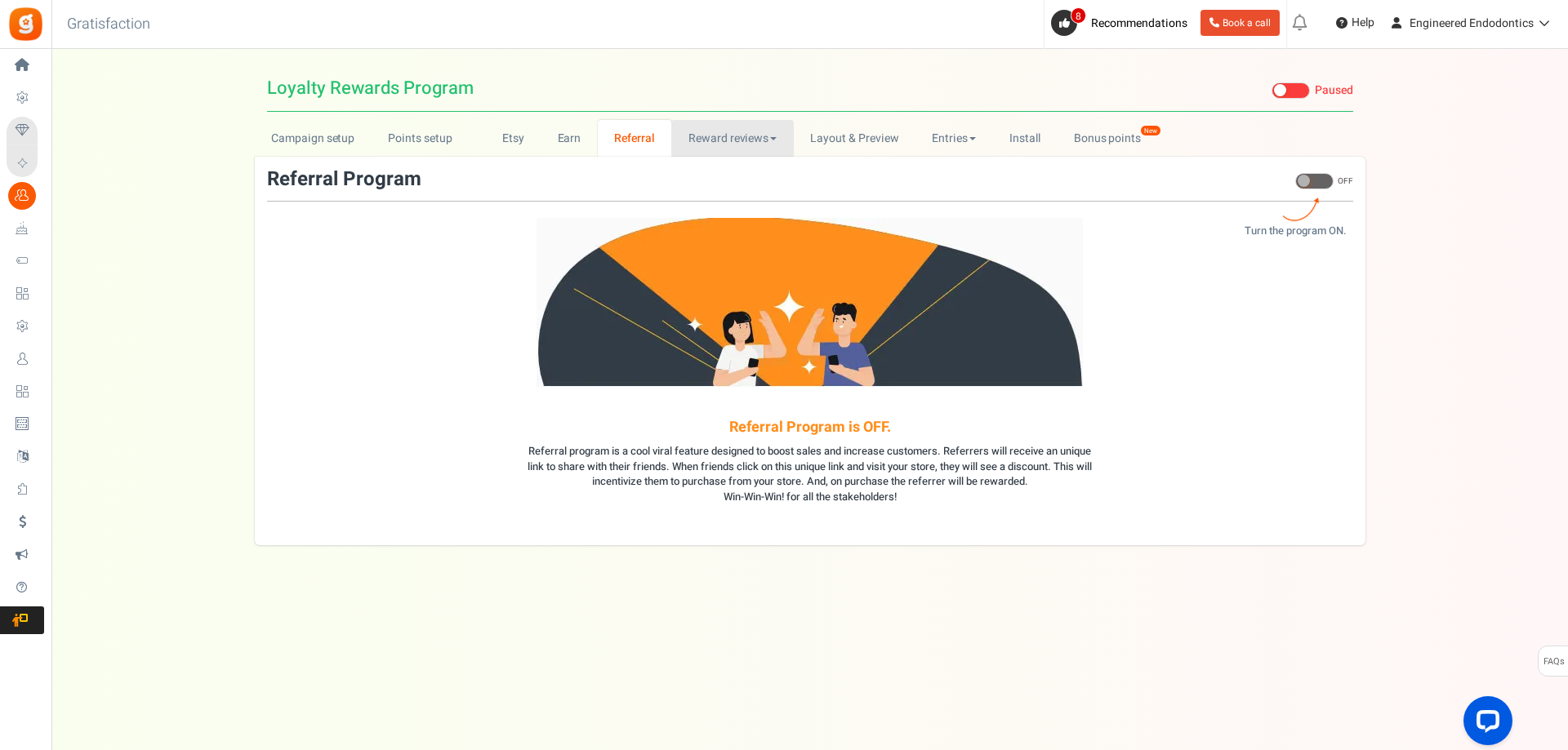
click at [734, 139] on link "Reward reviews" at bounding box center [732, 138] width 121 height 37
click at [1073, 146] on link "Bonus points New" at bounding box center [1115, 138] width 117 height 37
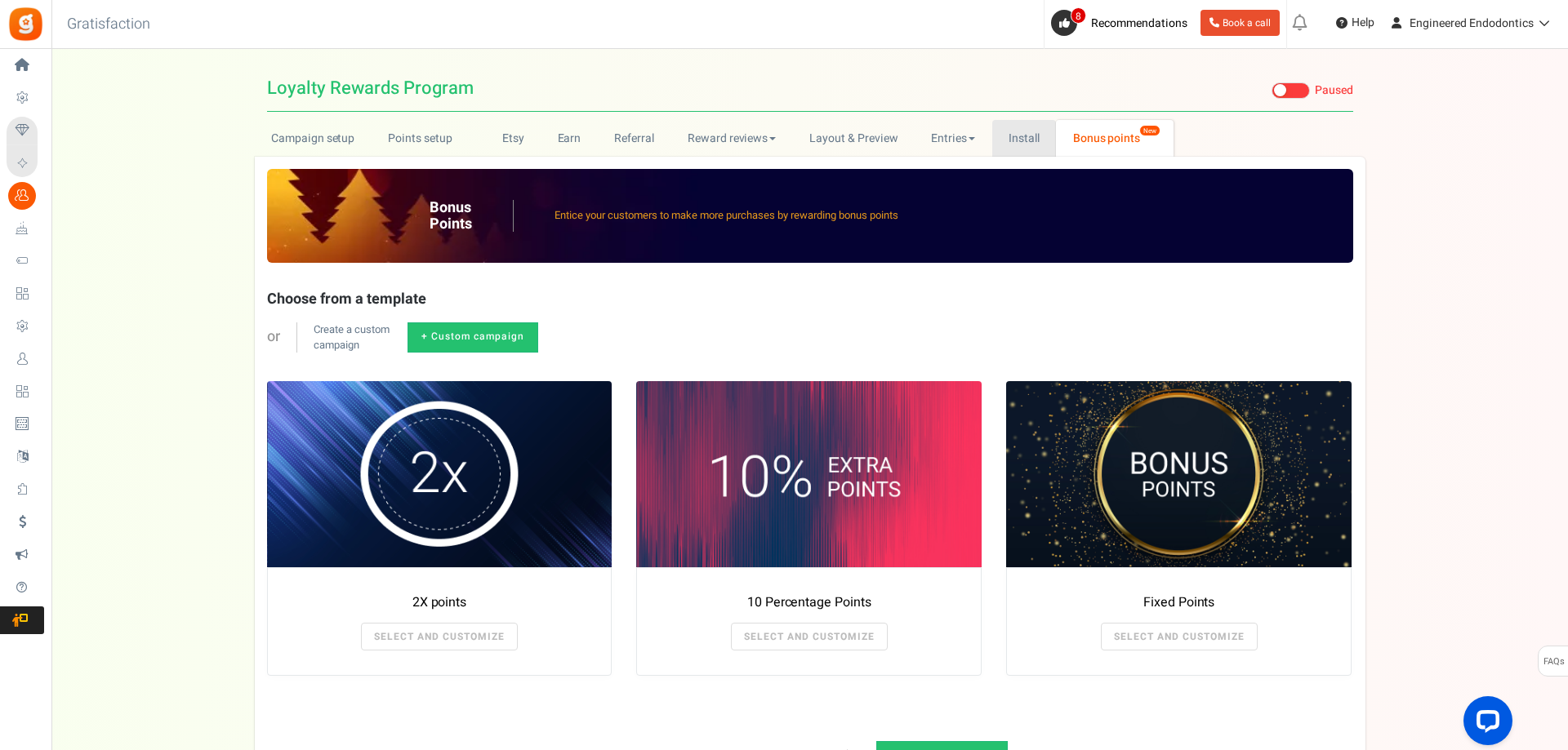
click at [1025, 145] on link "Install" at bounding box center [1024, 138] width 64 height 37
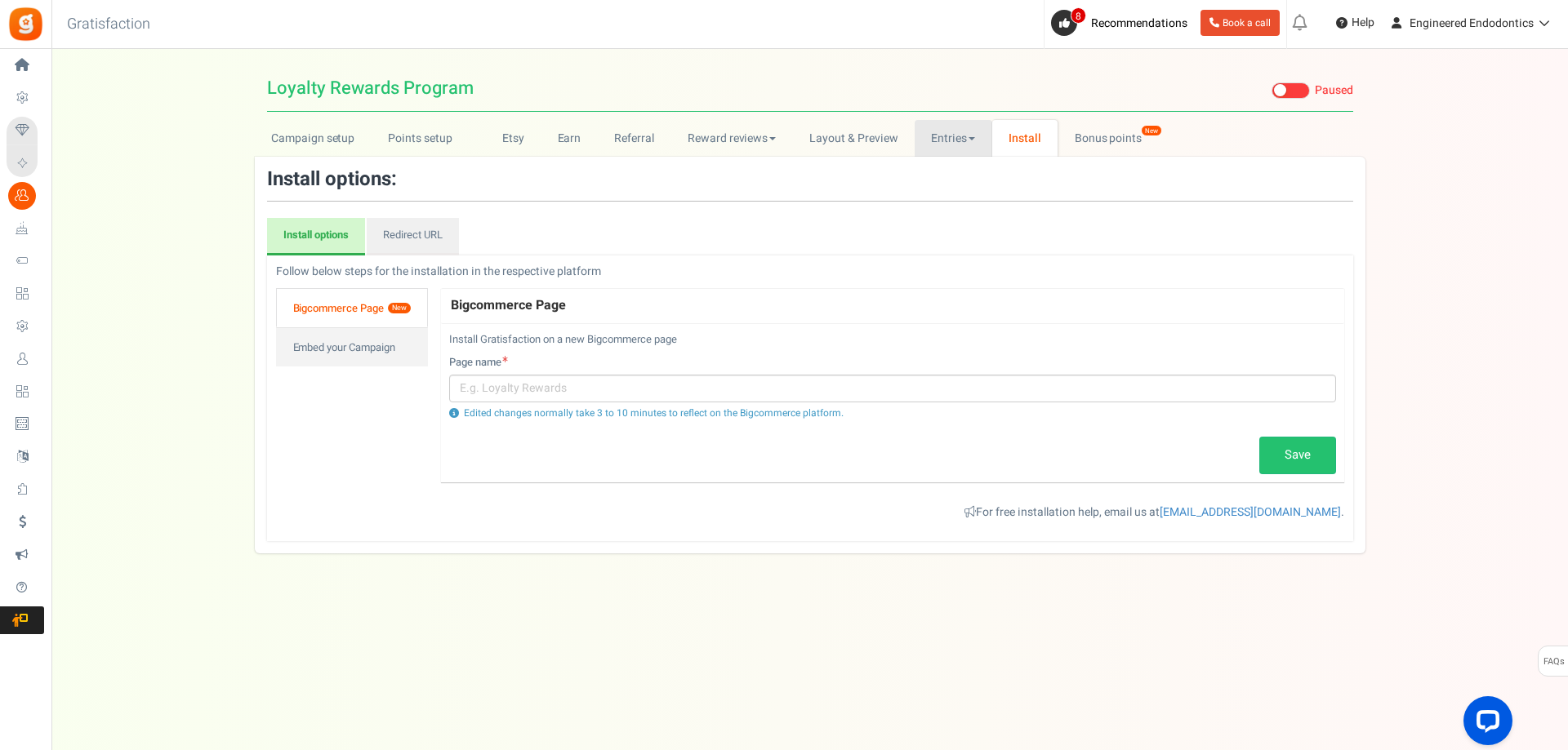
click at [948, 134] on link "Entries" at bounding box center [953, 138] width 78 height 37
click at [150, 149] on div "Campaign setup Points setup New Etsy Earn Referral Reward reviews WOO LOOX [DOM…" at bounding box center [809, 336] width 1517 height 433
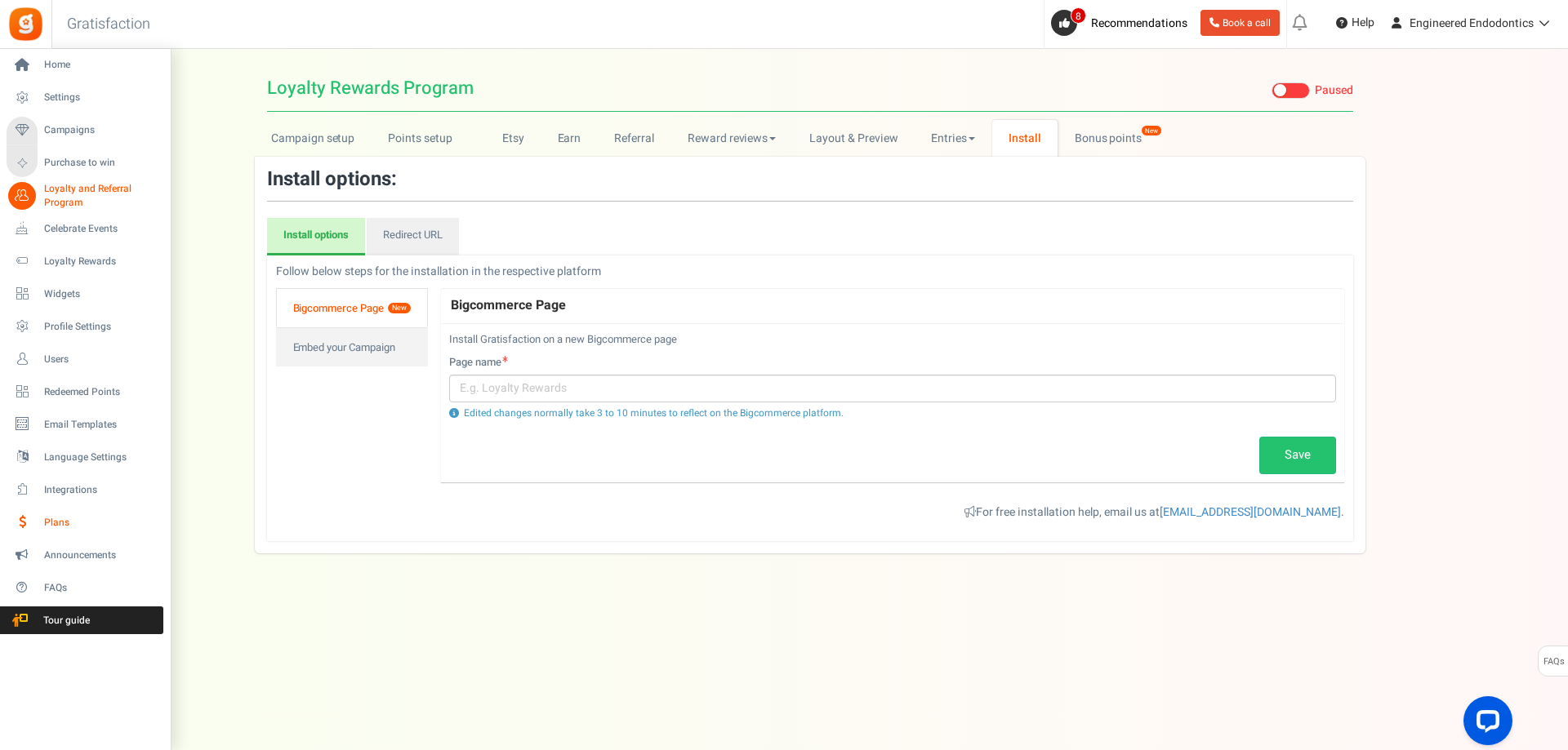
click at [53, 518] on span "Plans" at bounding box center [102, 523] width 115 height 14
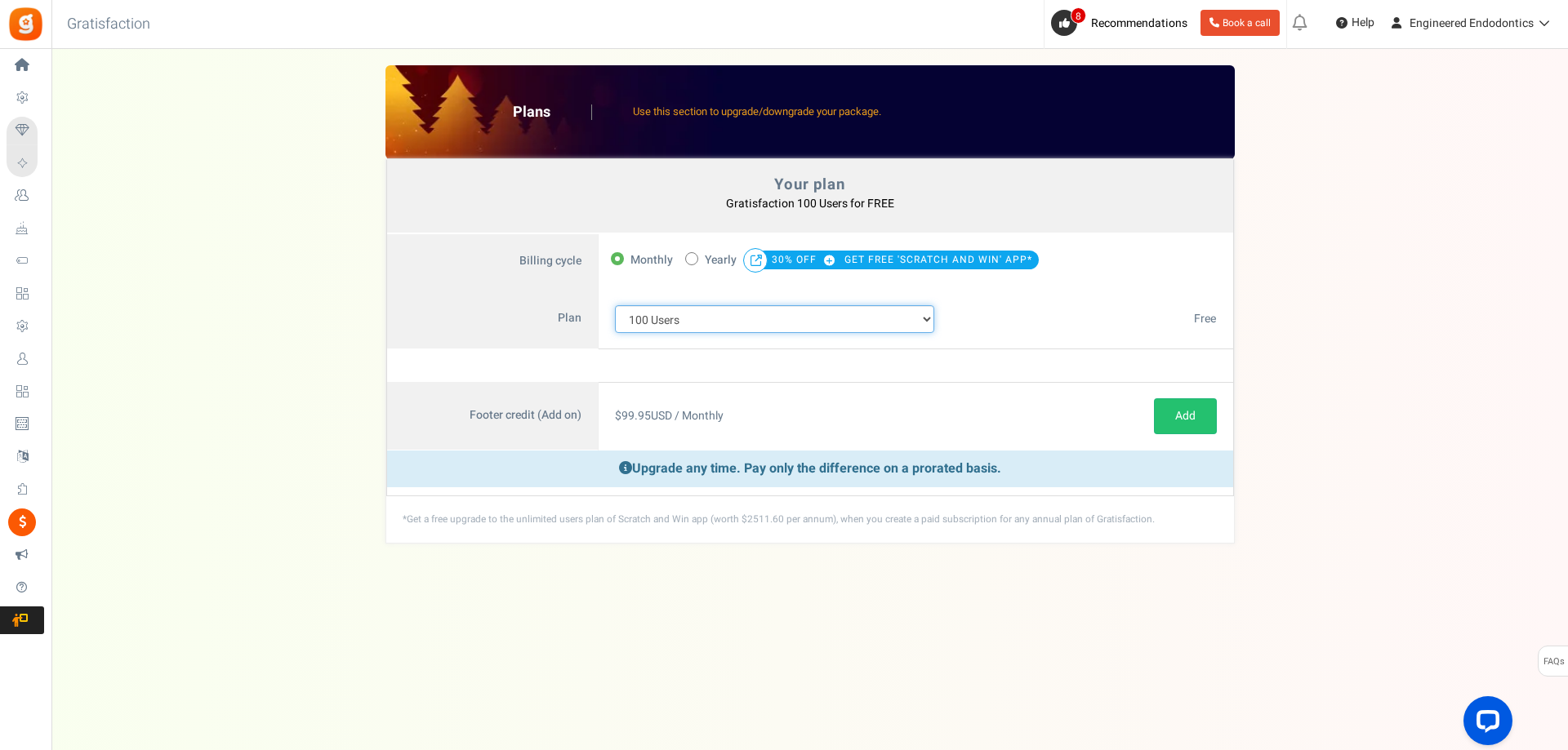
click at [615, 305] on select "100 Users 200 Users 500 Users 1000 Users 2000 Users 3000 Users 4000 Users 5000 …" at bounding box center [775, 319] width 320 height 27
click option "10000 Users" at bounding box center [0, 0] width 0 height 0
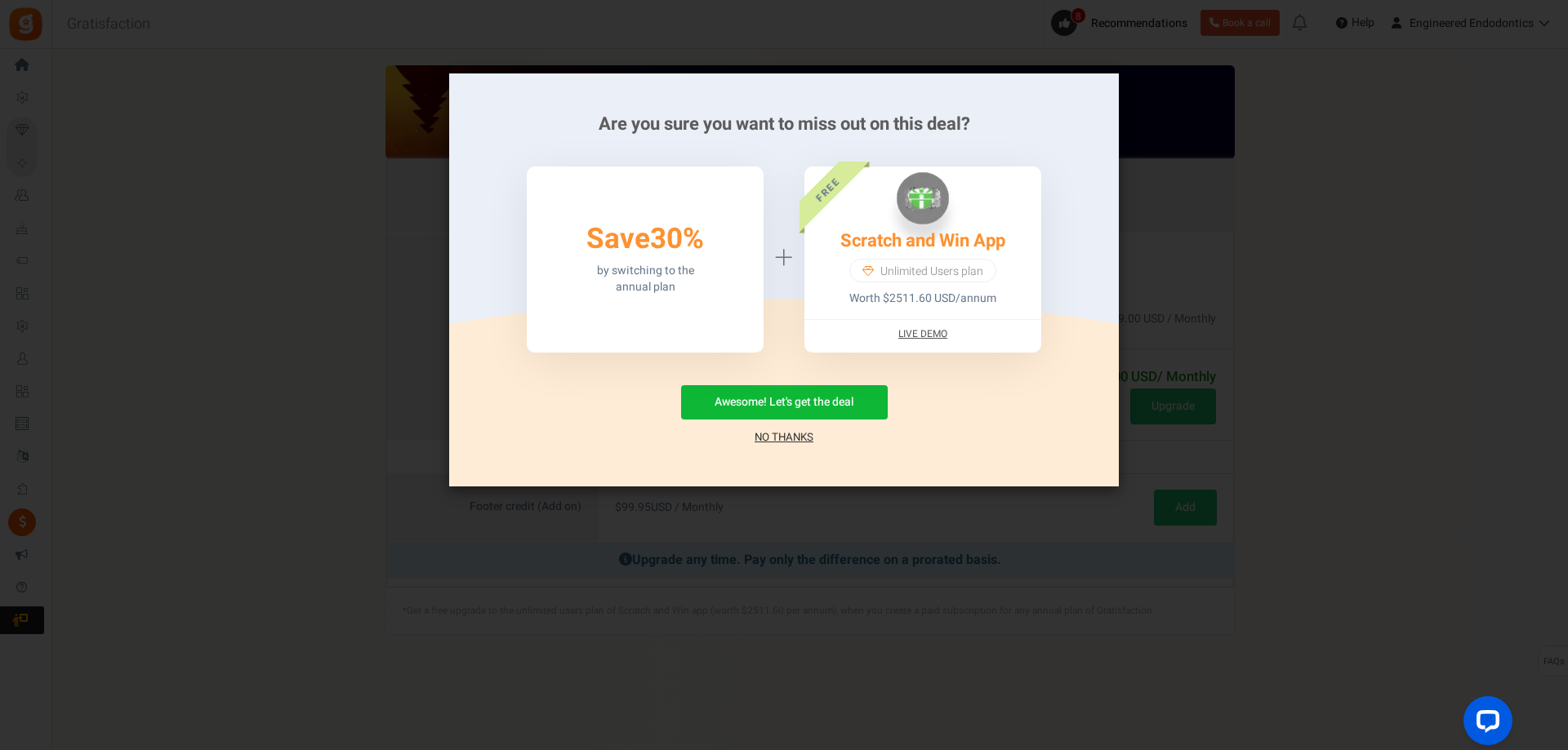
click at [1364, 169] on div "Are you sure you want to miss out on this deal? 50% Save 30% by switching to th…" at bounding box center [784, 375] width 1568 height 750
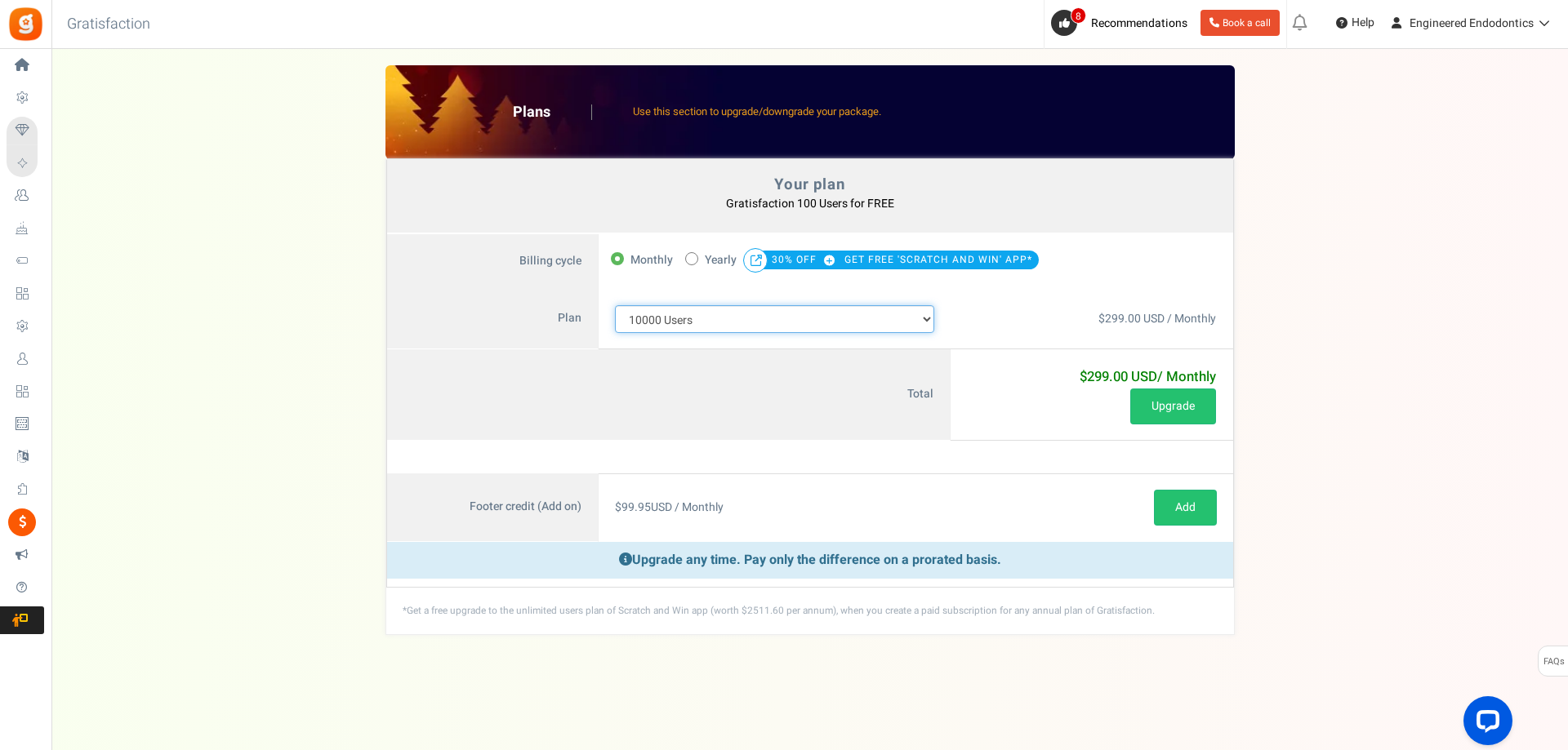
click at [615, 305] on select "100 Users 200 Users 500 Users 1000 Users 2000 Users 3000 Users 4000 Users 5000 …" at bounding box center [775, 319] width 320 height 27
select select "880"
click option "1000 Users" at bounding box center [0, 0] width 0 height 0
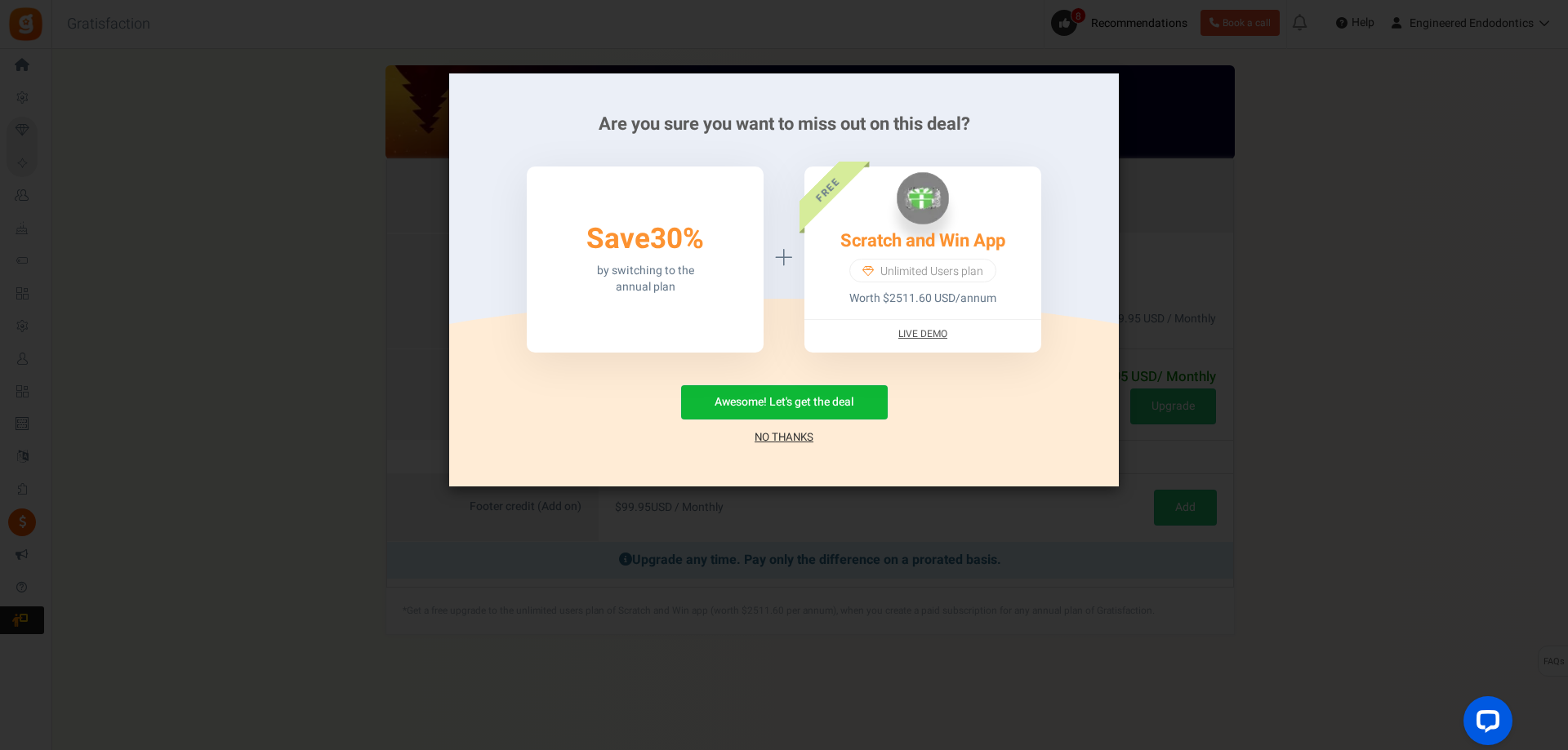
click at [1315, 267] on div "Are you sure you want to miss out on this deal? 50% Save 30% by switching to th…" at bounding box center [784, 375] width 1568 height 750
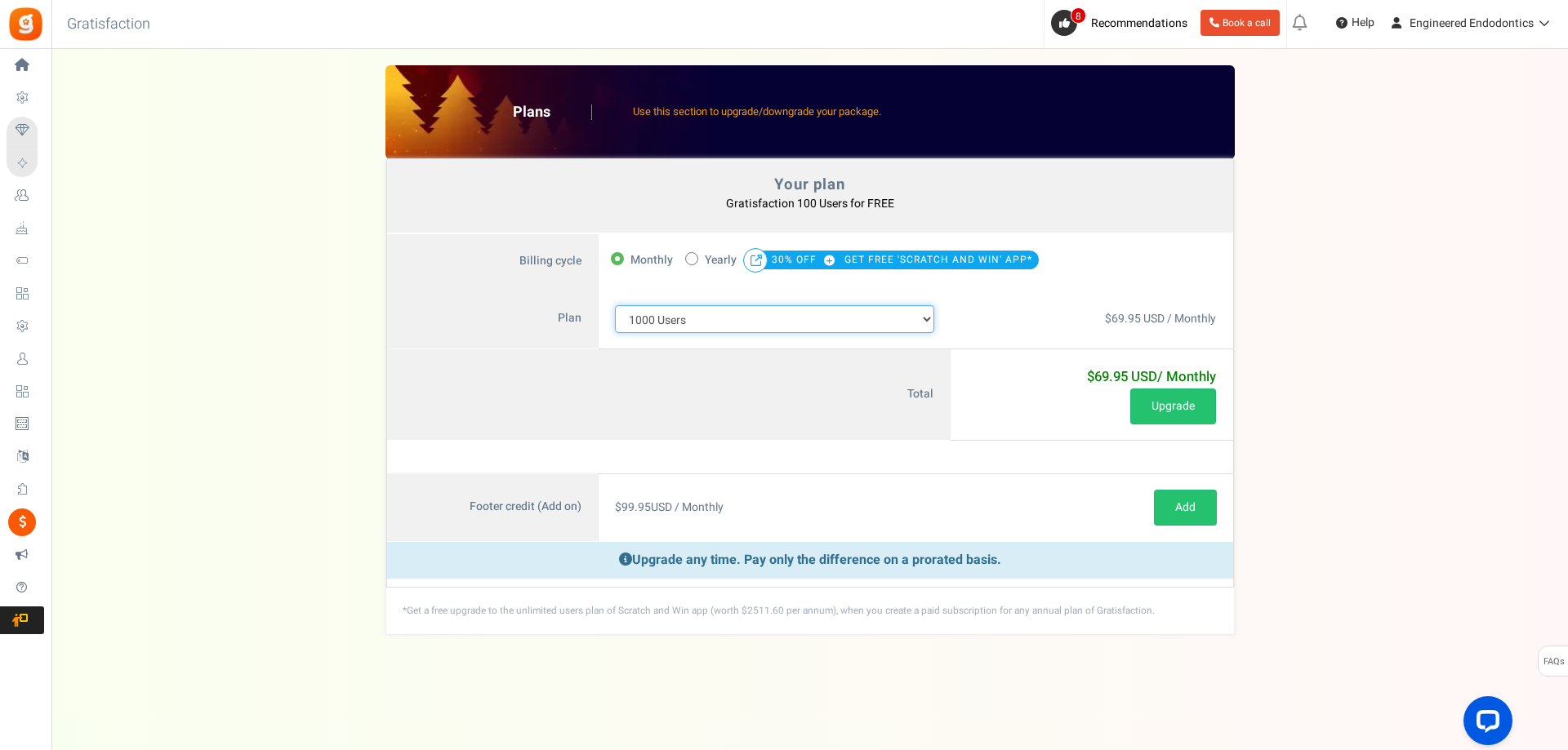
click at [615, 305] on select "100 Users 200 Users 500 Users 1000 Users 2000 Users 3000 Users 4000 Users 5000 …" at bounding box center [775, 319] width 320 height 27
click at [301, 296] on div "Your plan - Gratisfaction 100 Users : FREE Coupon [[]] Plans Use this section t…" at bounding box center [809, 349] width 1483 height 570
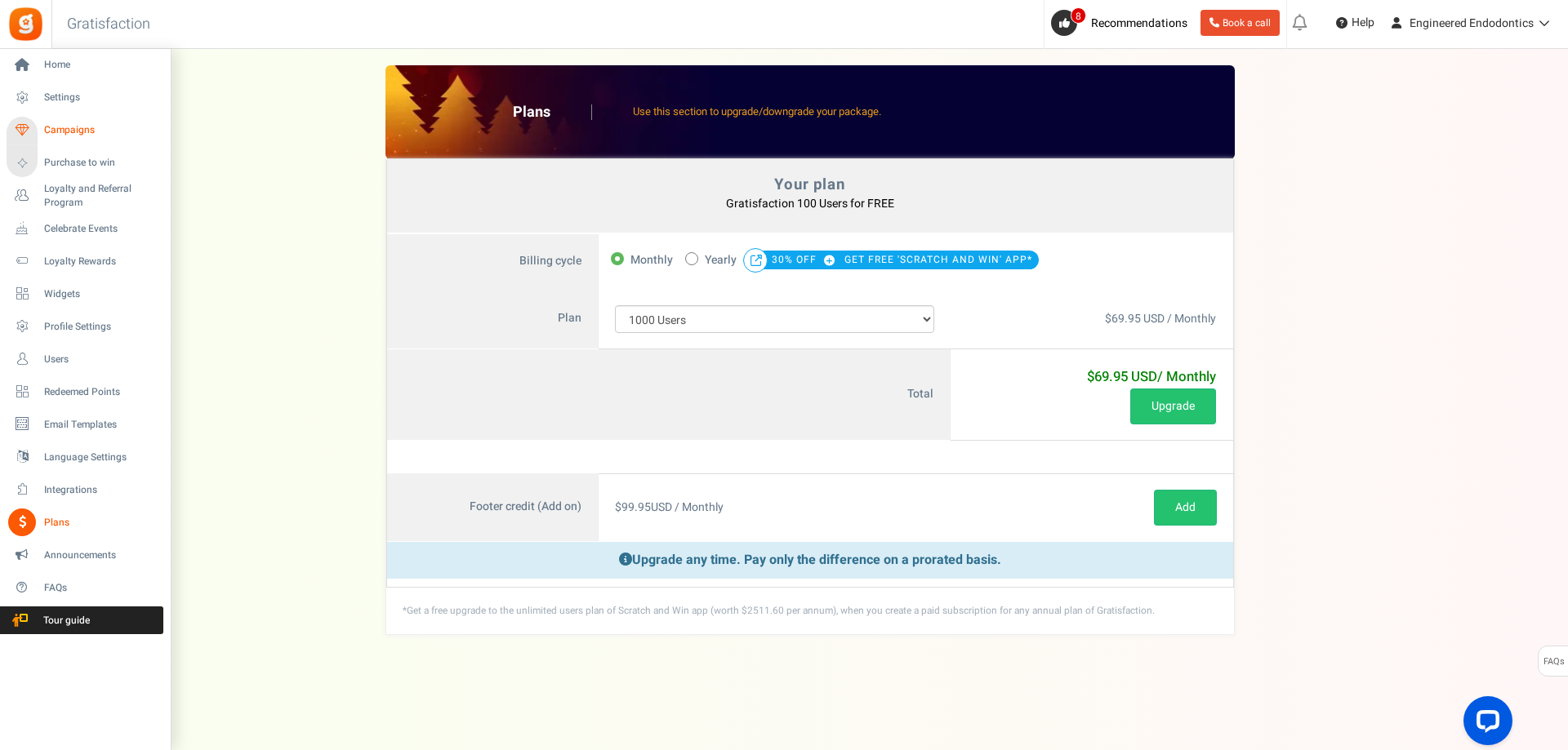
click at [64, 126] on span "Campaigns" at bounding box center [102, 130] width 115 height 14
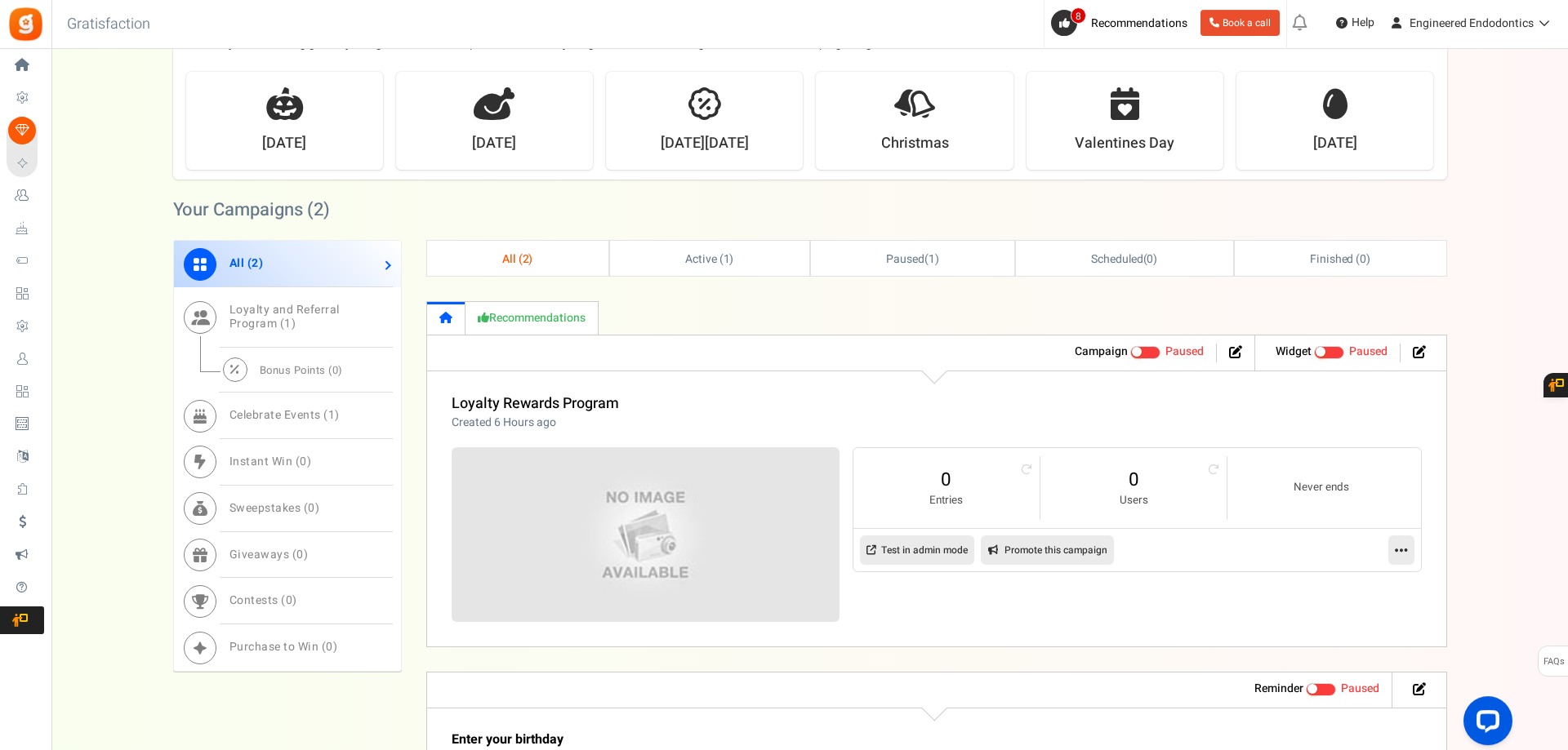
scroll to position [666, 0]
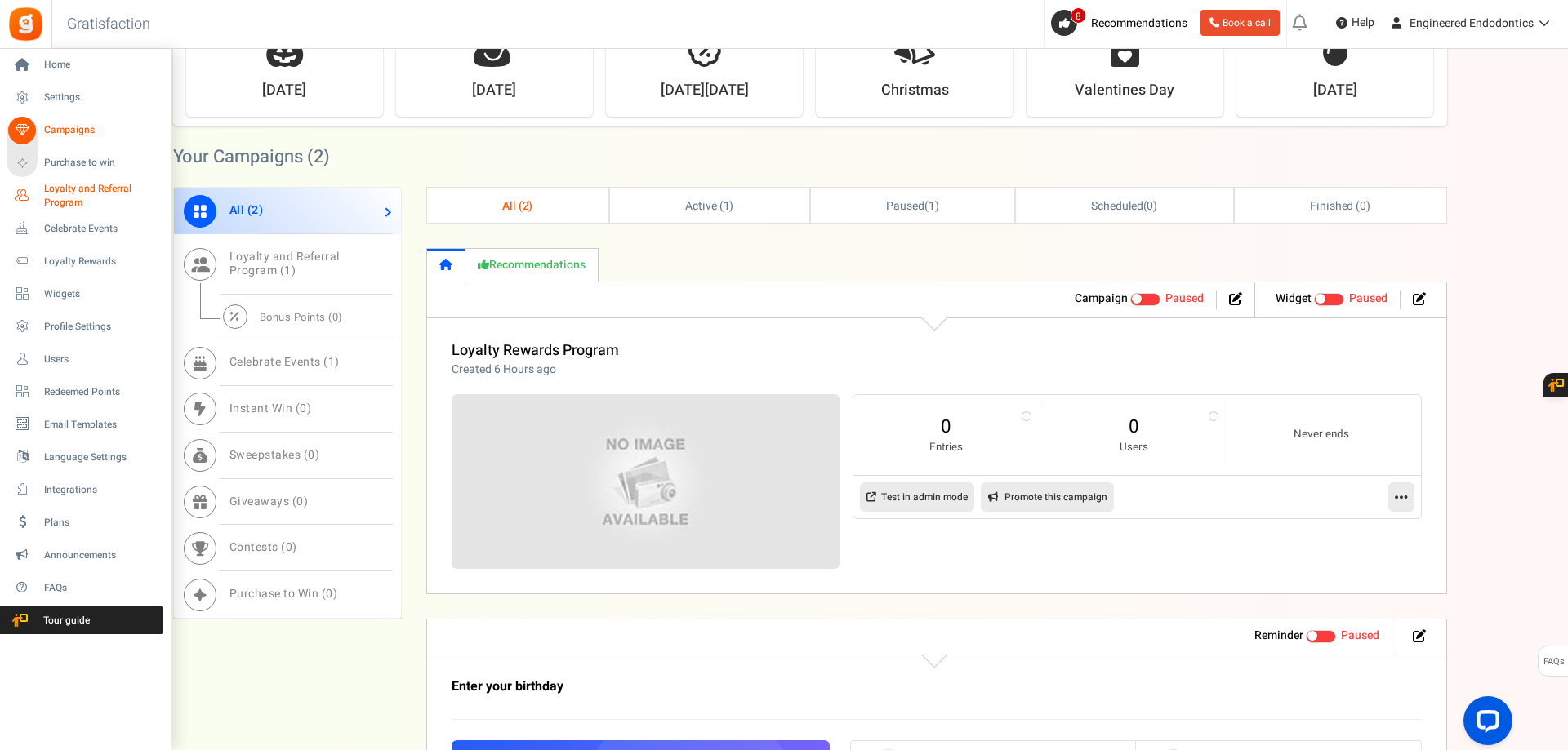
click at [66, 196] on span "Loyalty and Referral Program" at bounding box center [104, 196] width 120 height 27
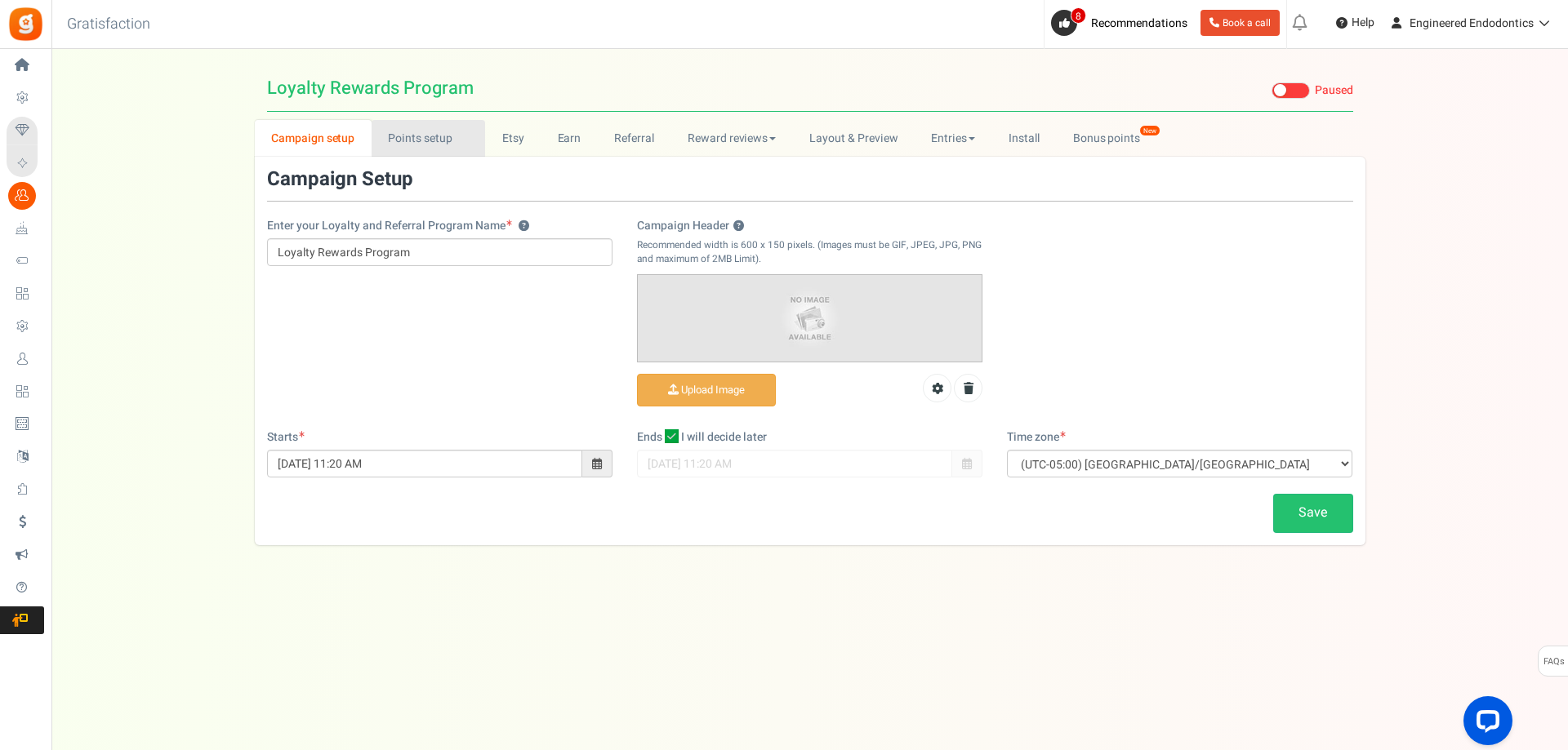
click at [434, 139] on link "Points setup New" at bounding box center [428, 138] width 114 height 37
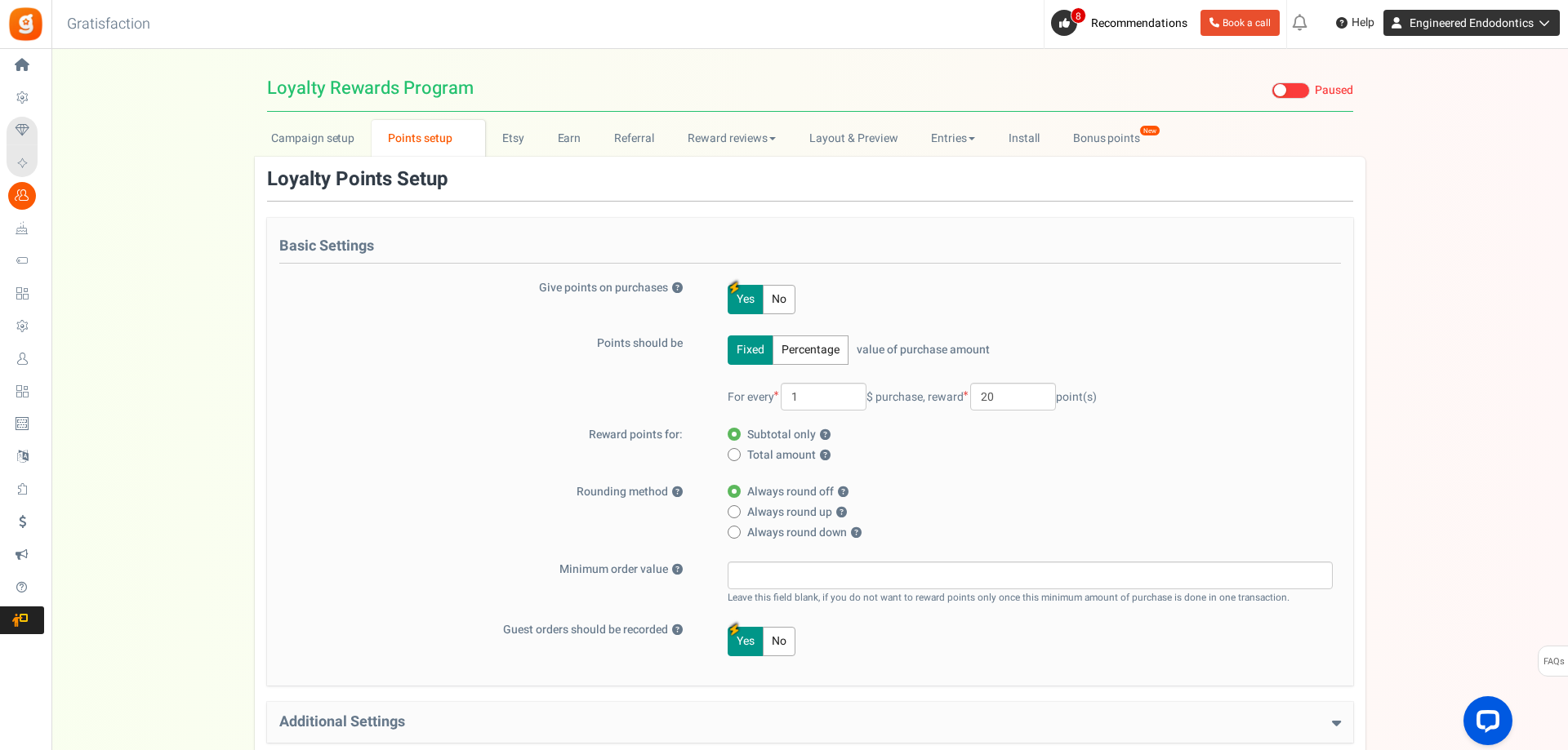
click at [1533, 26] on span "Engineered Endodontics" at bounding box center [1471, 23] width 124 height 17
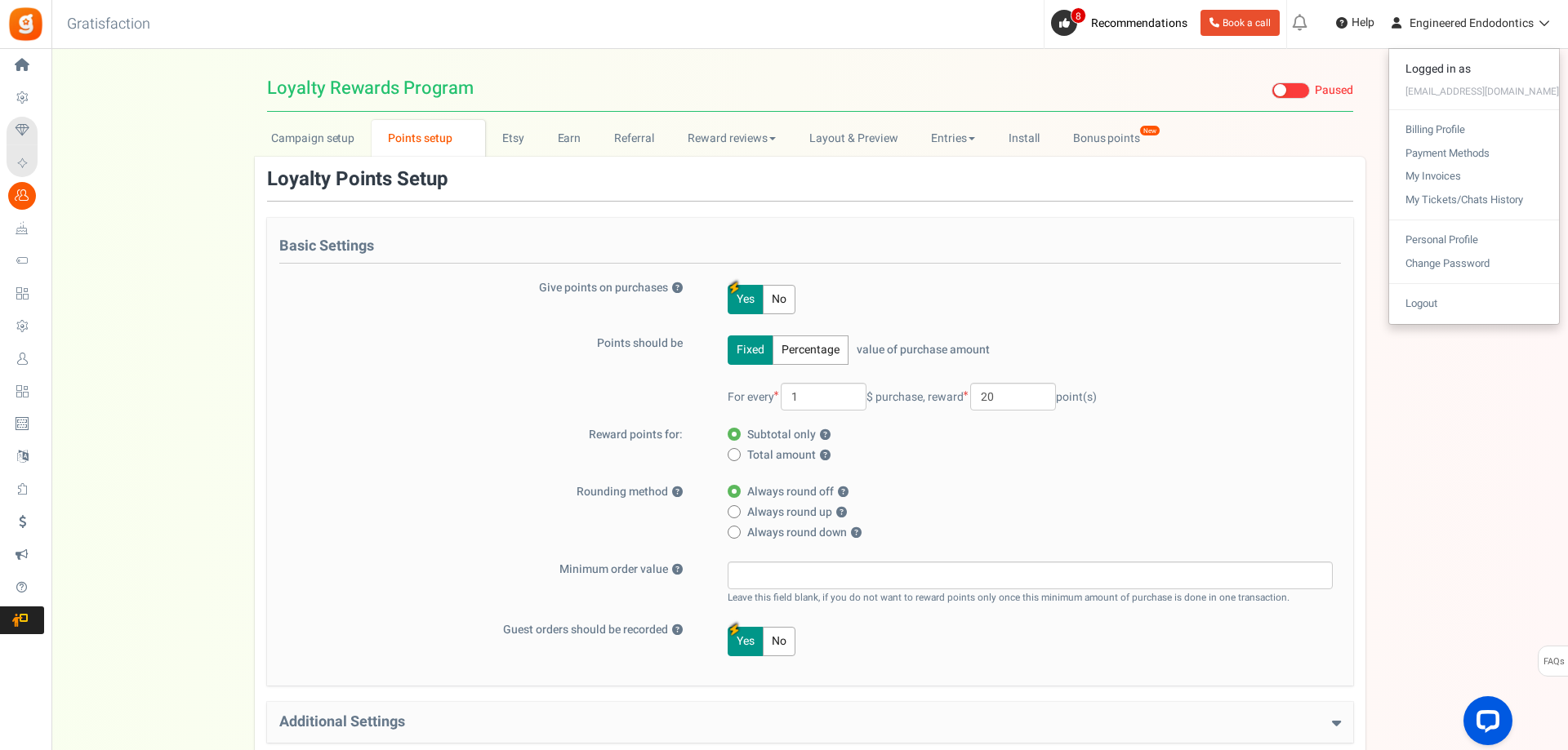
click at [1448, 393] on div "Campaign setup Points setup New Etsy Earn Referral Reward reviews WOO LOOX [DOM…" at bounding box center [809, 493] width 1517 height 747
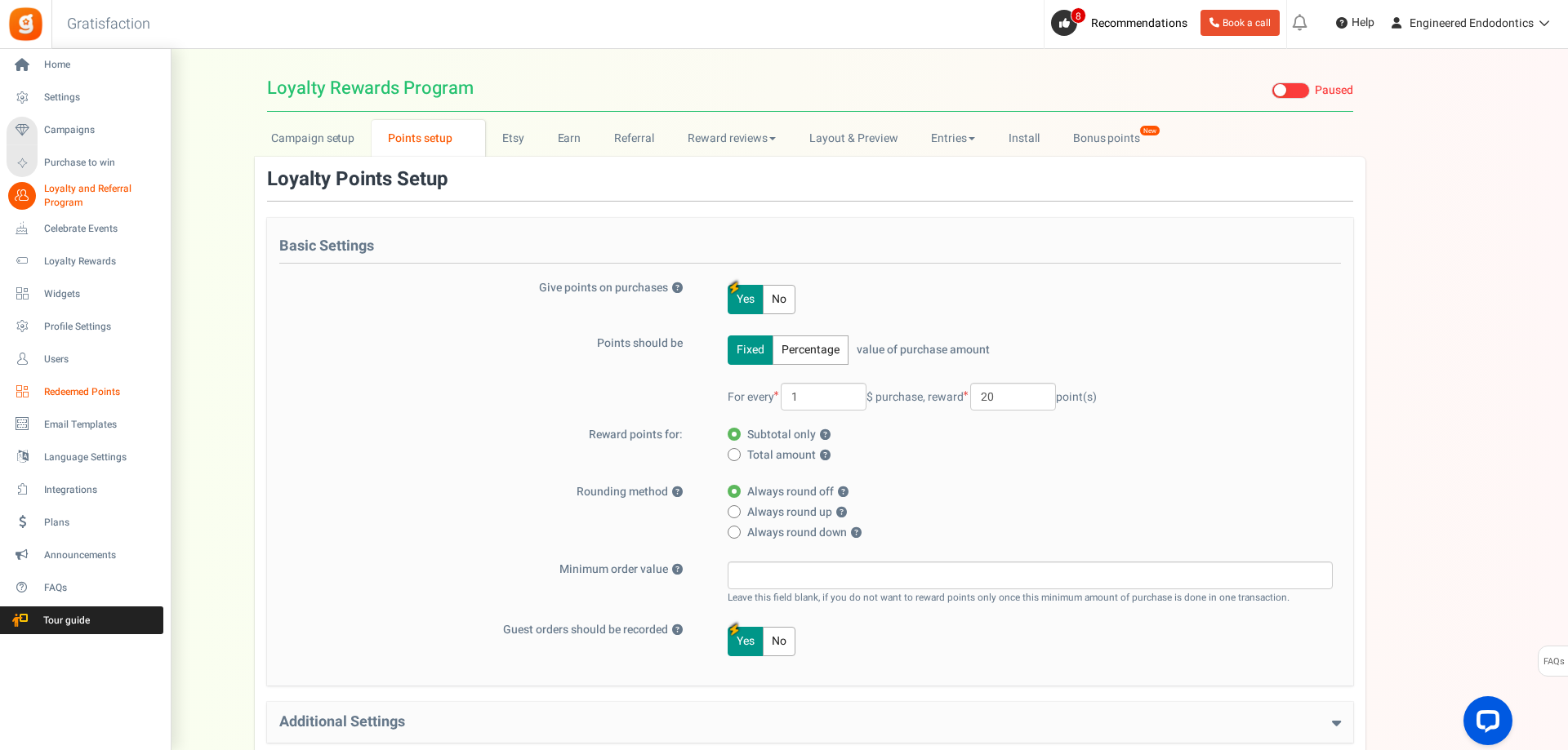
click at [65, 393] on span "Redeemed Points" at bounding box center [102, 392] width 115 height 14
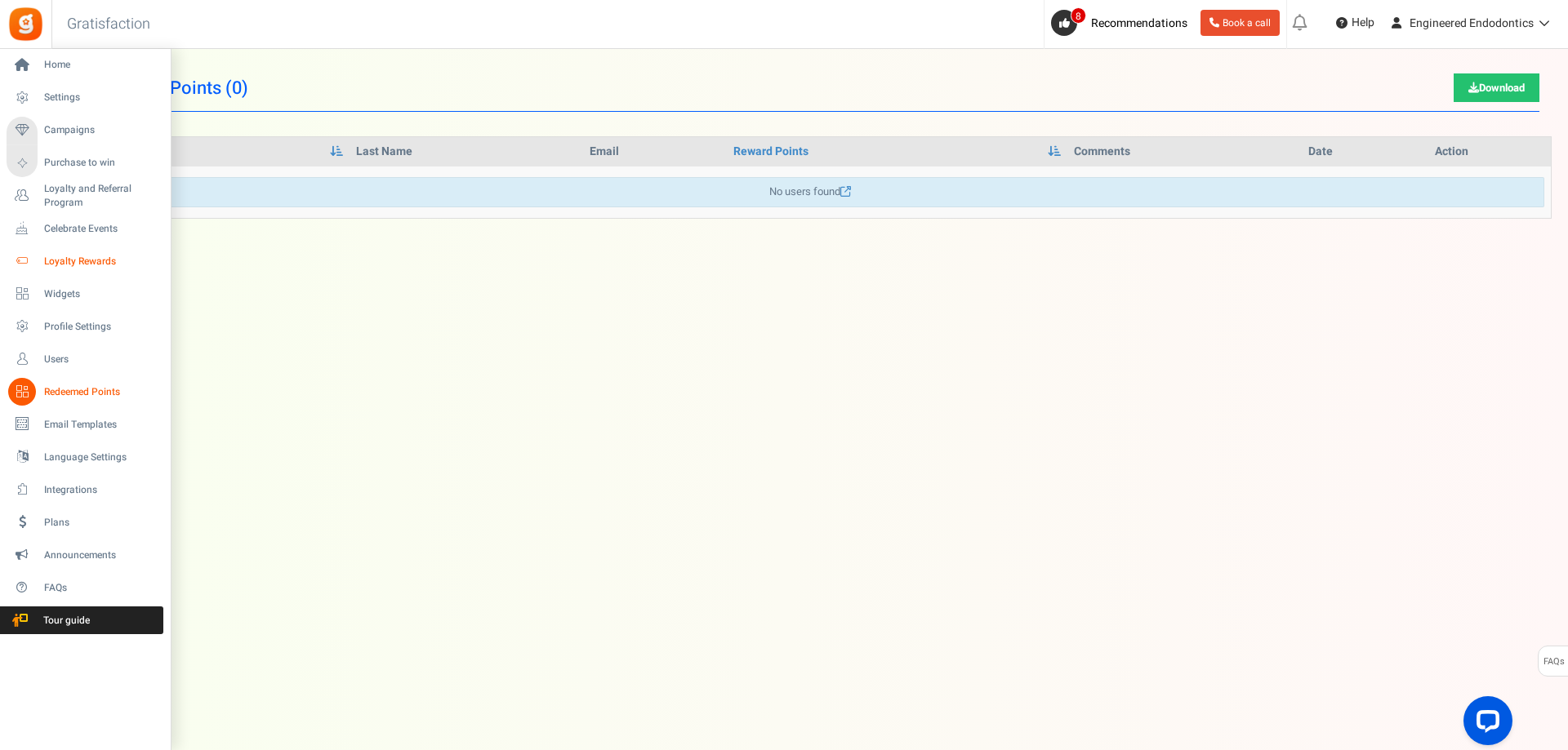
click at [62, 256] on span "Loyalty Rewards" at bounding box center [102, 261] width 115 height 14
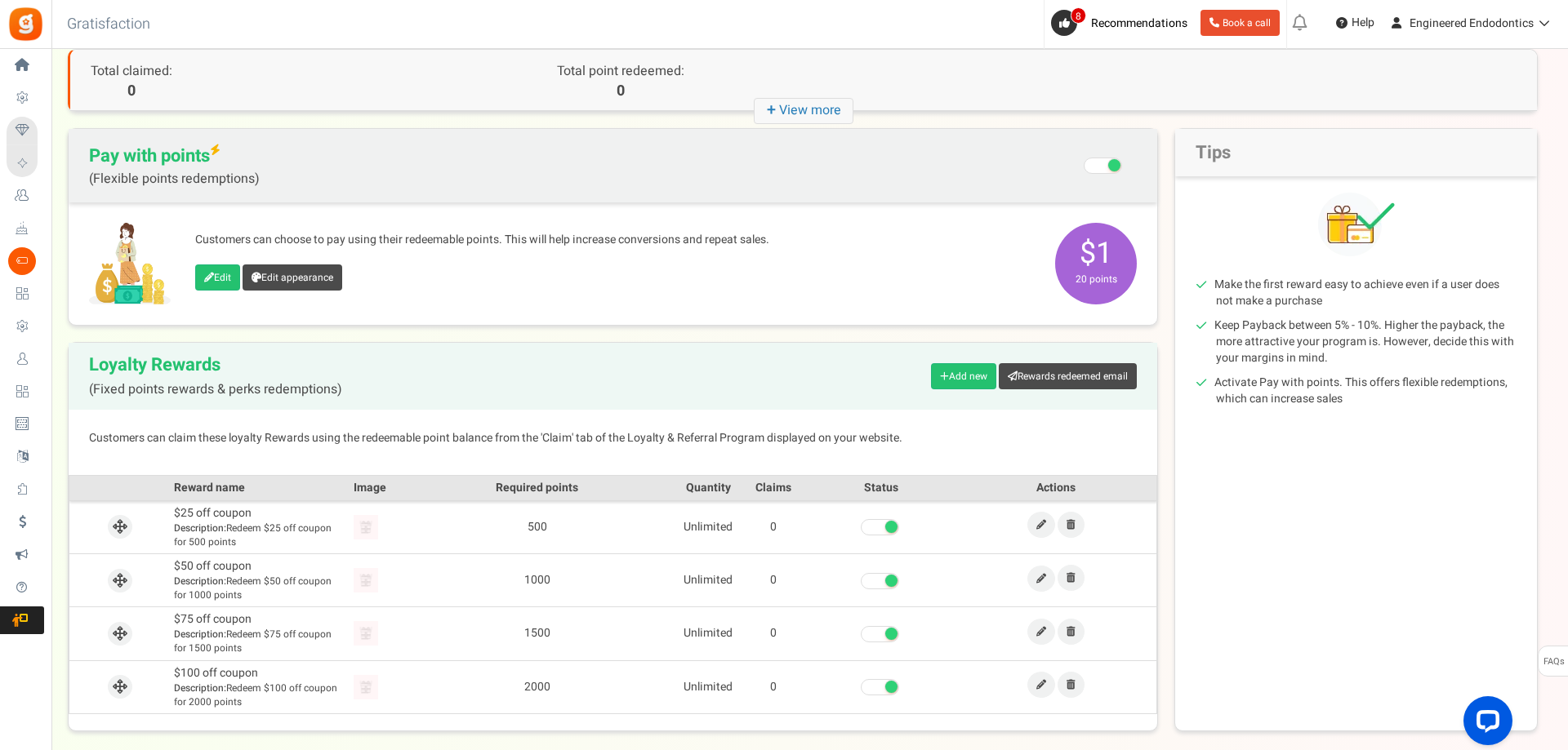
scroll to position [161, 0]
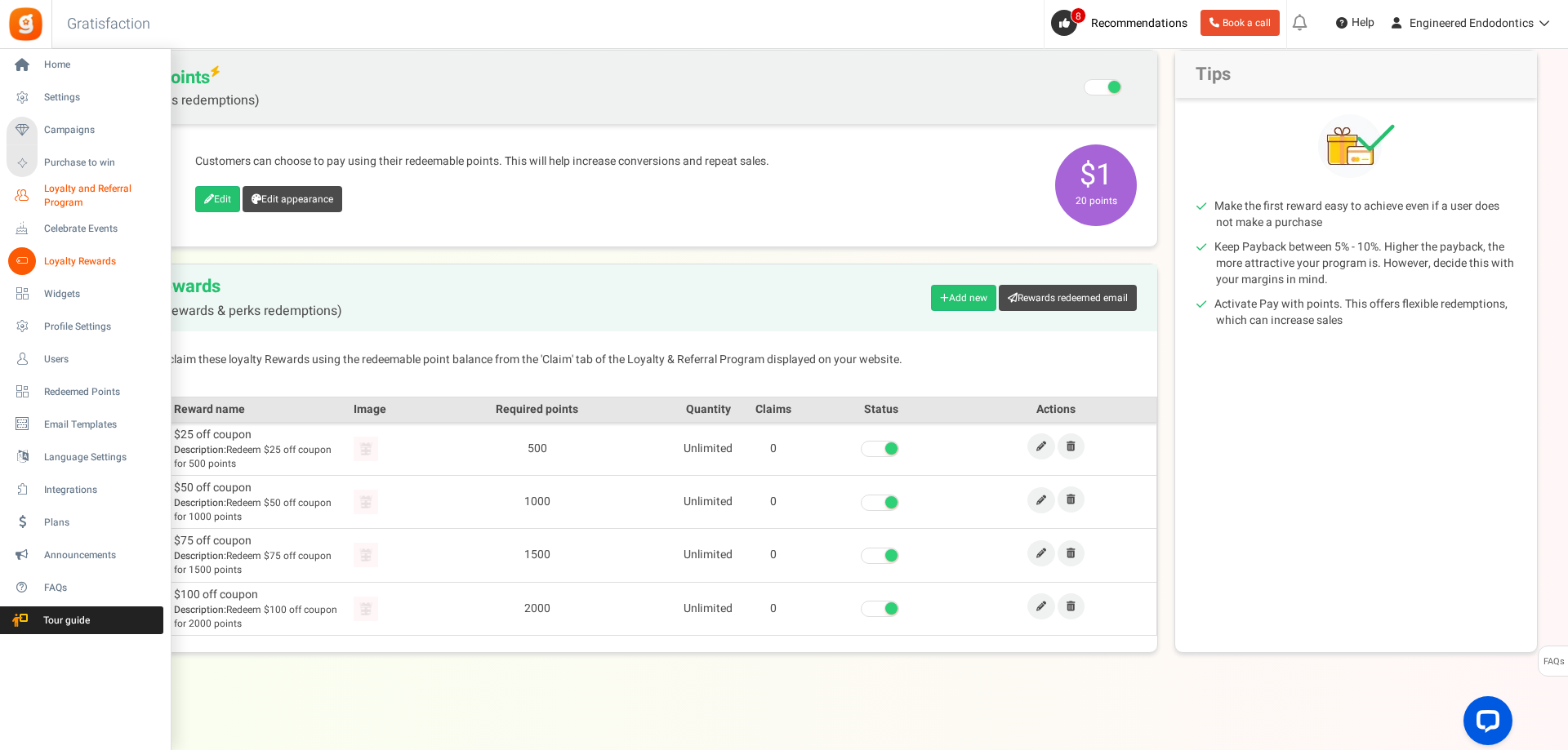
click at [64, 197] on span "Loyalty and Referral Program" at bounding box center [104, 196] width 120 height 27
